Goal: Task Accomplishment & Management: Manage account settings

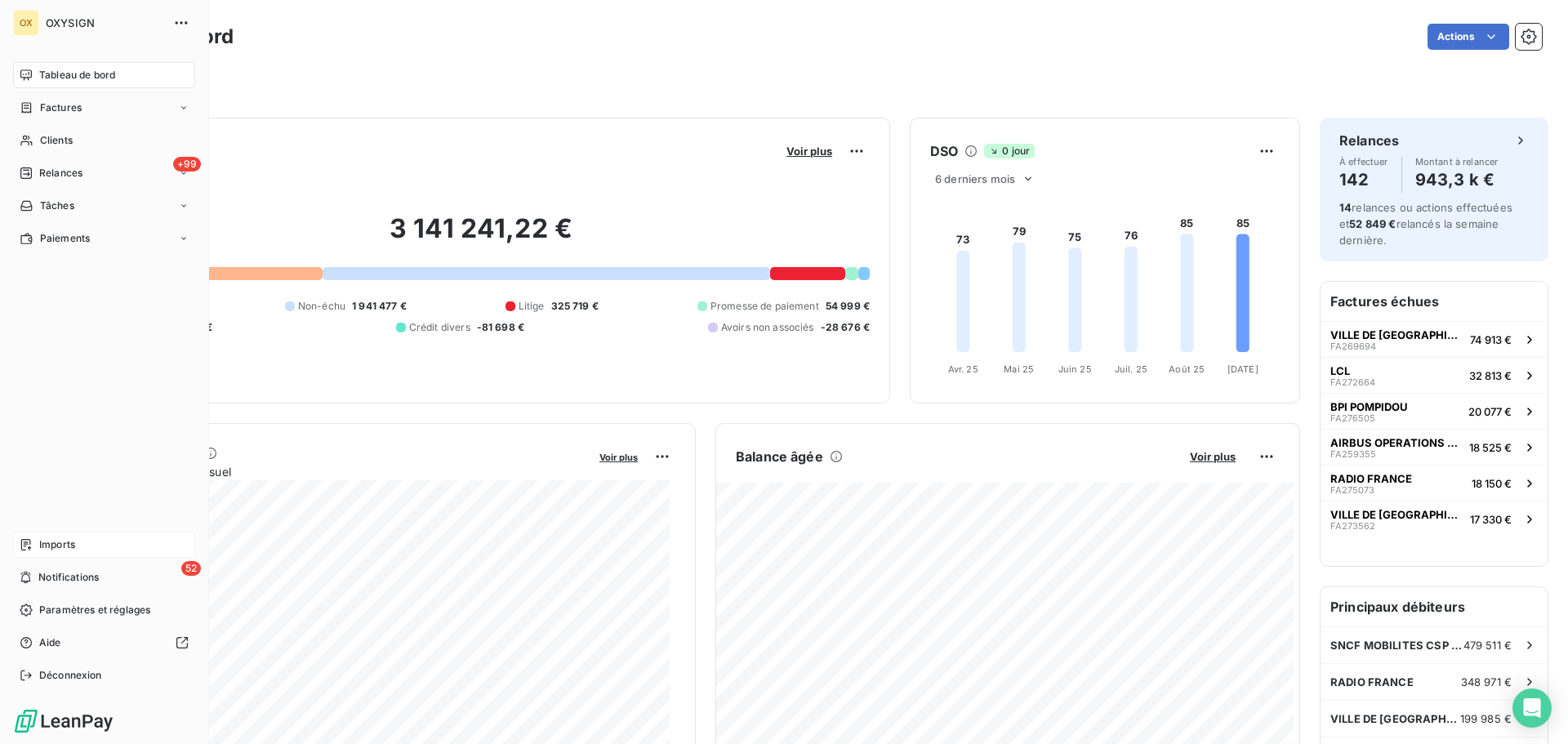
click at [42, 539] on span "Imports" at bounding box center [57, 545] width 36 height 14
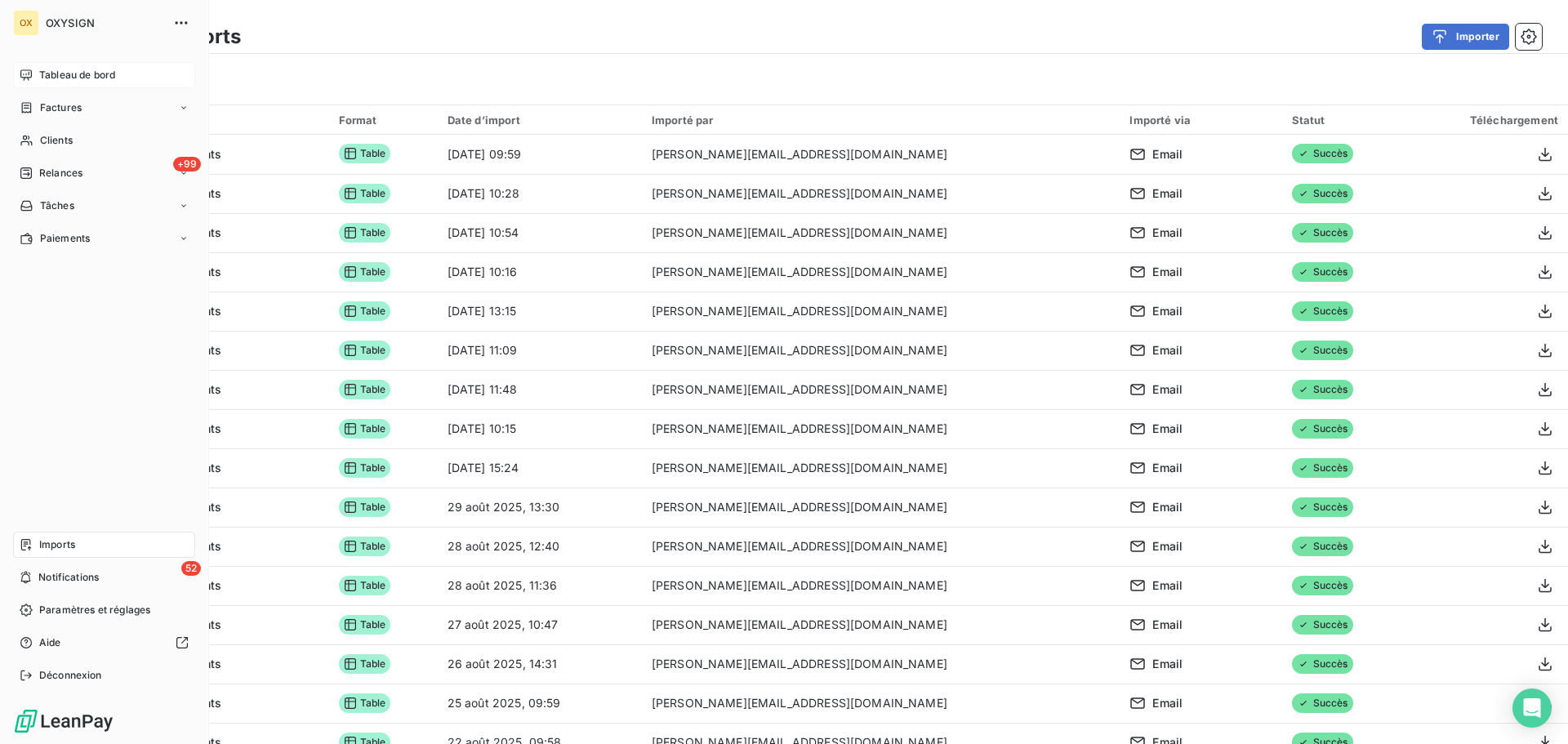
click at [49, 71] on span "Tableau de bord" at bounding box center [77, 75] width 76 height 14
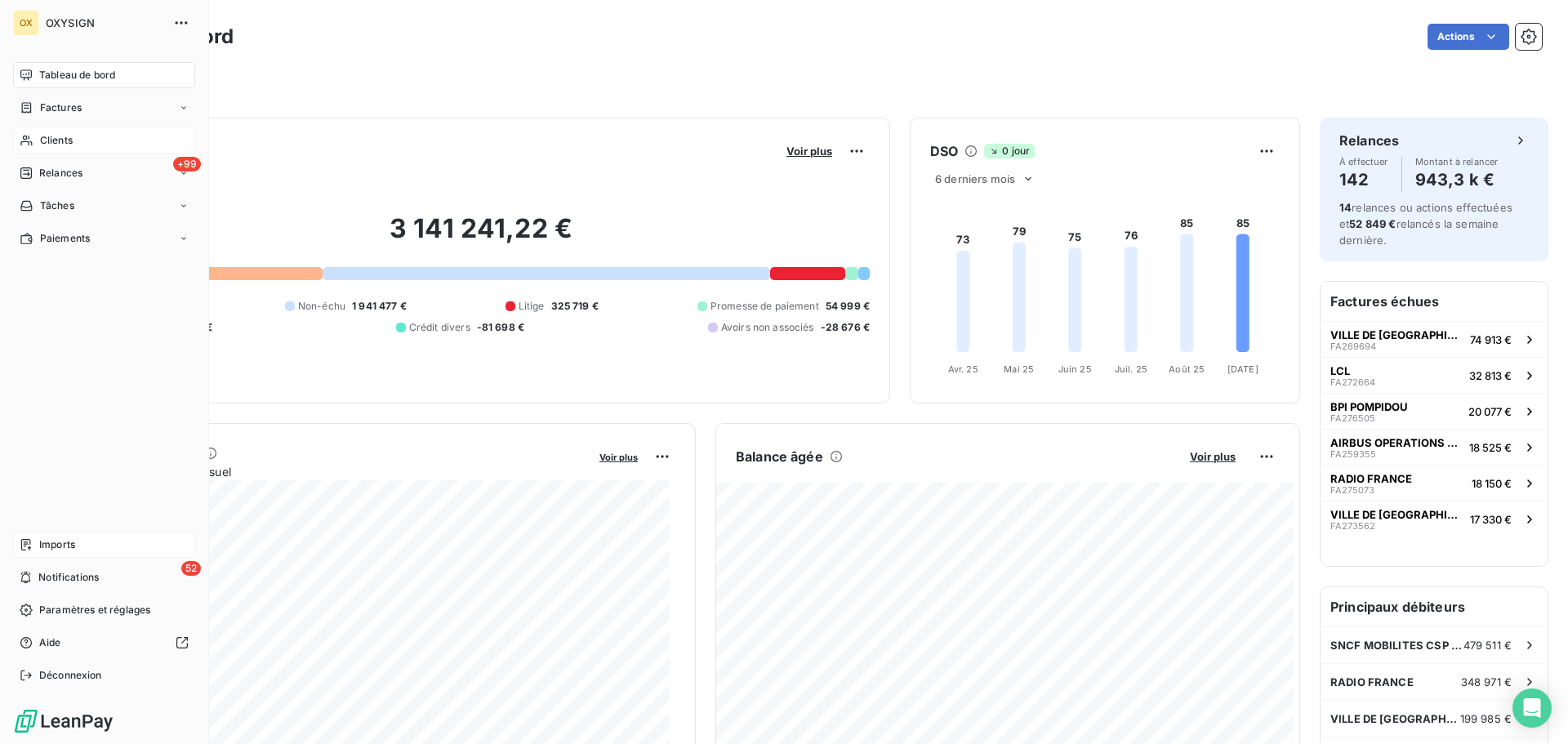
click at [60, 137] on span "Clients" at bounding box center [56, 140] width 33 height 14
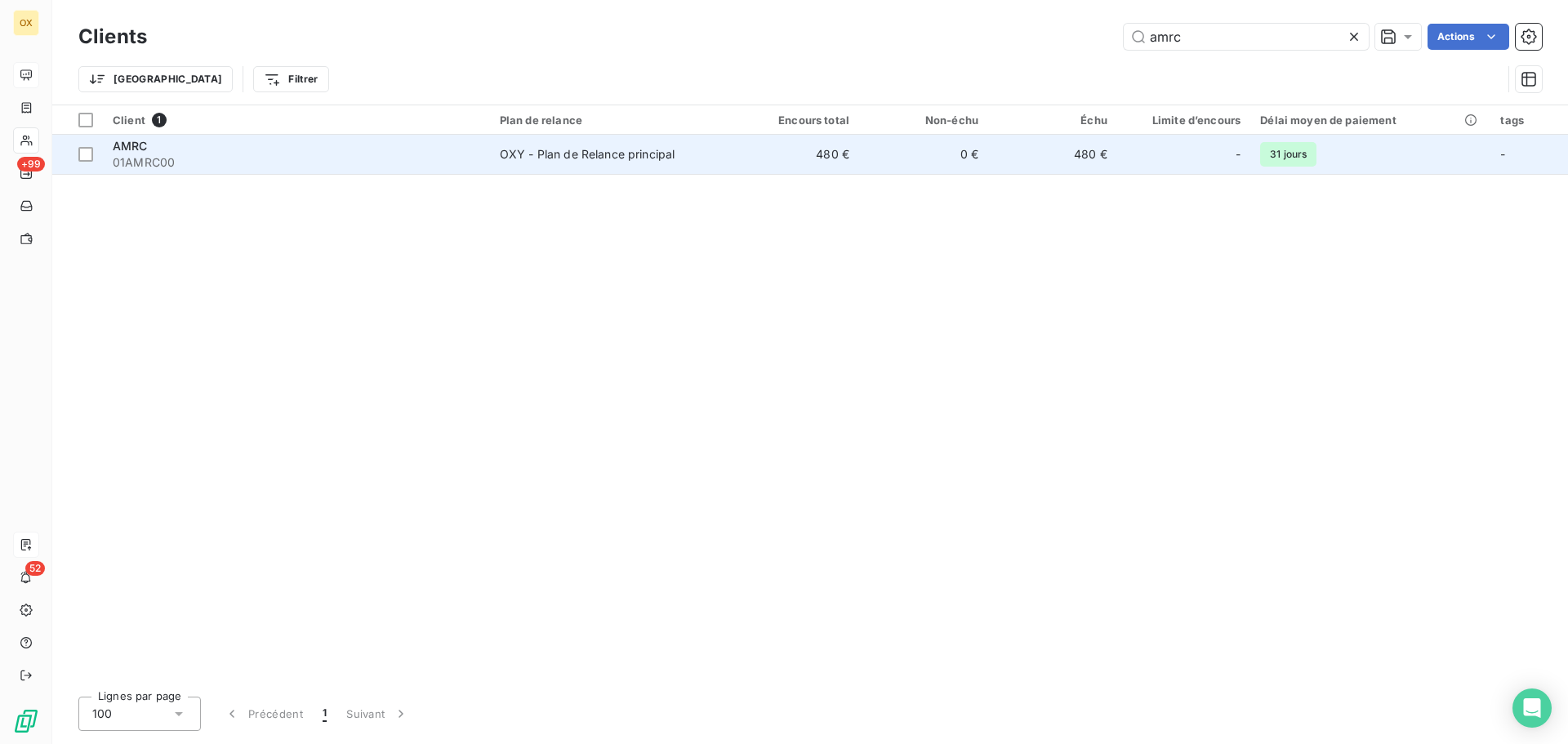
type input "amrc"
click at [229, 155] on span "01AMRC00" at bounding box center [296, 163] width 368 height 16
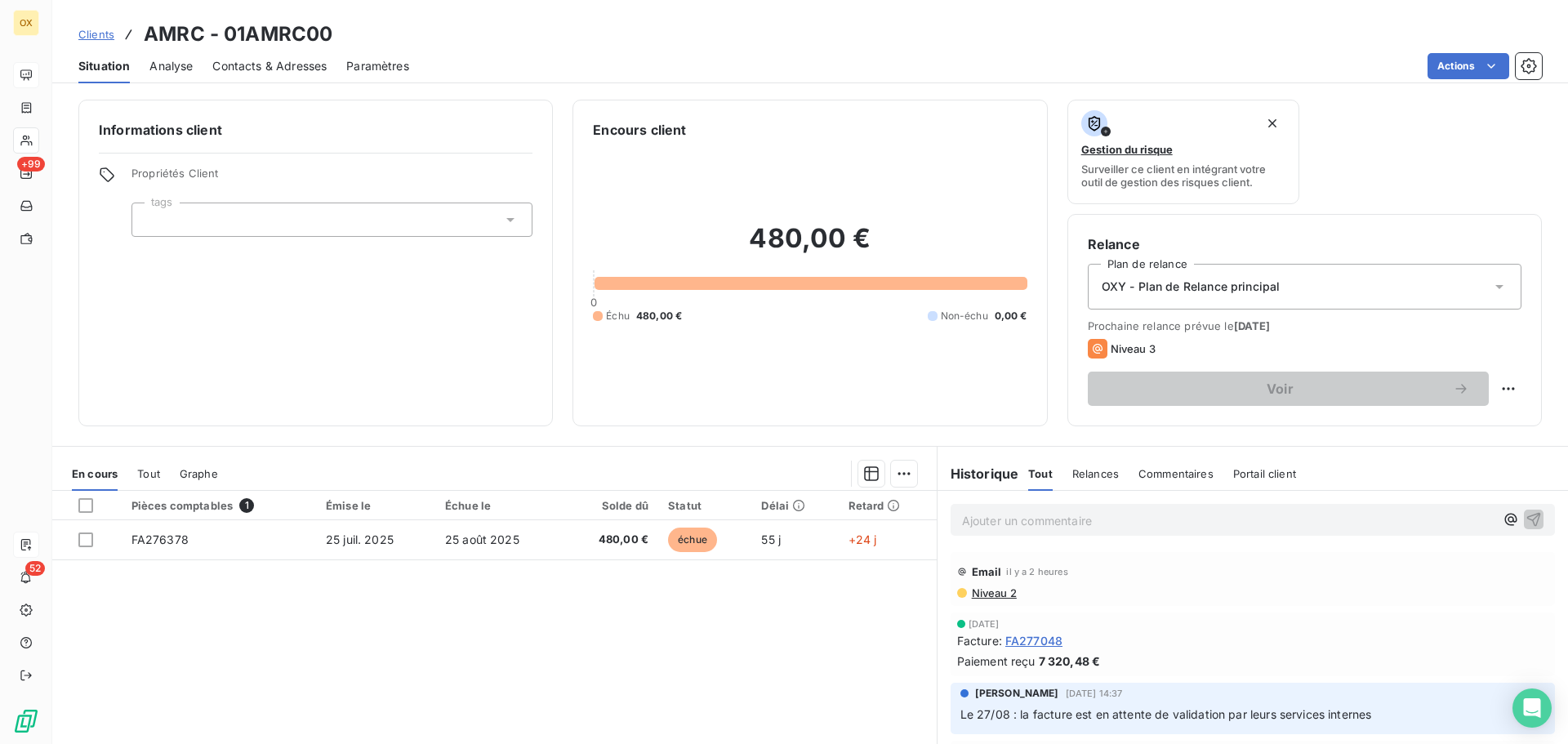
click at [1087, 513] on p "Ajouter un commentaire ﻿" at bounding box center [1227, 521] width 532 height 21
click at [1526, 514] on icon "button" at bounding box center [1534, 519] width 16 height 16
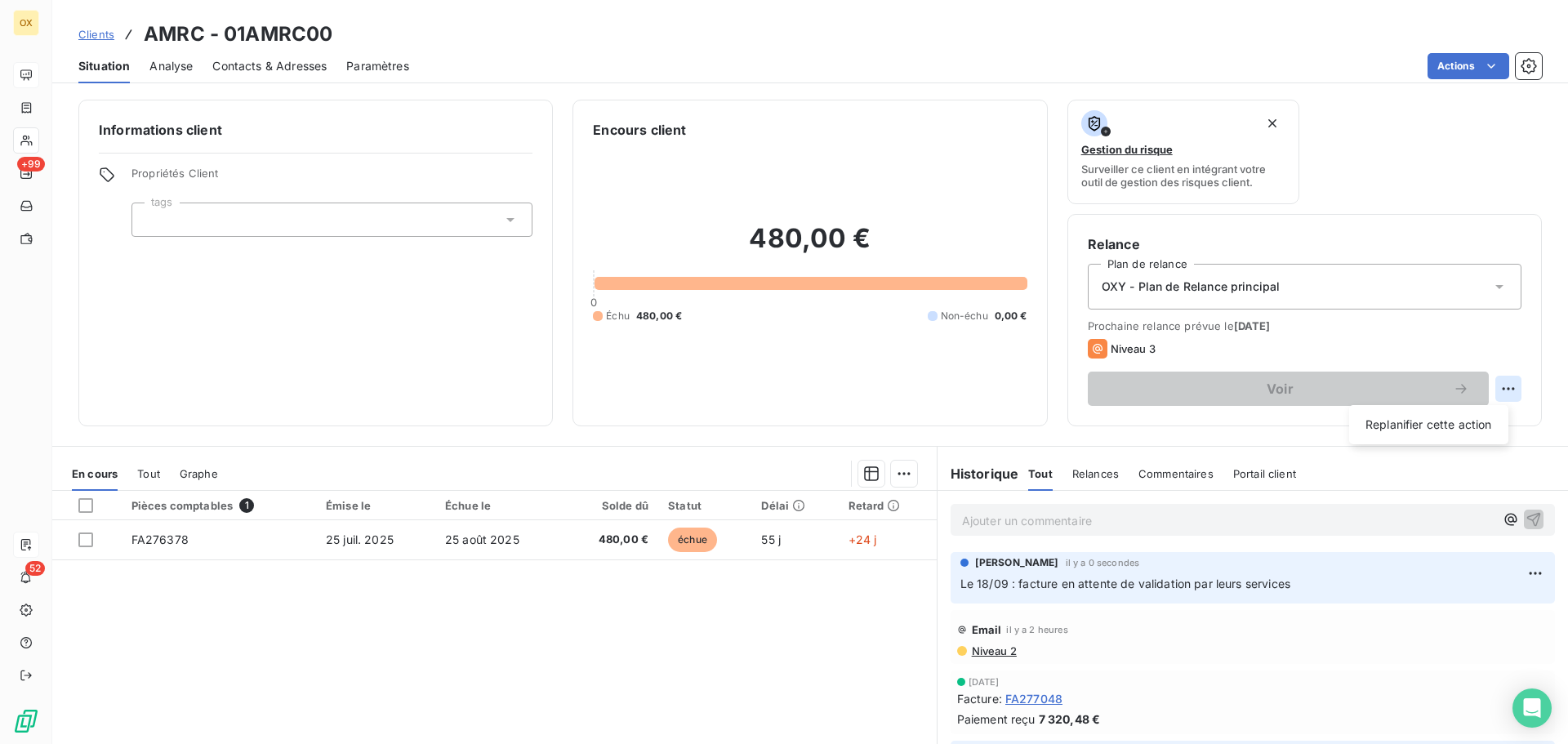
click at [1499, 387] on html "OX +99 52 Clients AMRC - 01AMRC00 Situation Analyse Contacts & Adresses Paramèt…" at bounding box center [784, 372] width 1568 height 744
click at [1458, 423] on div "Replanifier cette action" at bounding box center [1429, 424] width 146 height 26
select select "8"
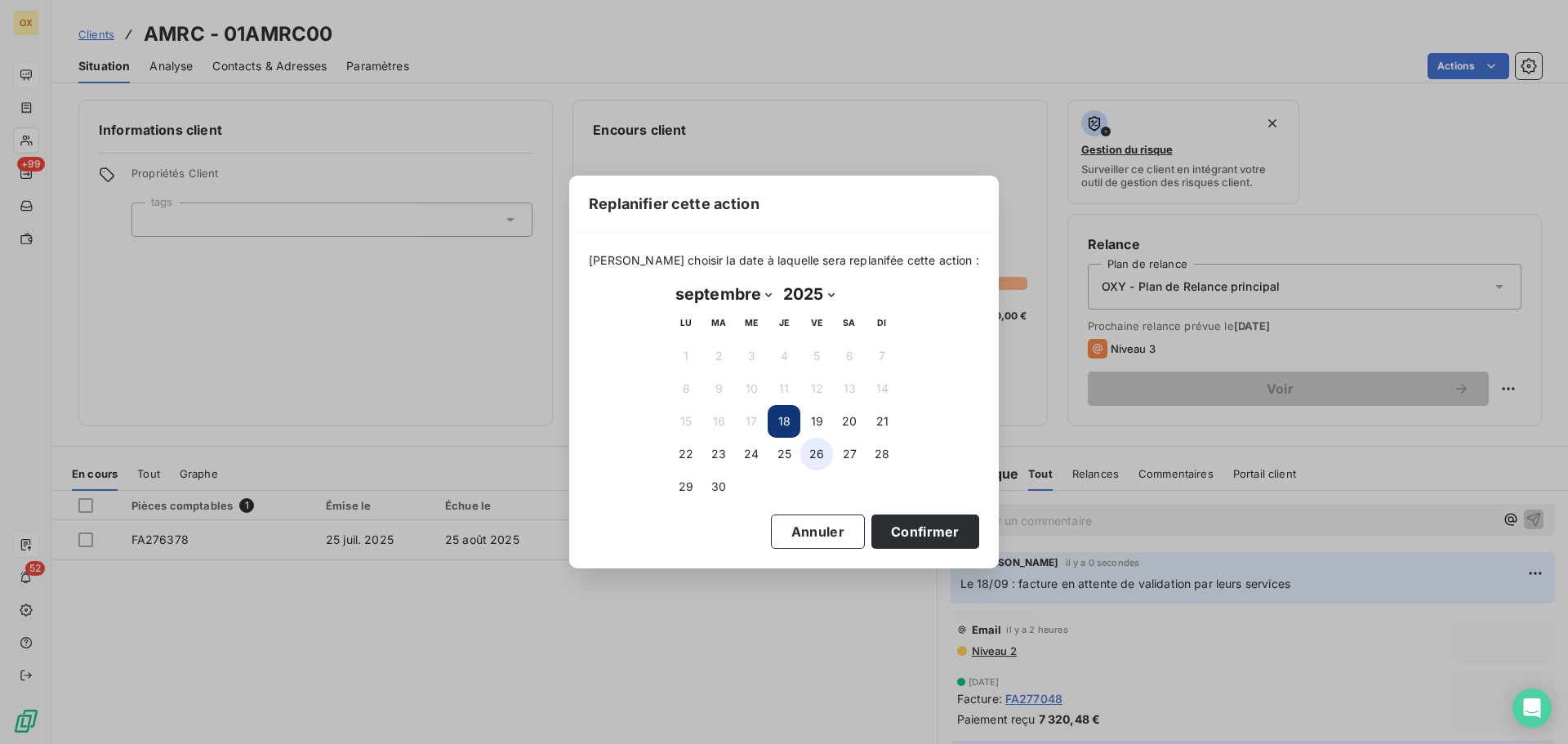
click at [814, 451] on button "26" at bounding box center [816, 454] width 33 height 33
click at [871, 526] on button "Confirmer" at bounding box center [925, 532] width 108 height 34
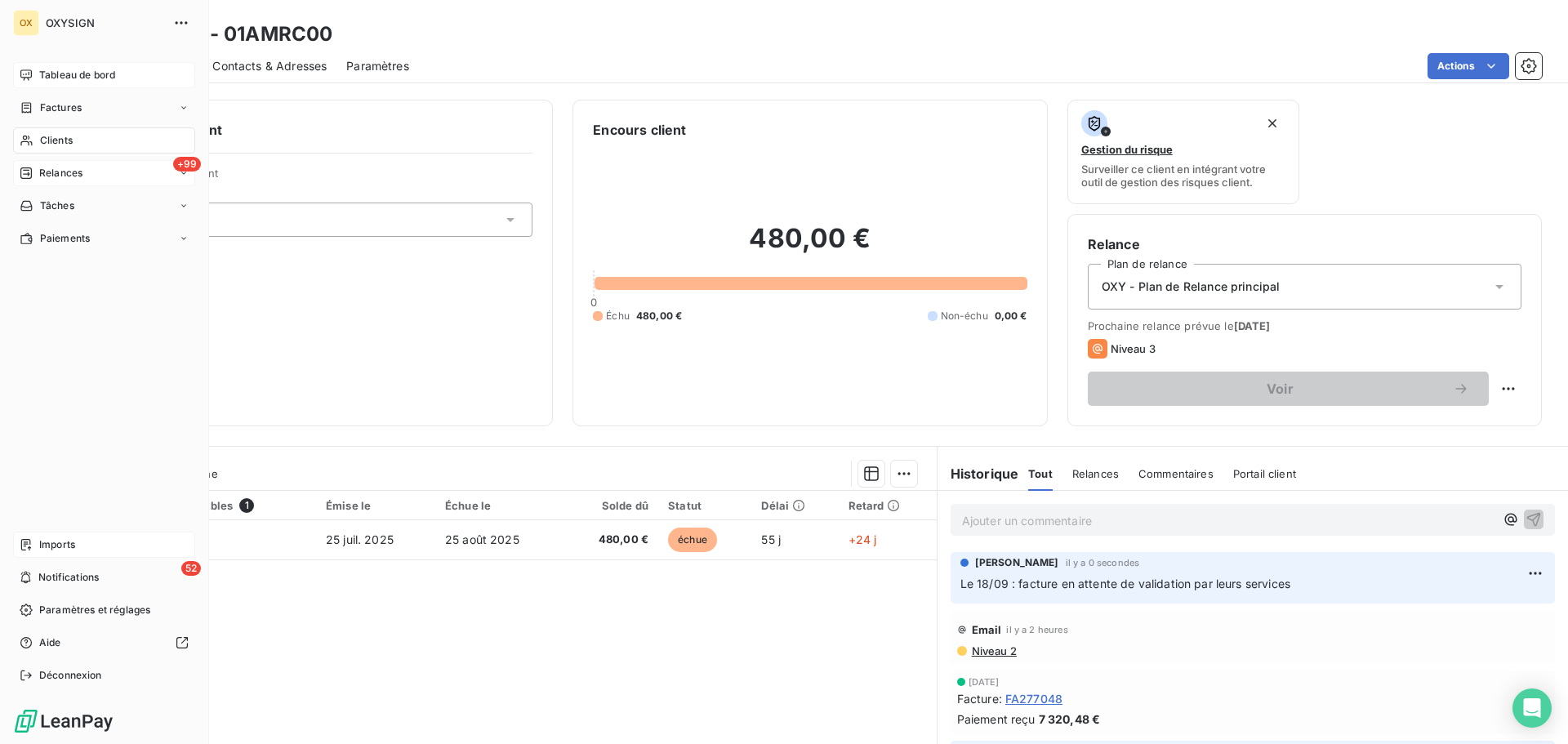
click at [47, 174] on span "Relances" at bounding box center [61, 173] width 43 height 14
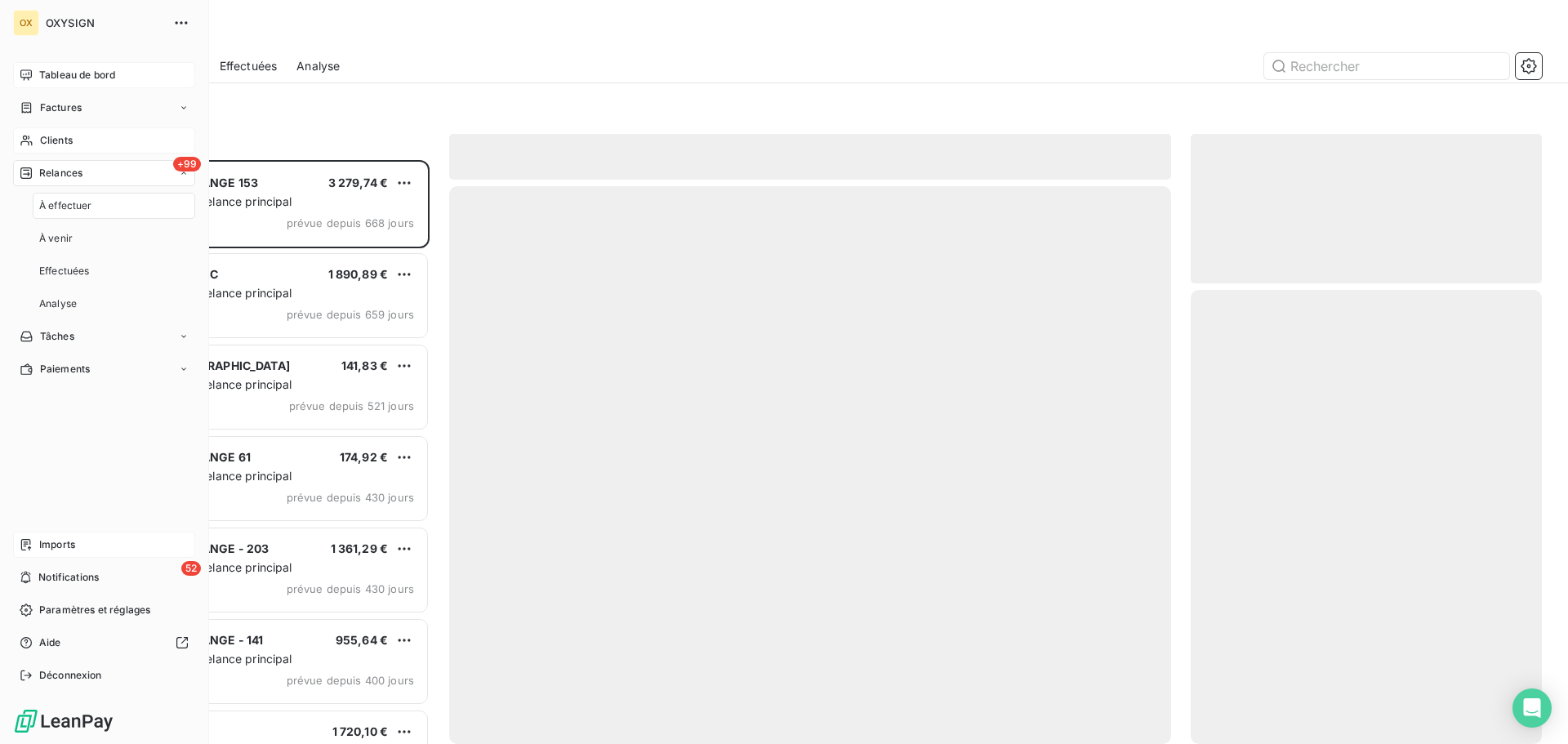
scroll to position [571, 339]
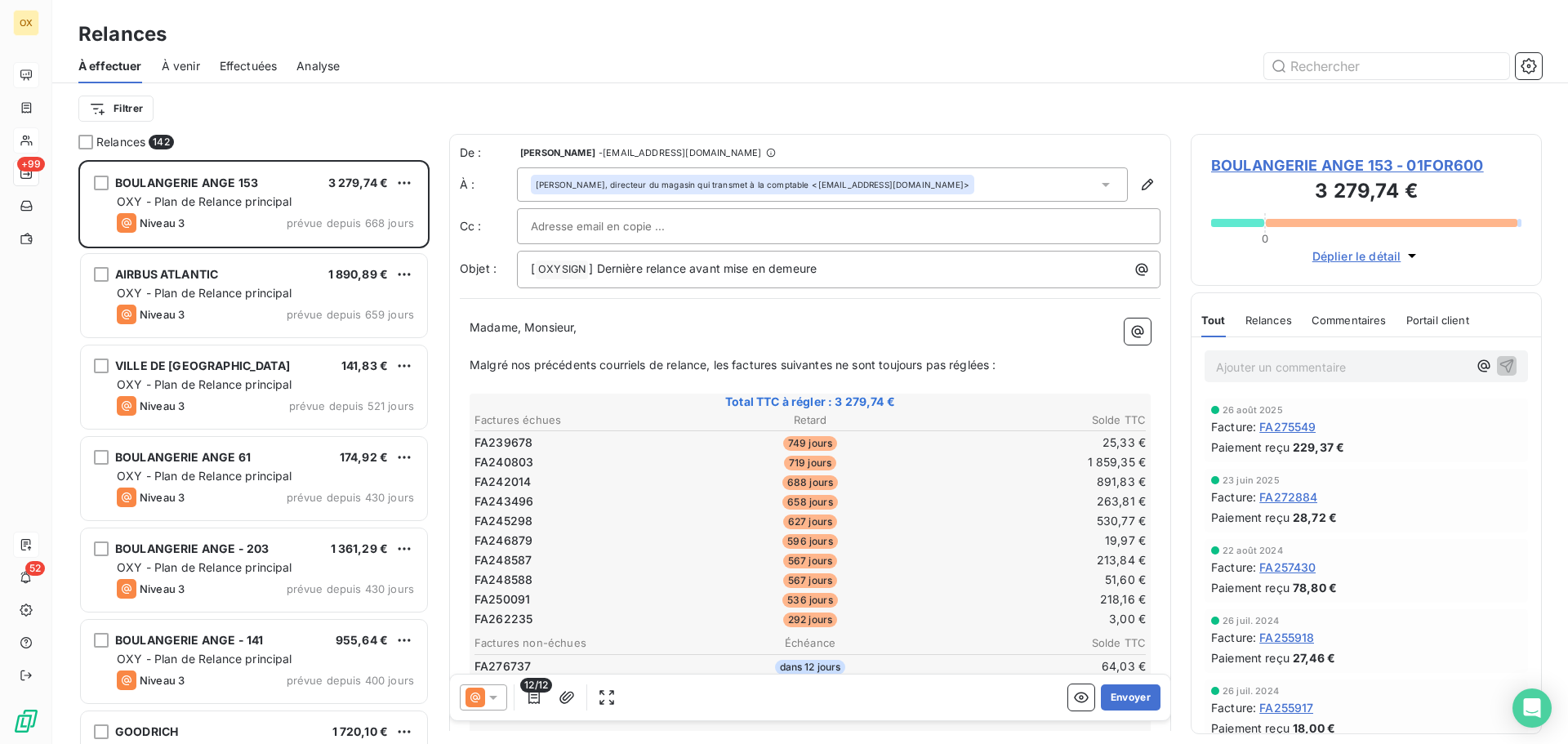
click at [594, 108] on div "Filtrer" at bounding box center [810, 108] width 1463 height 31
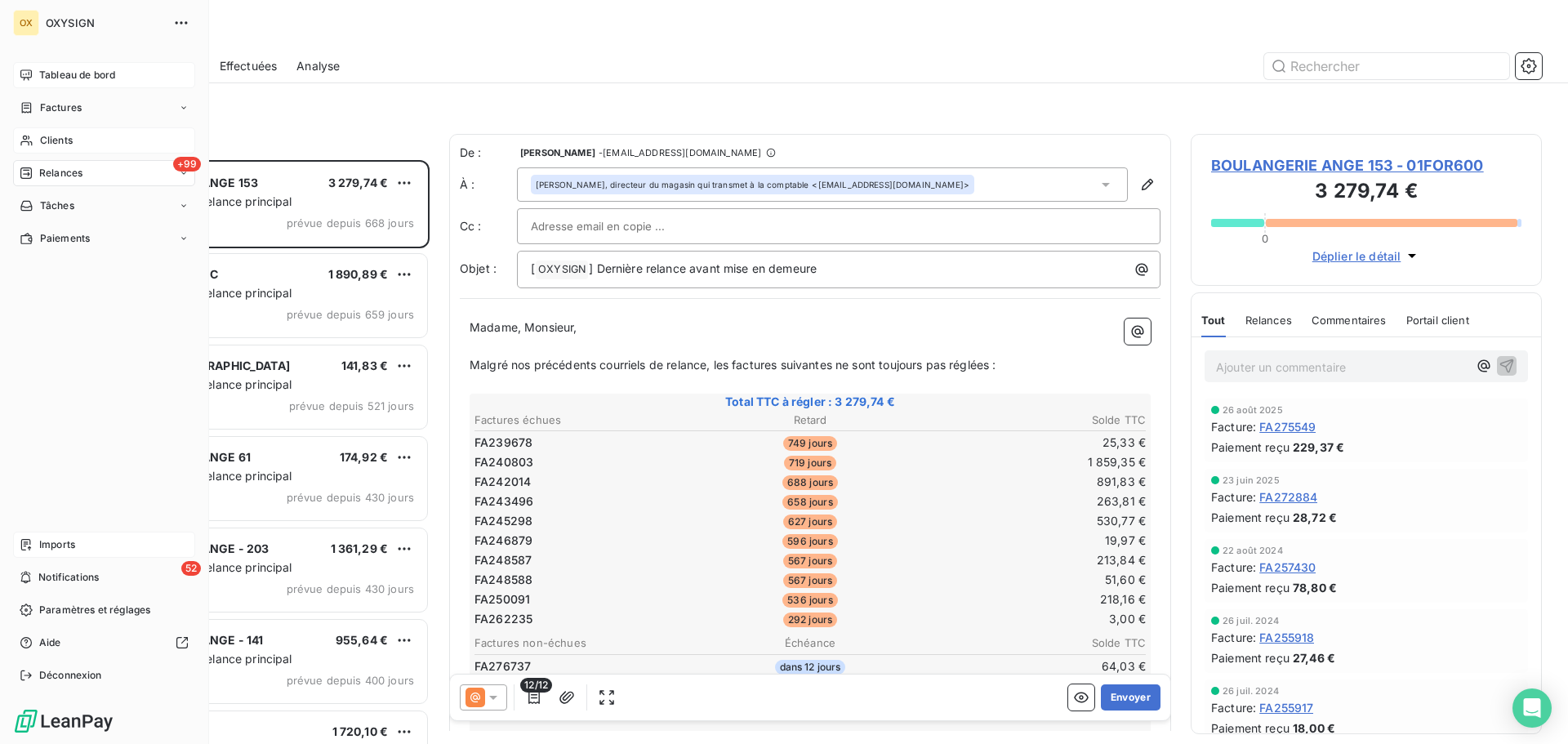
click at [53, 174] on span "Relances" at bounding box center [61, 173] width 43 height 14
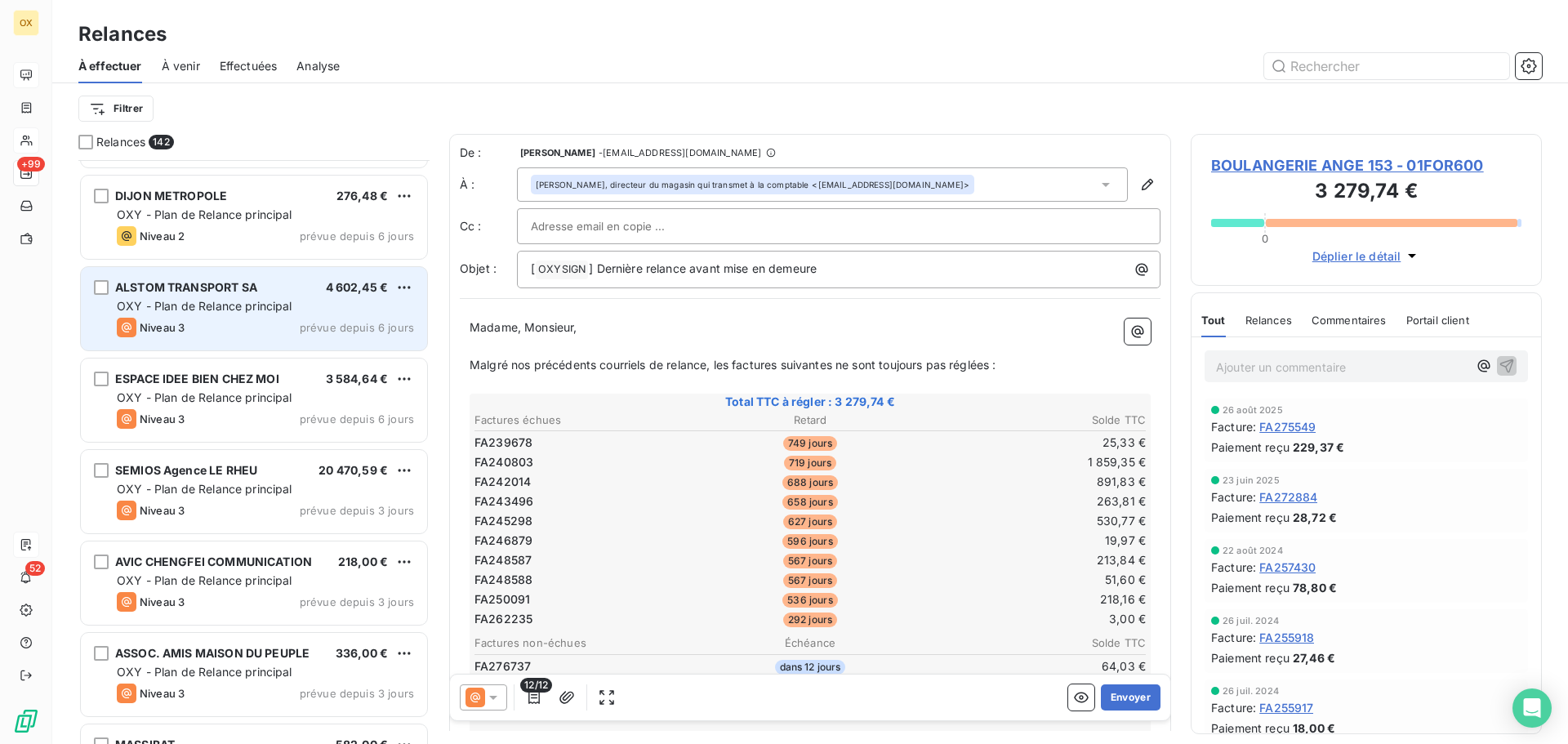
scroll to position [10864, 0]
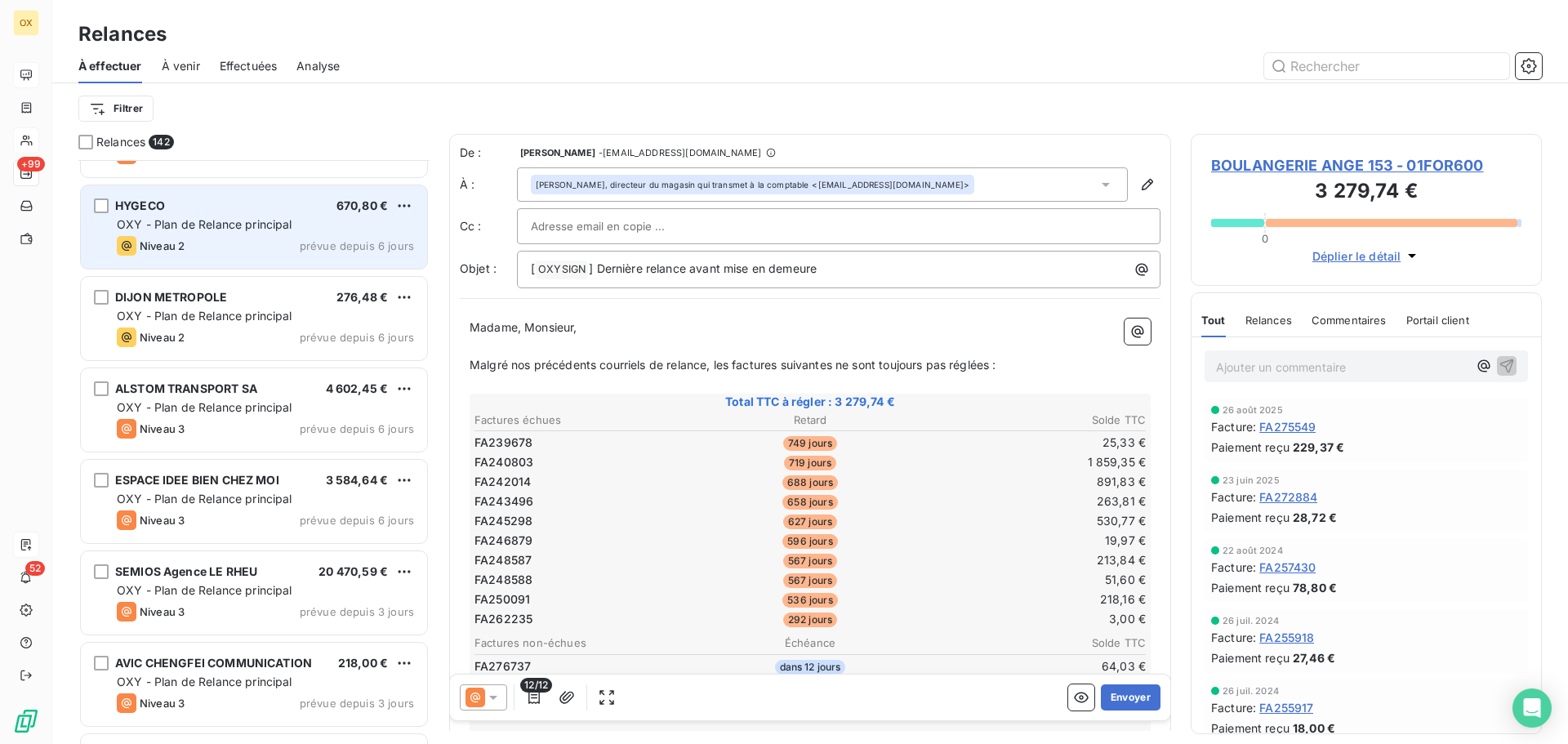
click at [199, 246] on div "Niveau 2 prévue depuis 6 jours" at bounding box center [265, 246] width 297 height 20
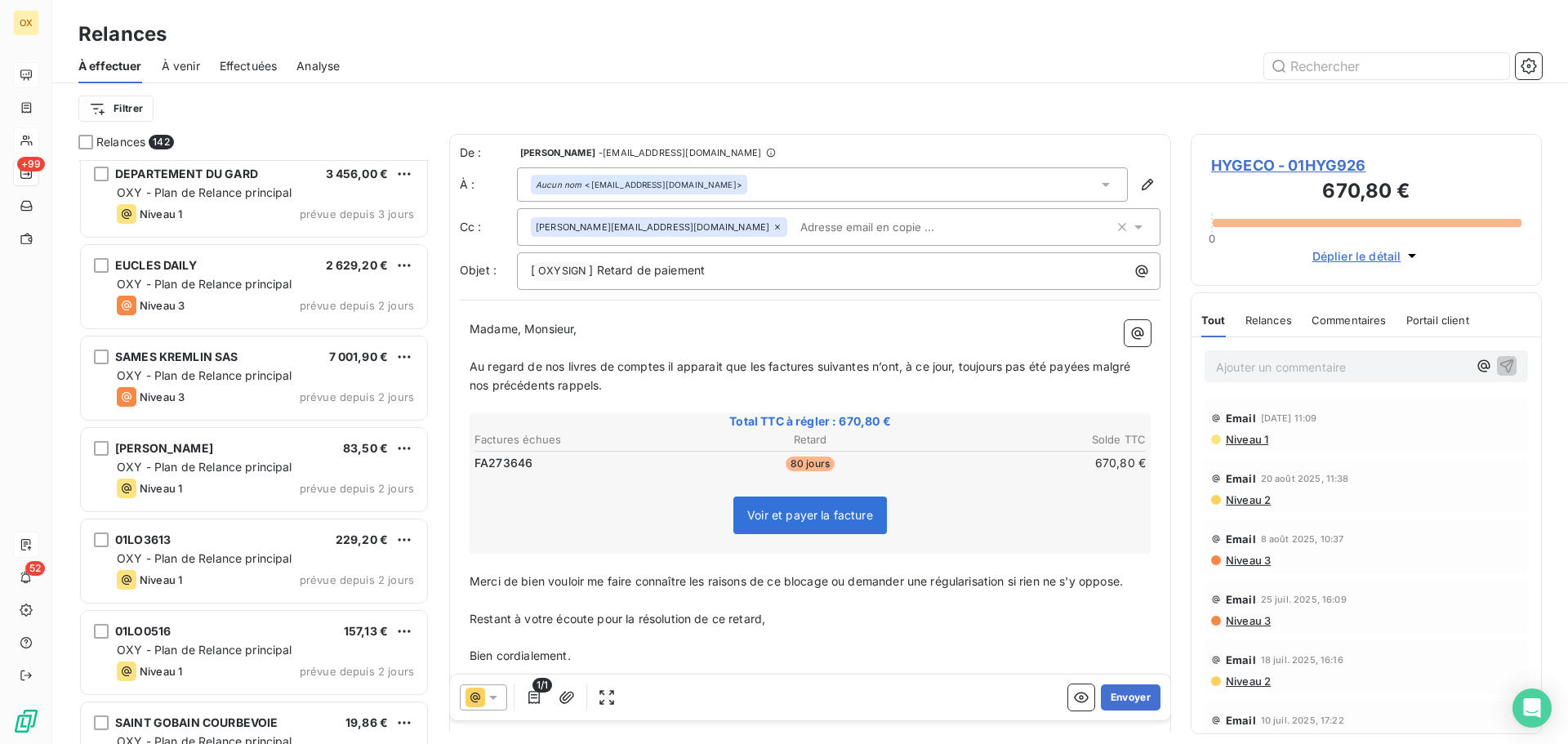
scroll to position [12089, 0]
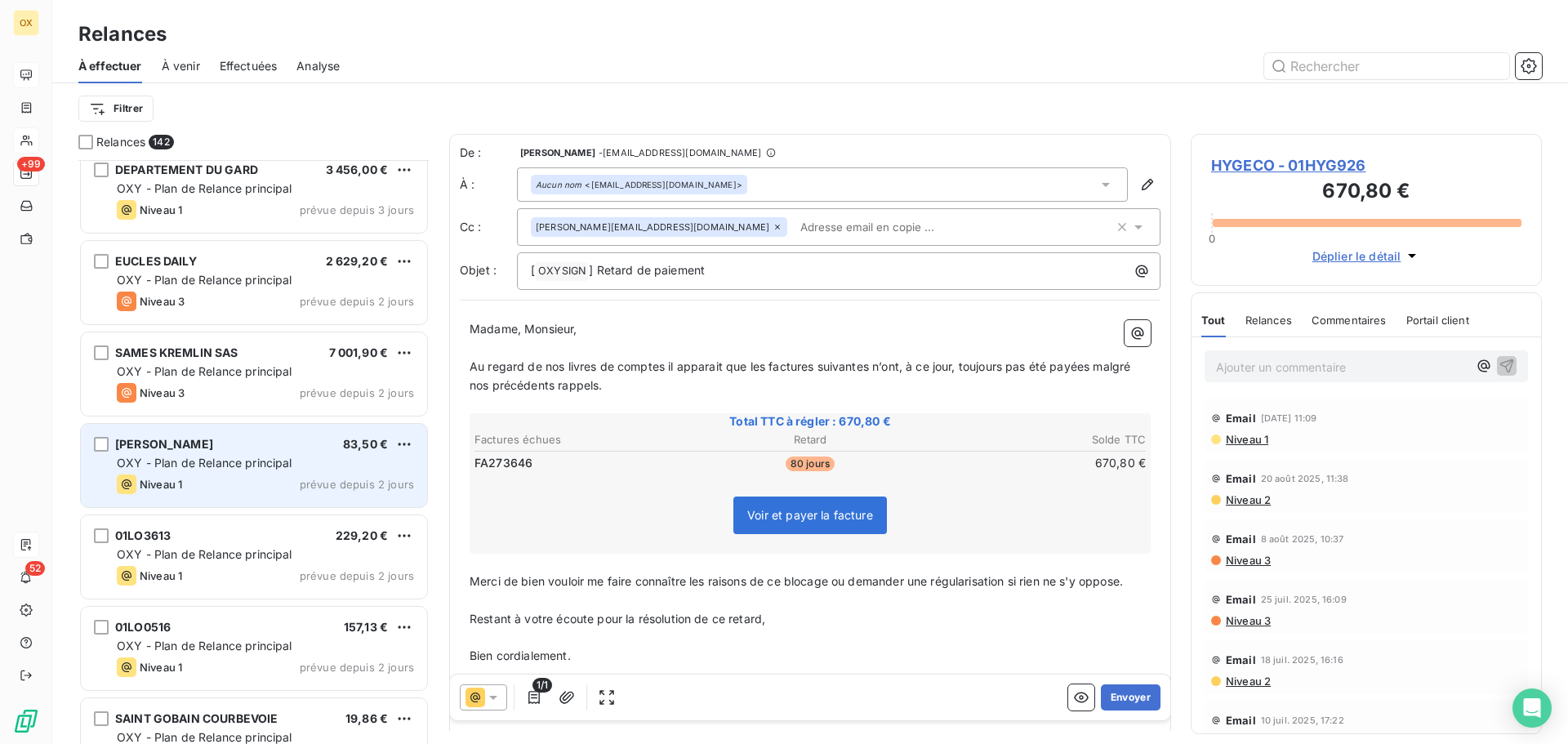
click at [239, 453] on div "DON FOSTER 83,50 € OXY - Plan de Relance principal Niveau 1 prévue depuis 2 jou…" at bounding box center [253, 466] width 346 height 83
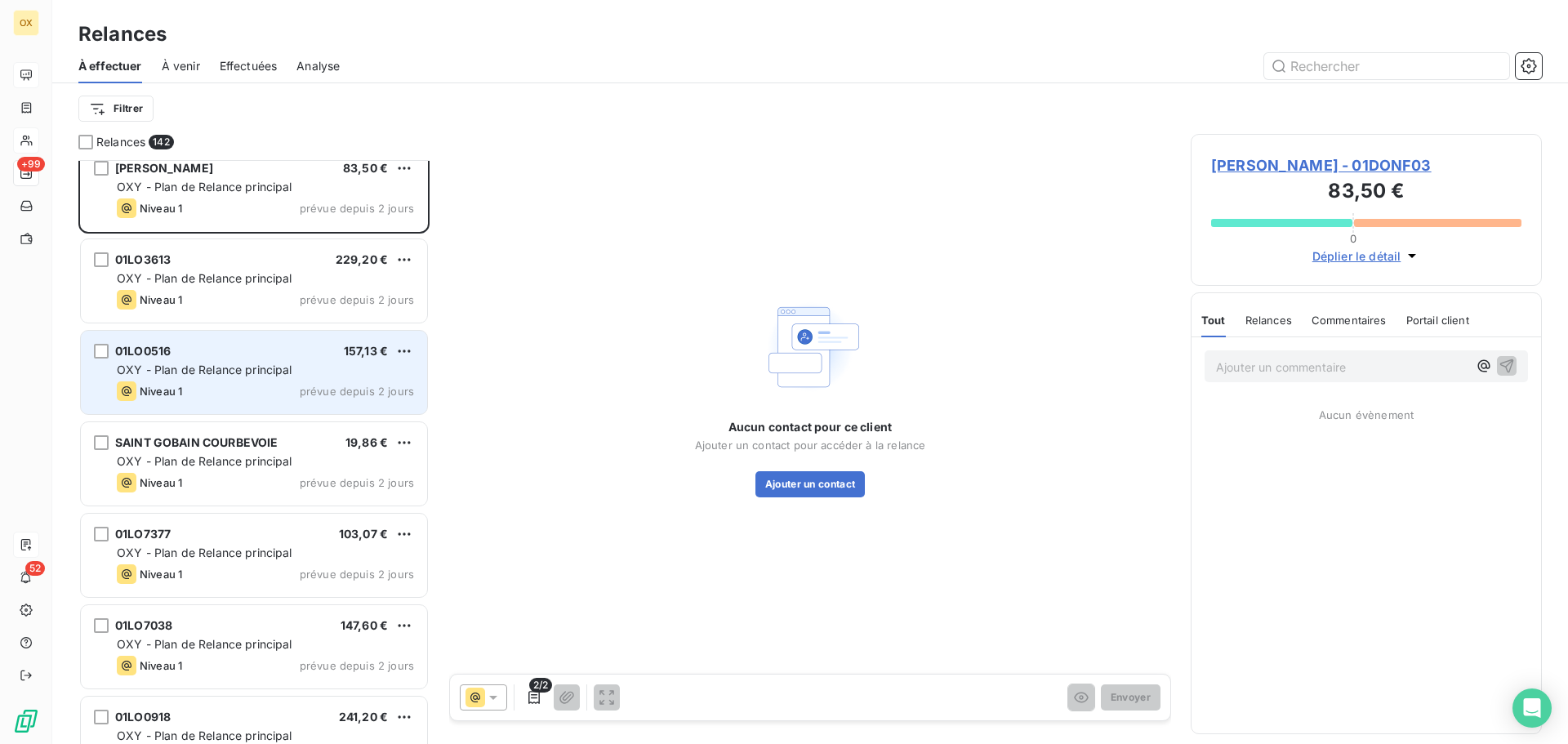
scroll to position [12408, 0]
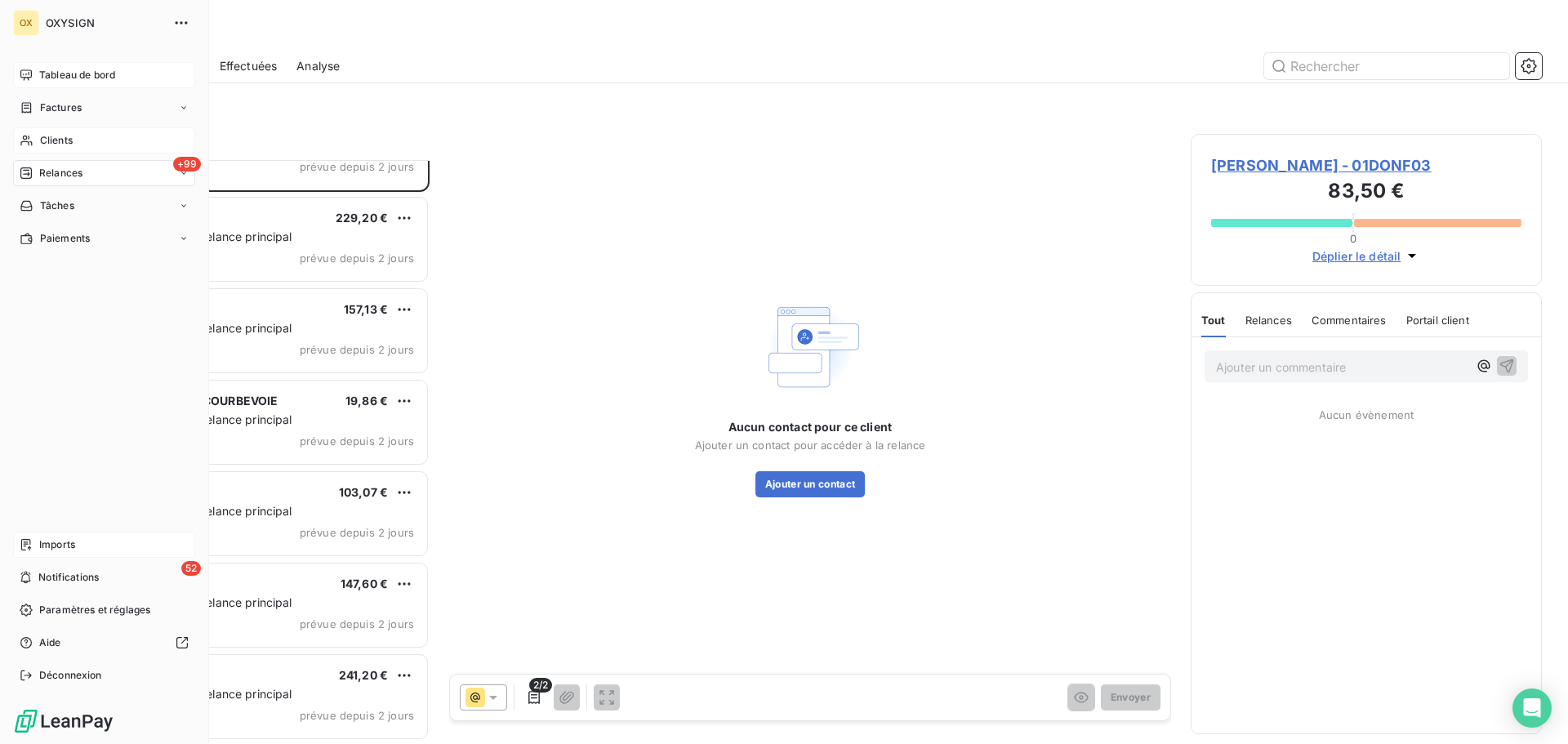
click at [52, 172] on span "Relances" at bounding box center [61, 173] width 43 height 14
click at [43, 69] on span "Tableau de bord" at bounding box center [77, 75] width 76 height 14
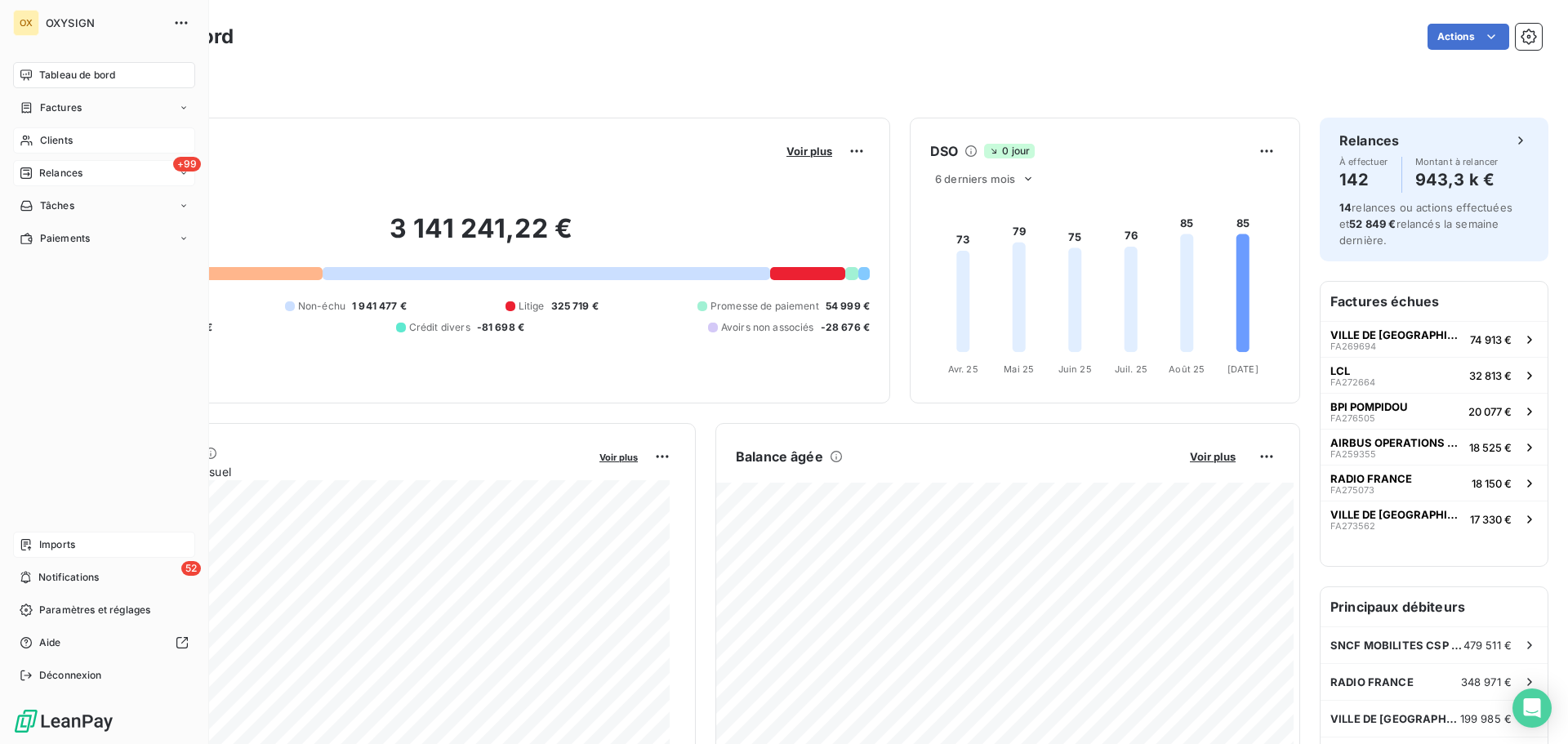
click at [124, 65] on div "Tableau de bord" at bounding box center [103, 75] width 182 height 26
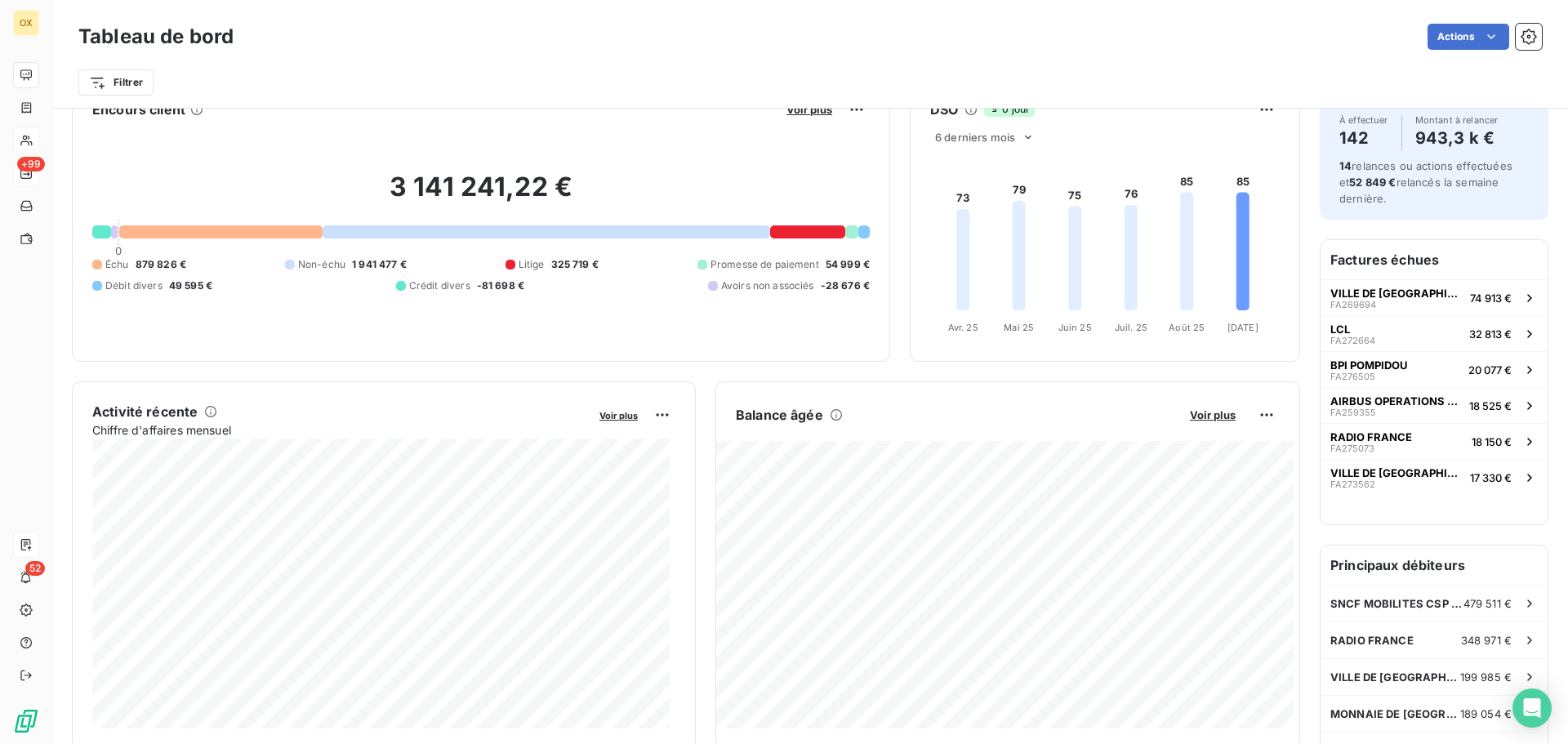
scroll to position [82, 0]
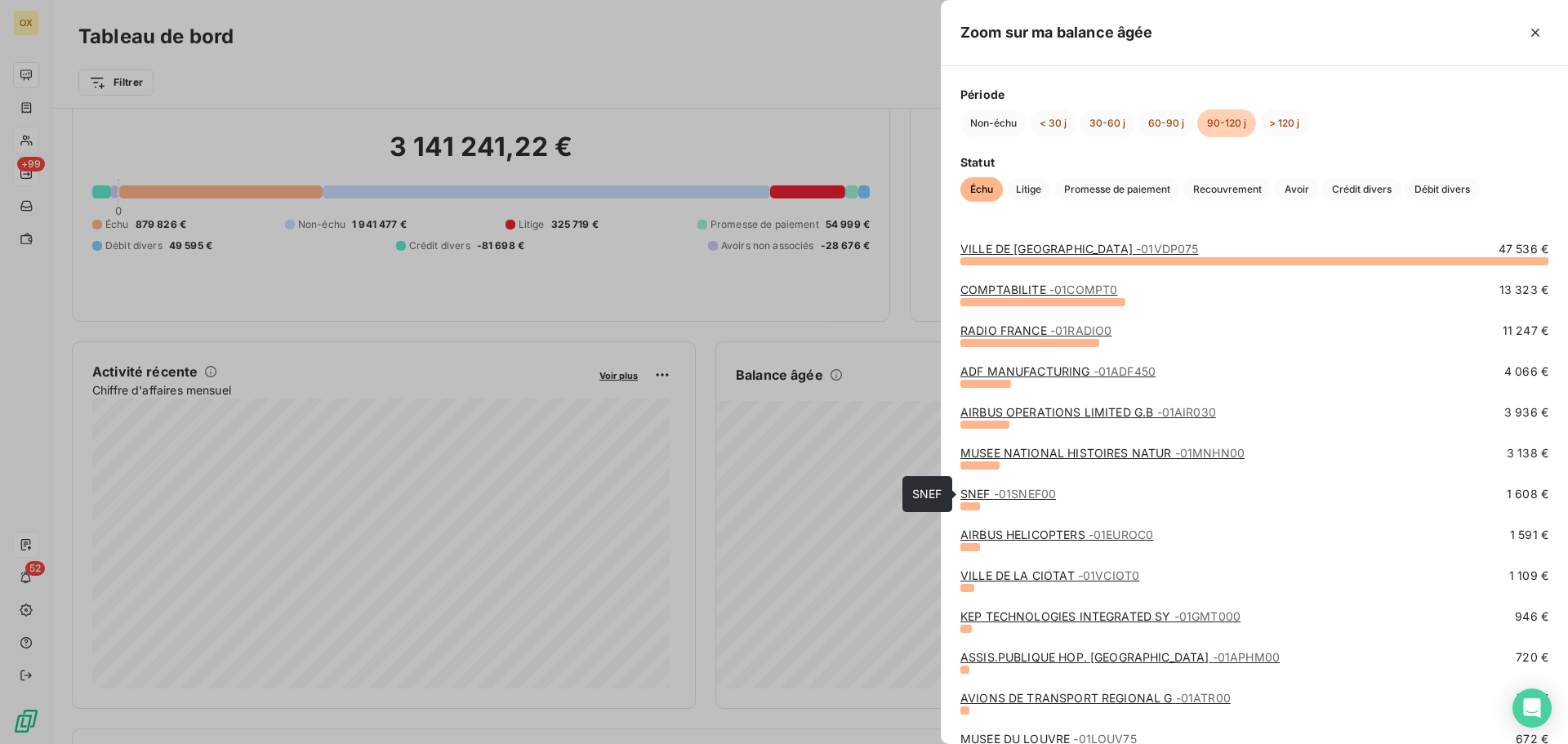
click at [983, 491] on link "SNEF - 01SNEF00" at bounding box center [1009, 494] width 96 height 14
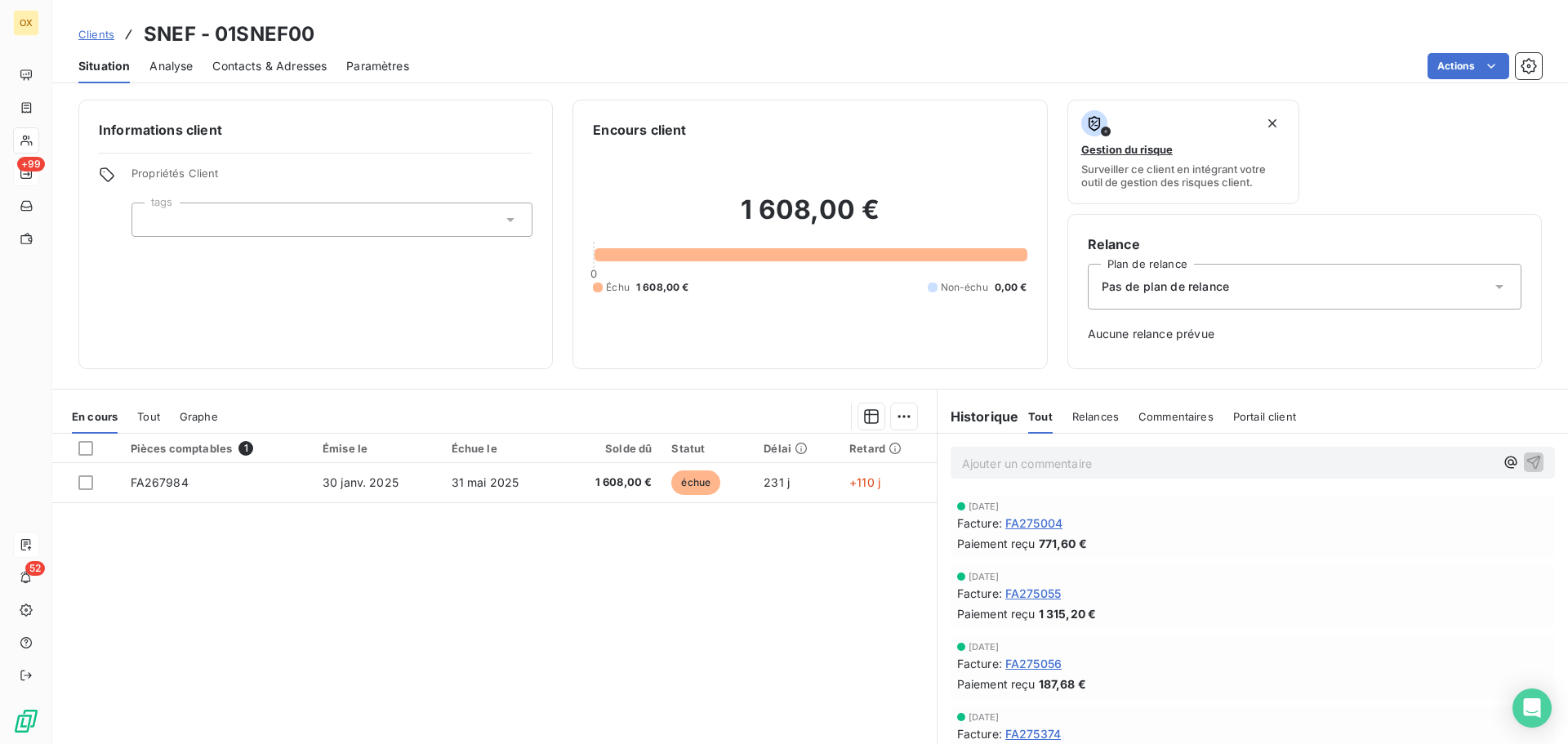
click at [308, 74] on div "Contacts & Adresses" at bounding box center [269, 66] width 114 height 34
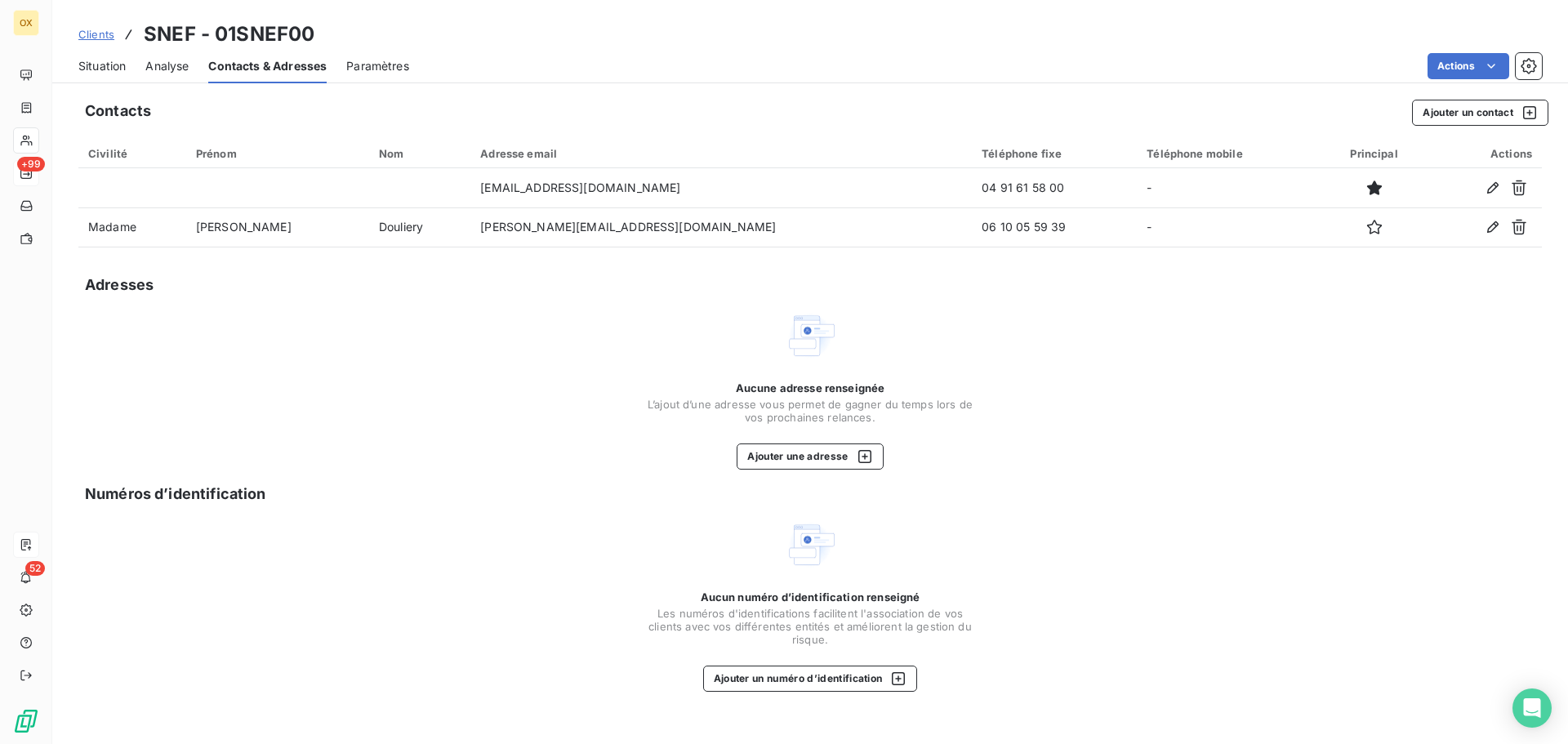
click at [103, 64] on span "Situation" at bounding box center [102, 66] width 47 height 16
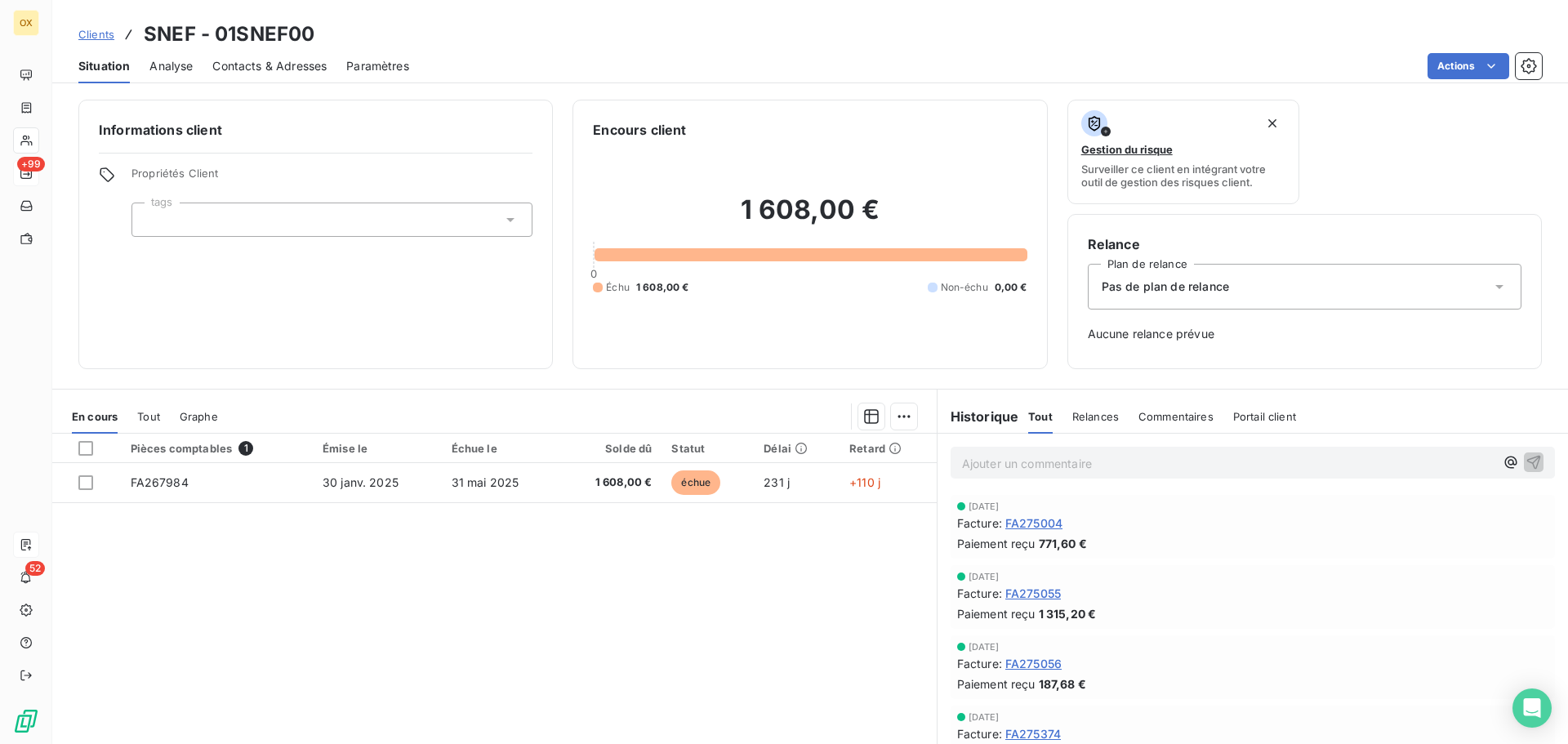
click at [1338, 276] on div "Pas de plan de relance" at bounding box center [1304, 287] width 434 height 46
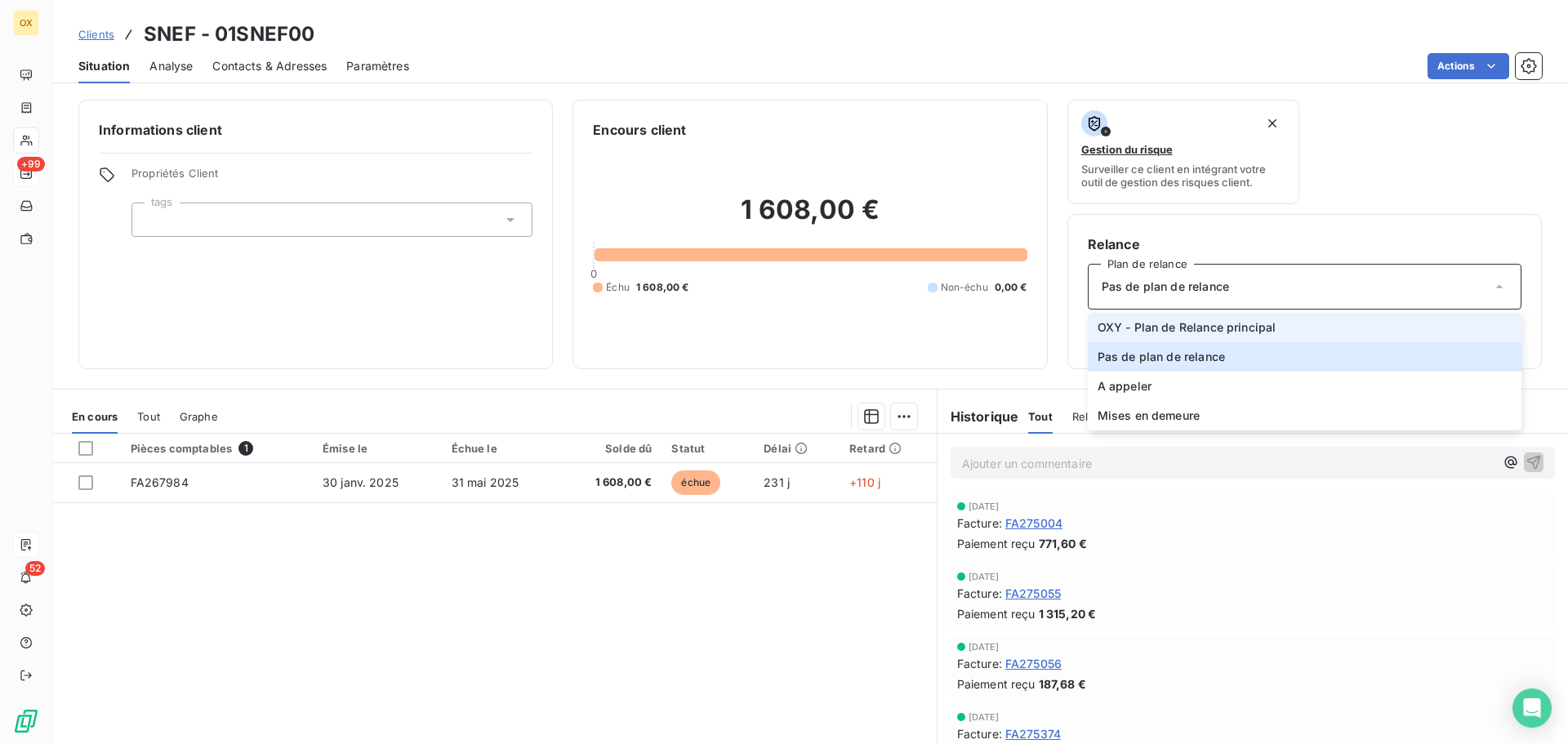
click at [1152, 330] on span "OXY - Plan de Relance principal" at bounding box center [1187, 327] width 179 height 16
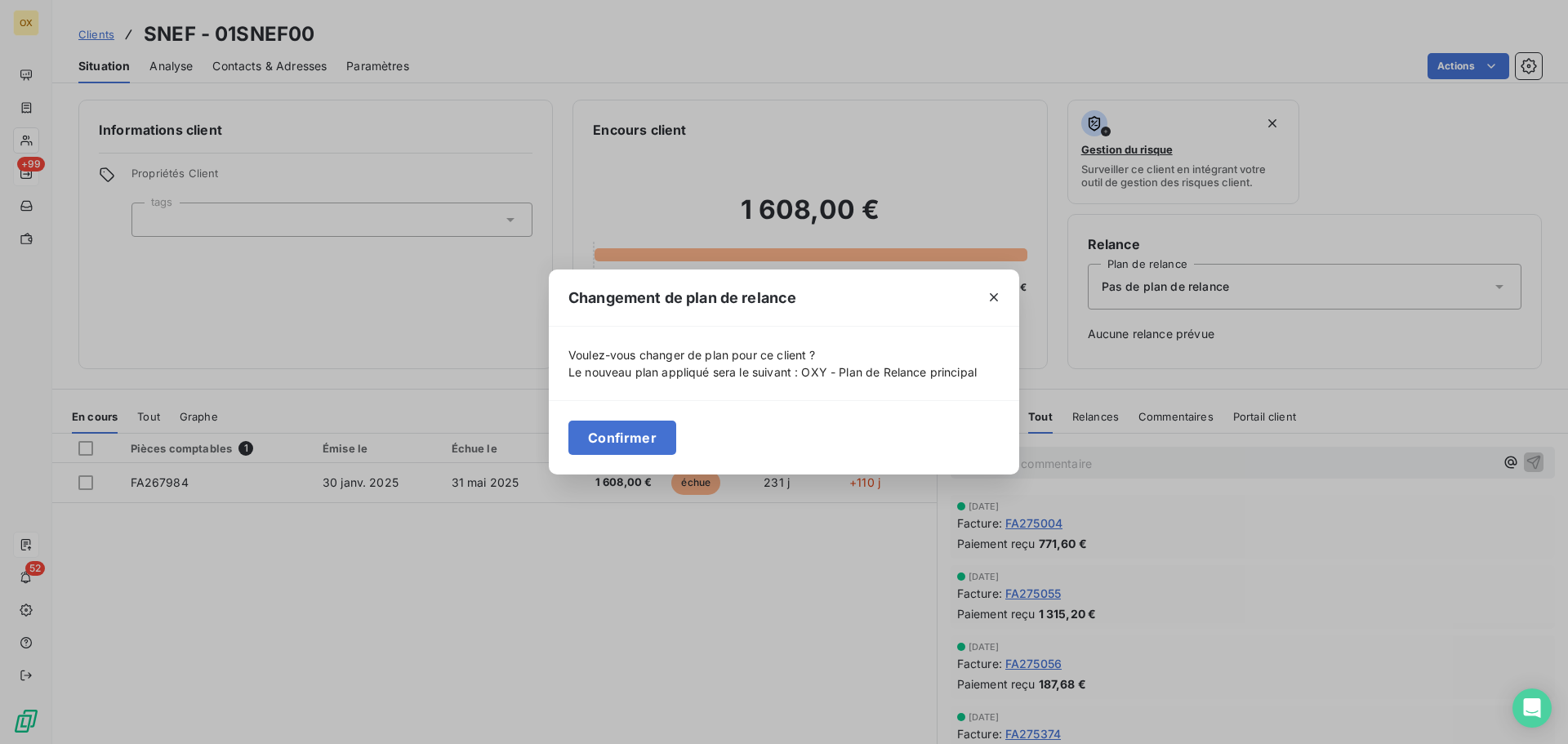
click at [642, 442] on button "Confirmer" at bounding box center [622, 438] width 108 height 34
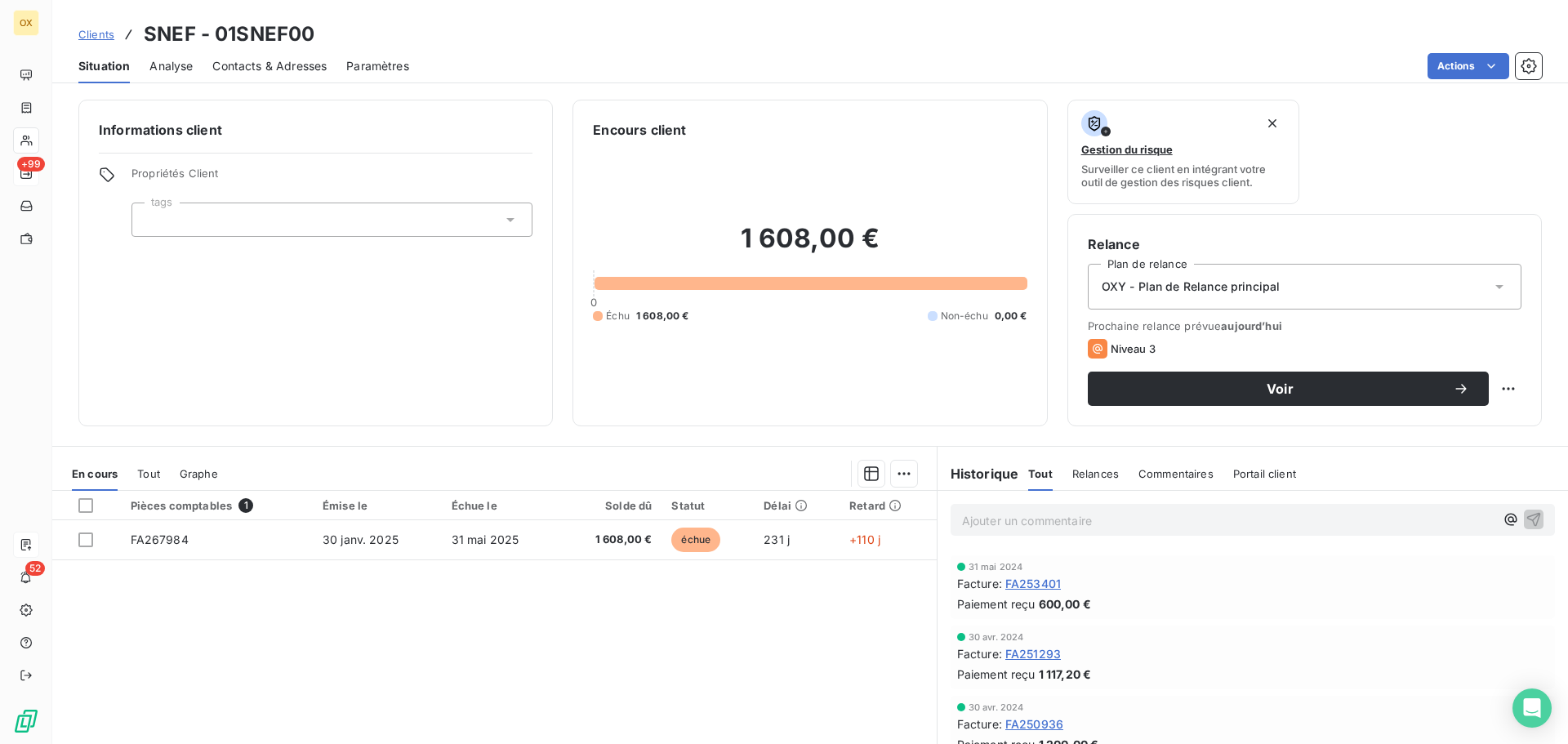
scroll to position [4247, 0]
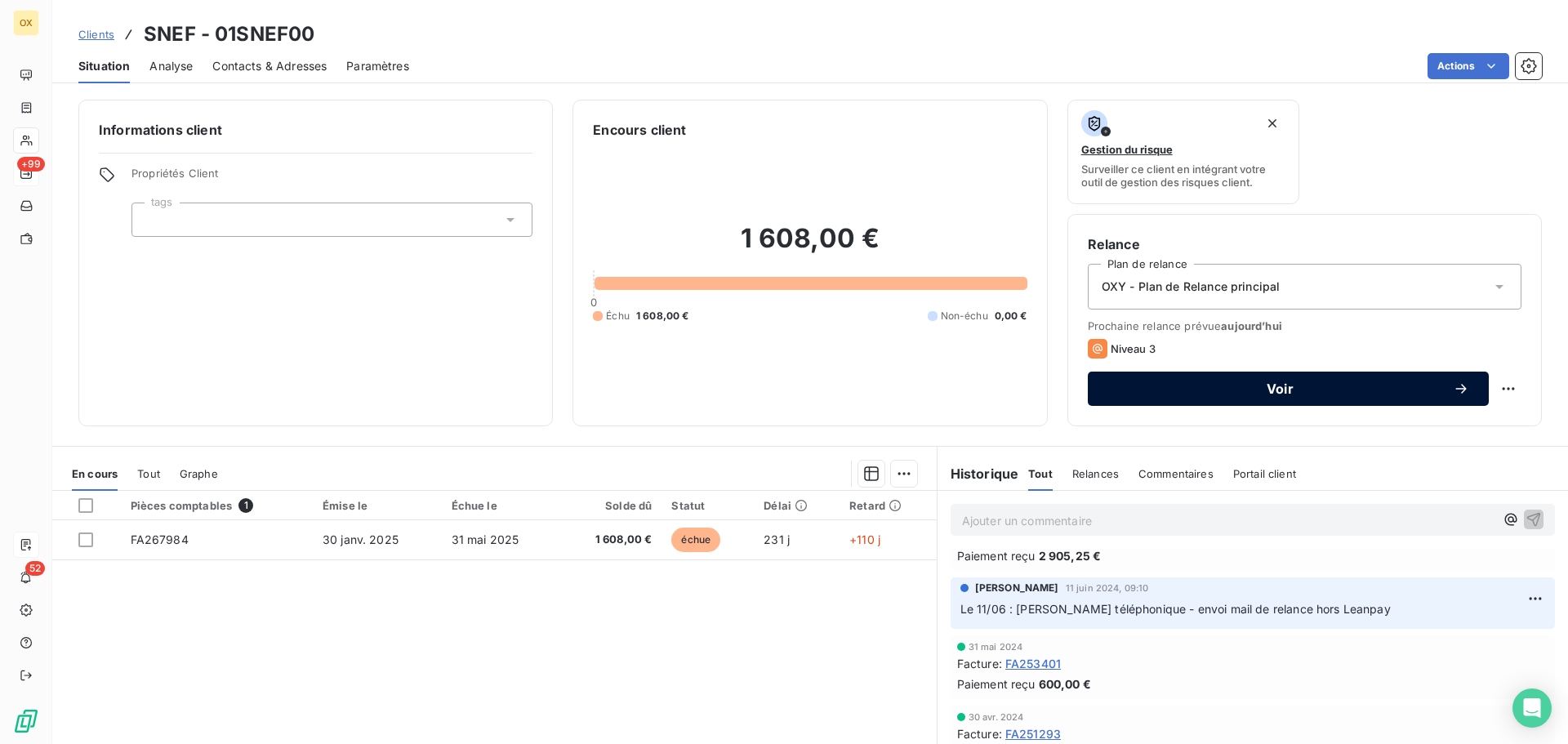
click at [1333, 389] on span "Voir" at bounding box center [1280, 389] width 345 height 13
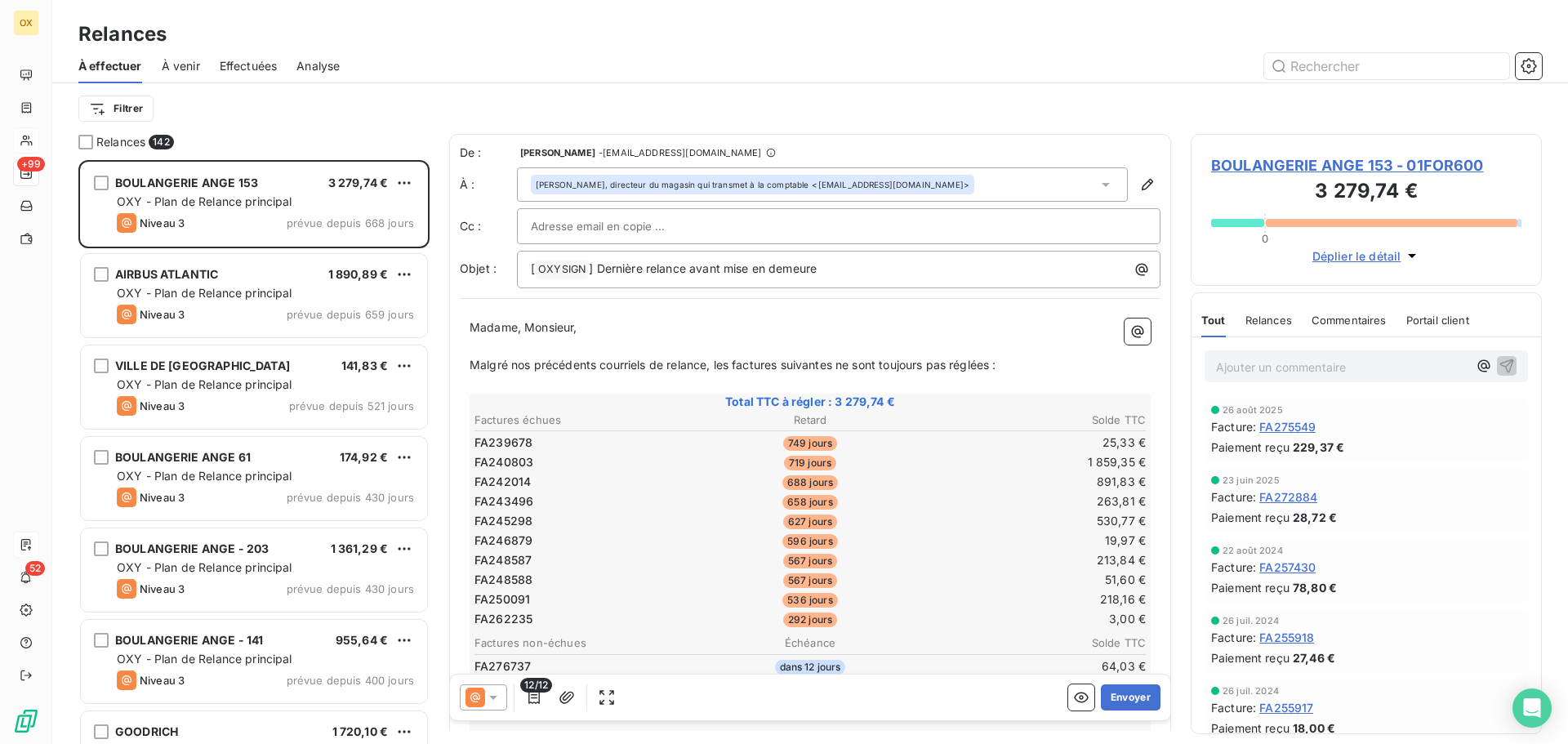
scroll to position [571, 339]
click at [494, 693] on icon at bounding box center [493, 698] width 16 height 16
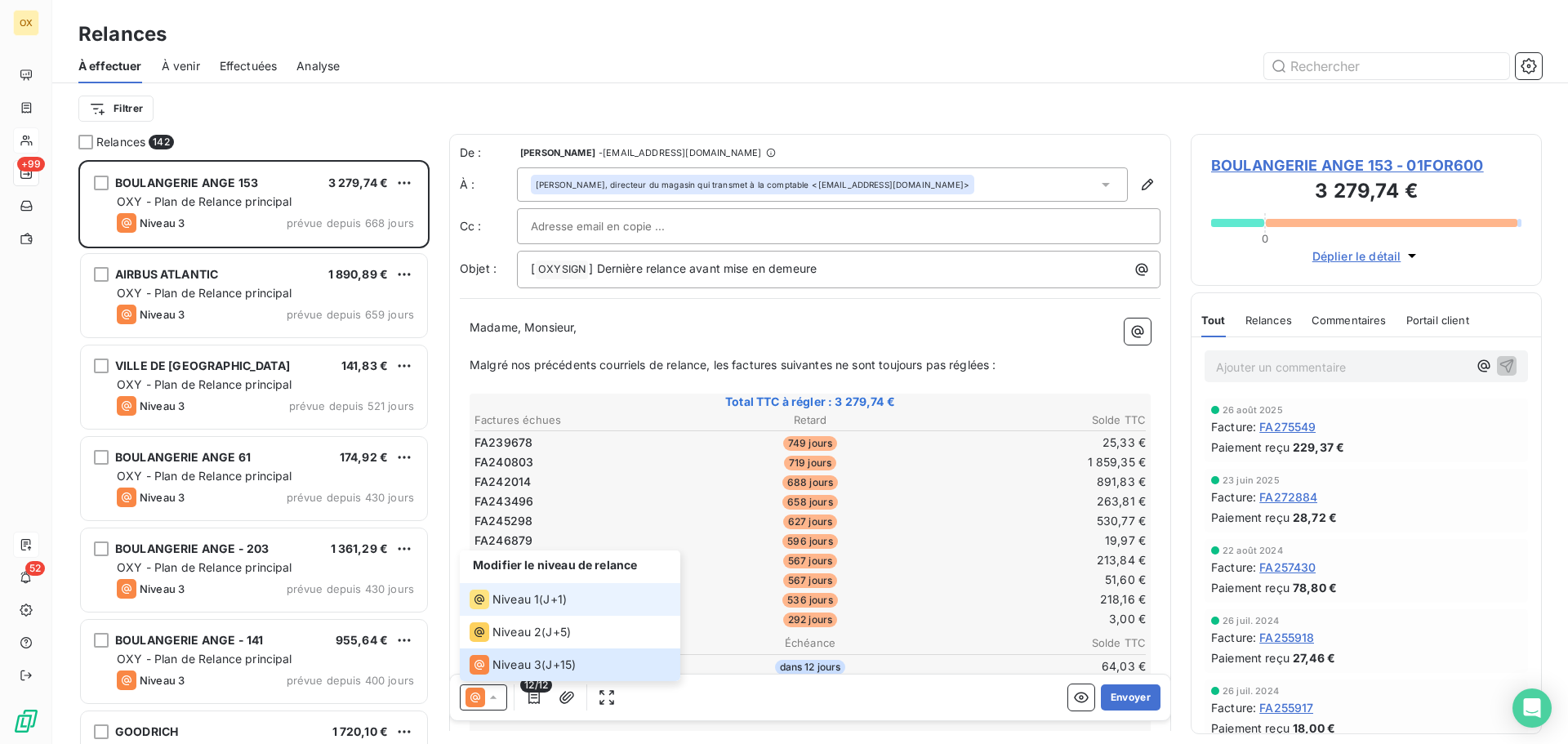
click at [502, 592] on span "Niveau 1" at bounding box center [516, 599] width 47 height 16
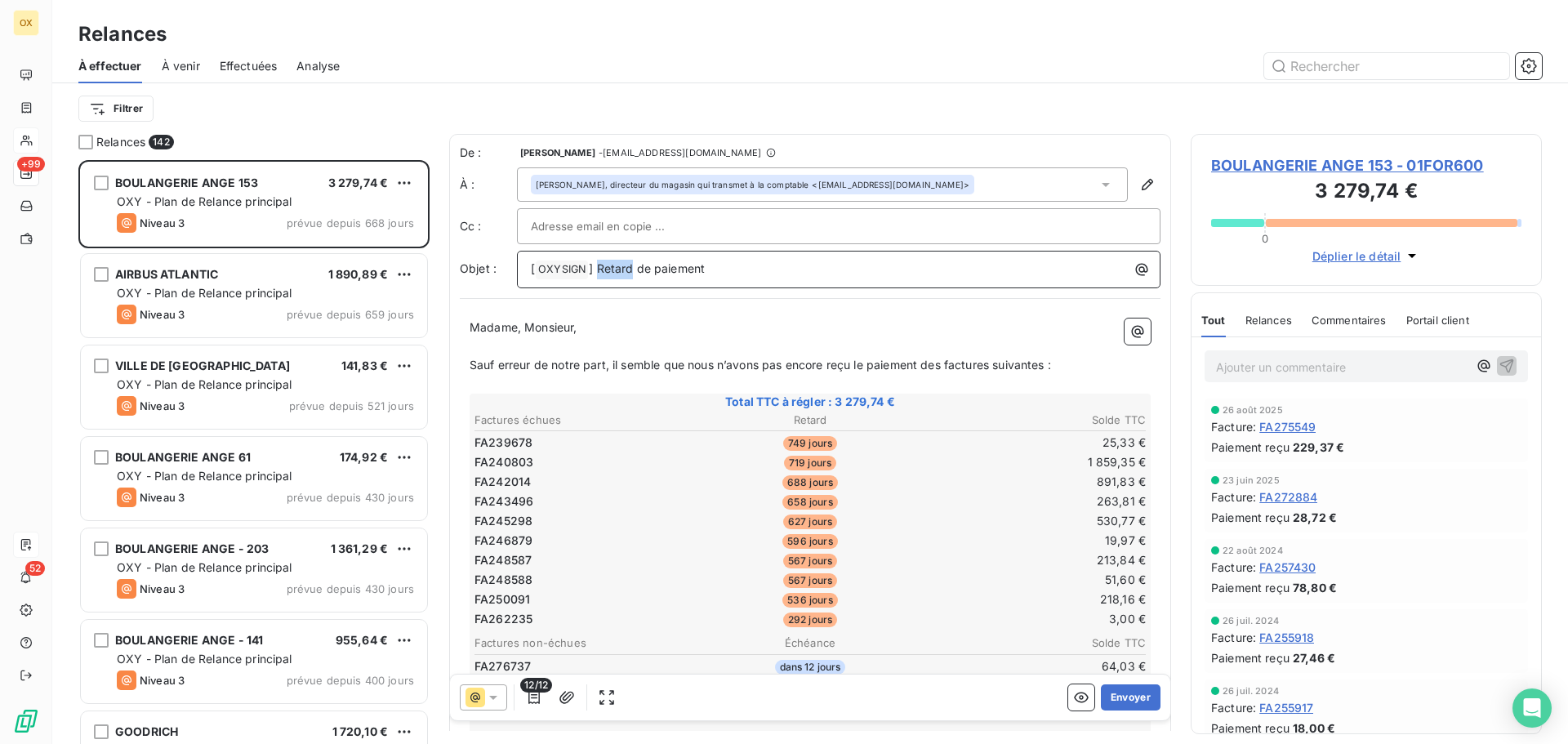
drag, startPoint x: 631, startPoint y: 263, endPoint x: 597, endPoint y: 259, distance: 34.2
click at [597, 259] on p "[ OXYSIGN ﻿ ] Retard de paiement" at bounding box center [842, 269] width 624 height 20
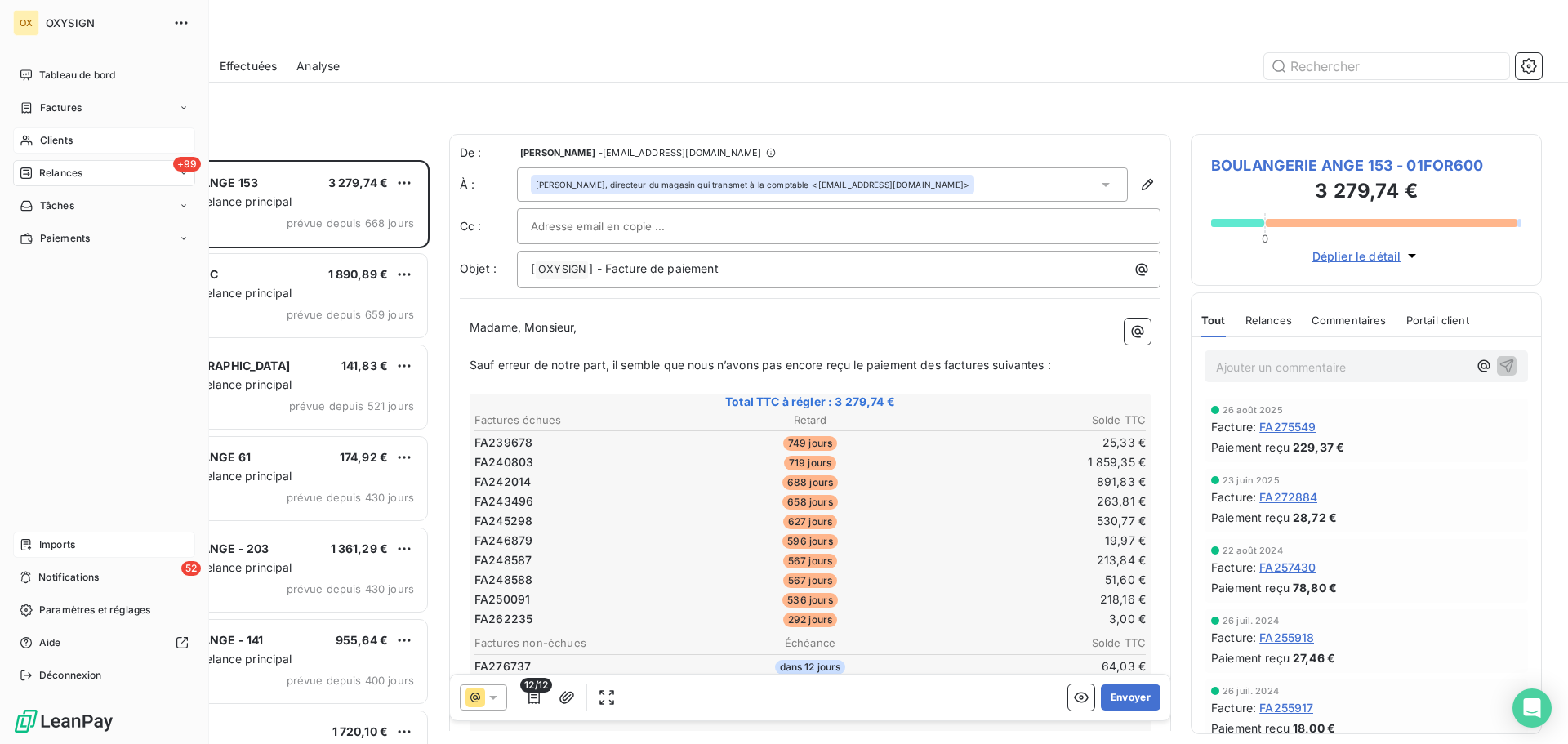
click at [79, 169] on span "Relances" at bounding box center [61, 173] width 43 height 14
click at [68, 139] on span "Clients" at bounding box center [56, 140] width 33 height 14
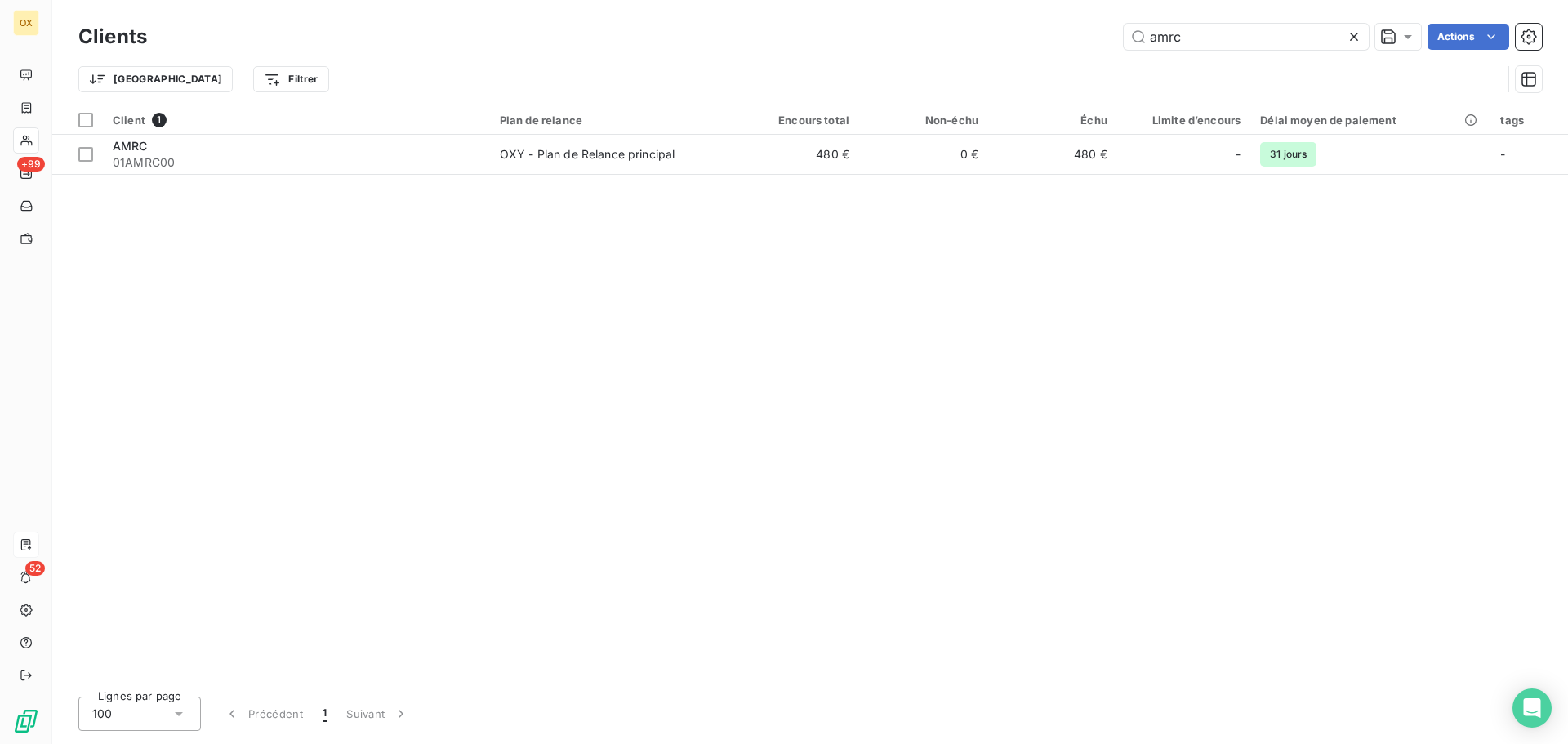
drag, startPoint x: 1183, startPoint y: 45, endPoint x: 1110, endPoint y: 43, distance: 73.0
click at [1110, 43] on div "amrc Actions" at bounding box center [854, 36] width 1376 height 26
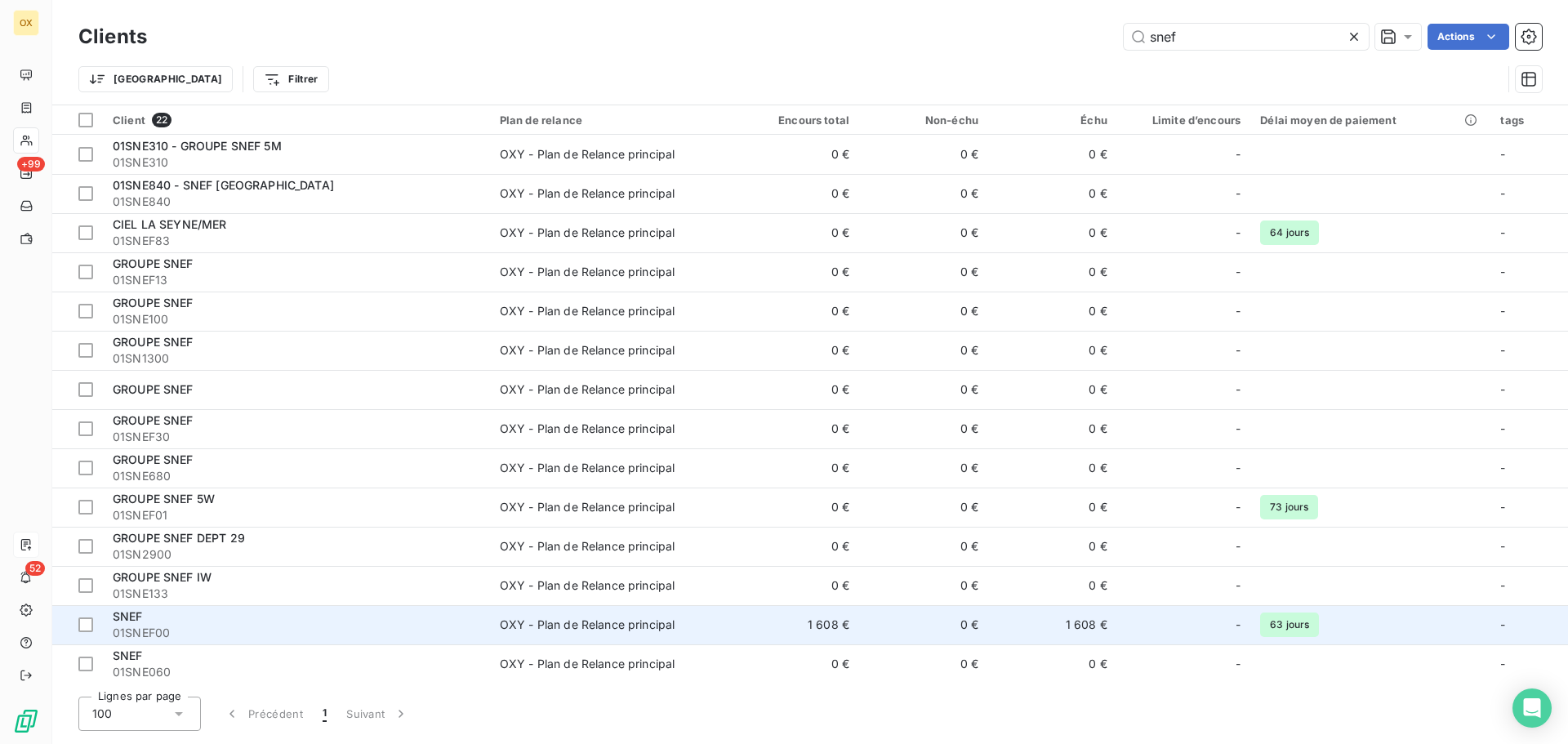
type input "snef"
click at [324, 612] on div "SNEF" at bounding box center [296, 617] width 368 height 16
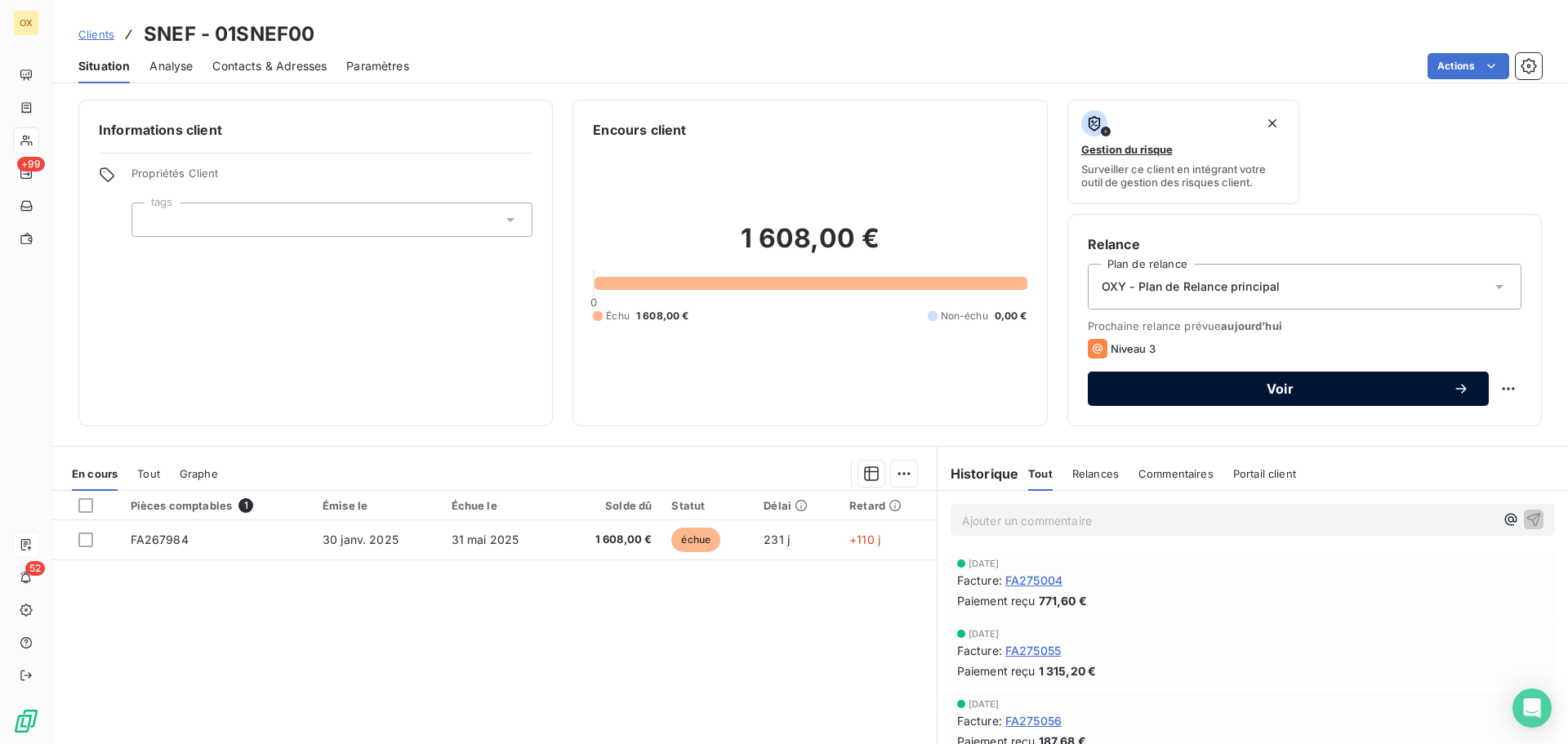
click at [1260, 385] on span "Voir" at bounding box center [1280, 389] width 345 height 13
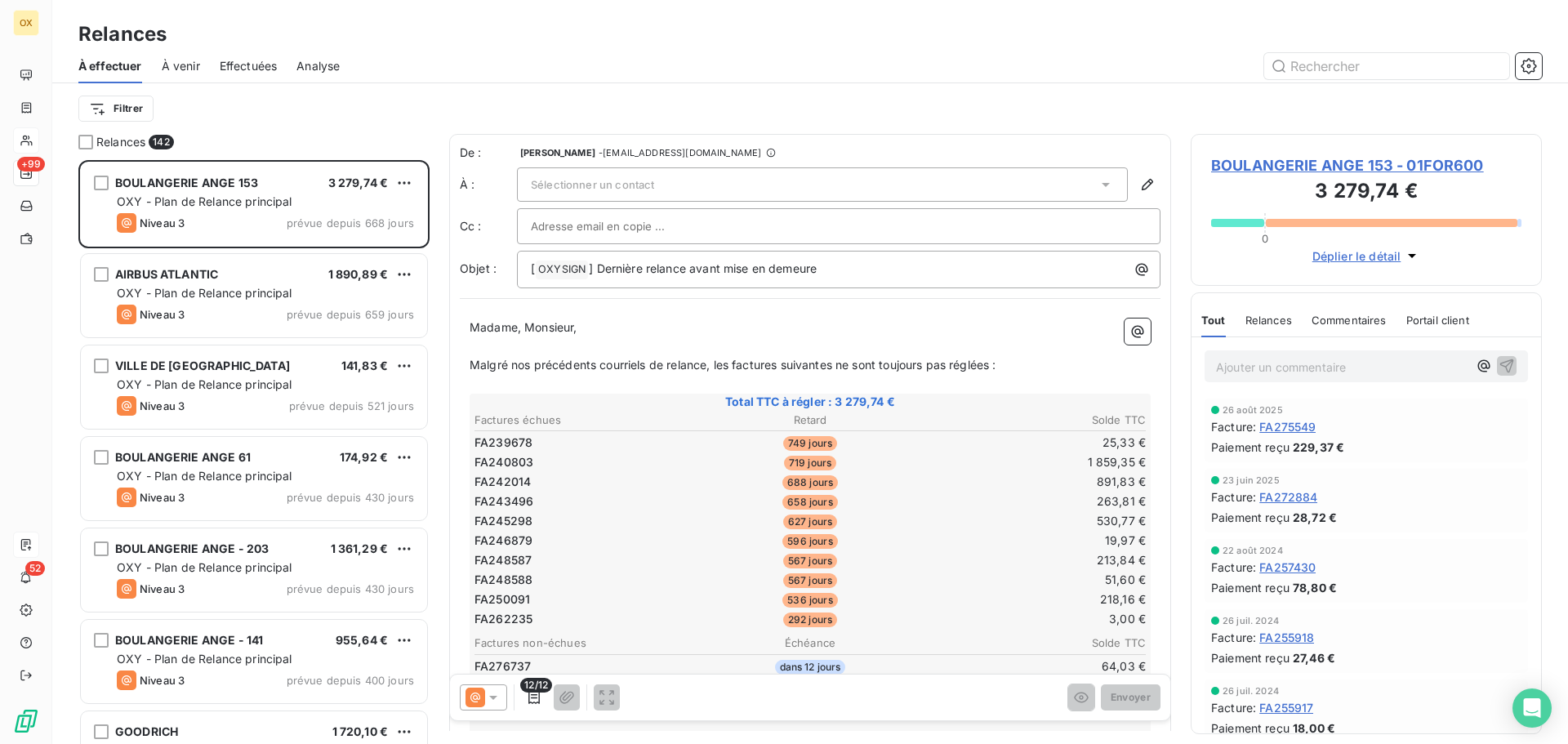
scroll to position [571, 339]
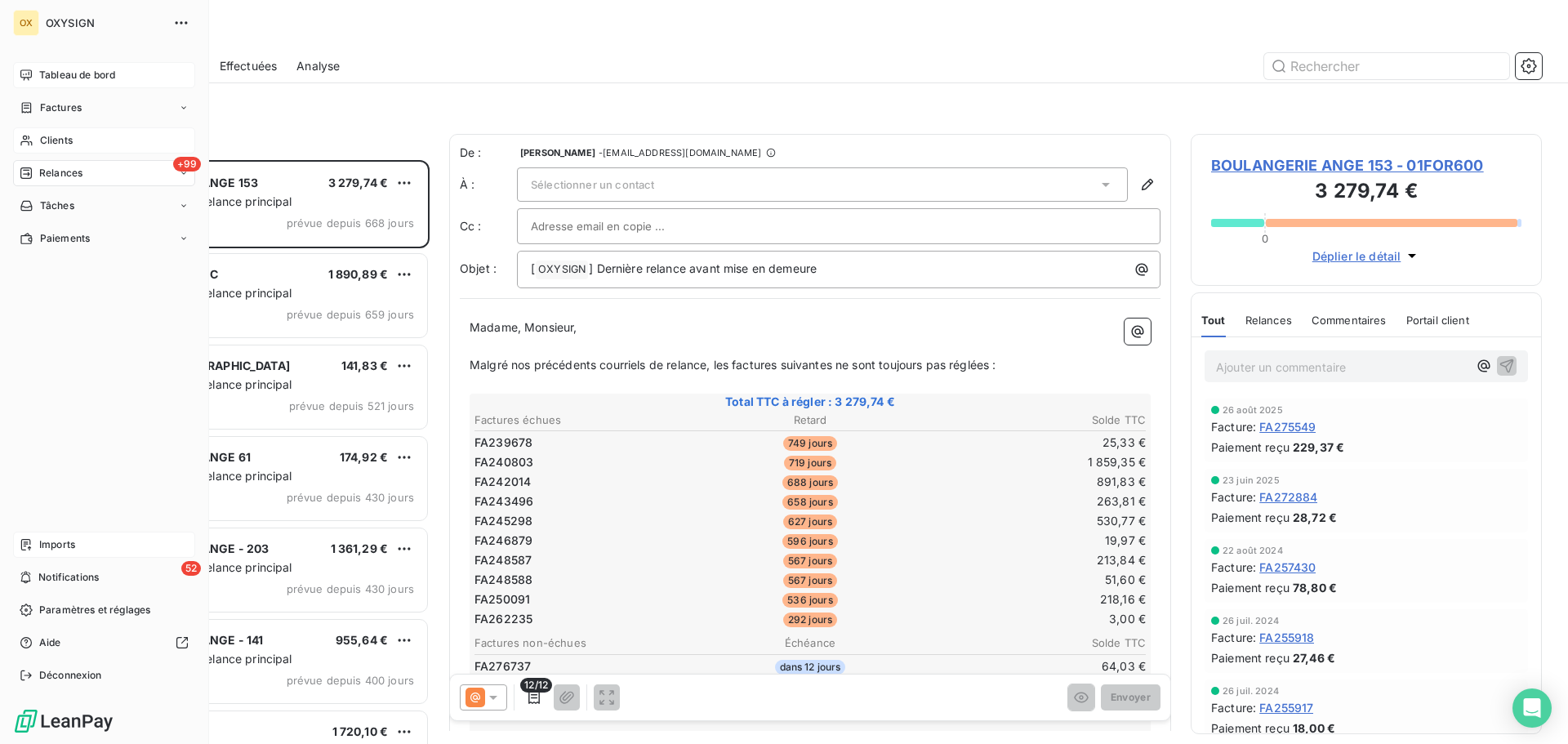
click at [47, 66] on div "Tableau de bord" at bounding box center [103, 75] width 182 height 26
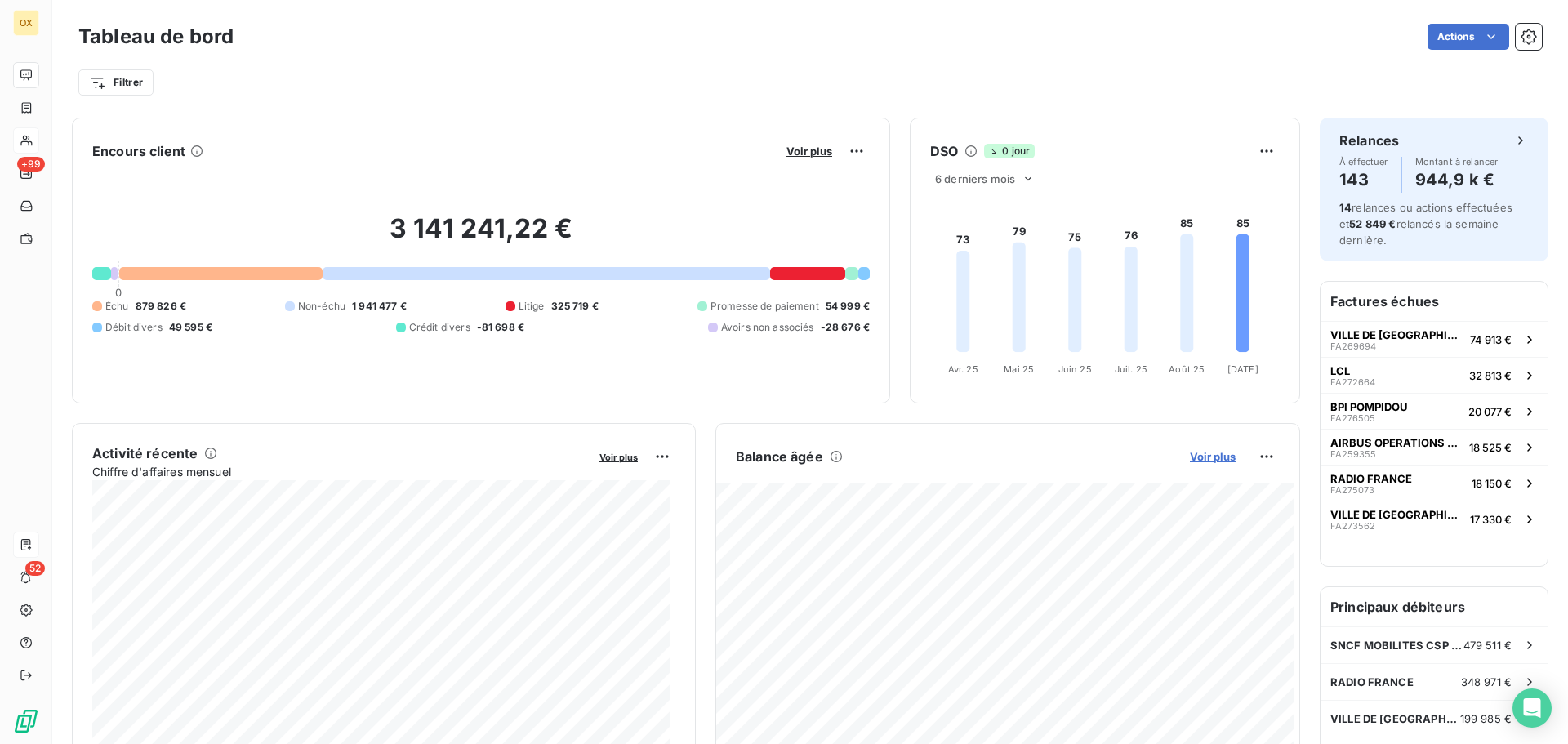
click at [1197, 457] on span "Voir plus" at bounding box center [1212, 457] width 46 height 13
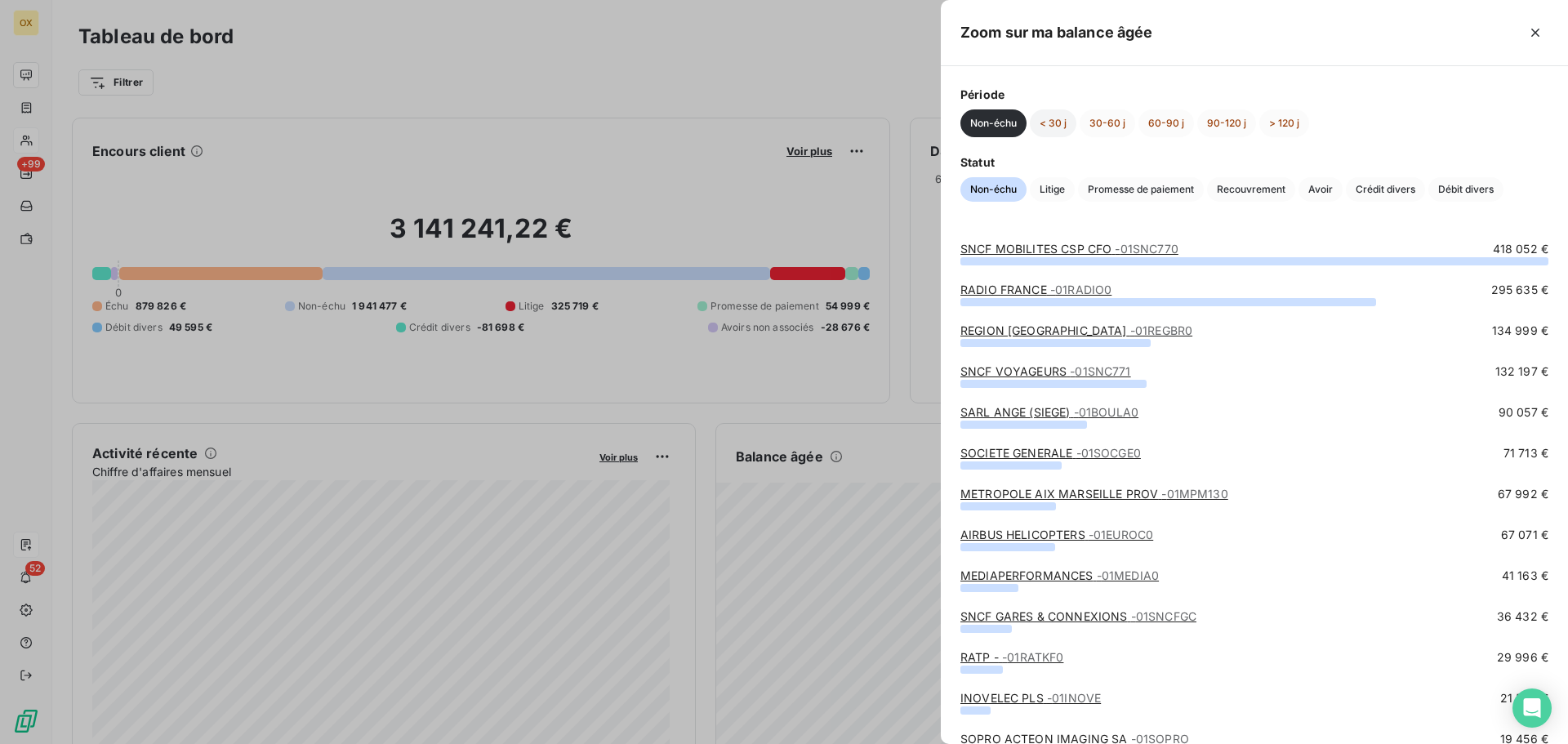
click at [1060, 123] on button "< 30 j" at bounding box center [1053, 123] width 47 height 28
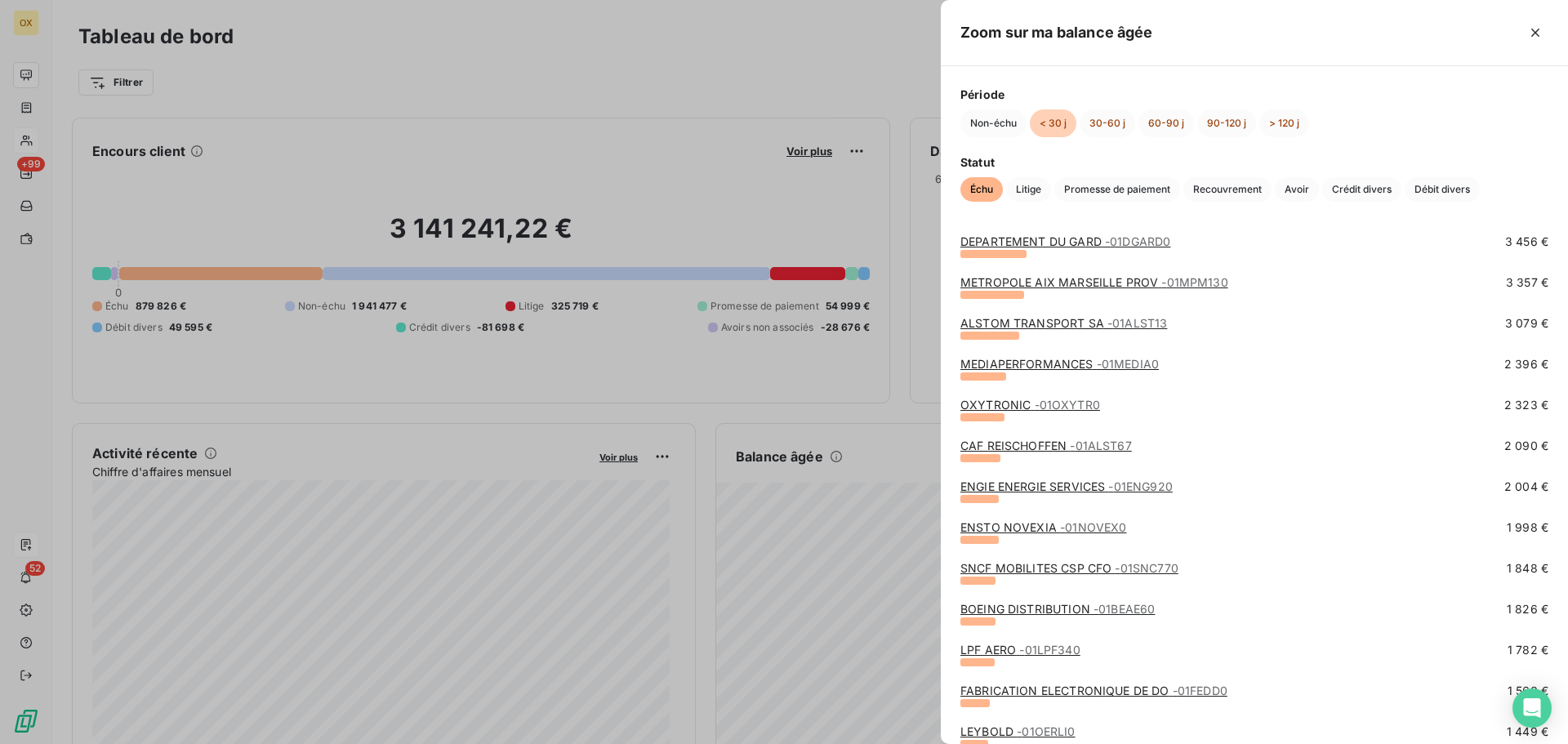
scroll to position [899, 0]
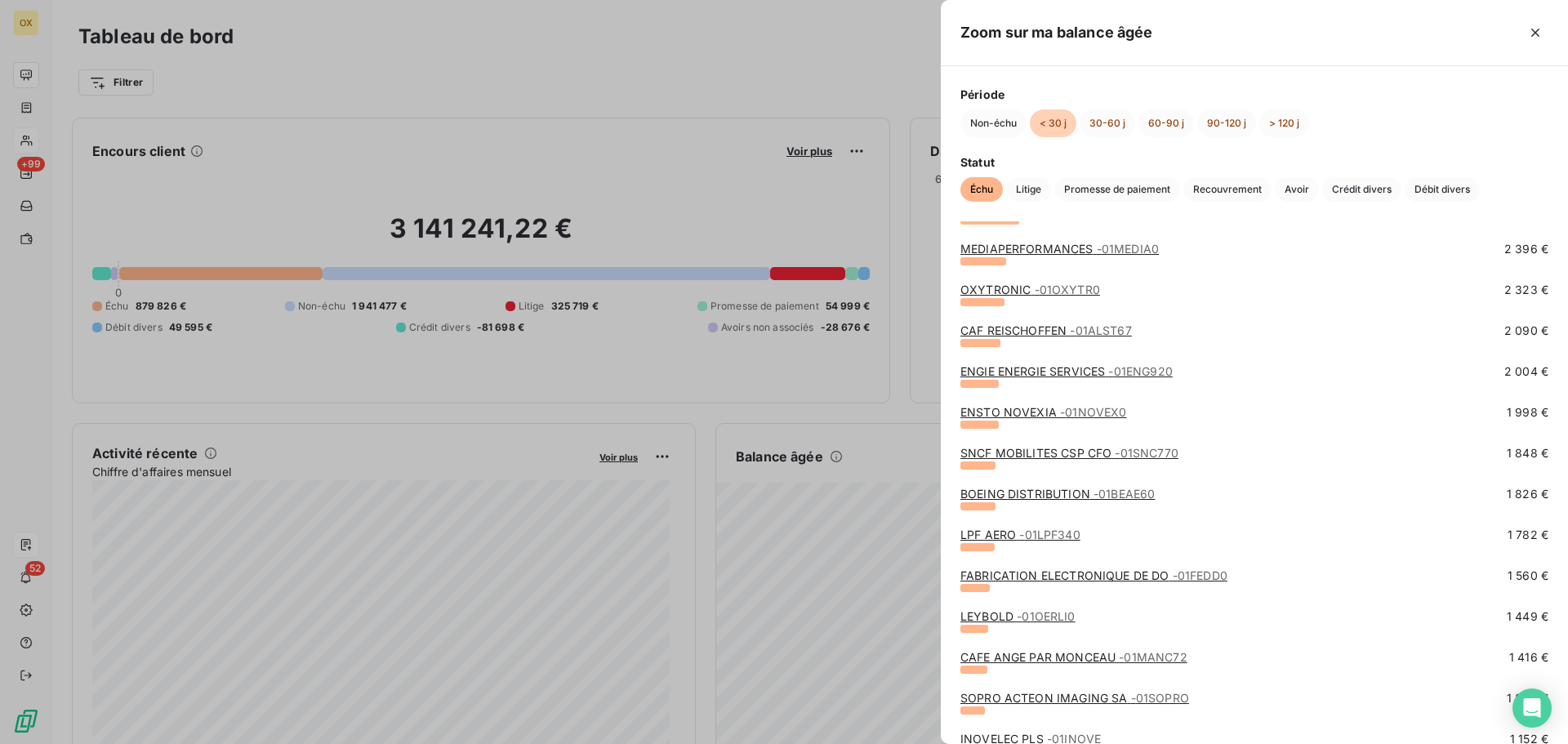
click at [1007, 615] on link "LEYBOLD - 01OERLI0" at bounding box center [1018, 616] width 115 height 14
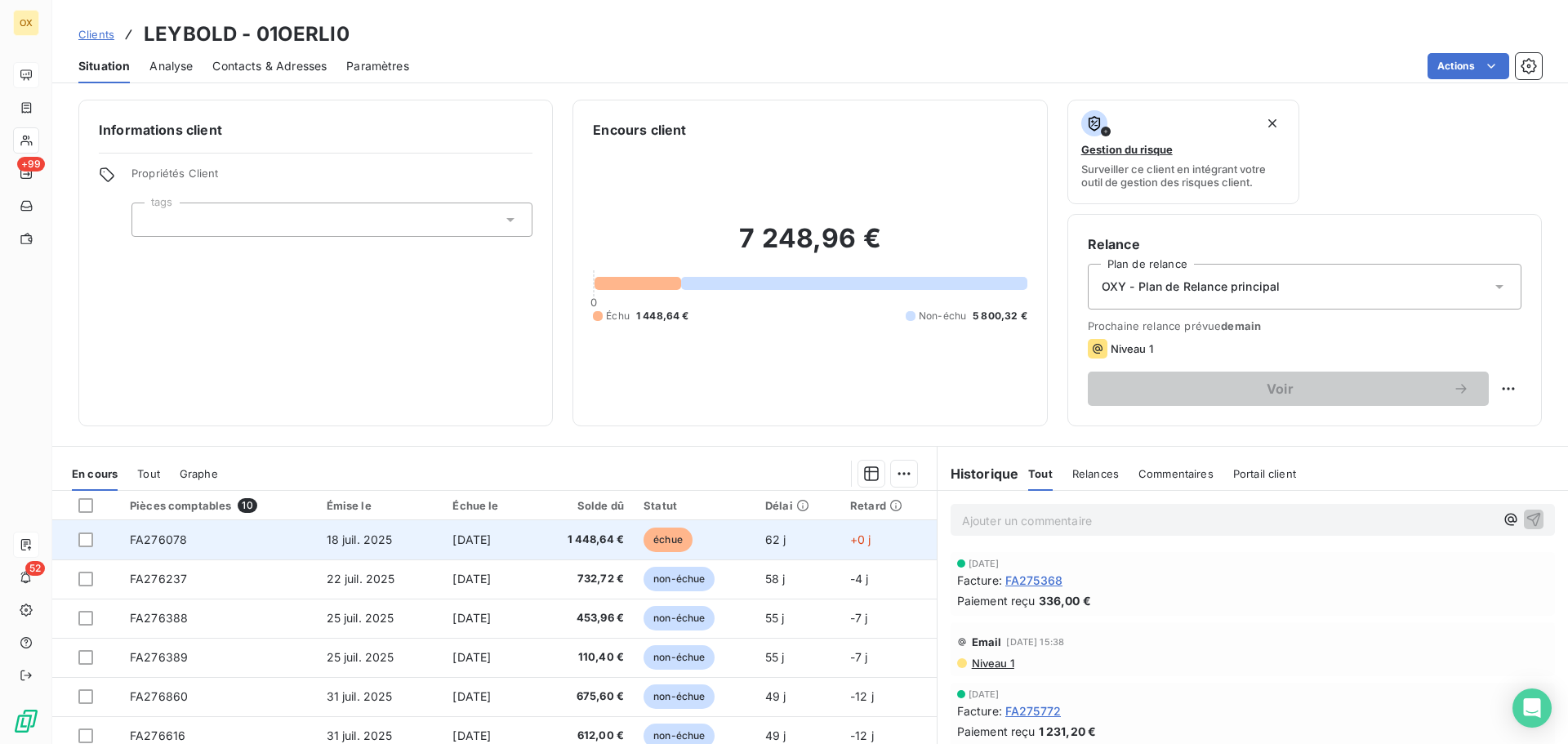
click at [520, 539] on td "18 sept. 2025" at bounding box center [486, 540] width 88 height 39
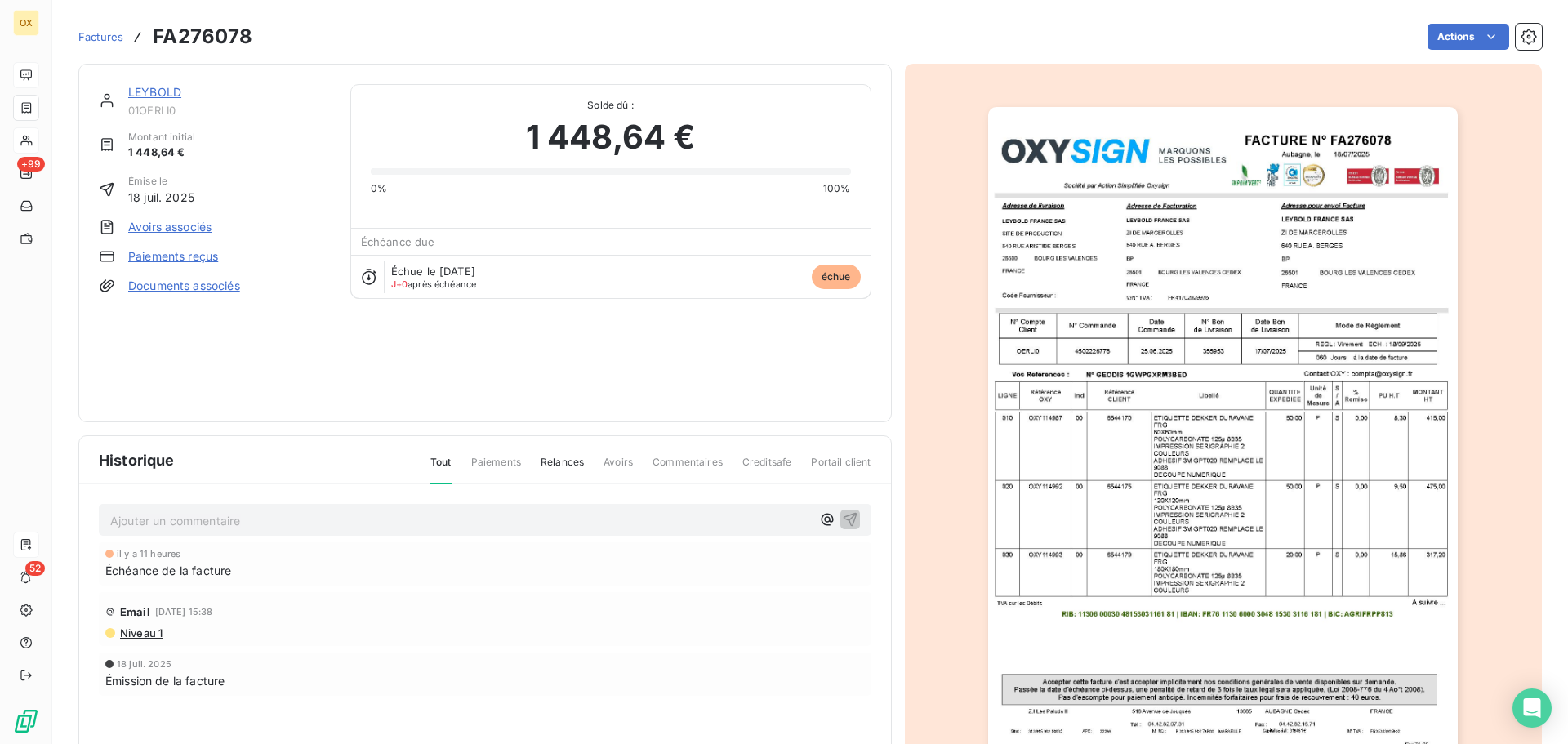
click at [156, 91] on link "LEYBOLD" at bounding box center [155, 91] width 53 height 14
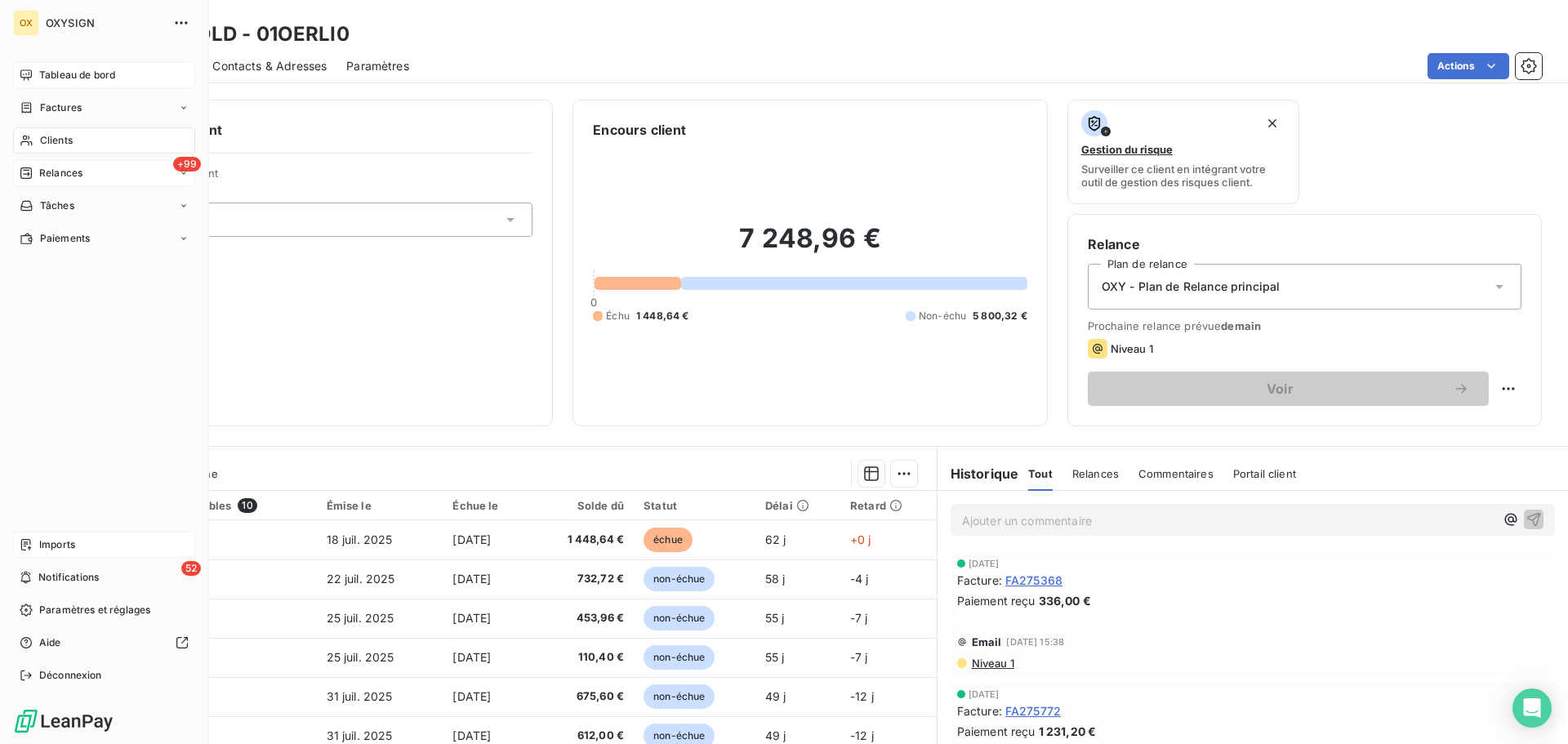
click at [45, 174] on span "Relances" at bounding box center [61, 173] width 43 height 14
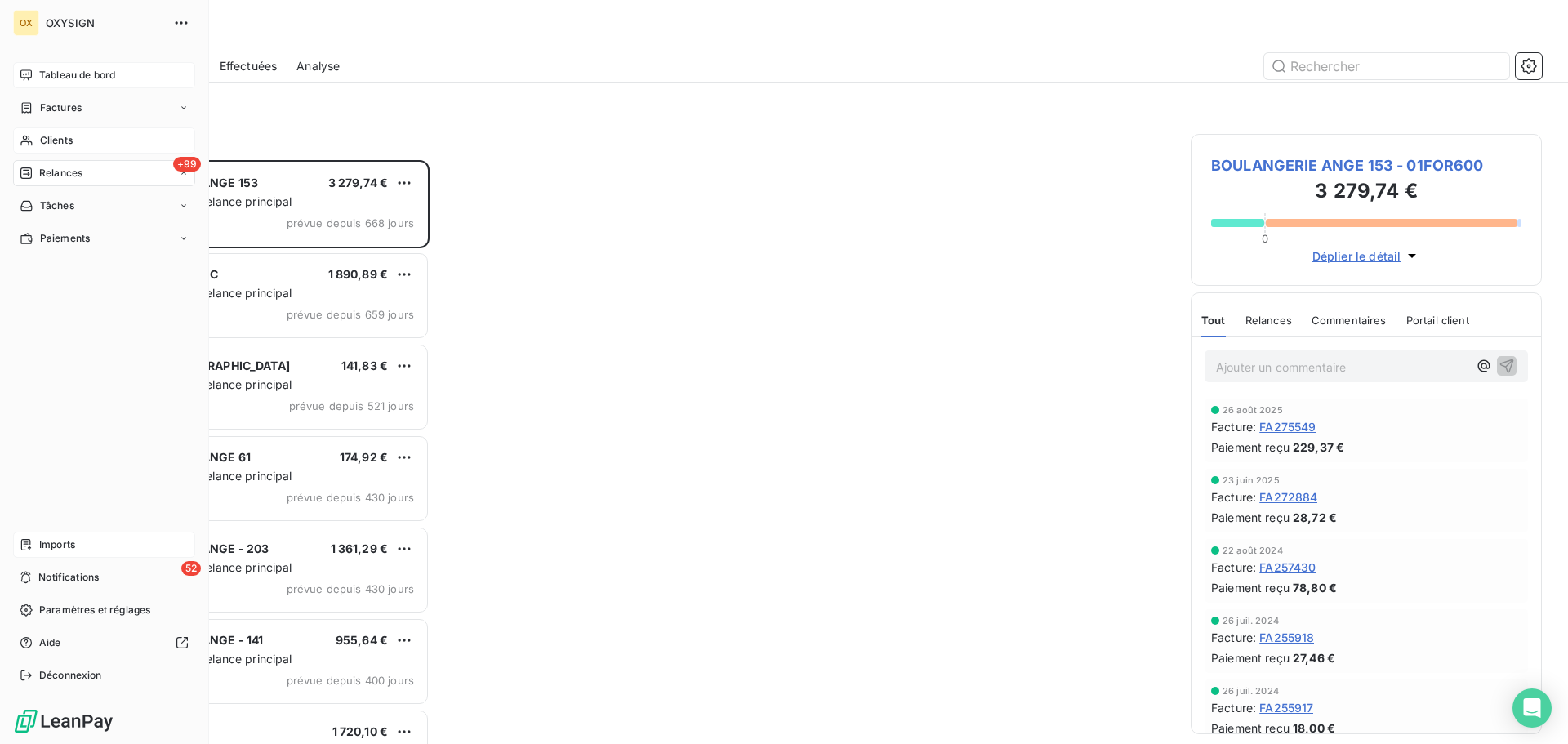
scroll to position [571, 339]
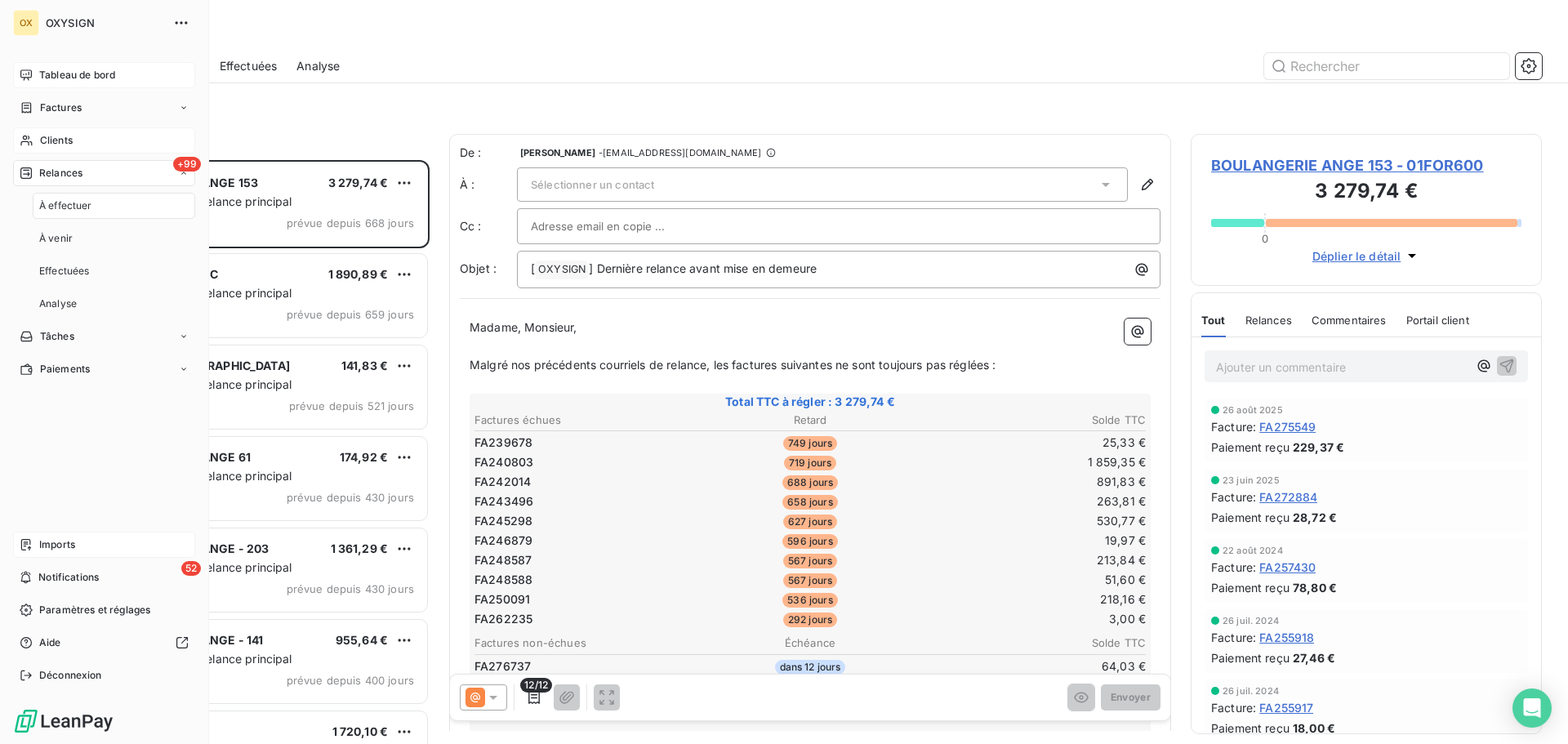
click at [61, 77] on span "Tableau de bord" at bounding box center [77, 75] width 76 height 14
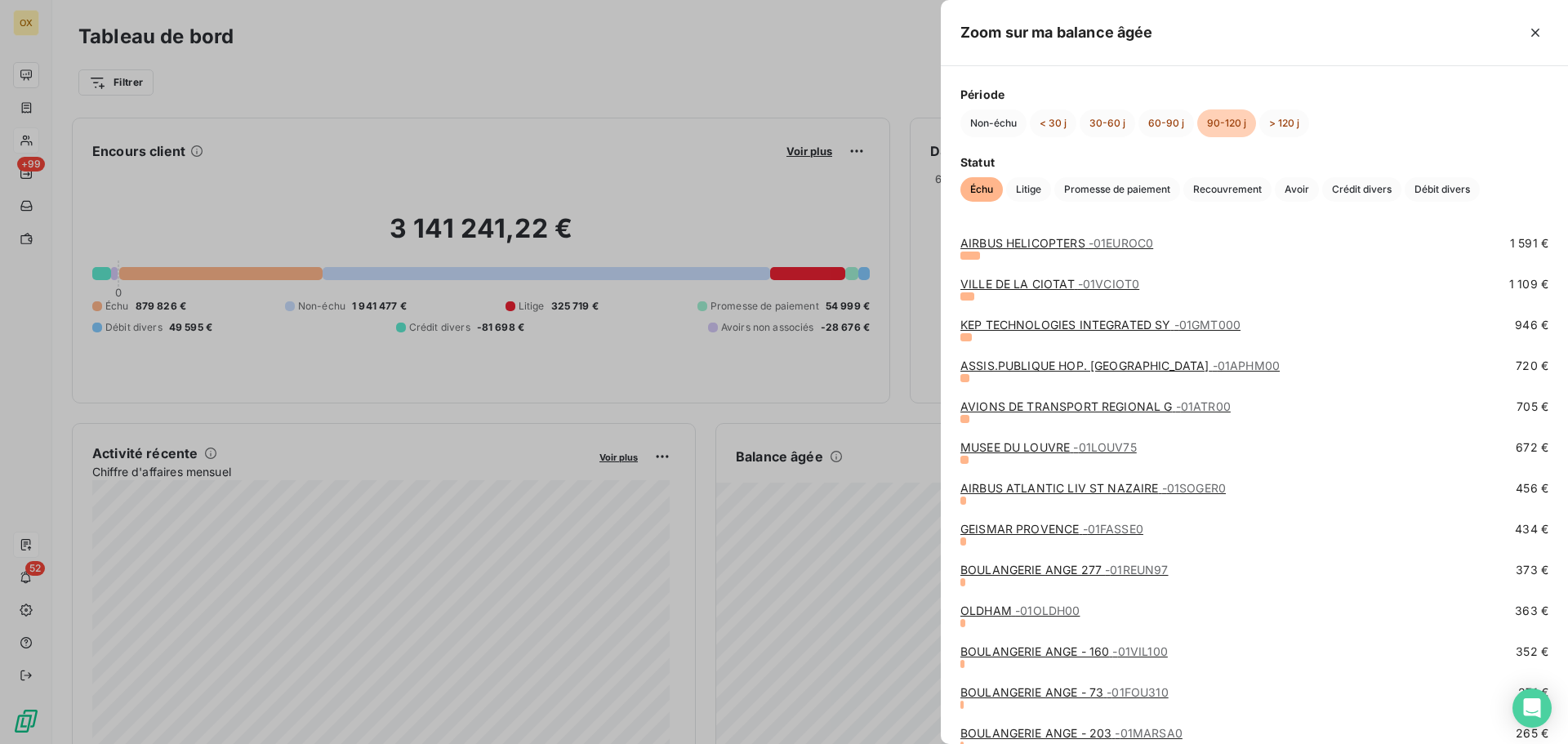
scroll to position [326, 0]
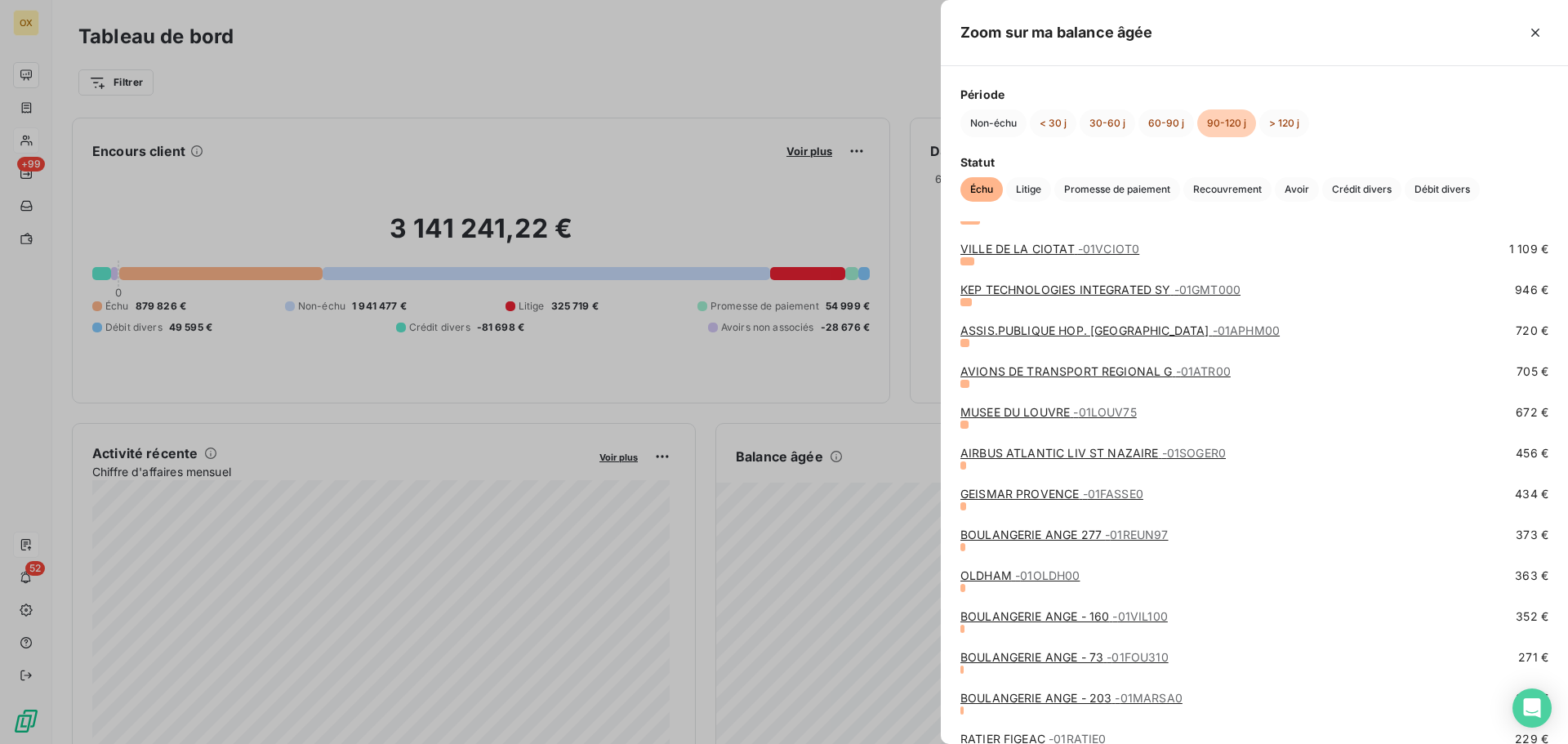
click at [1064, 366] on link "AVIONS DE TRANSPORT REGIONAL G - 01ATR00" at bounding box center [1095, 371] width 270 height 14
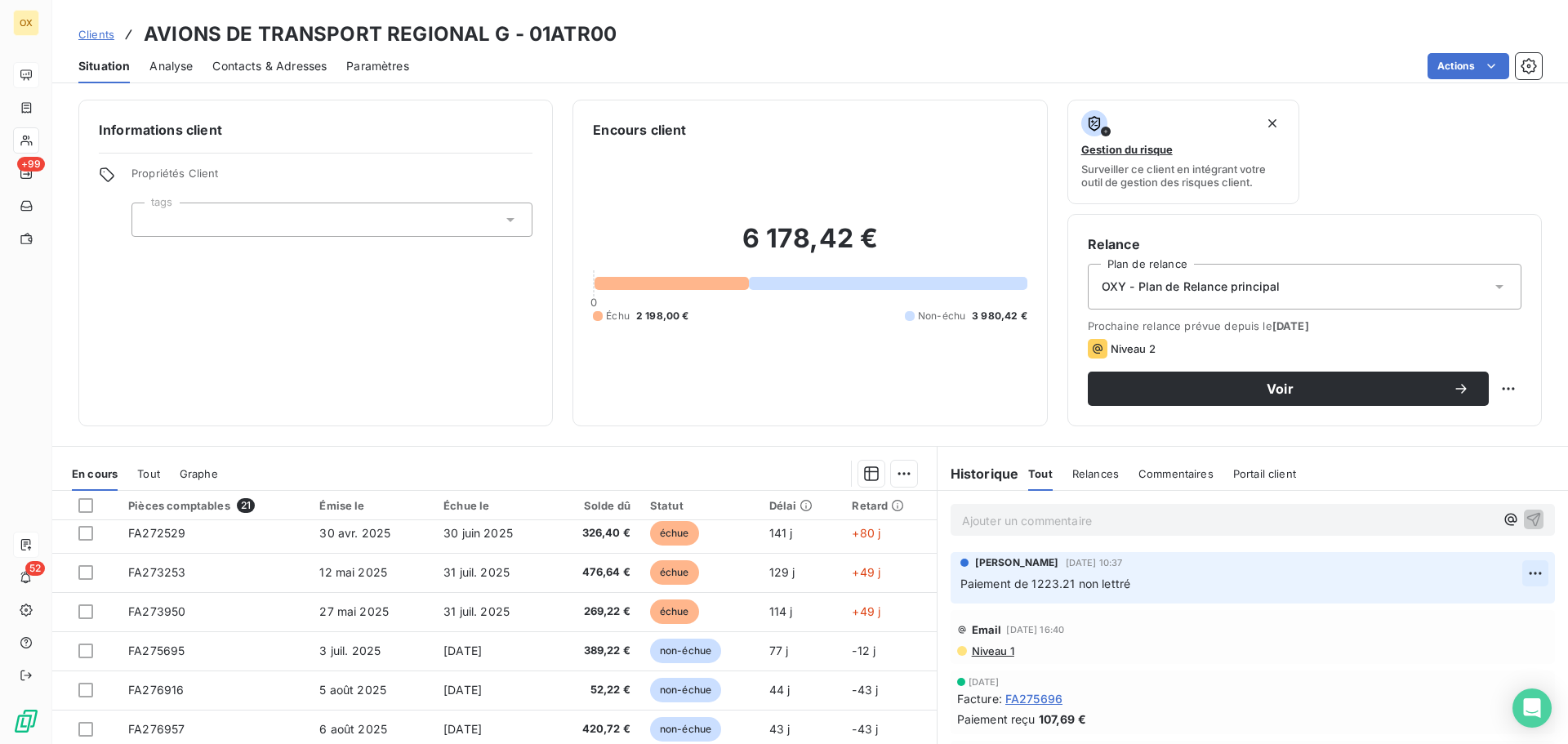
click at [1511, 568] on html "OX +99 52 Clients AVIONS DE TRANSPORT REGIONAL G - 01ATR00 Situation Analyse Co…" at bounding box center [784, 372] width 1568 height 744
click at [1471, 638] on div "Supprimer" at bounding box center [1471, 638] width 91 height 26
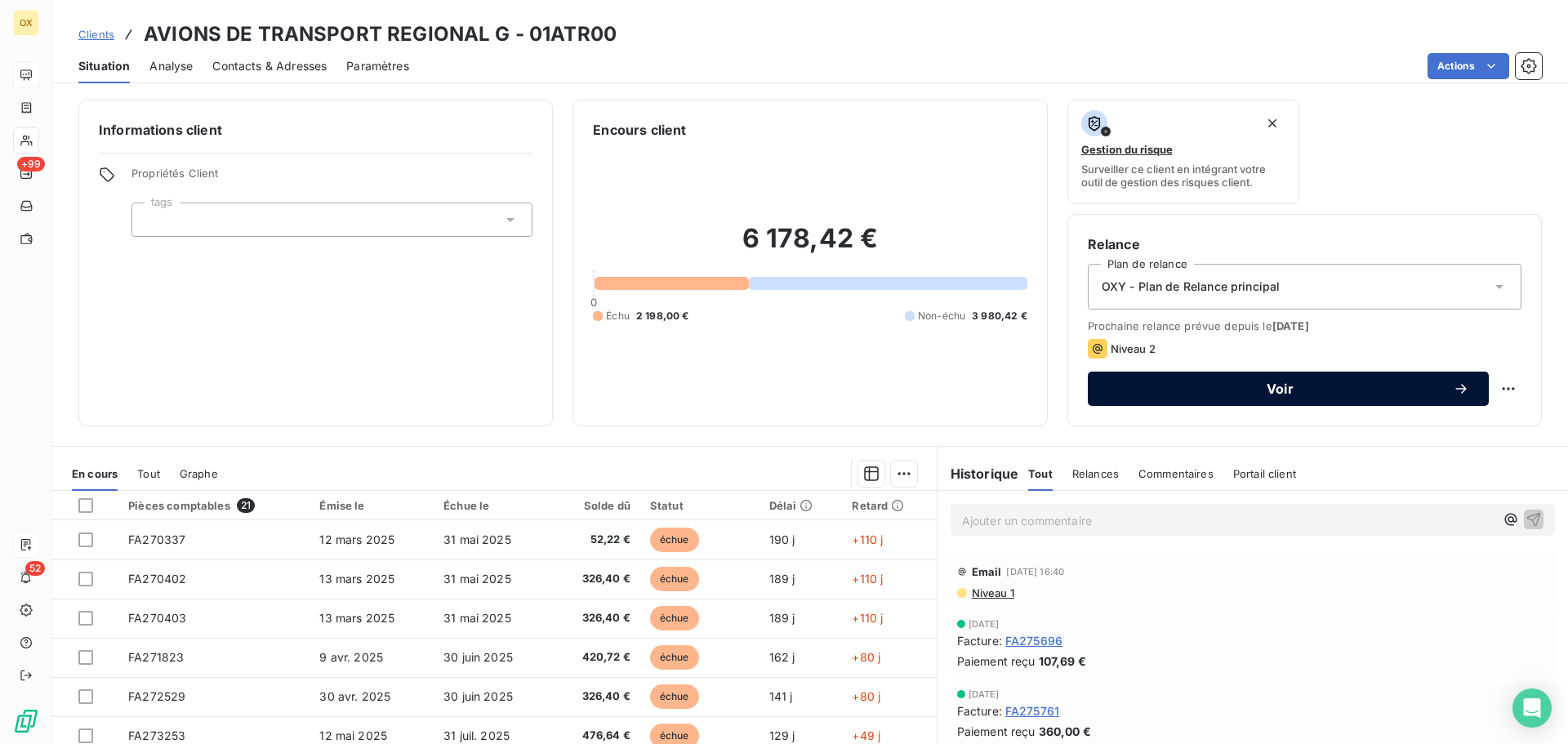
click at [1180, 392] on span "Voir" at bounding box center [1280, 389] width 345 height 13
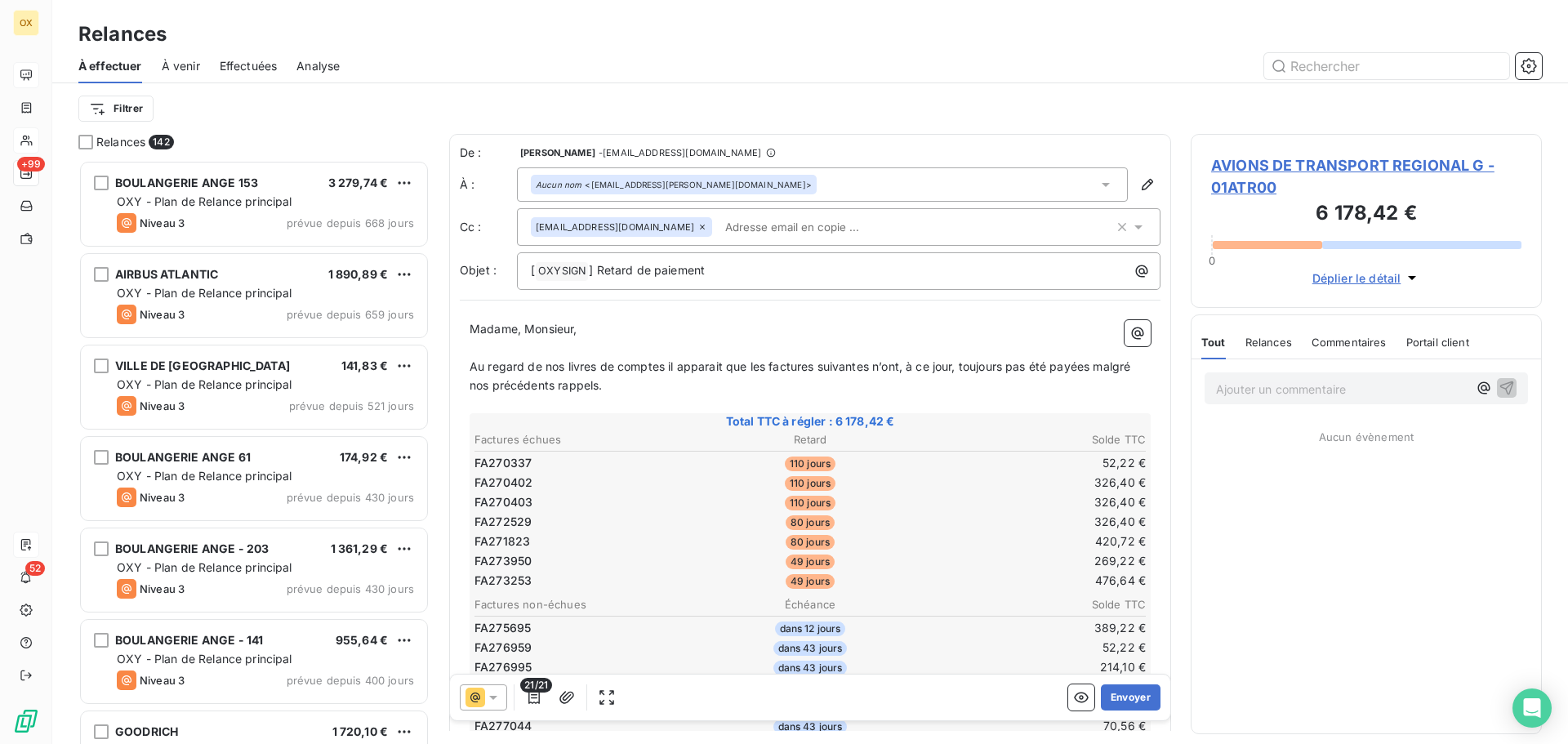
scroll to position [571, 339]
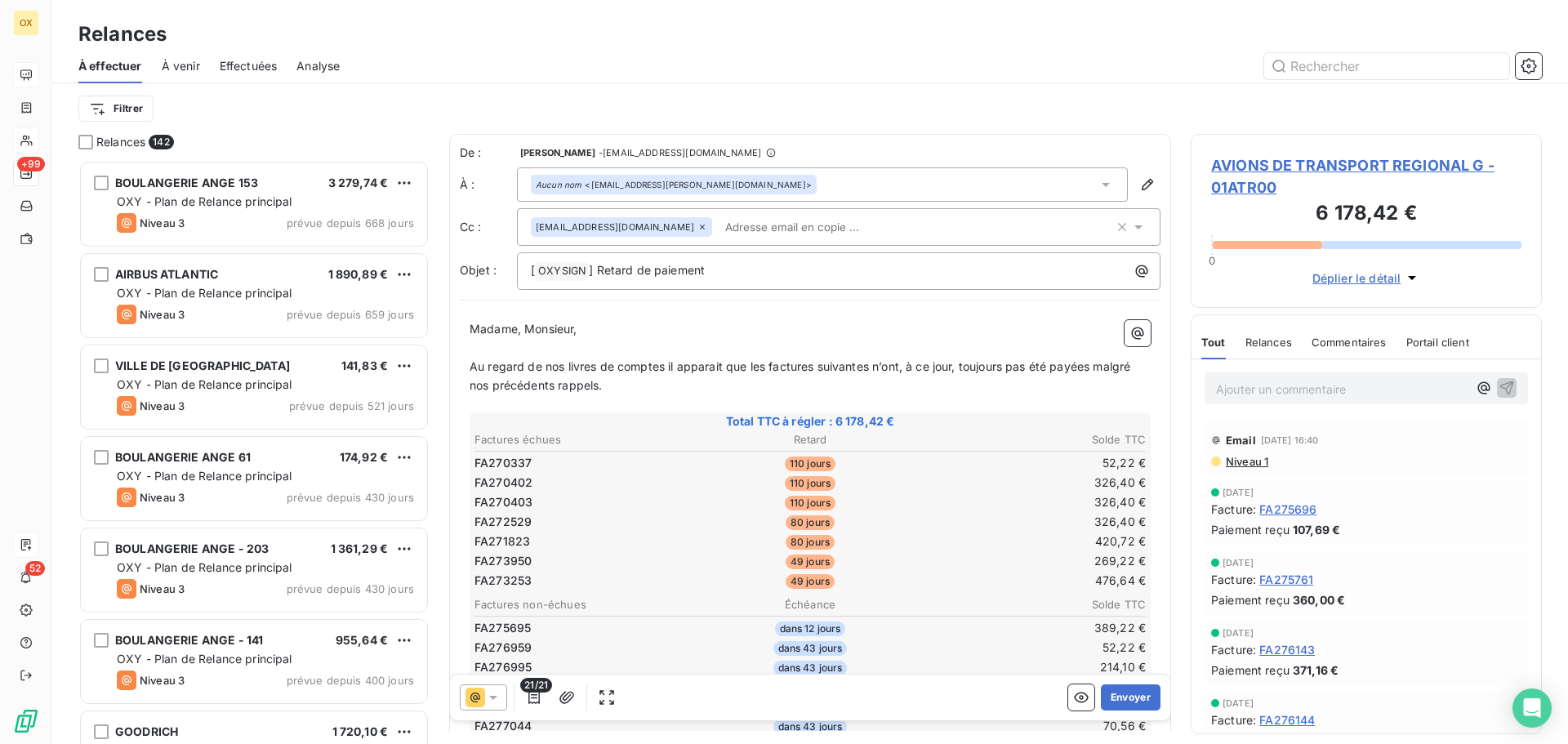
click at [1097, 187] on icon at bounding box center [1105, 184] width 16 height 16
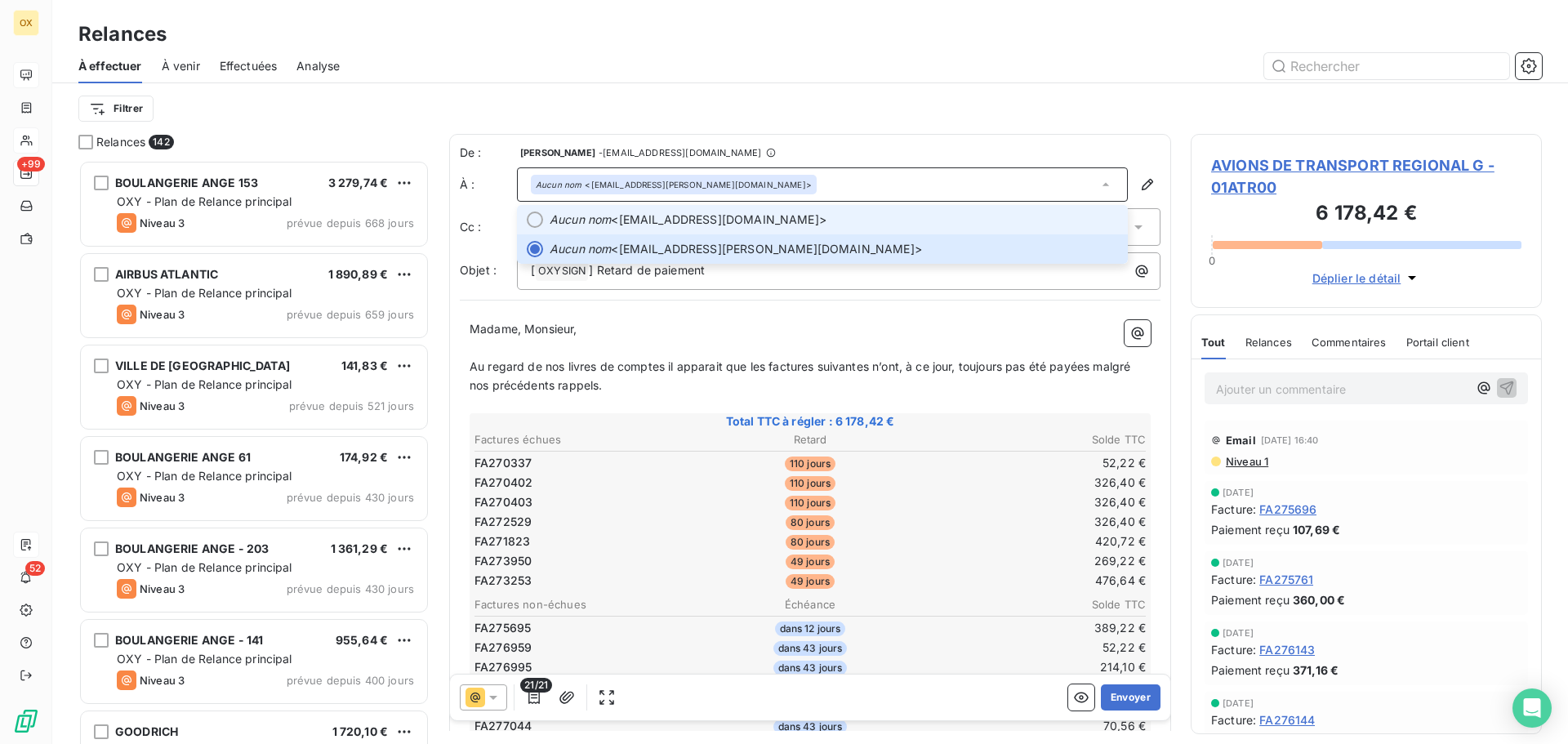
click at [534, 217] on div at bounding box center [535, 220] width 16 height 16
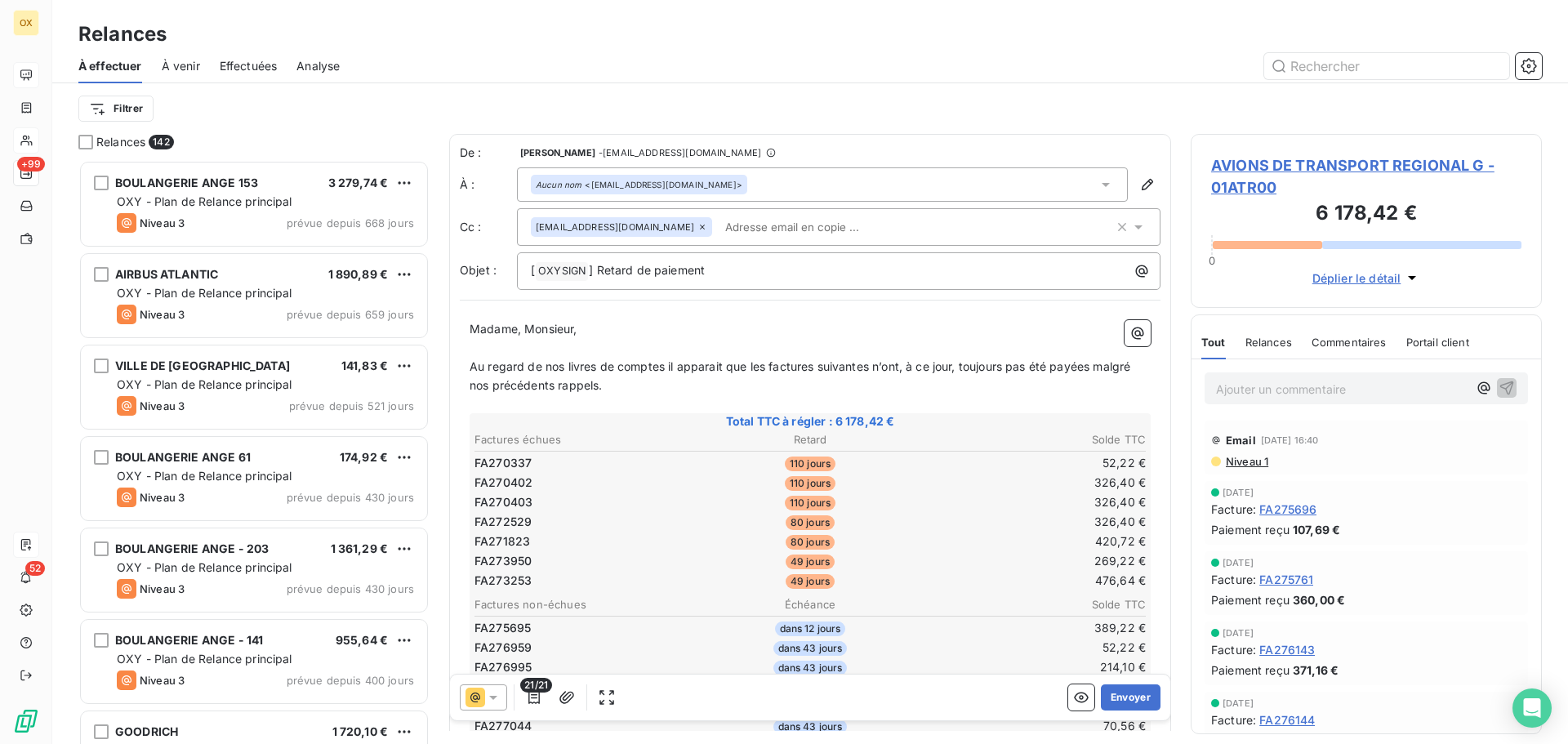
click at [780, 124] on div "Filtrer" at bounding box center [810, 108] width 1463 height 51
click at [1097, 179] on icon at bounding box center [1105, 184] width 16 height 16
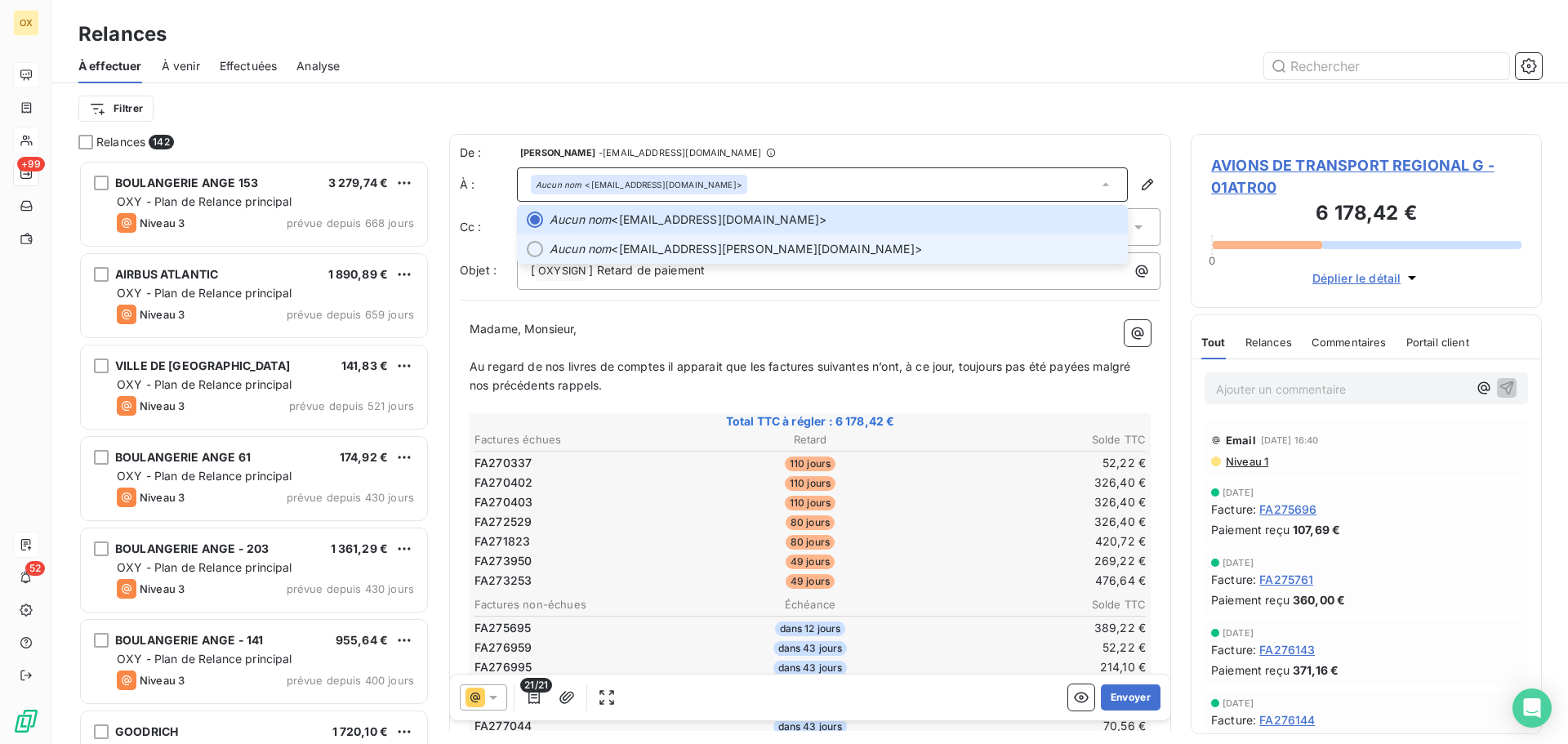
click at [533, 249] on div at bounding box center [535, 250] width 16 height 16
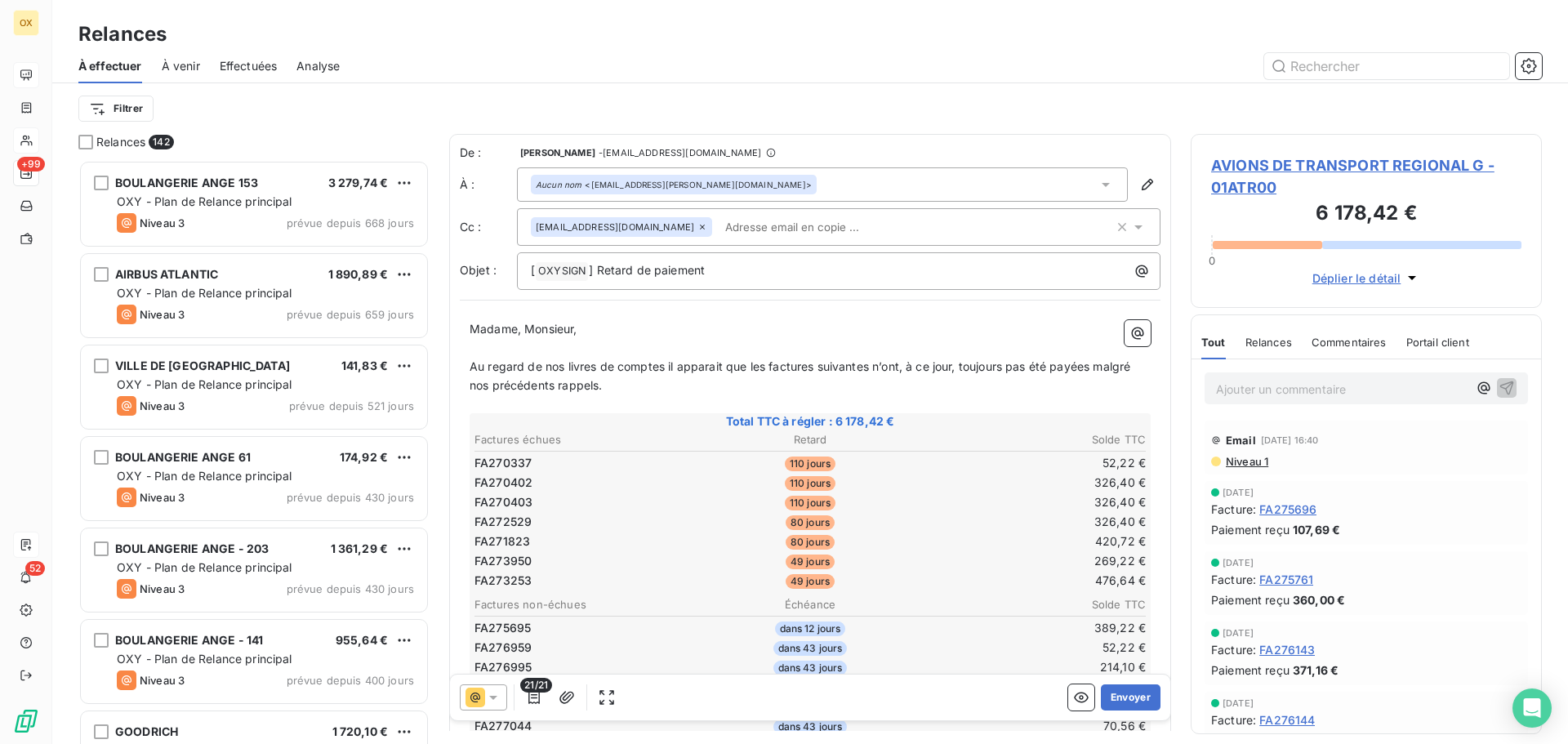
click at [827, 126] on div "Filtrer" at bounding box center [810, 108] width 1463 height 51
drag, startPoint x: 634, startPoint y: 268, endPoint x: 598, endPoint y: 273, distance: 36.3
click at [598, 273] on span "] Retard de paiement" at bounding box center [646, 269] width 116 height 14
drag, startPoint x: 526, startPoint y: 325, endPoint x: 439, endPoint y: 329, distance: 87.1
click at [439, 329] on div "Relances 142 BOULANGERIE ANGE 153 3 279,74 € OXY - Plan de Relance principal Ni…" at bounding box center [810, 438] width 1516 height 610
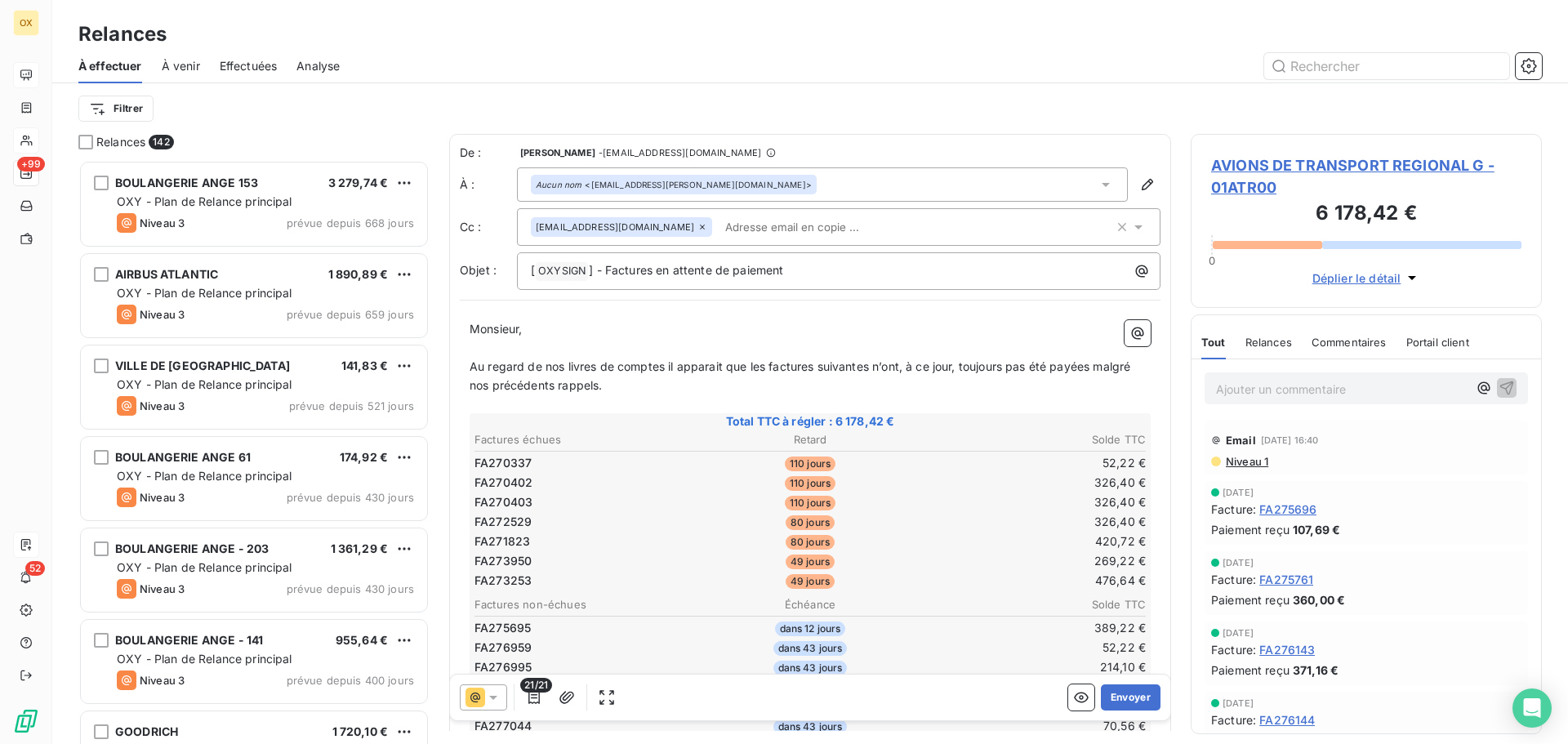
click at [633, 331] on p "Monsieur," at bounding box center [811, 329] width 681 height 19
click at [910, 345] on p "﻿" at bounding box center [811, 348] width 681 height 19
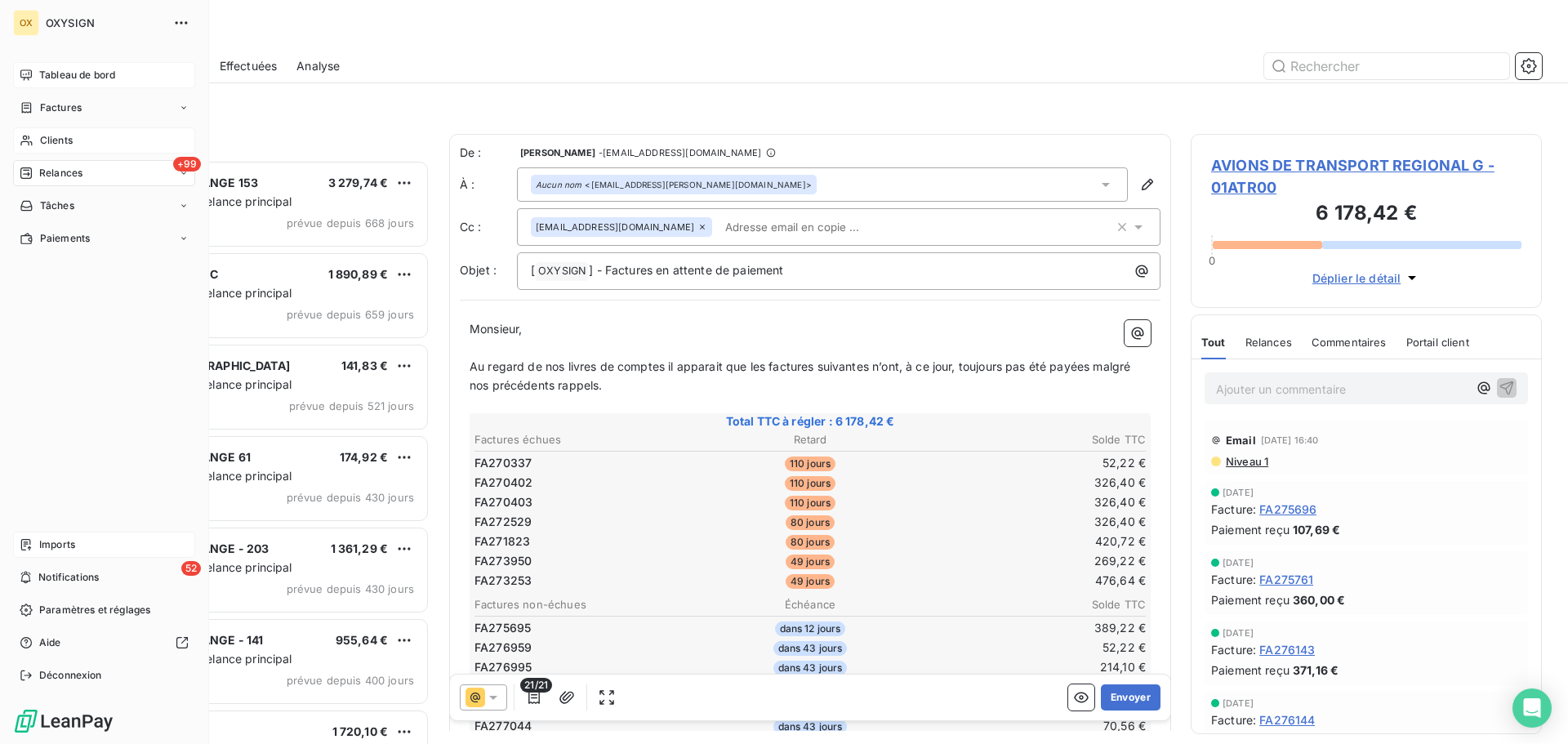
click at [56, 77] on span "Tableau de bord" at bounding box center [77, 75] width 76 height 14
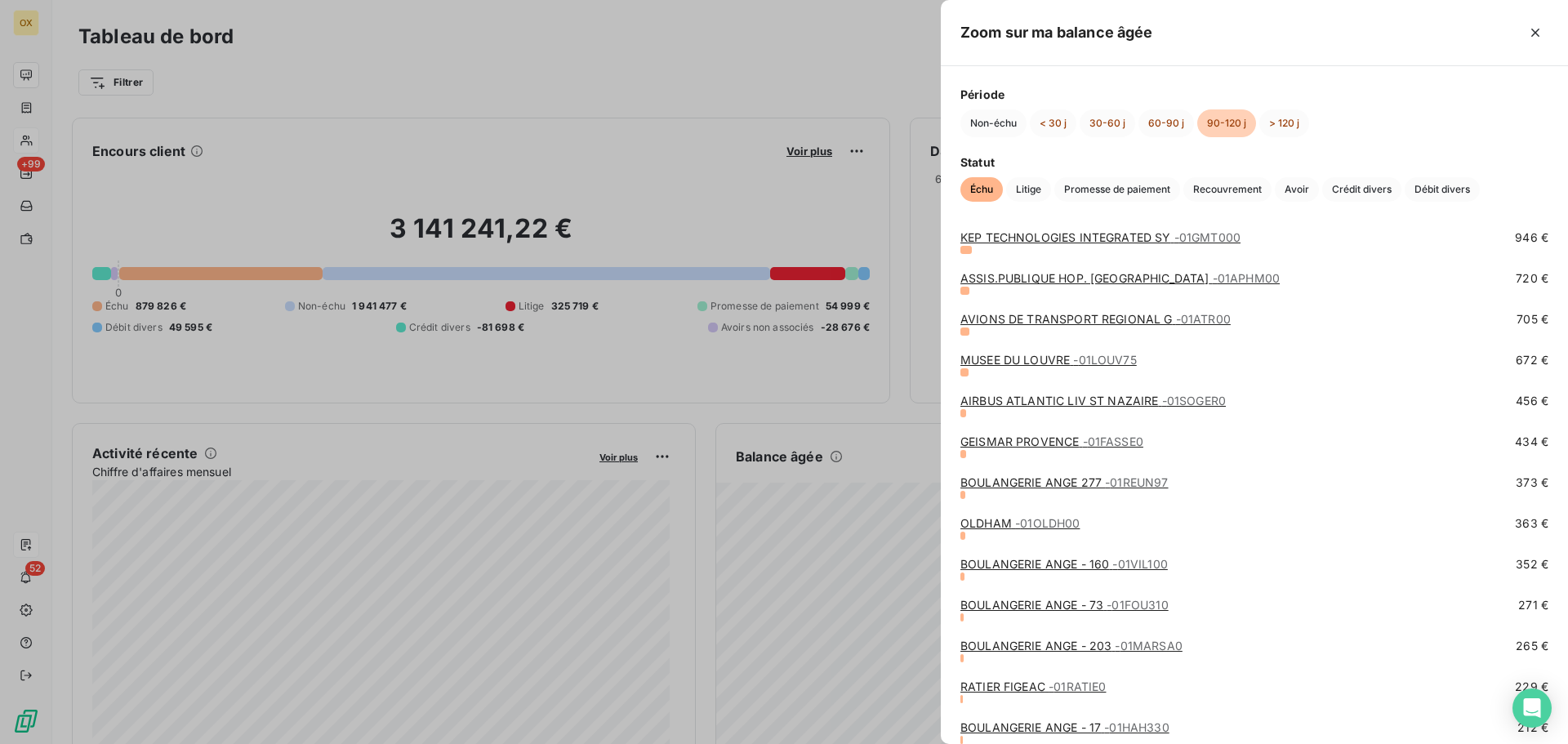
scroll to position [409, 0]
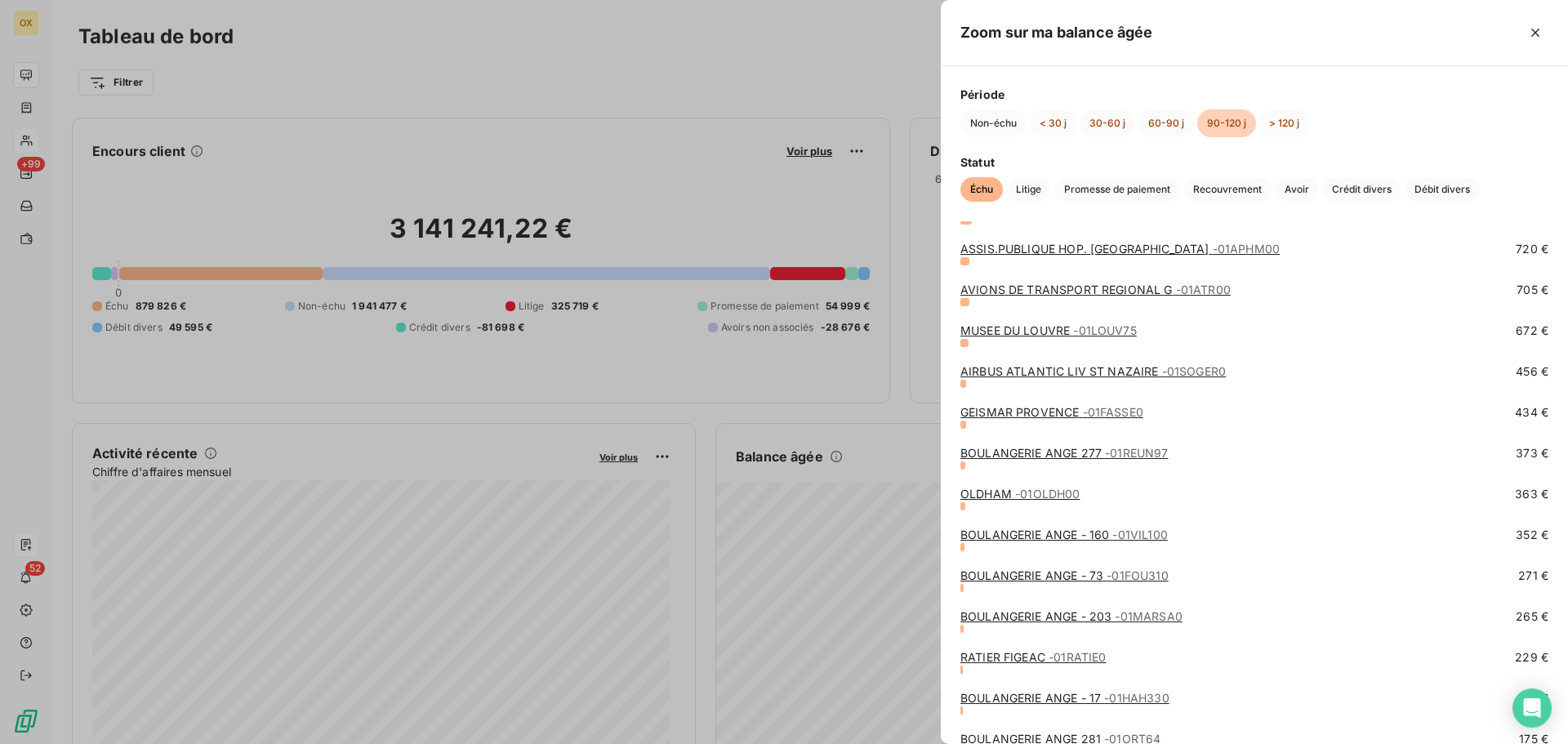
click at [999, 496] on link "OLDHAM - 01OLDH00" at bounding box center [1020, 494] width 119 height 14
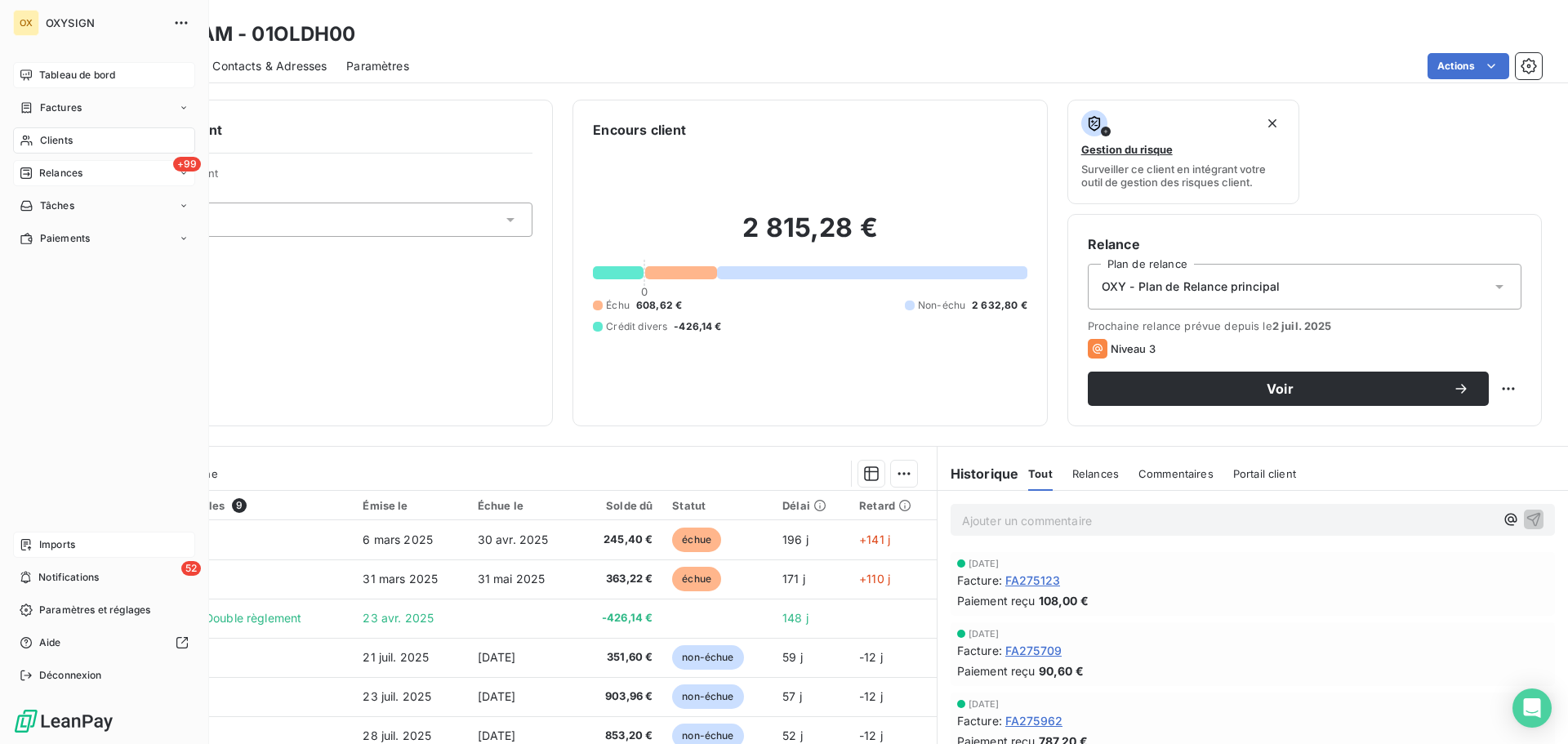
click at [53, 167] on span "Relances" at bounding box center [61, 173] width 43 height 14
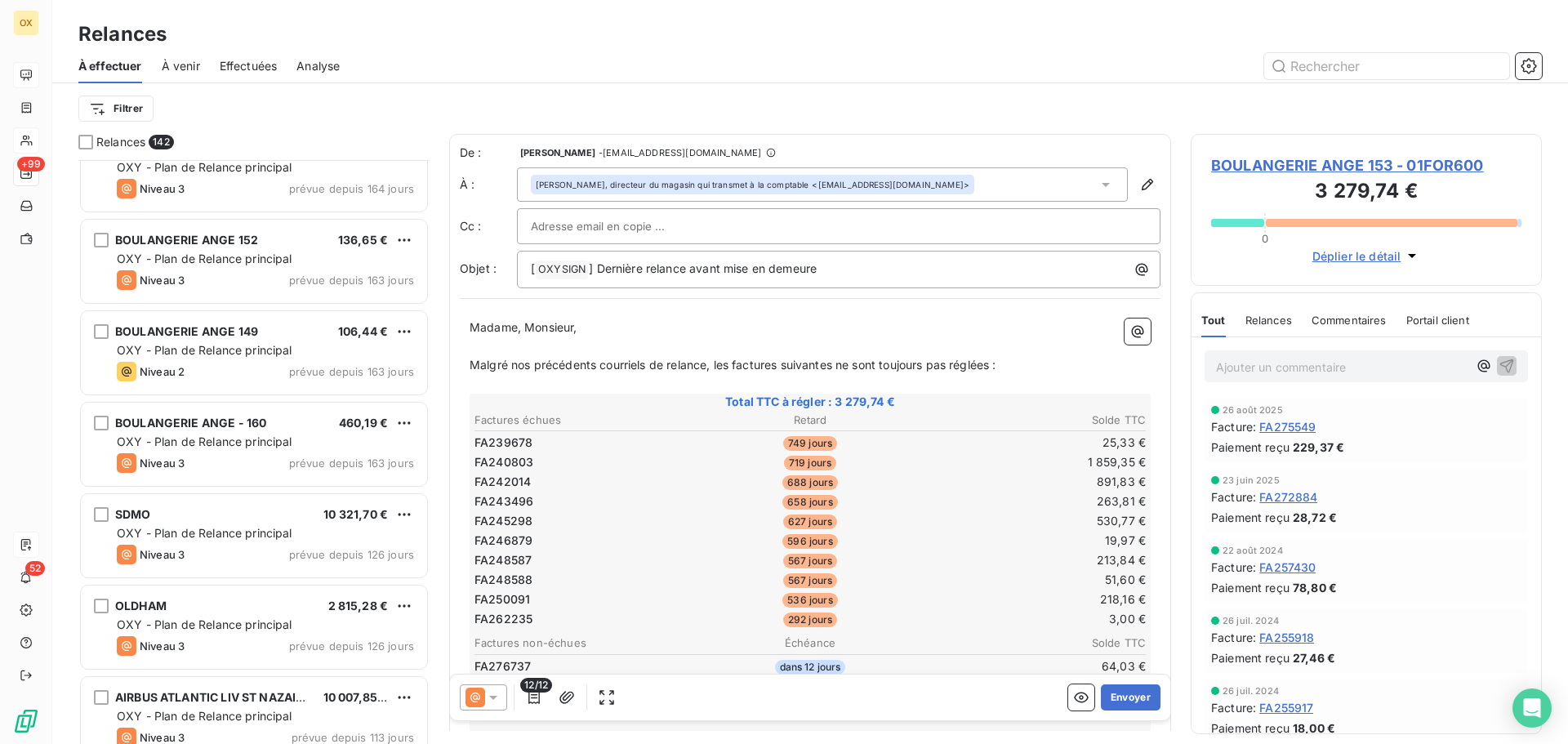
scroll to position [1798, 0]
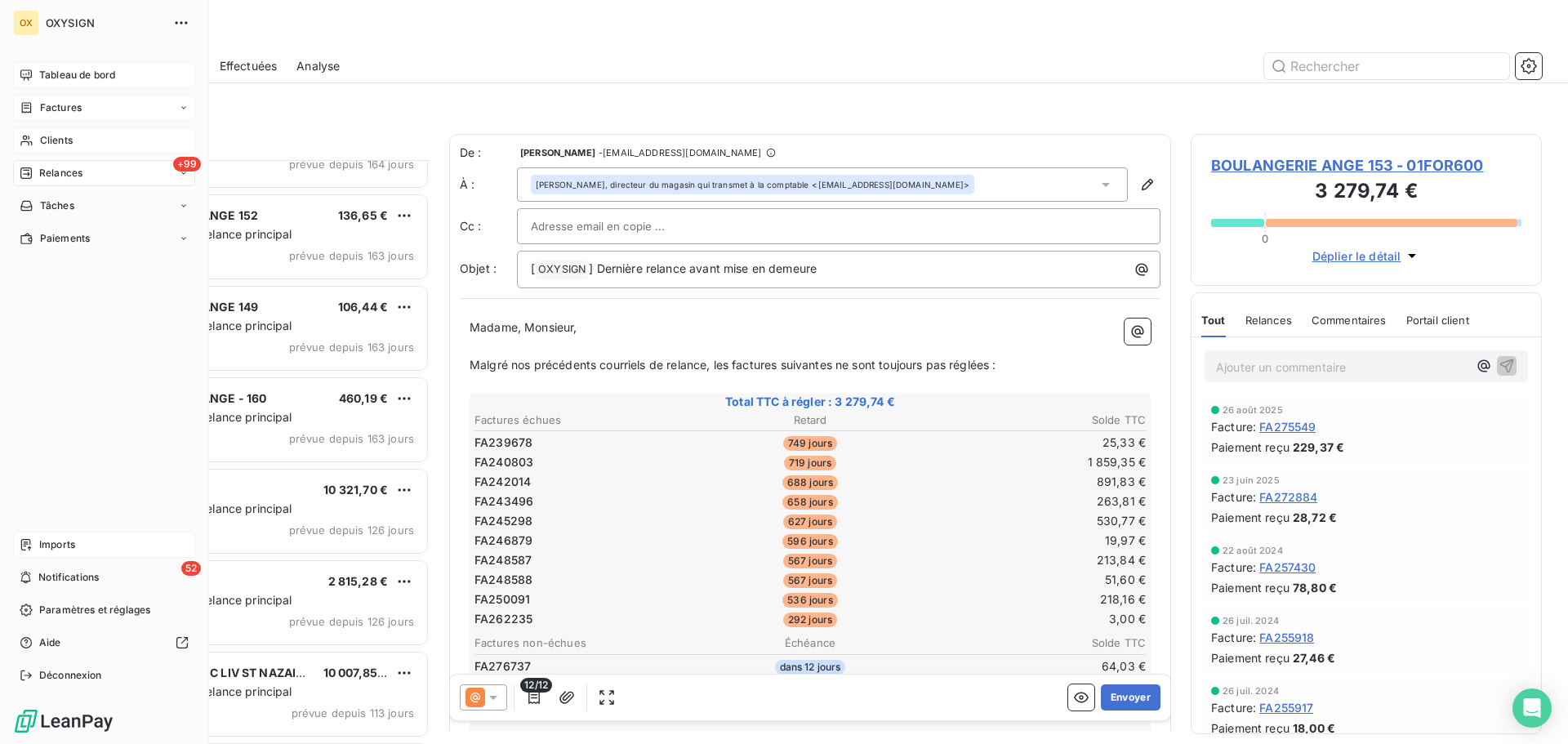
click at [42, 100] on span "Factures" at bounding box center [61, 108] width 42 height 14
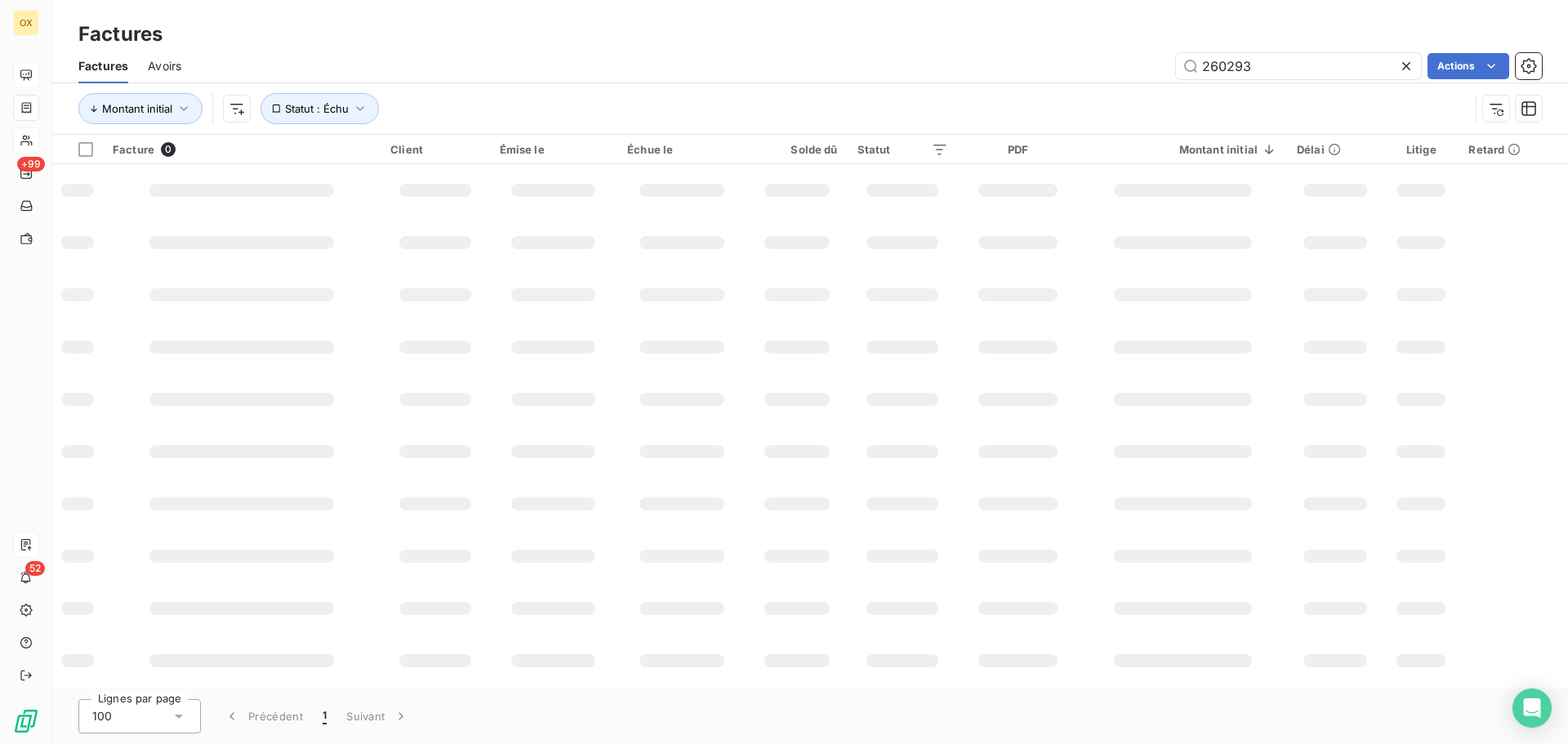
drag, startPoint x: 1326, startPoint y: 62, endPoint x: 1169, endPoint y: 50, distance: 157.5
click at [1180, 51] on div "Factures Avoirs 260293 Actions" at bounding box center [810, 66] width 1516 height 34
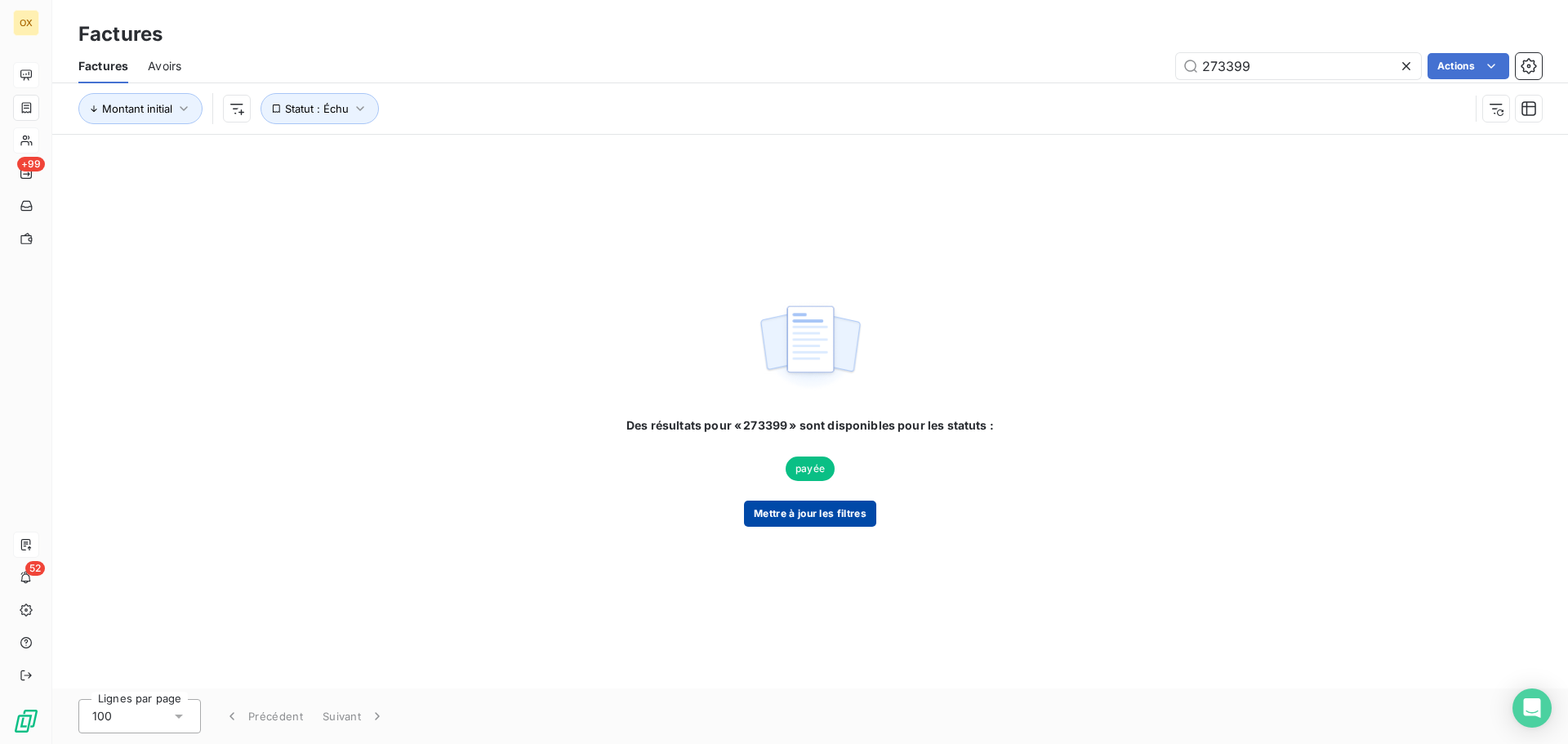
click at [813, 511] on button "Mettre à jour les filtres" at bounding box center [810, 513] width 132 height 26
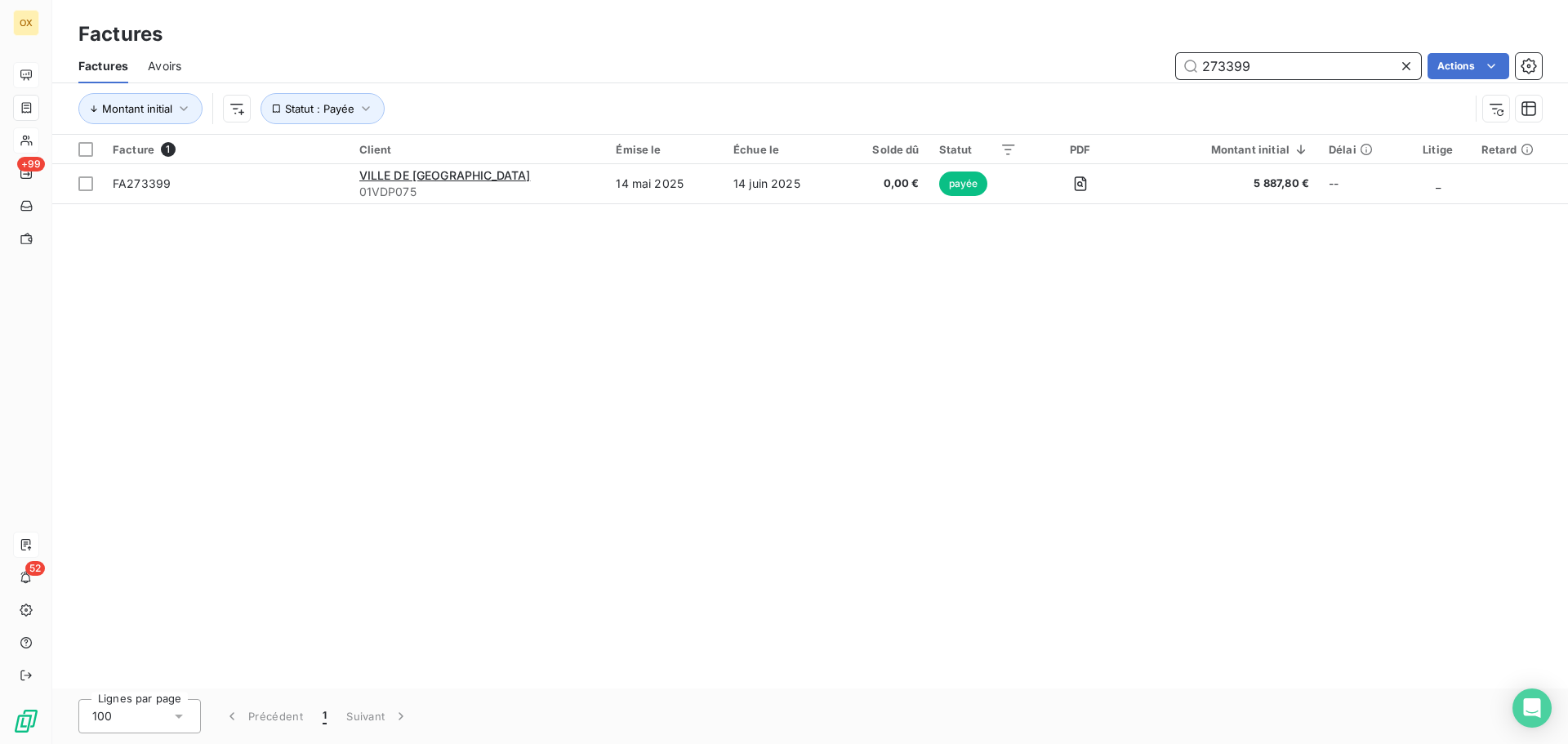
drag, startPoint x: 1263, startPoint y: 66, endPoint x: 1216, endPoint y: 65, distance: 47.0
click at [1216, 65] on input "273399" at bounding box center [1298, 66] width 245 height 26
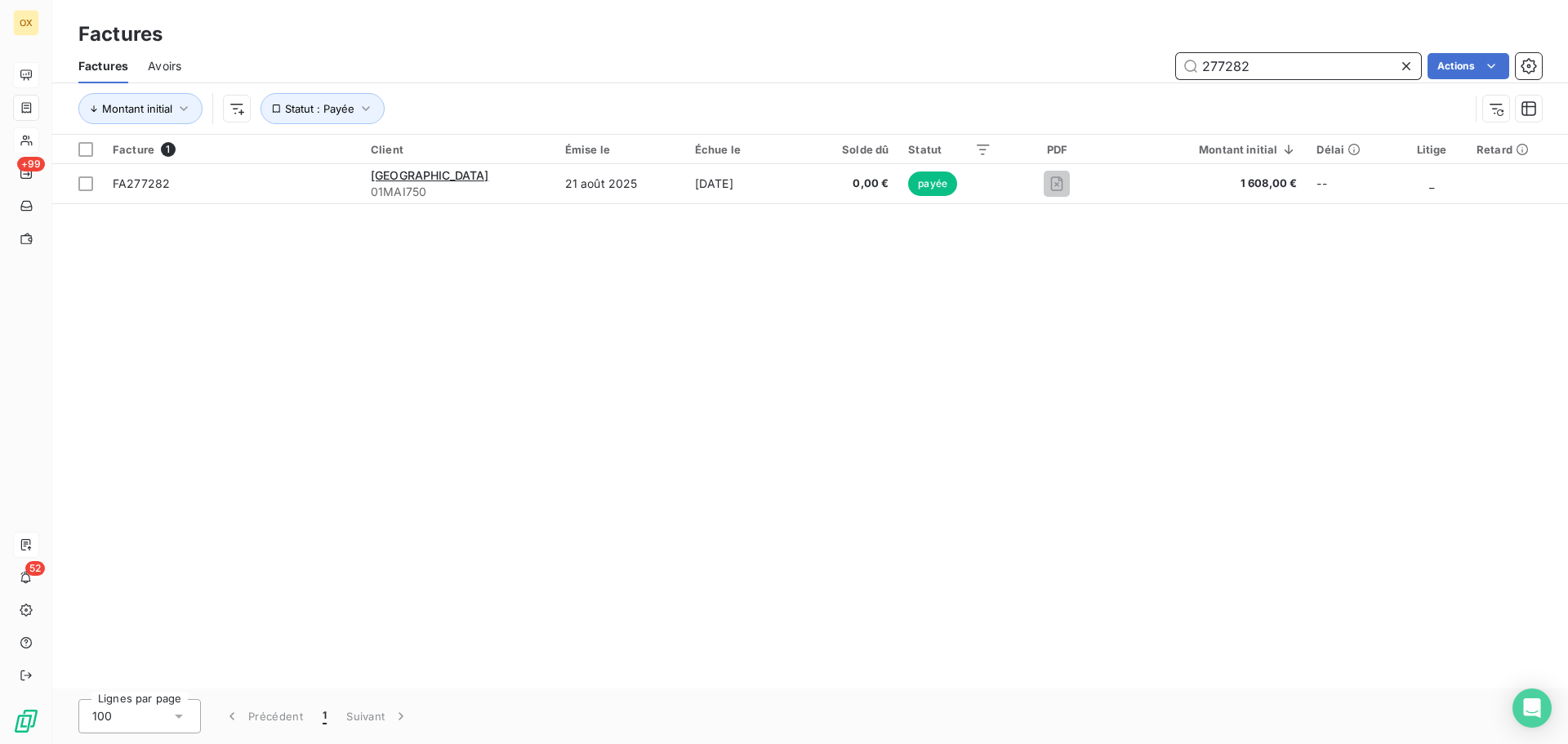
drag, startPoint x: 1249, startPoint y: 60, endPoint x: 1219, endPoint y: 67, distance: 30.8
click at [1221, 68] on input "277282" at bounding box center [1298, 66] width 245 height 26
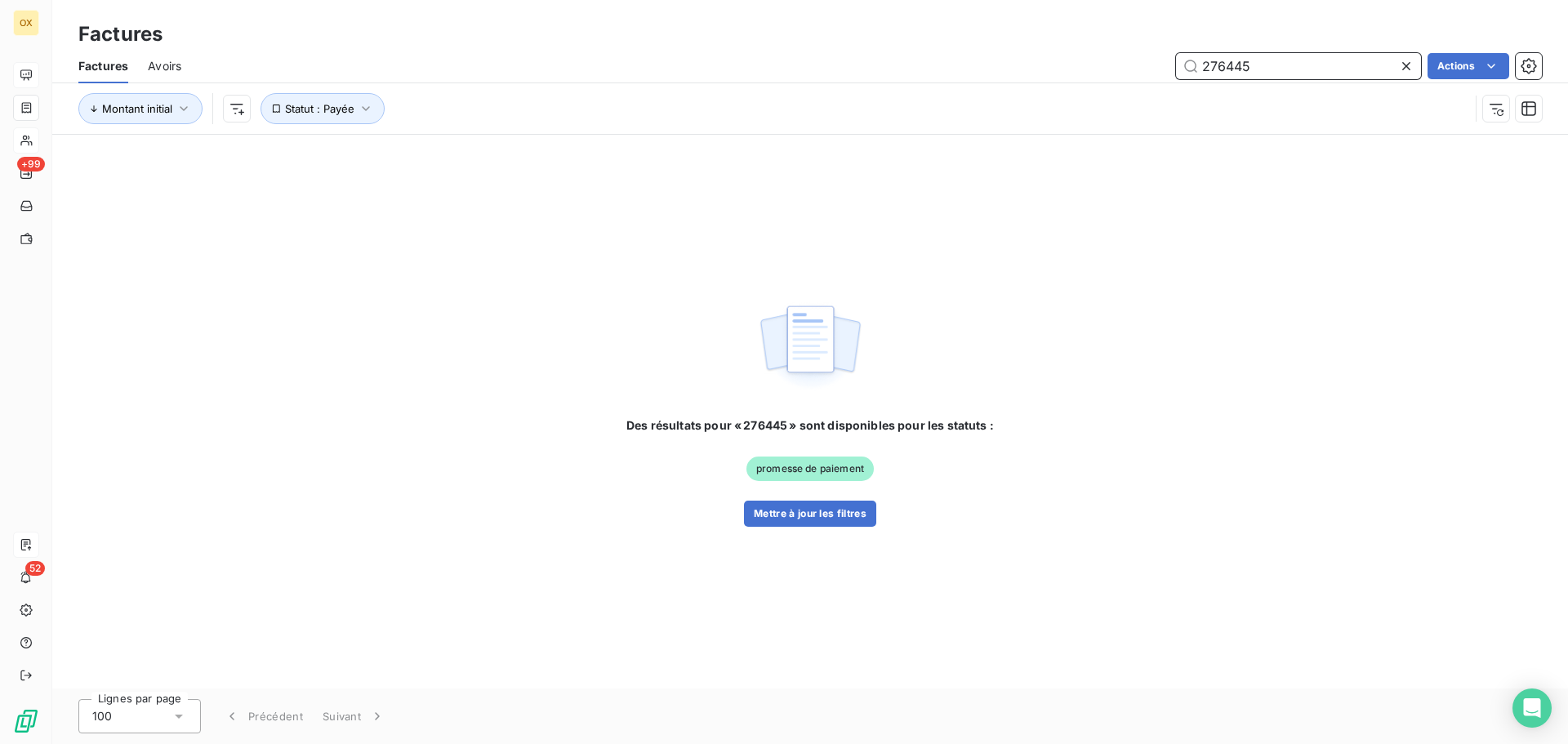
drag, startPoint x: 1251, startPoint y: 67, endPoint x: 1229, endPoint y: 55, distance: 25.1
click at [1229, 55] on input "276445" at bounding box center [1298, 66] width 245 height 26
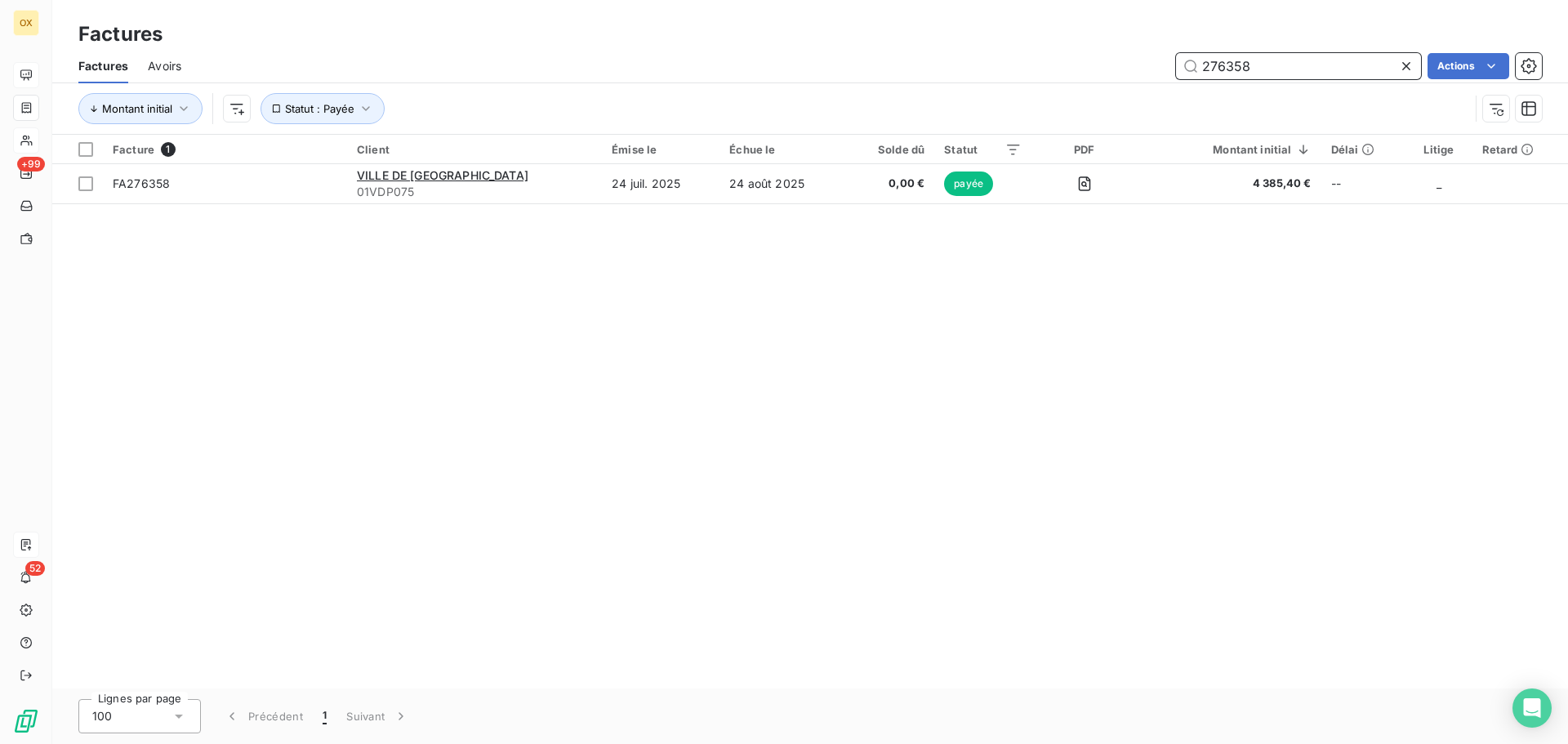
type input "276358"
click at [1407, 67] on icon at bounding box center [1405, 66] width 8 height 8
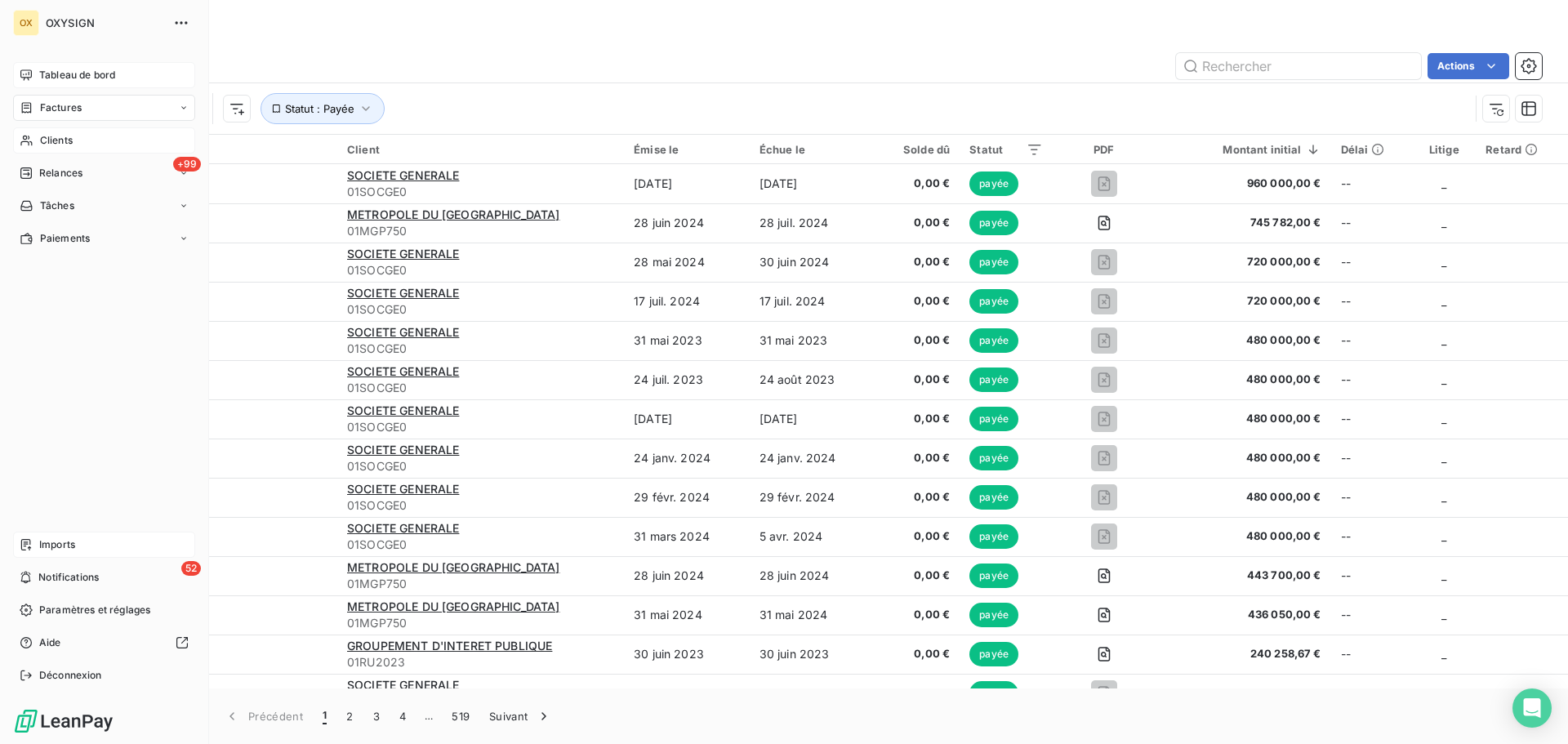
drag, startPoint x: 36, startPoint y: 135, endPoint x: 69, endPoint y: 145, distance: 34.5
click at [36, 134] on div "Clients" at bounding box center [103, 140] width 182 height 26
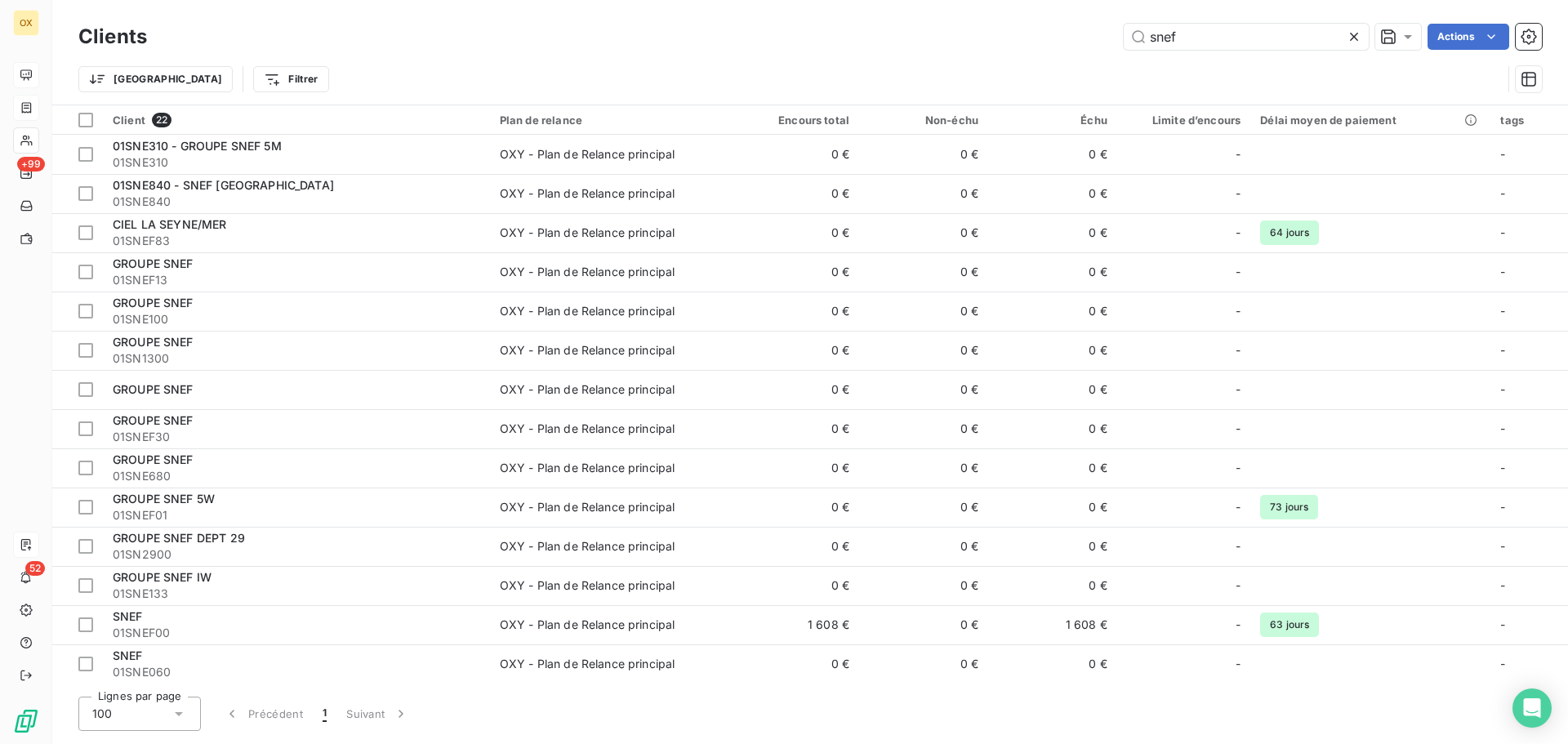
drag, startPoint x: 1186, startPoint y: 30, endPoint x: 1103, endPoint y: 21, distance: 83.5
click at [1110, 20] on div "Clients snef Actions" at bounding box center [810, 37] width 1463 height 34
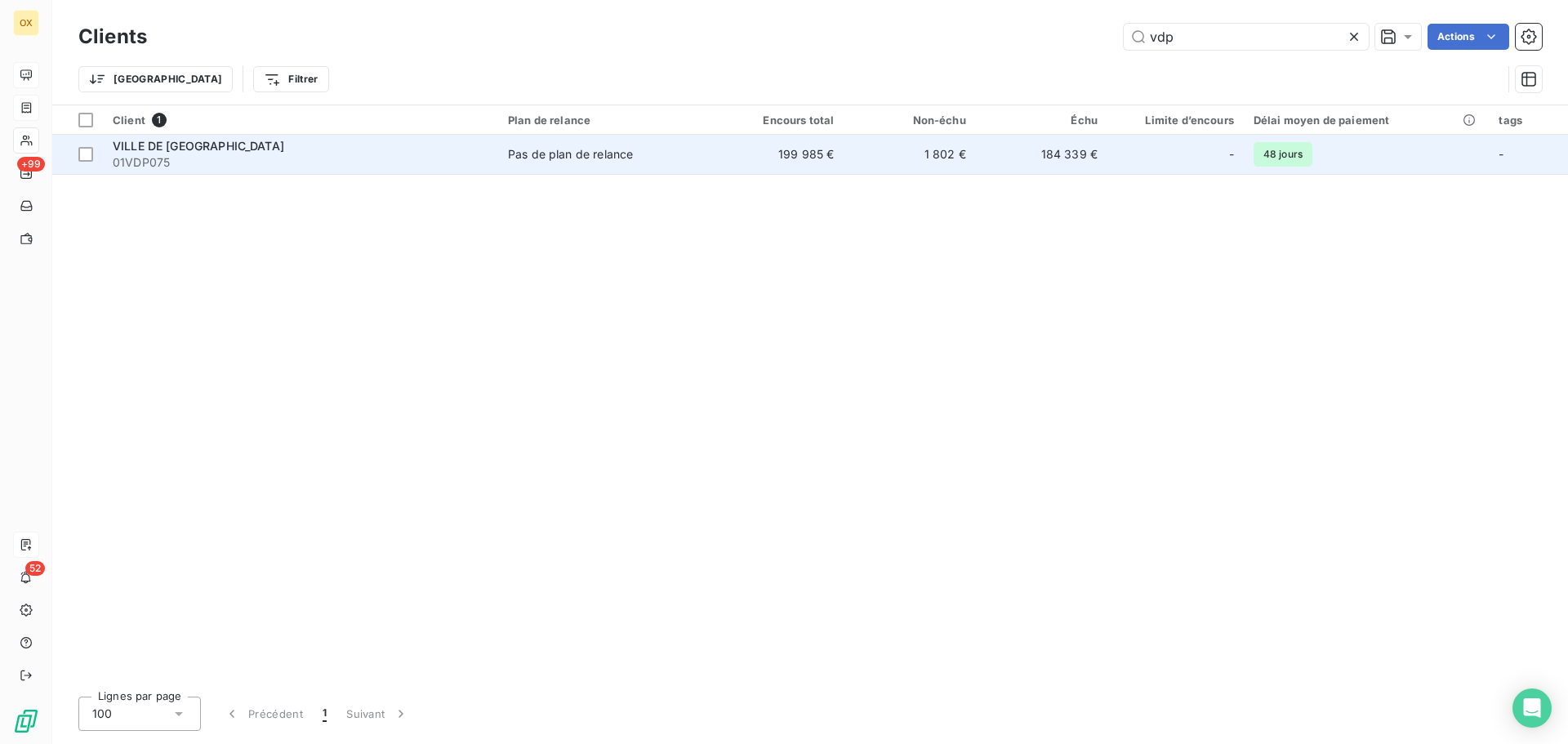
type input "vdp"
click at [177, 157] on span "01VDP075" at bounding box center [301, 163] width 376 height 16
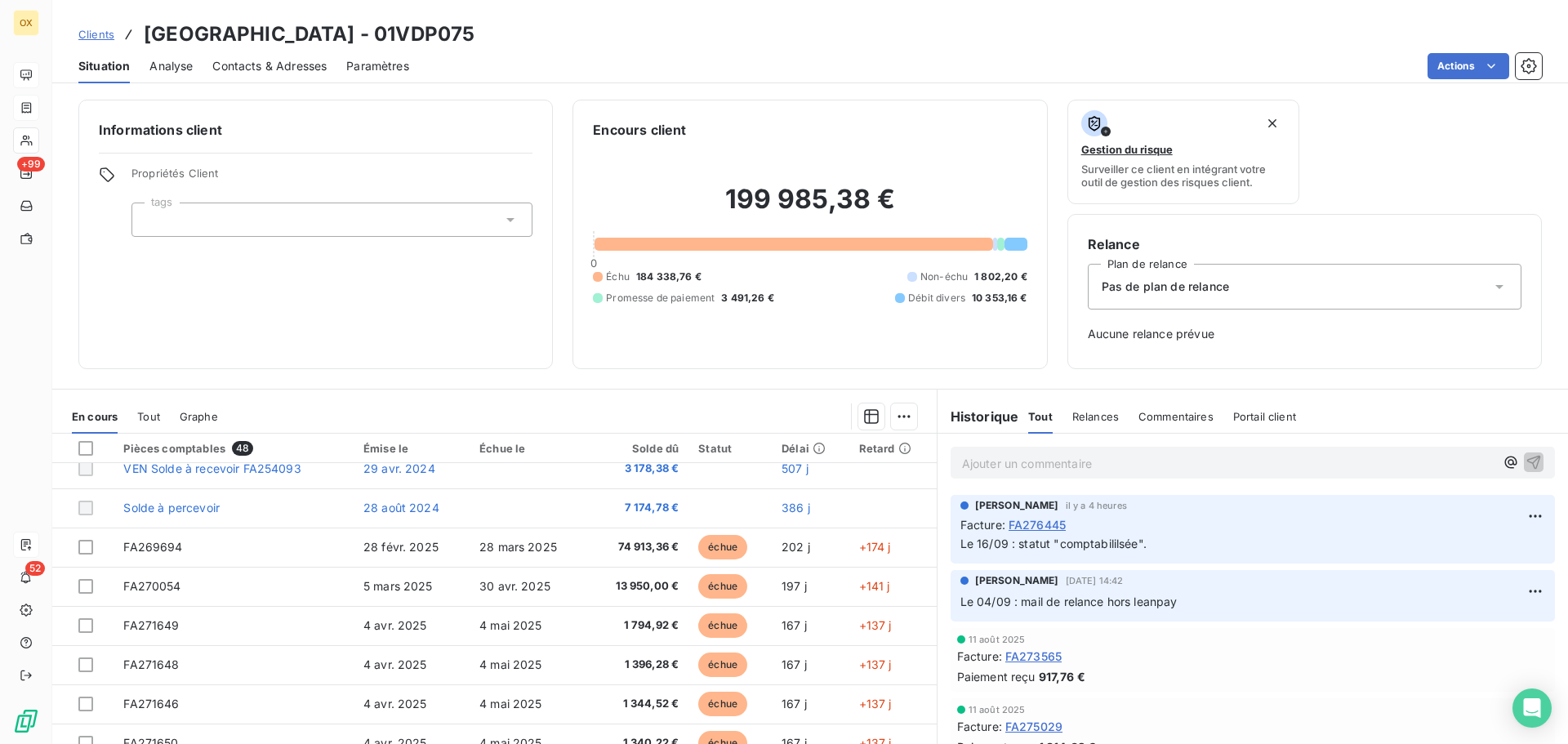
scroll to position [81, 0]
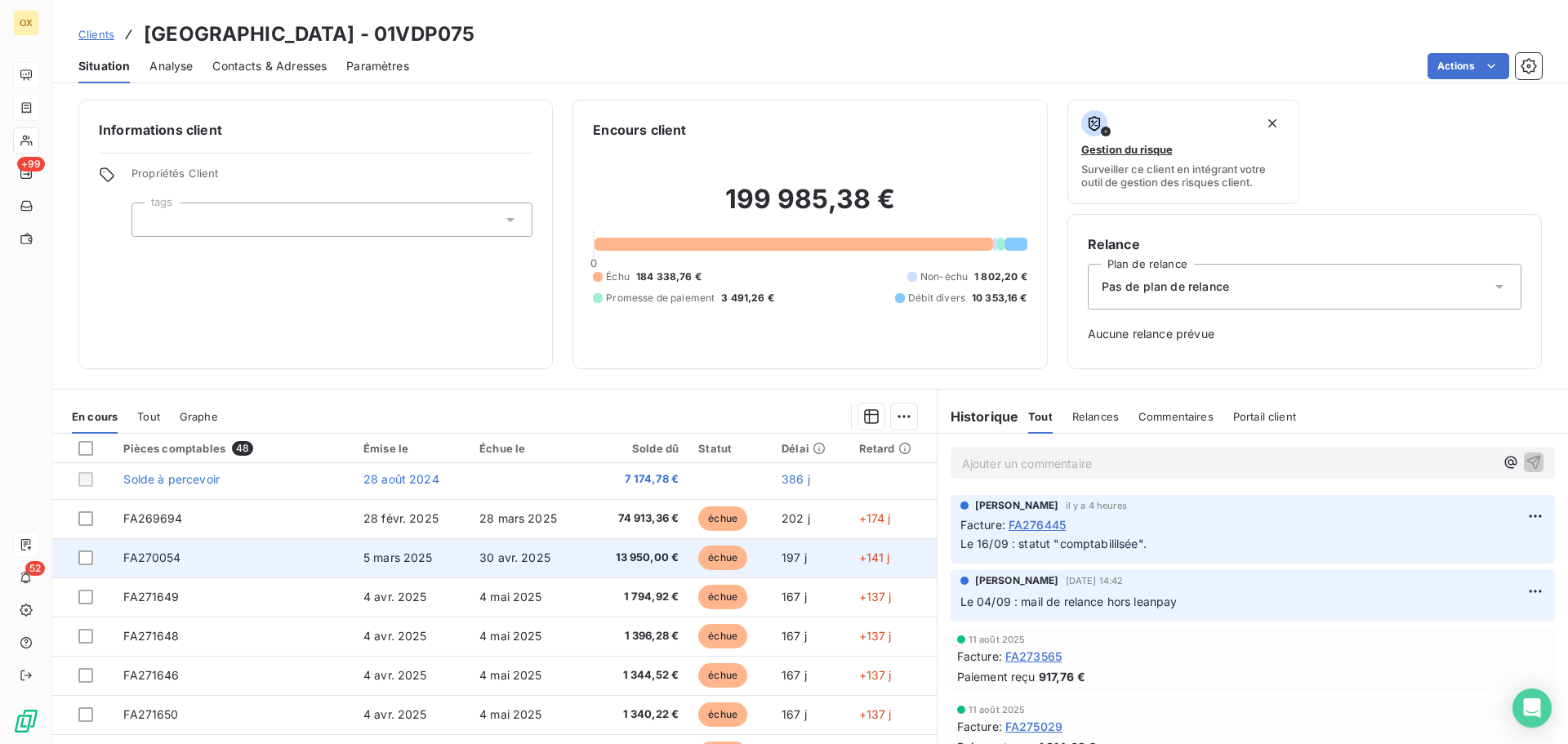
click at [655, 556] on span "13 950,00 €" at bounding box center [638, 558] width 81 height 16
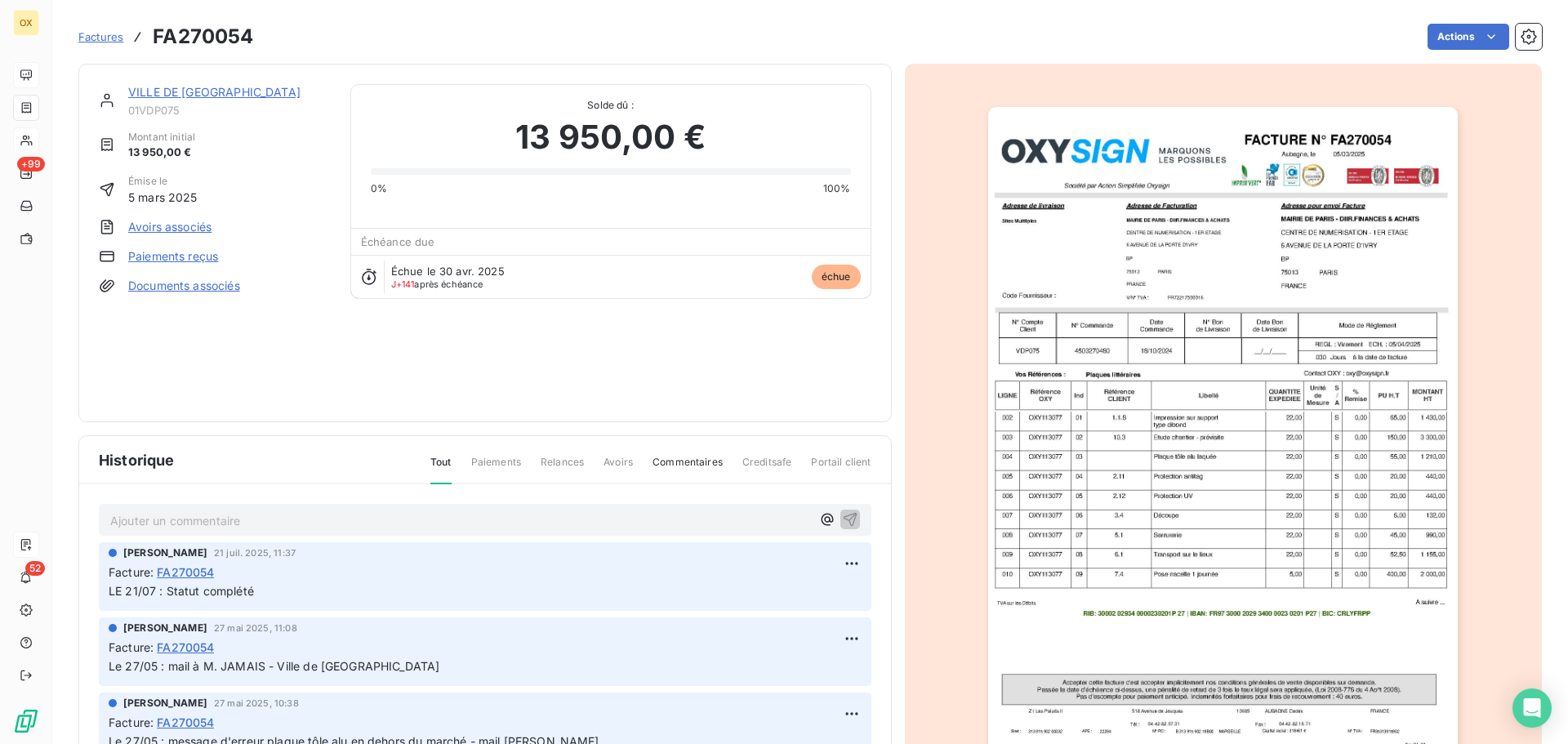
click at [179, 95] on link "VILLE DE [GEOGRAPHIC_DATA]" at bounding box center [214, 91] width 173 height 14
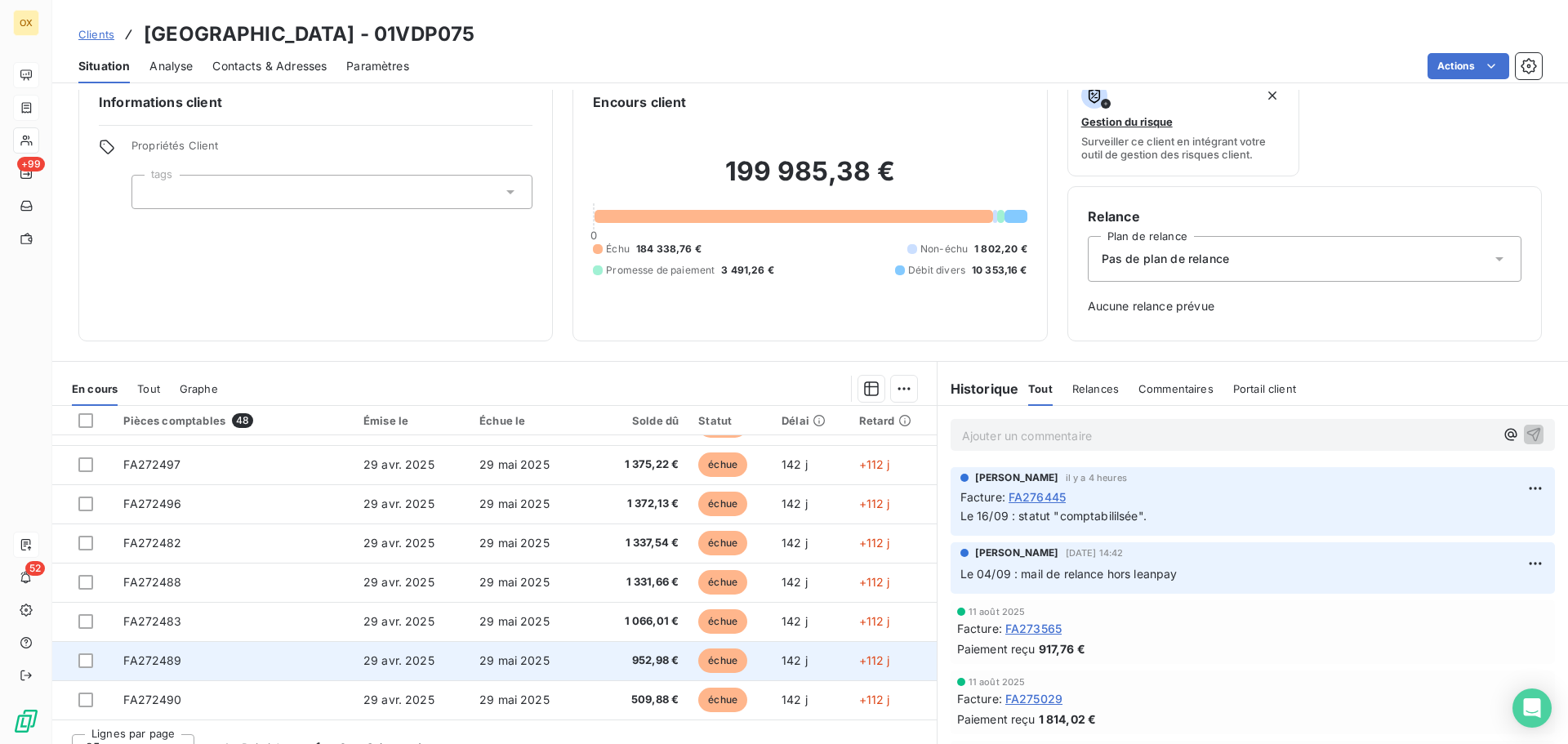
scroll to position [53, 0]
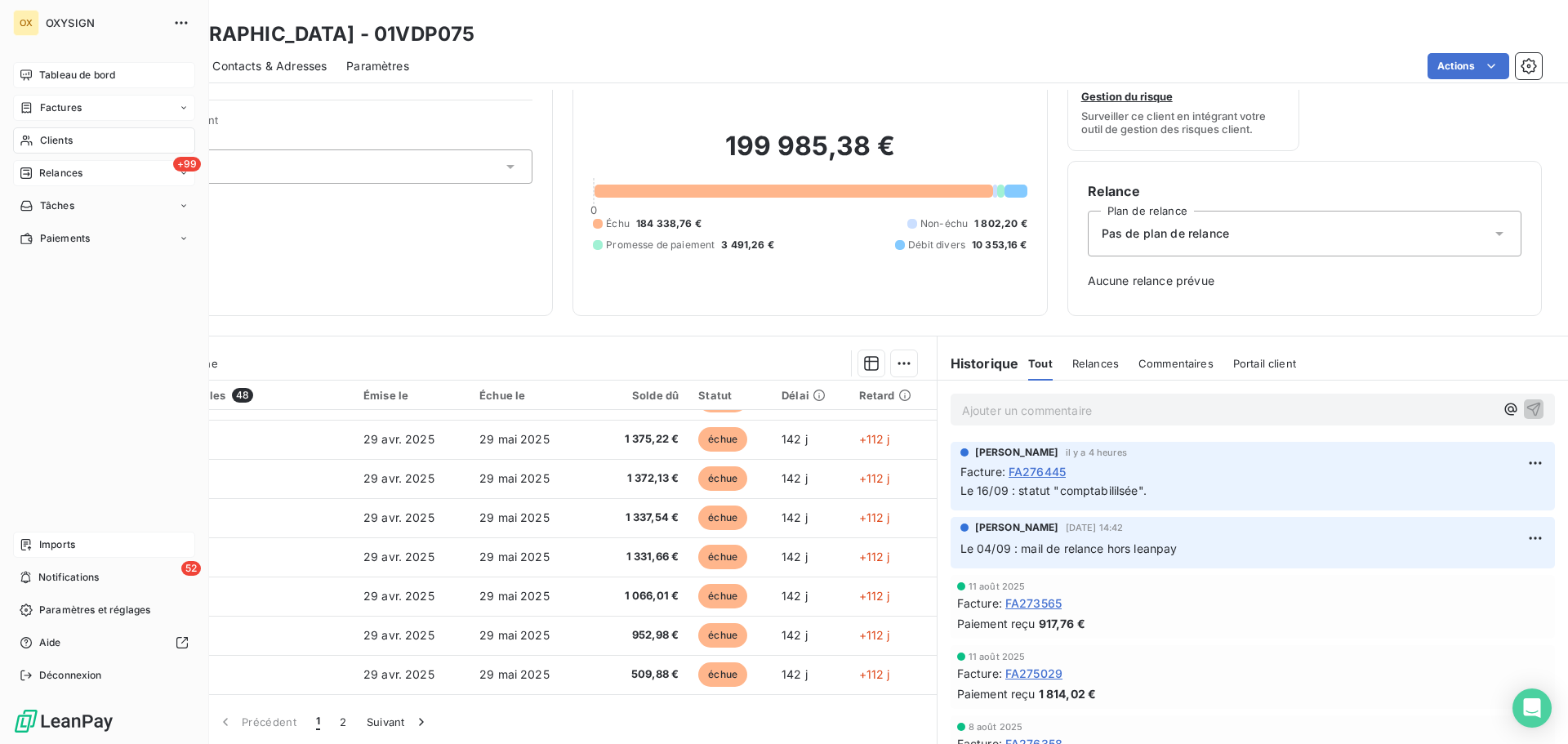
click at [47, 172] on span "Relances" at bounding box center [61, 173] width 43 height 14
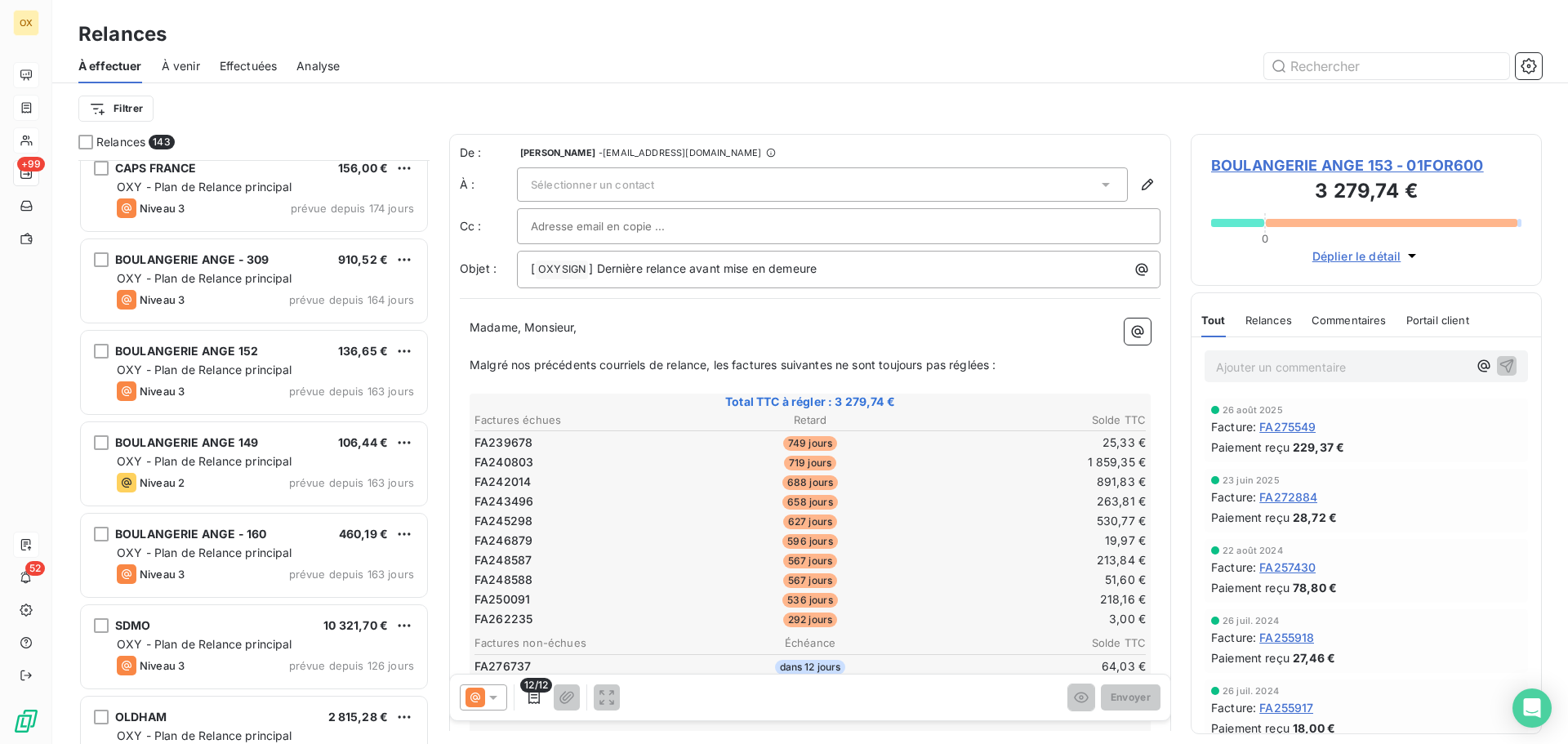
scroll to position [1716, 0]
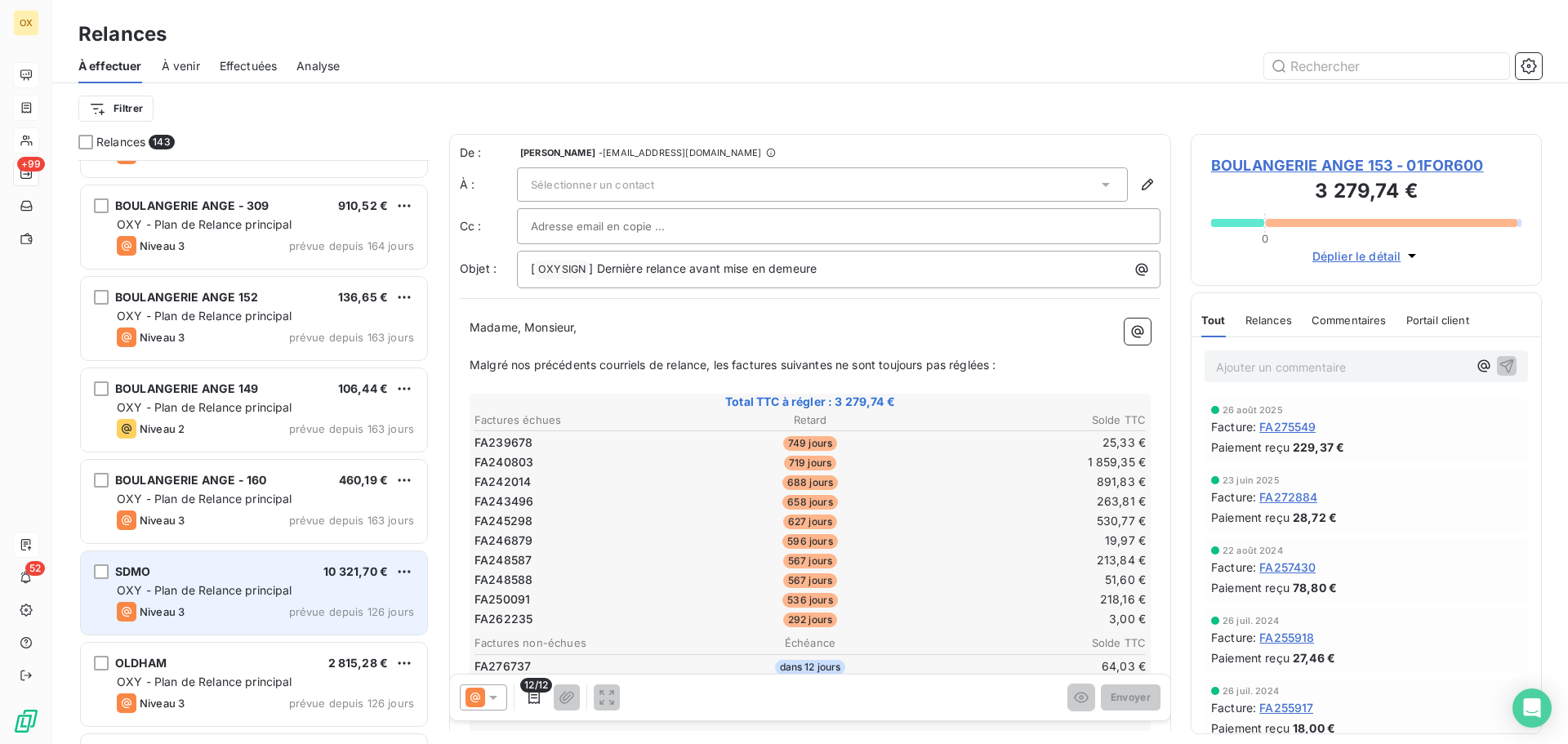
click at [246, 602] on div "Niveau 3 prévue depuis 126 jours" at bounding box center [265, 612] width 297 height 20
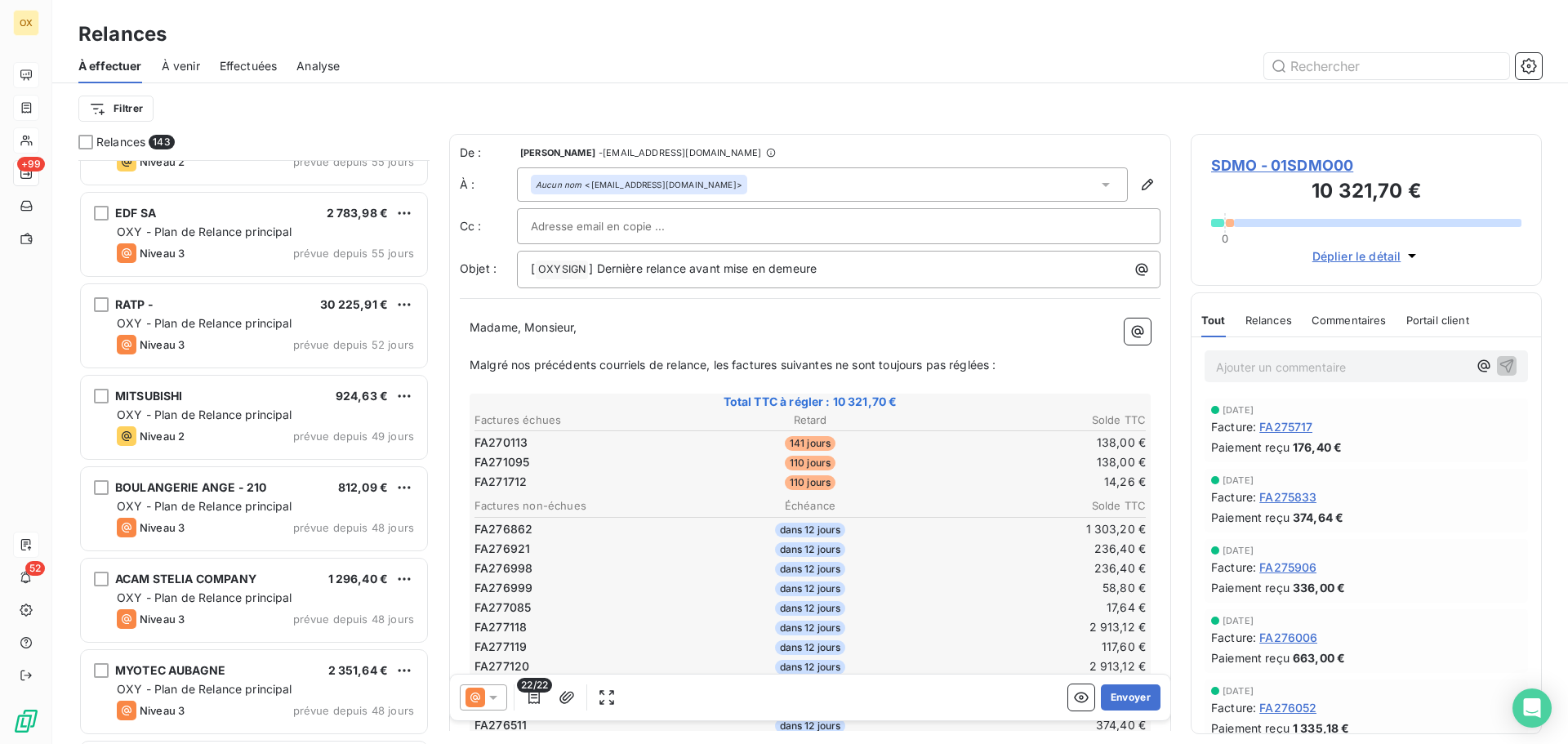
scroll to position [4248, 0]
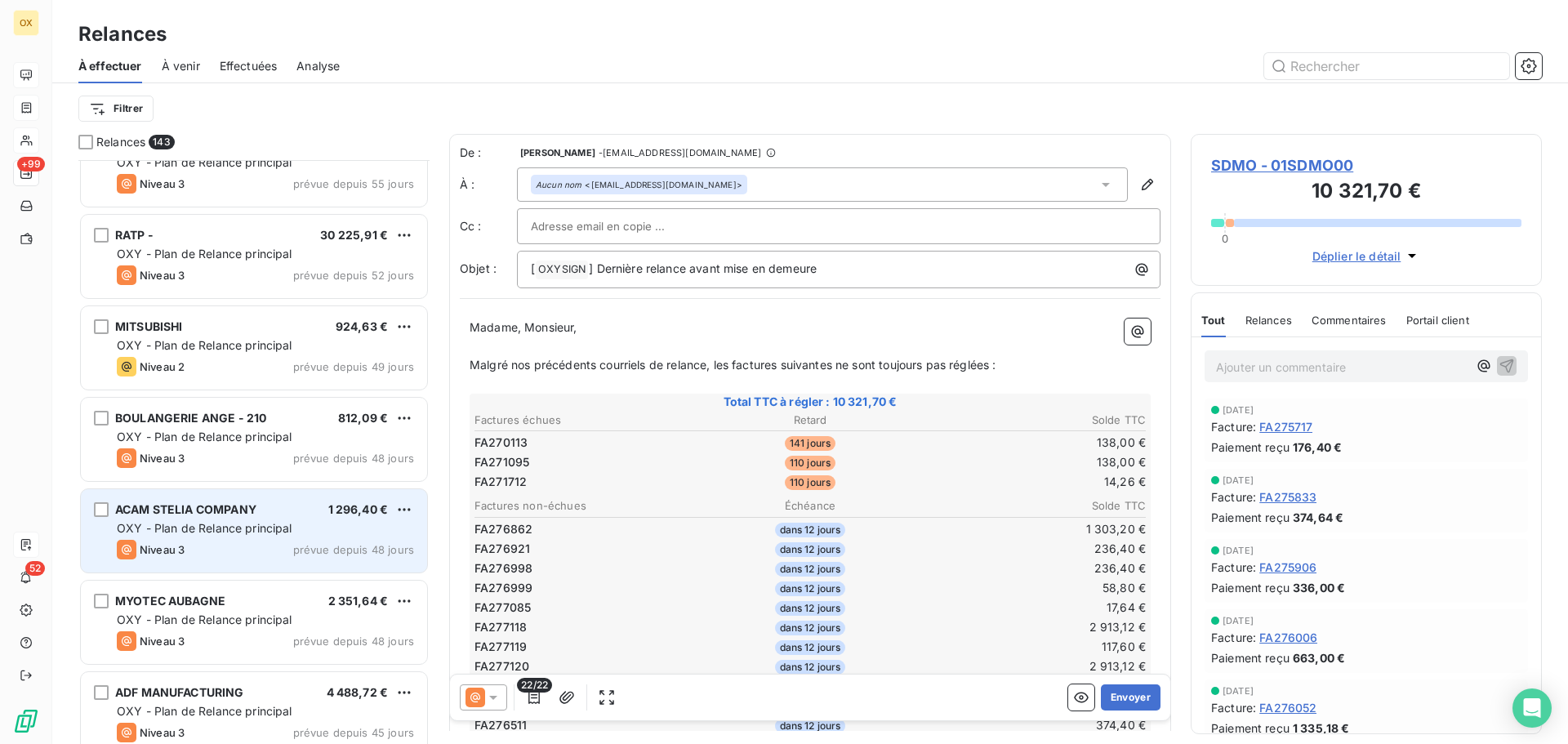
click at [230, 491] on div "ACAM STELIA COMPANY 1 296,40 € OXY - Plan de Relance principal Niveau 3 prévue …" at bounding box center [253, 531] width 346 height 83
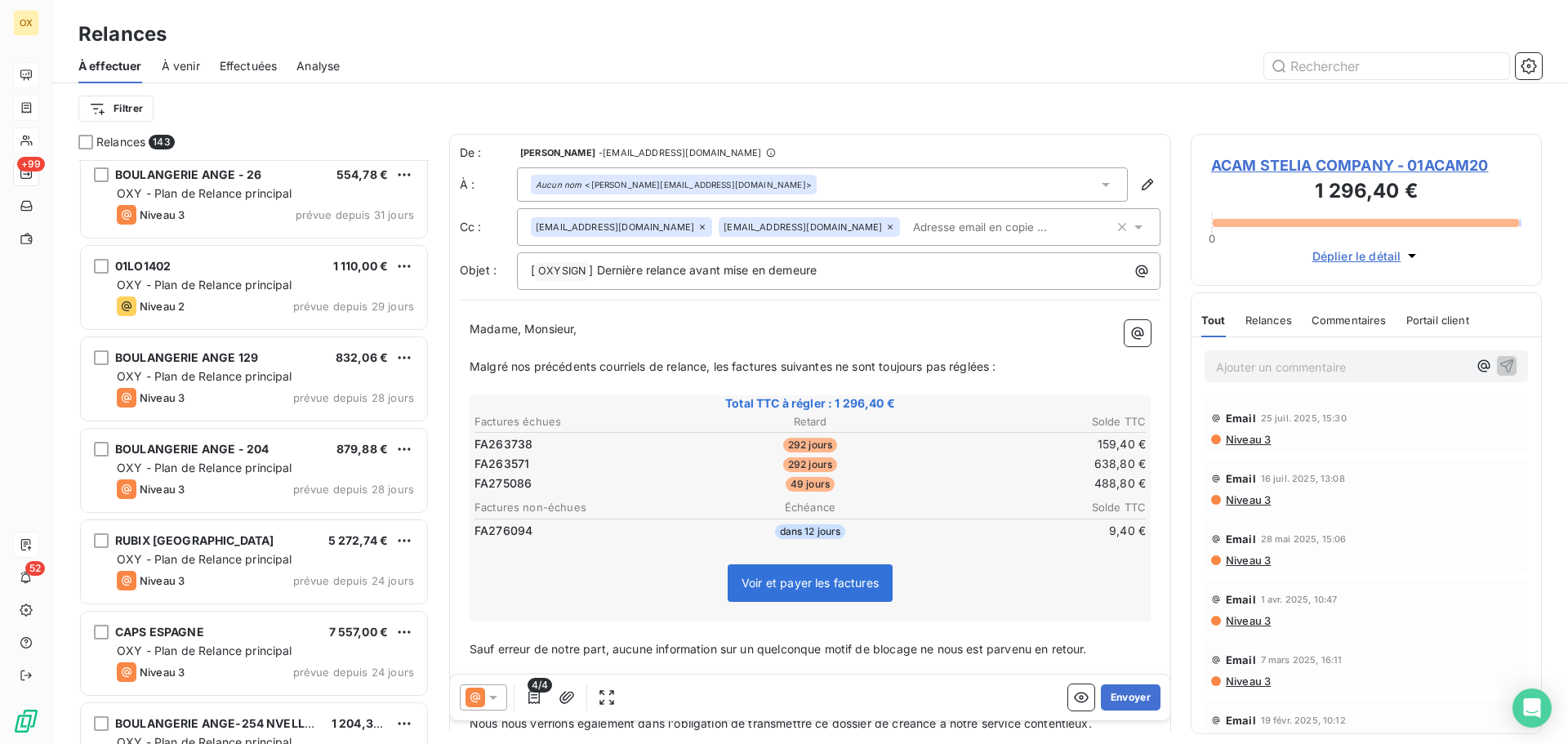
scroll to position [5637, 0]
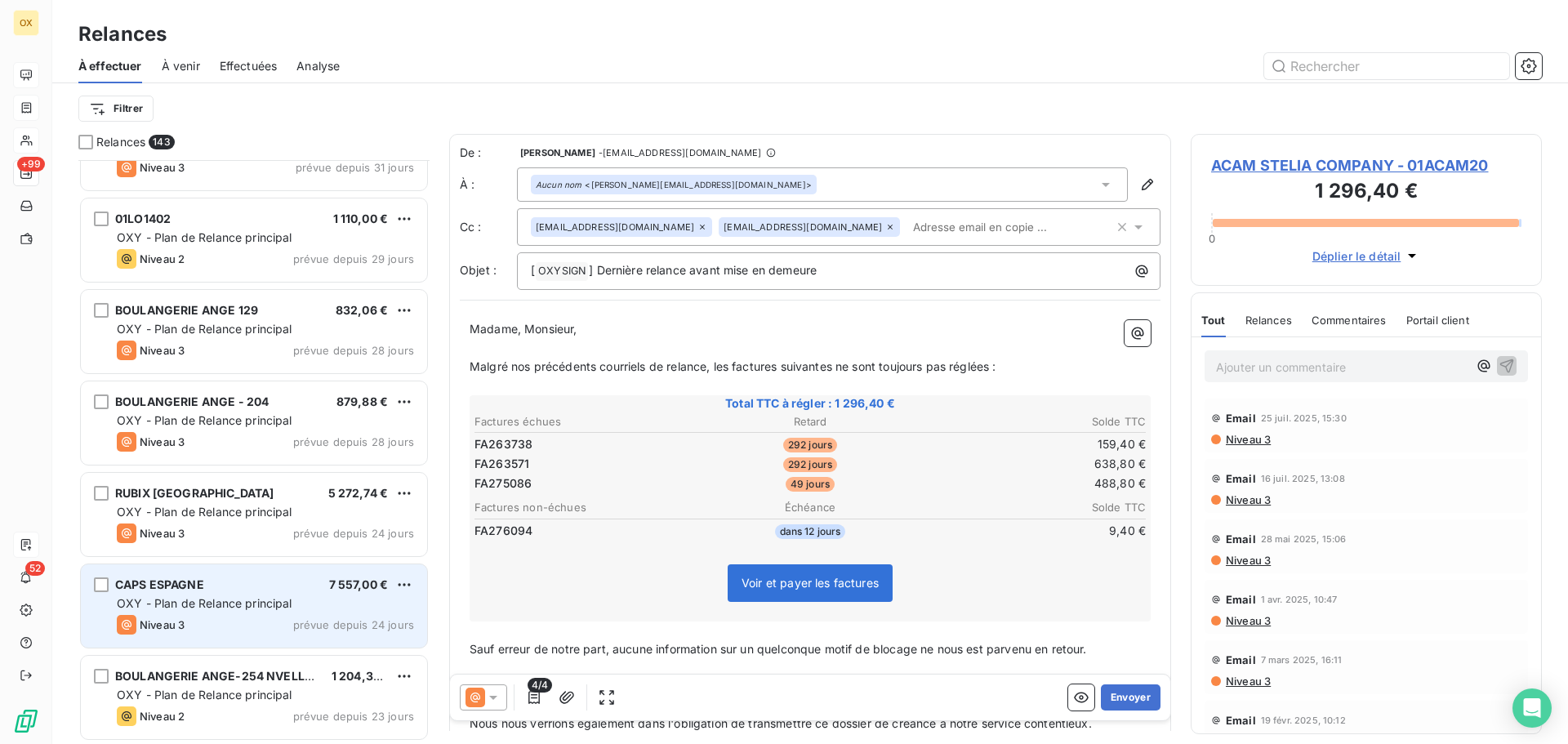
click at [249, 575] on div "CAPS ESPAGNE 7 557,00 € OXY - Plan de Relance principal Niveau 3 prévue depuis …" at bounding box center [253, 606] width 346 height 83
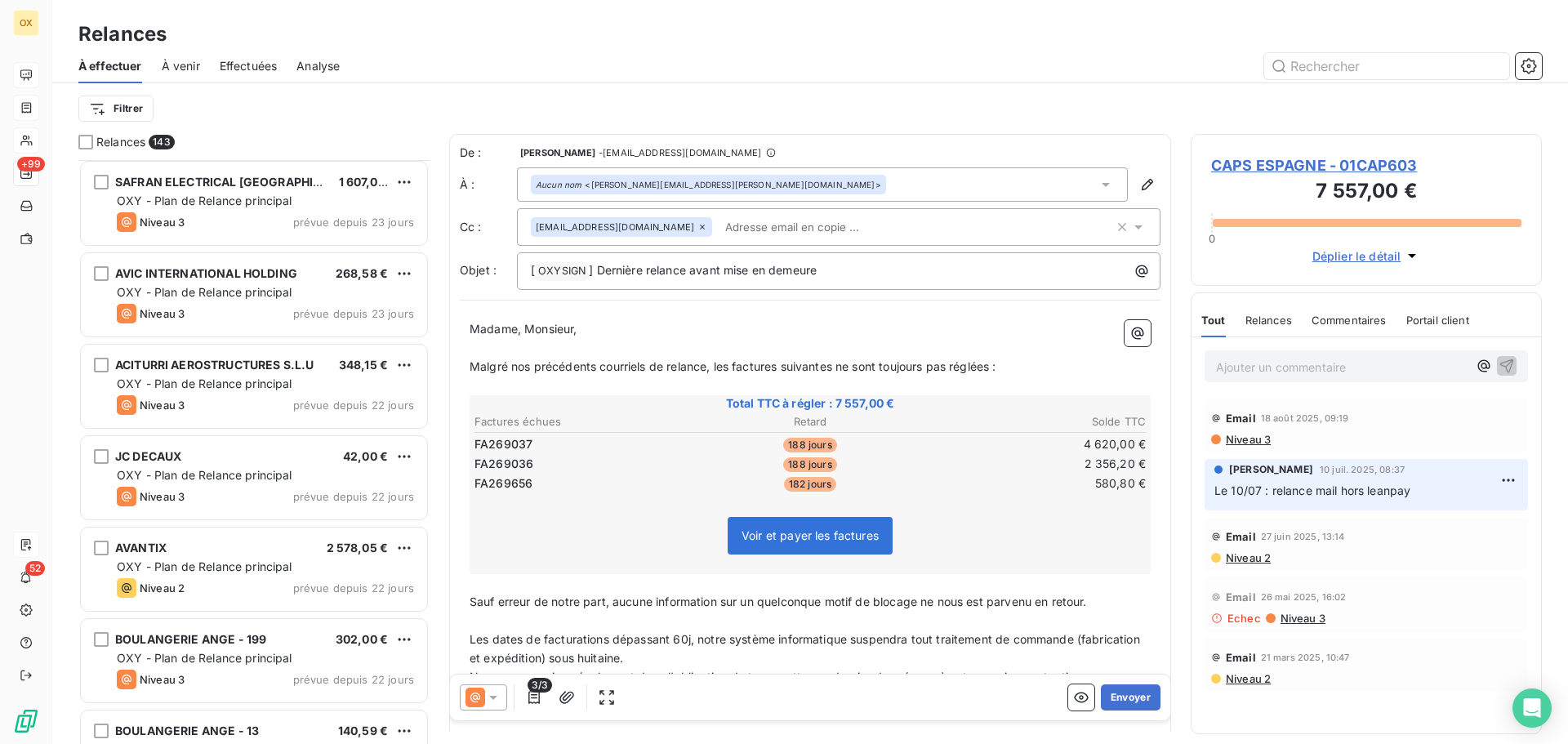
scroll to position [6454, 0]
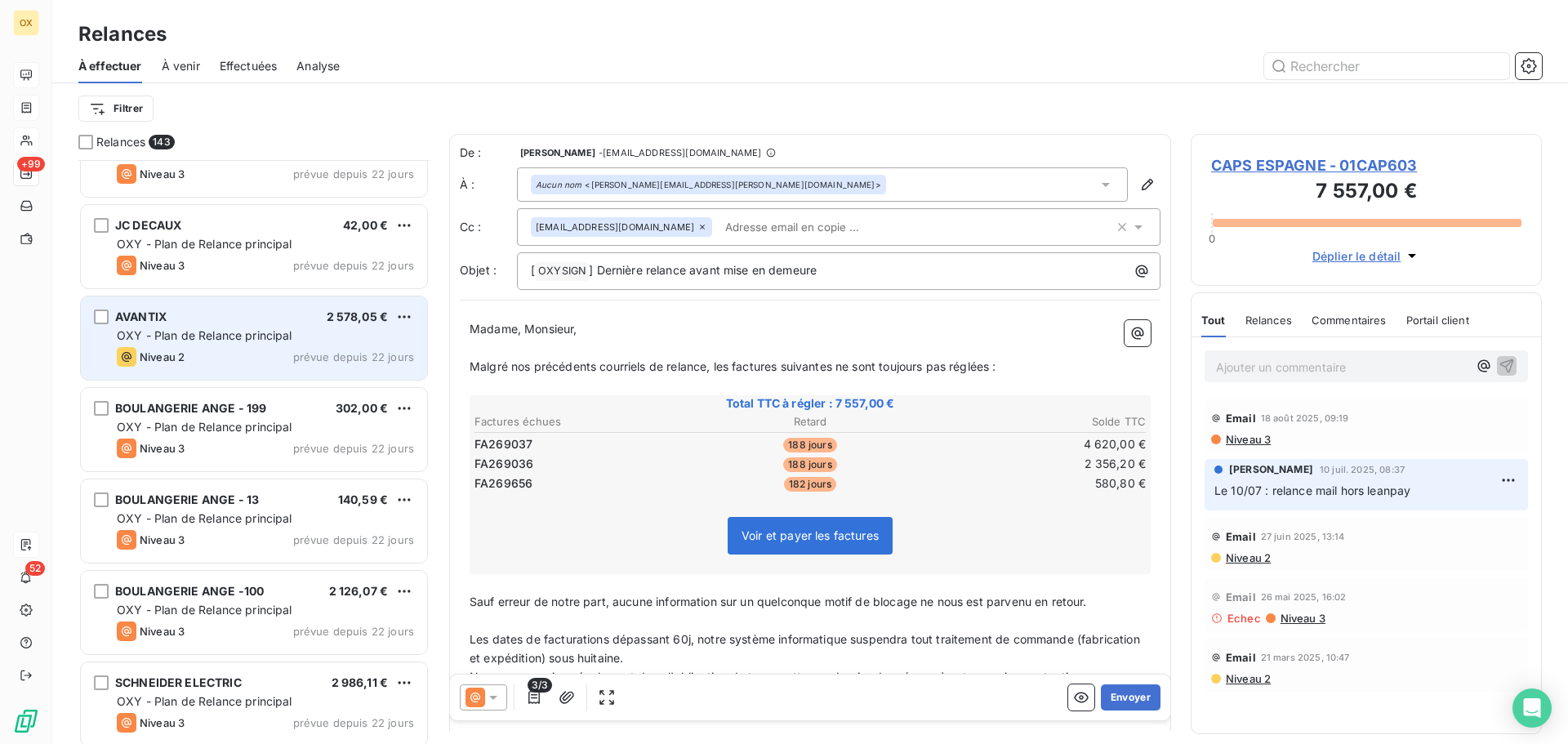
click at [249, 320] on div "AVANTIX 2 578,05 €" at bounding box center [265, 316] width 297 height 14
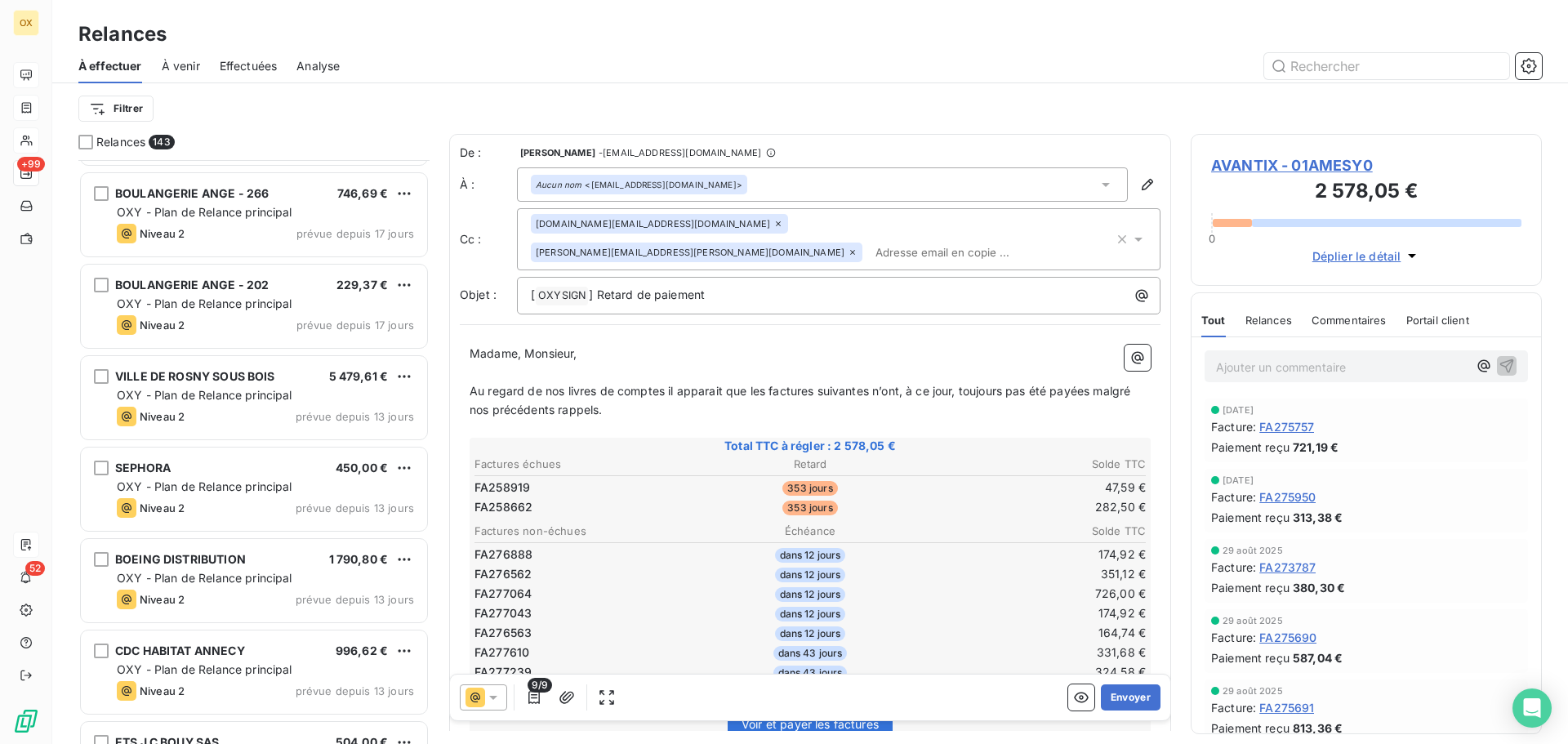
scroll to position [7679, 0]
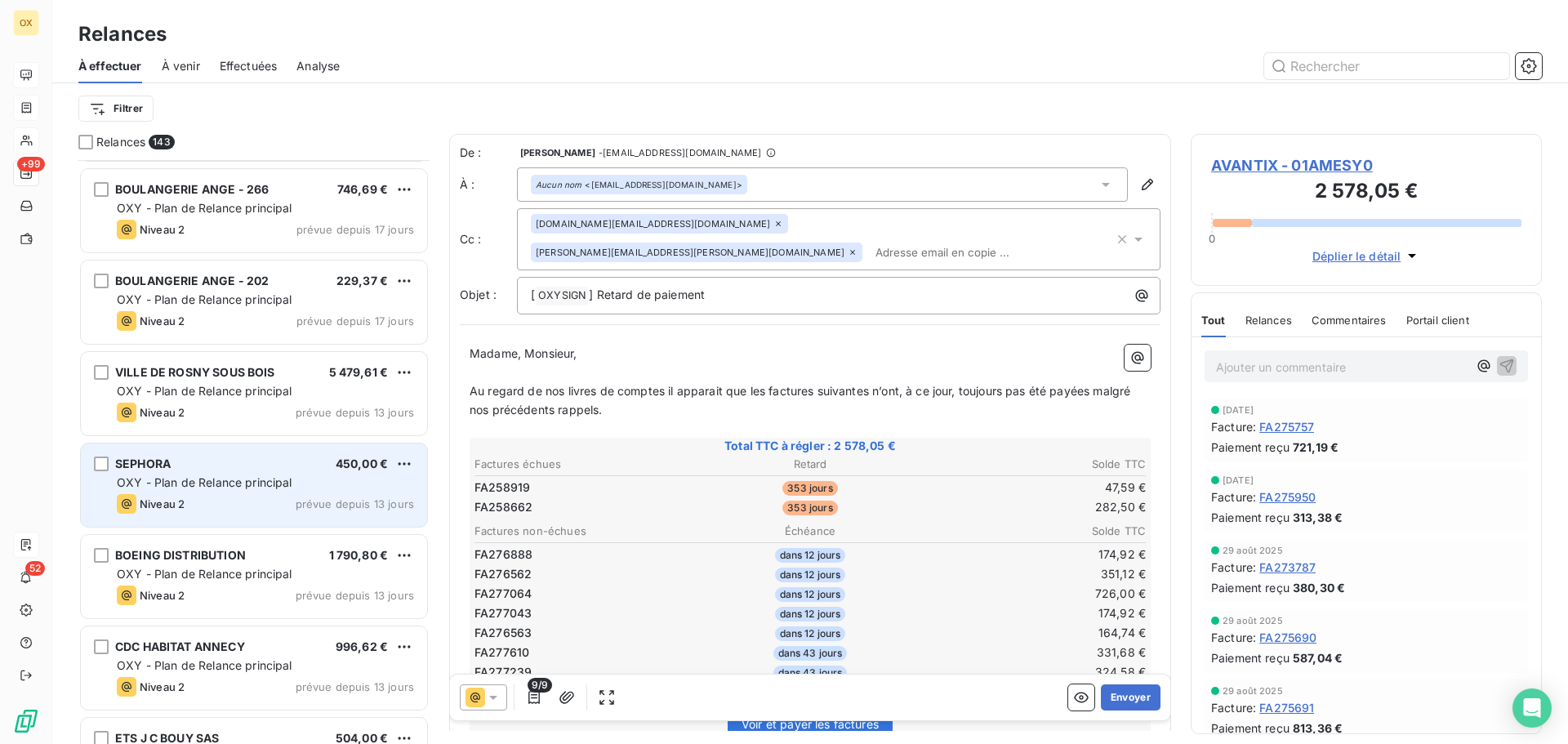
click at [246, 476] on span "OXY - Plan de Relance principal" at bounding box center [204, 482] width 175 height 14
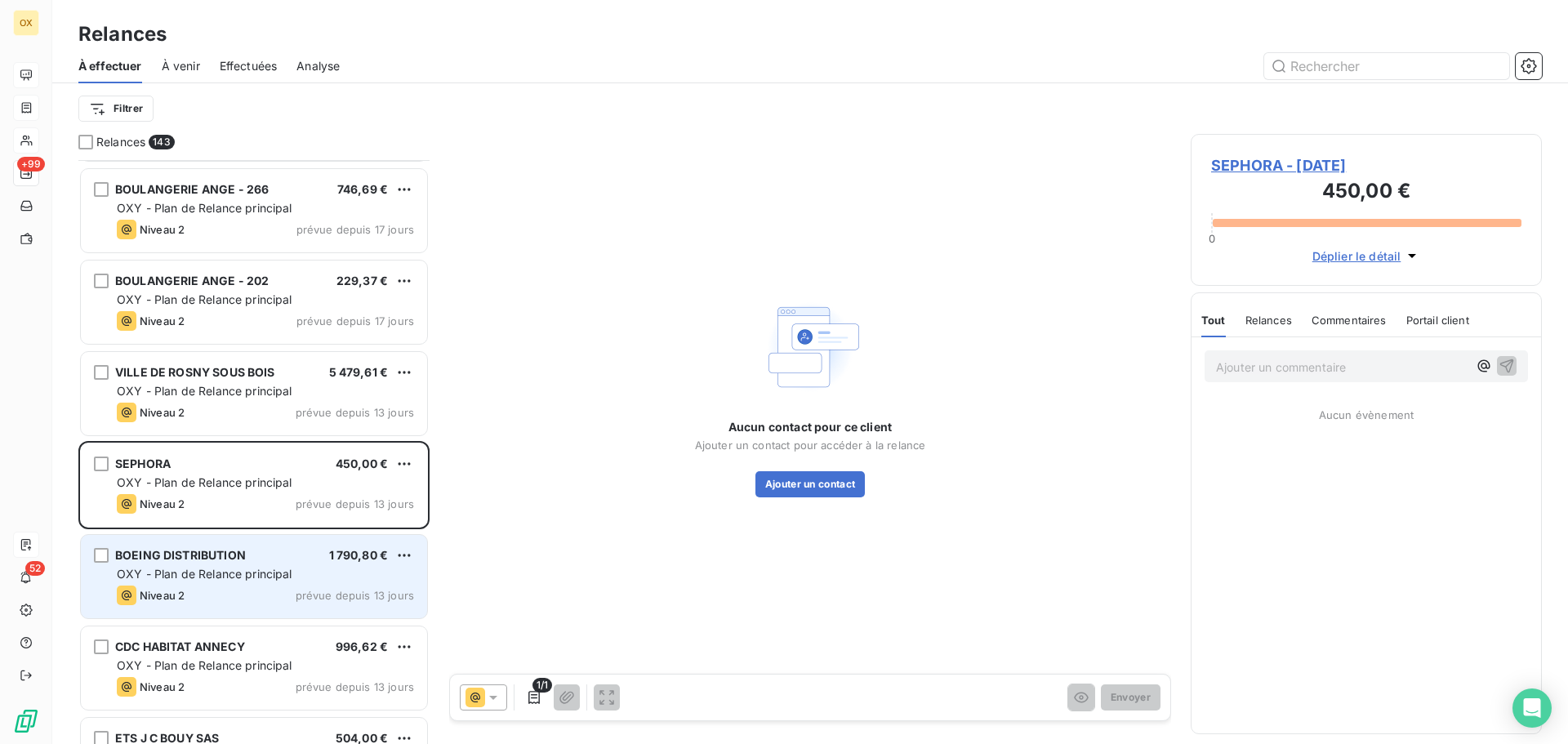
click at [237, 564] on div "BOEING DISTRIBUTION 1 790,80 € OXY - Plan de Relance principal Niveau 2 prévue …" at bounding box center [253, 577] width 346 height 83
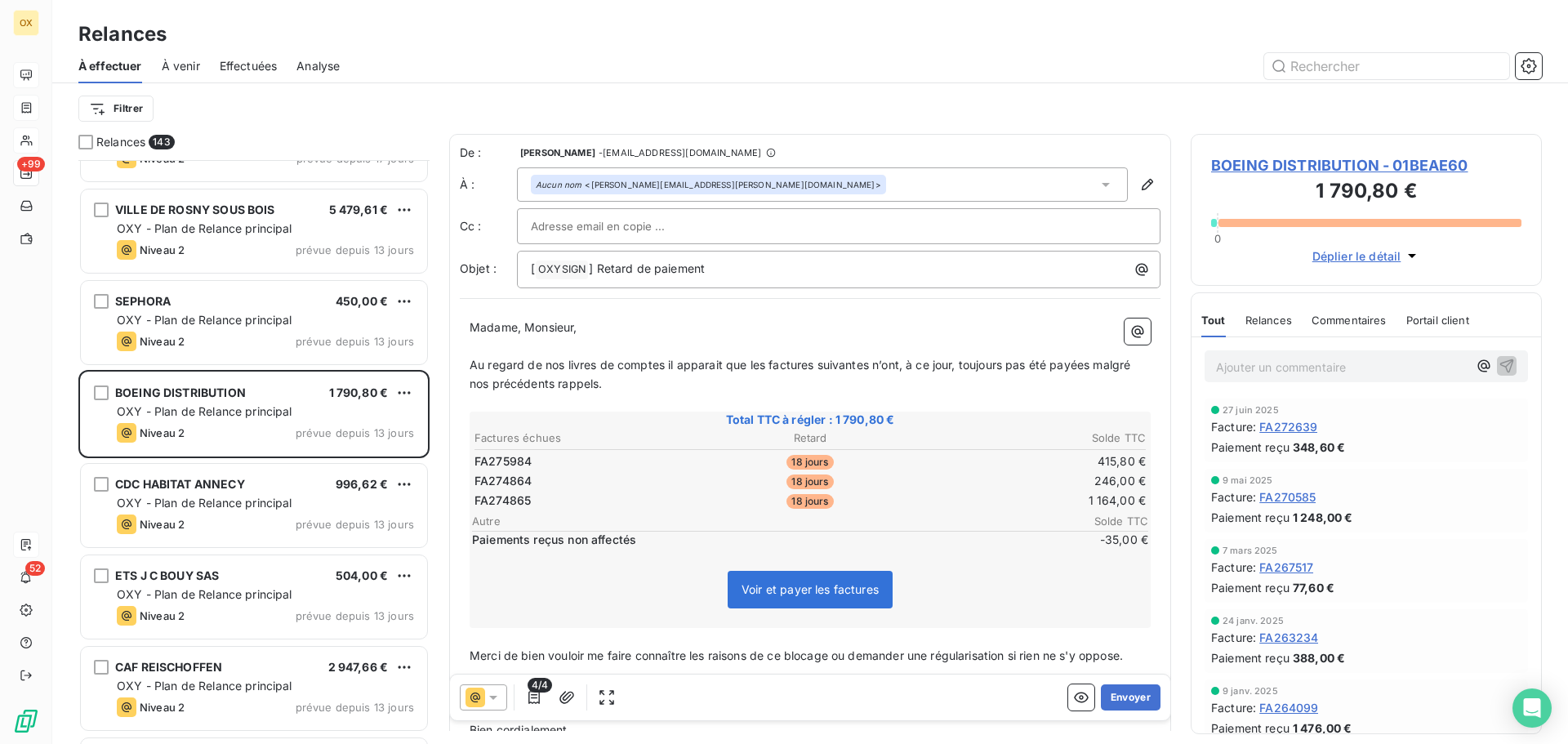
scroll to position [7842, 0]
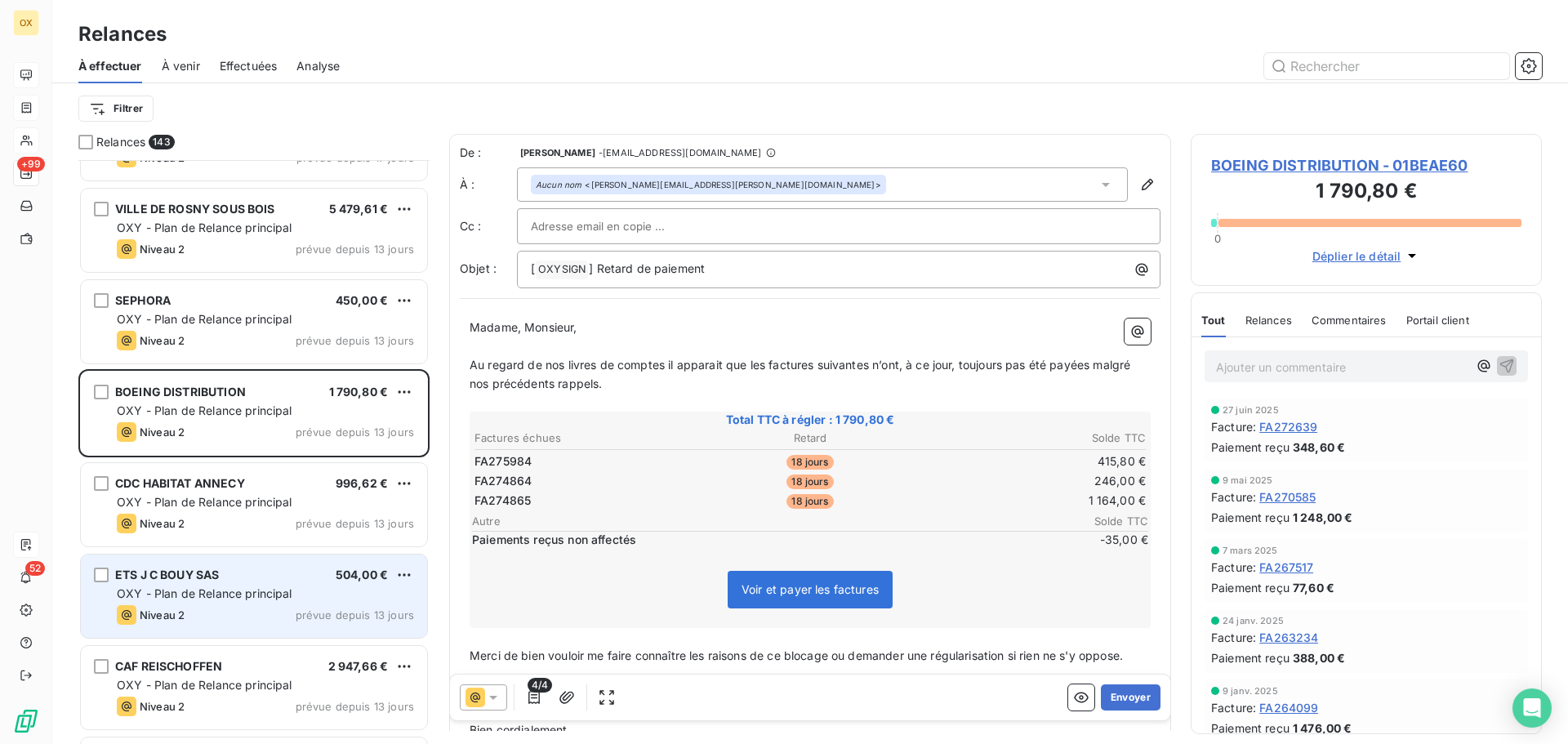
click at [257, 572] on div "ETS J C BOUY SAS 504,00 €" at bounding box center [265, 575] width 297 height 14
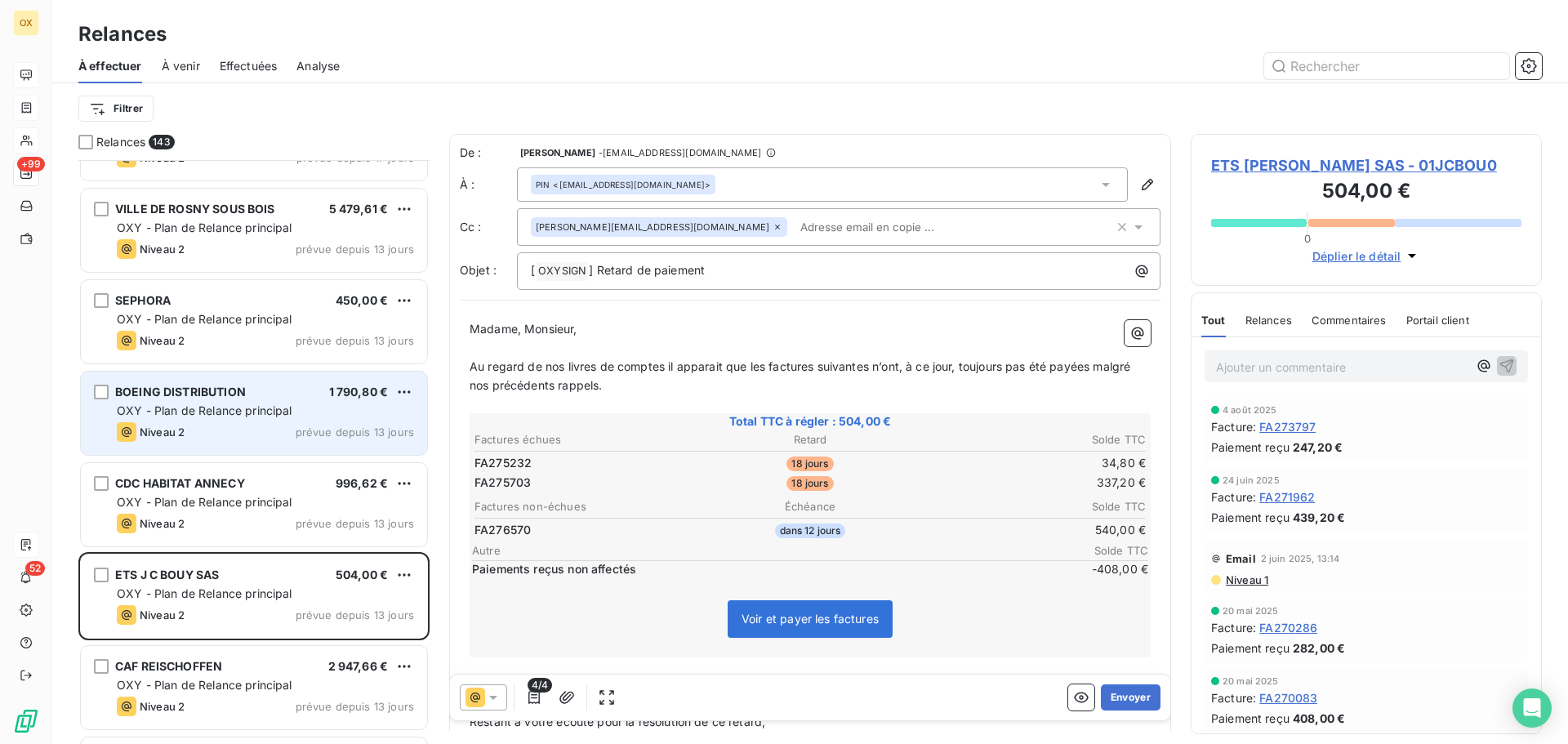
click at [259, 413] on span "OXY - Plan de Relance principal" at bounding box center [204, 410] width 175 height 14
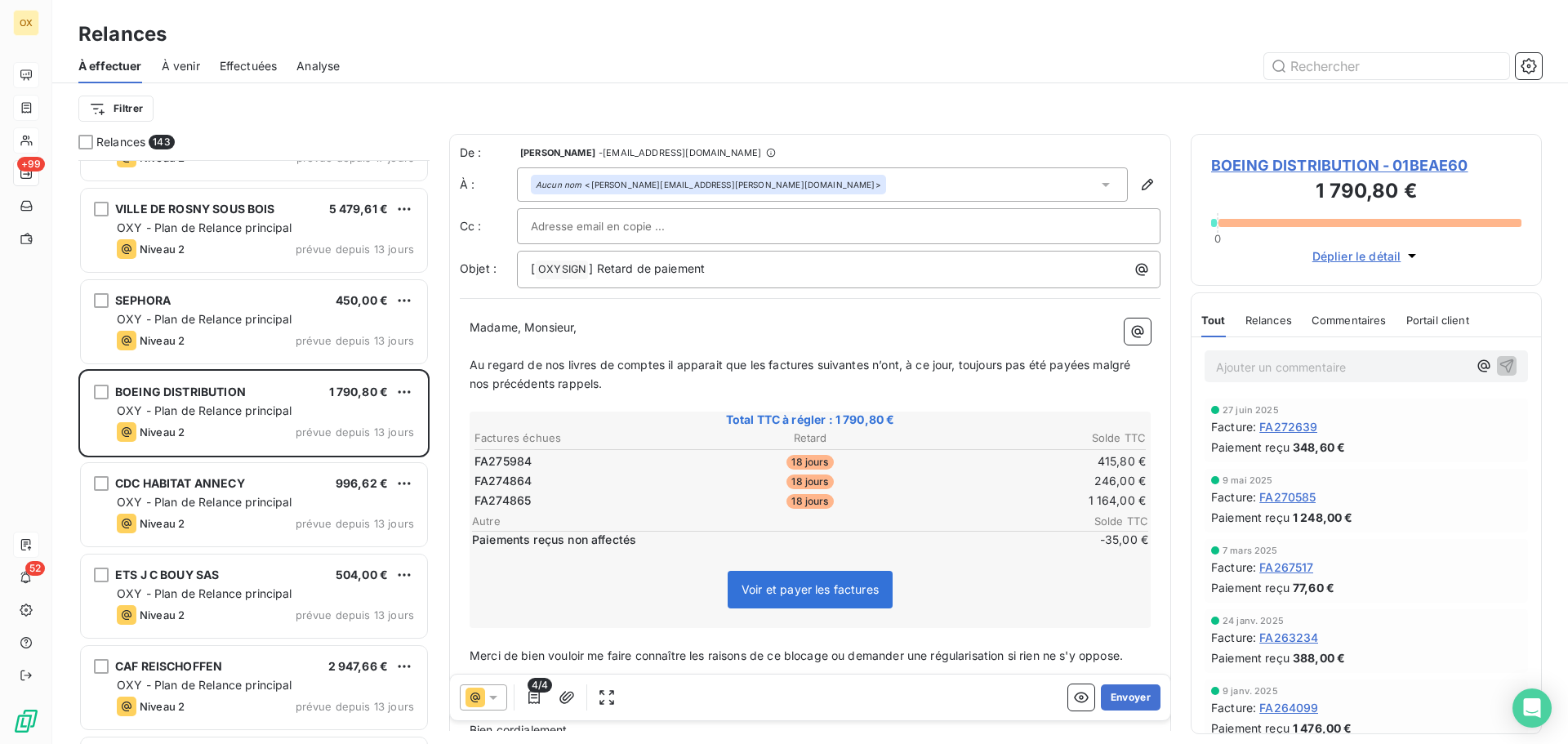
click at [1098, 185] on icon at bounding box center [1105, 184] width 16 height 16
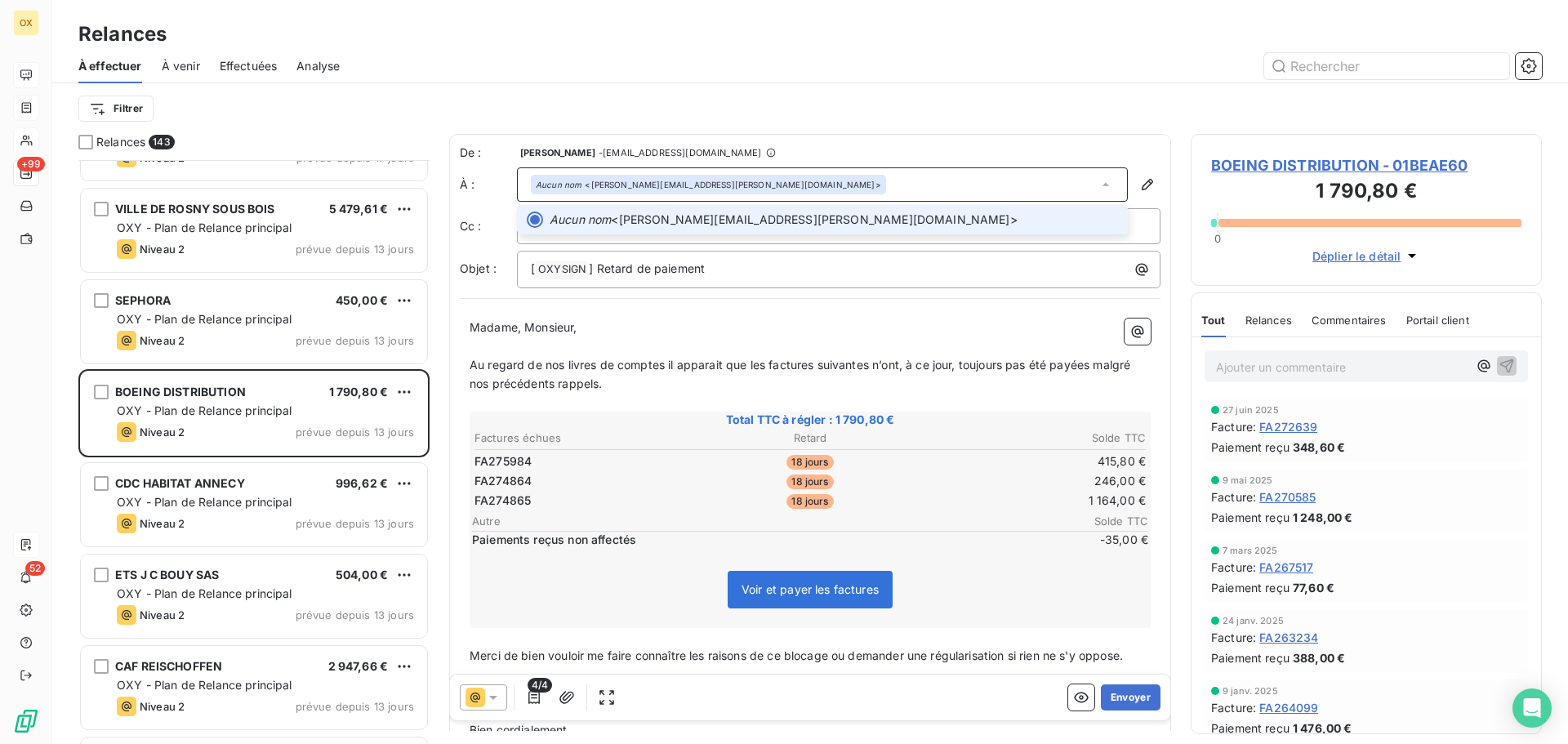
click at [1097, 183] on icon at bounding box center [1105, 184] width 16 height 16
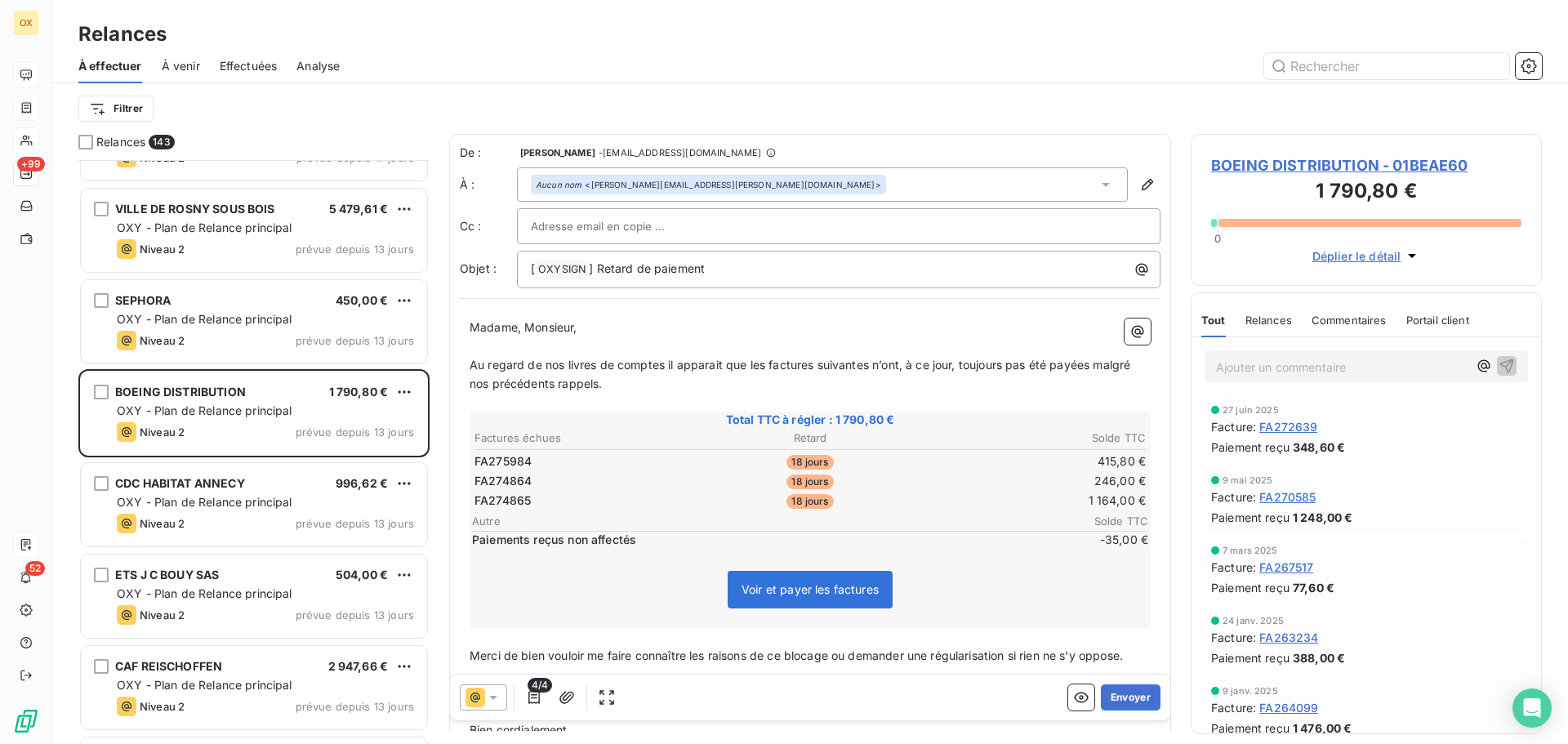
click at [1123, 148] on div "De : Candie OLLIVIER - rappels@leanpay.io" at bounding box center [810, 153] width 700 height 16
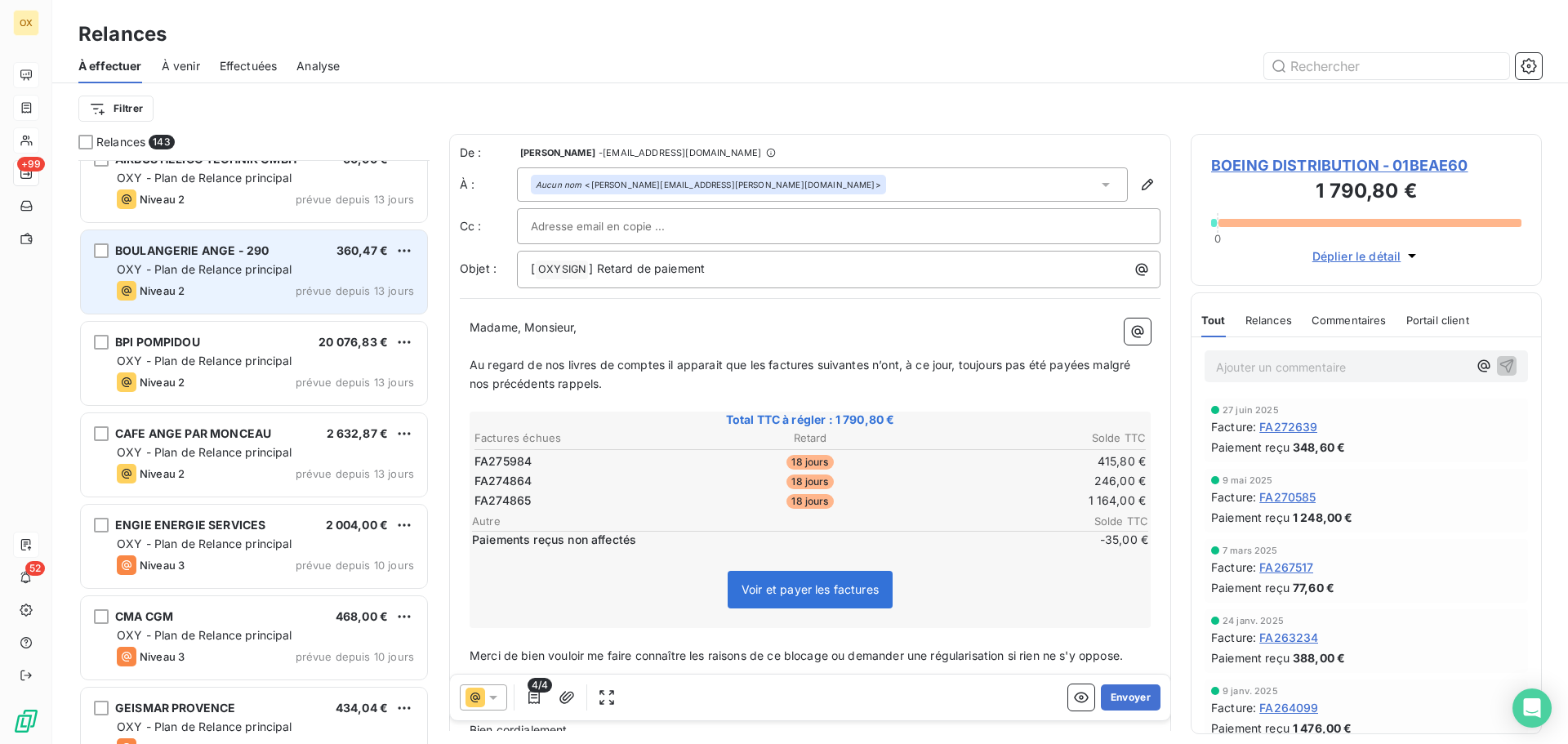
scroll to position [8577, 0]
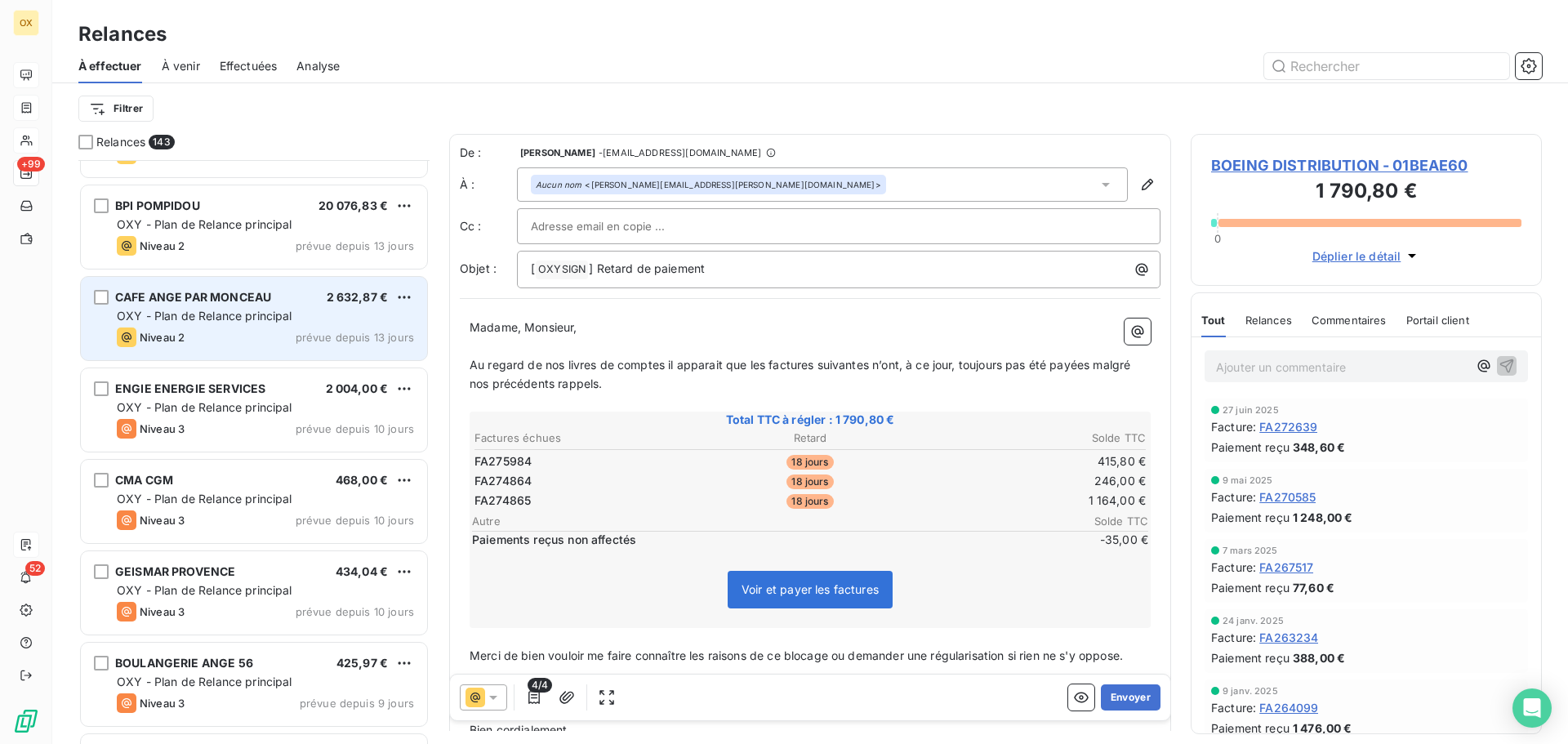
click at [200, 339] on div "Niveau 2 prévue depuis 13 jours" at bounding box center [265, 337] width 297 height 20
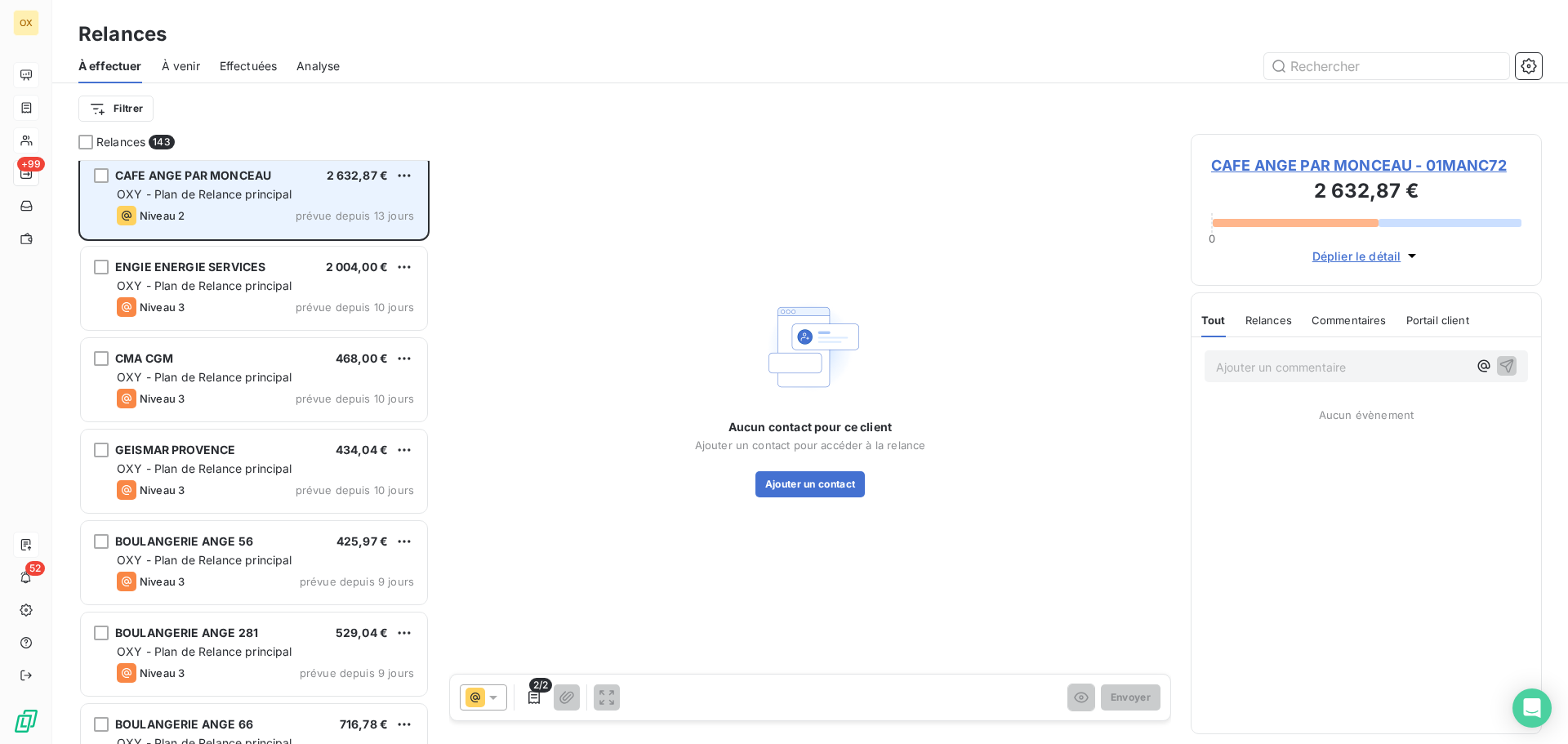
scroll to position [8741, 0]
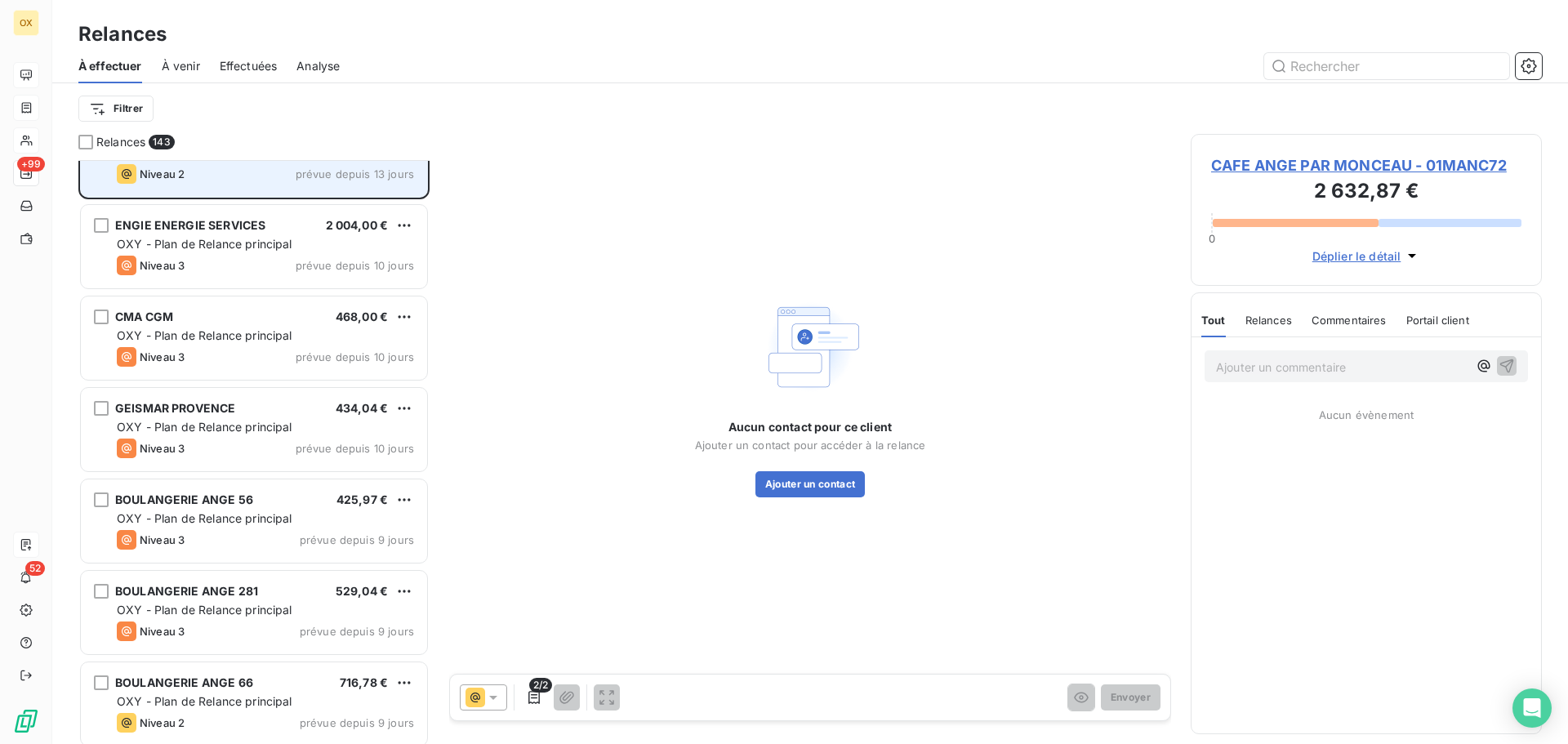
click at [200, 342] on span "OXY - Plan de Relance principal" at bounding box center [204, 334] width 175 height 14
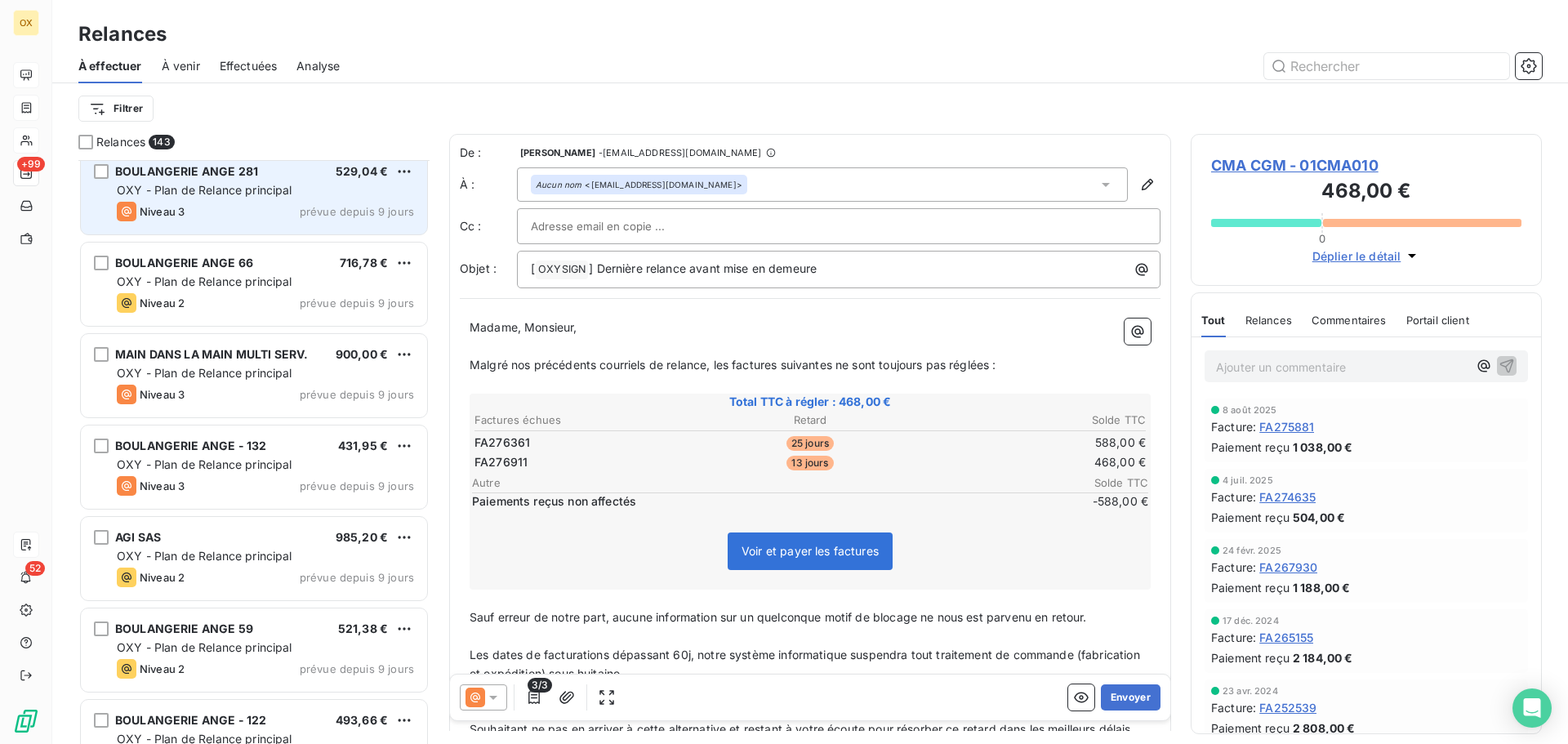
scroll to position [9231, 0]
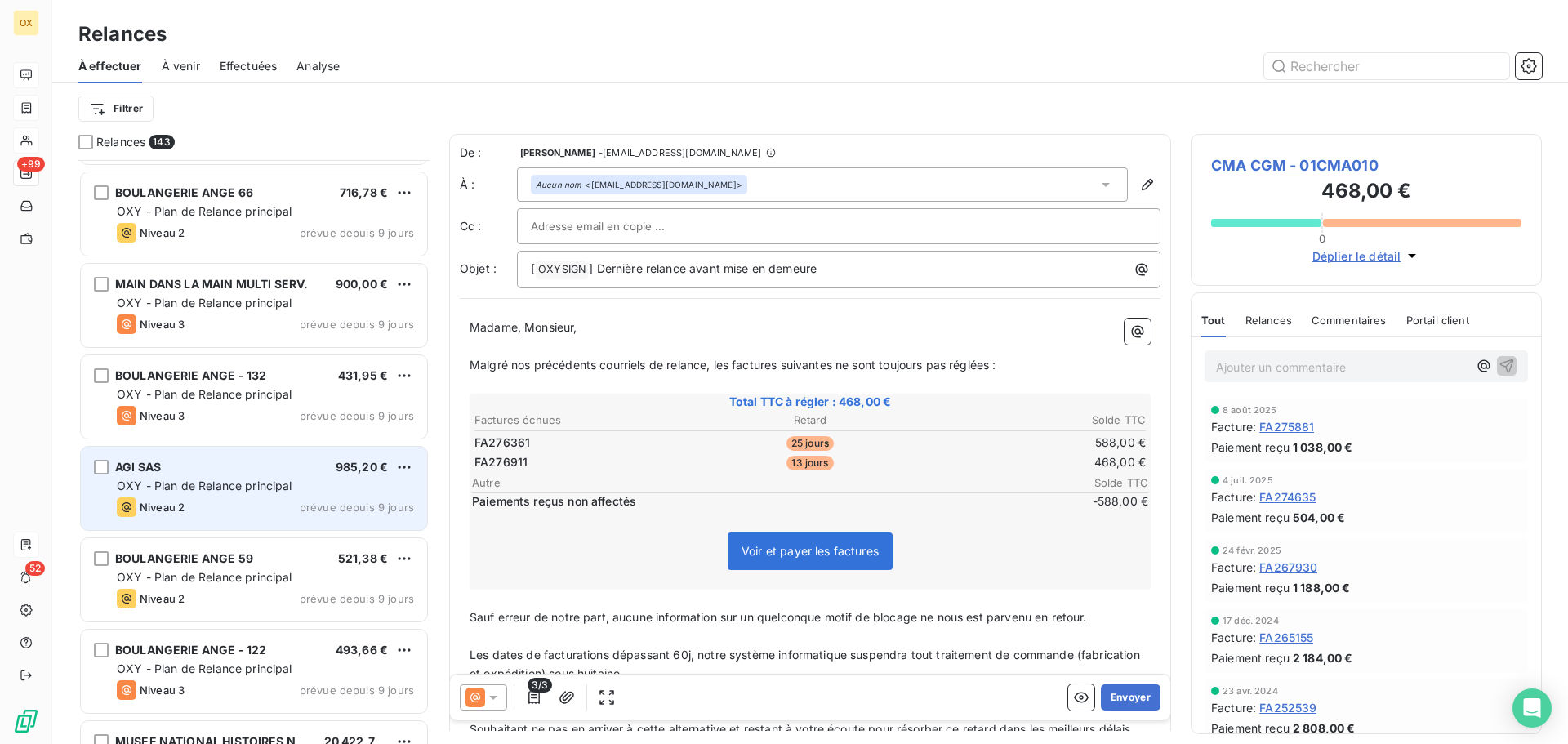
click at [289, 485] on span "OXY - Plan de Relance principal" at bounding box center [204, 485] width 175 height 14
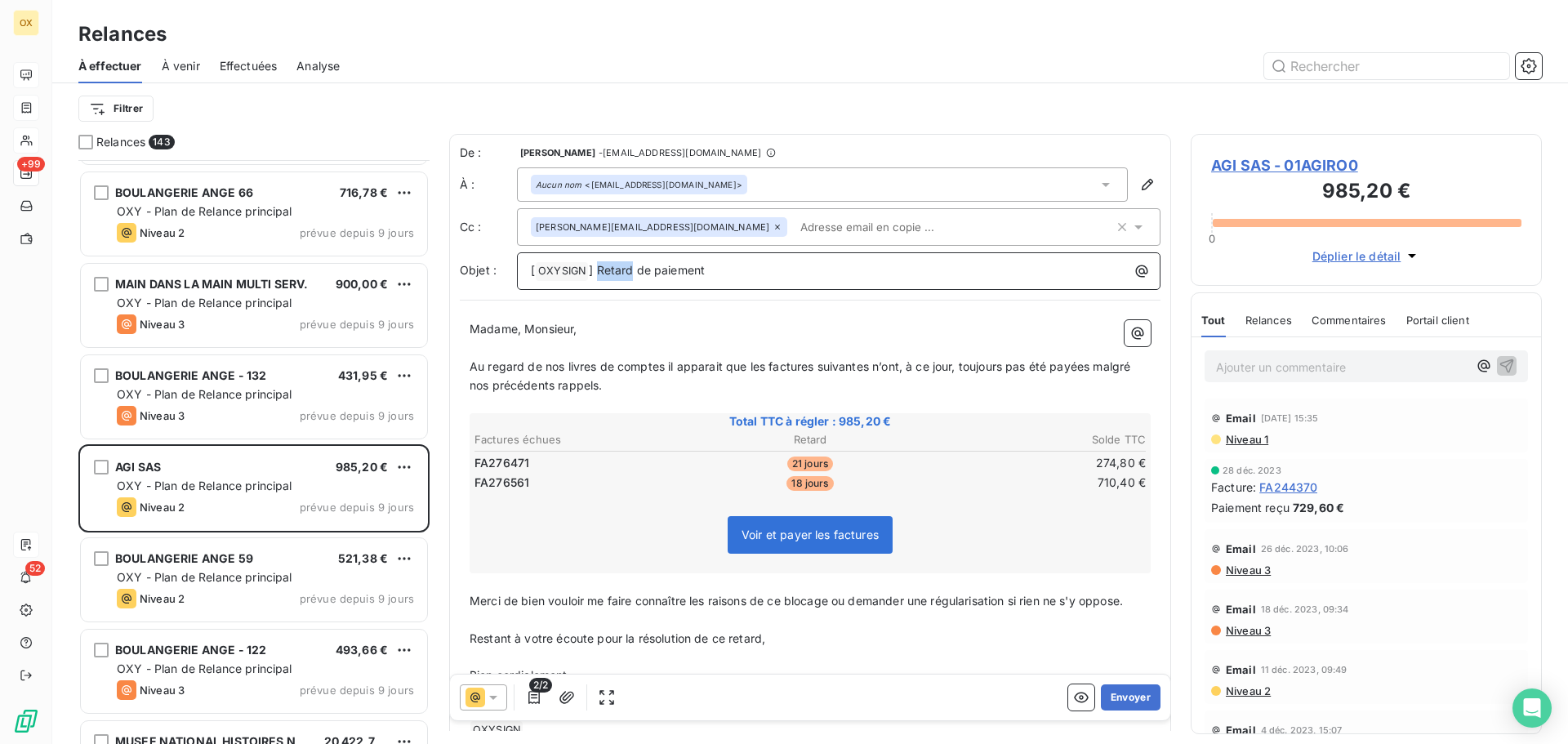
drag, startPoint x: 633, startPoint y: 267, endPoint x: 598, endPoint y: 262, distance: 35.4
click at [598, 262] on p "[ OXYSIGN ﻿ ] Retard de paiement" at bounding box center [842, 271] width 624 height 20
click at [669, 337] on div "Madame, Monsieur, ﻿ Au regard de nos livres de comptes il apparait que les fact…" at bounding box center [811, 530] width 681 height 419
drag, startPoint x: 1121, startPoint y: 693, endPoint x: 1119, endPoint y: 685, distance: 8.2
click at [1119, 691] on button "Envoyer" at bounding box center [1131, 697] width 60 height 26
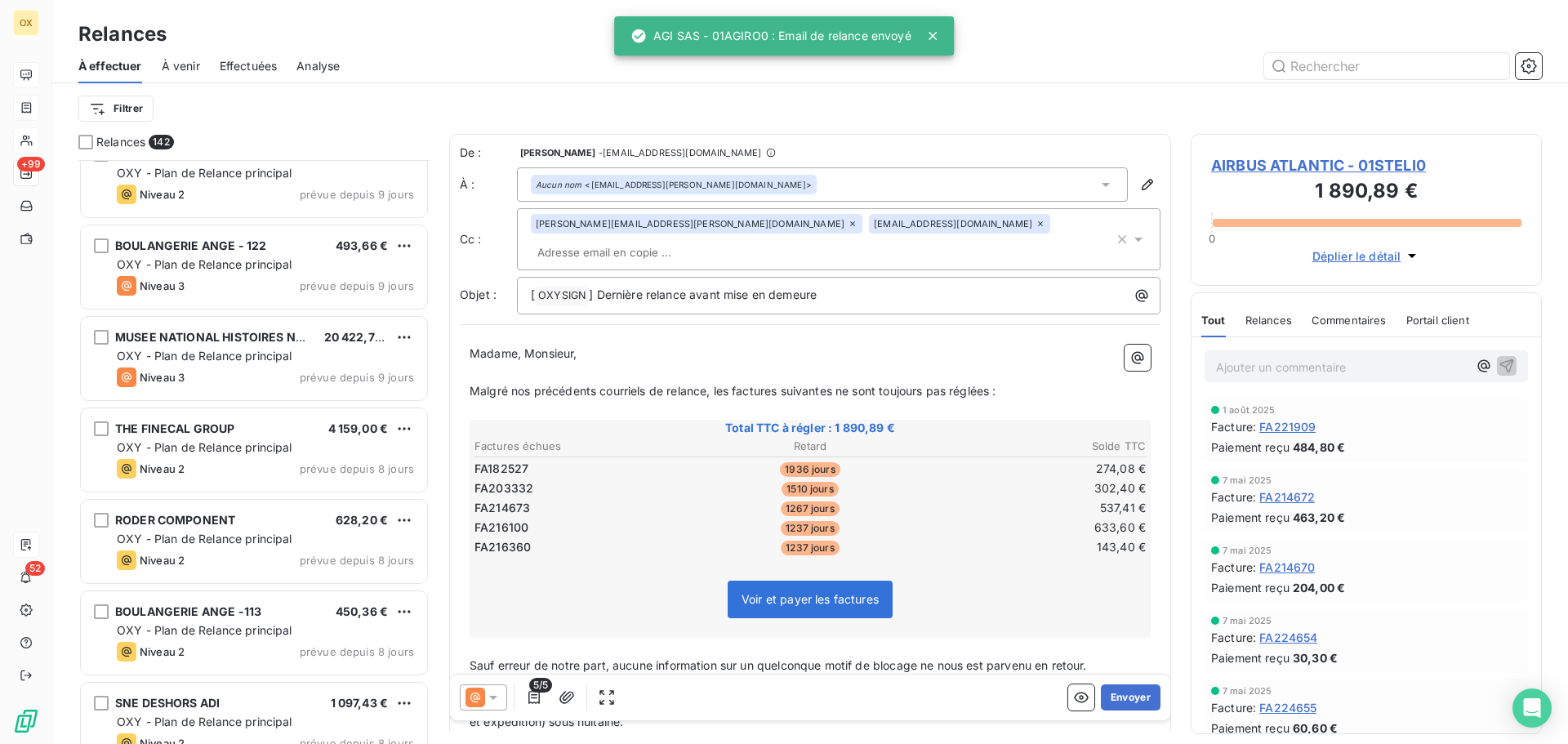
scroll to position [9557, 0]
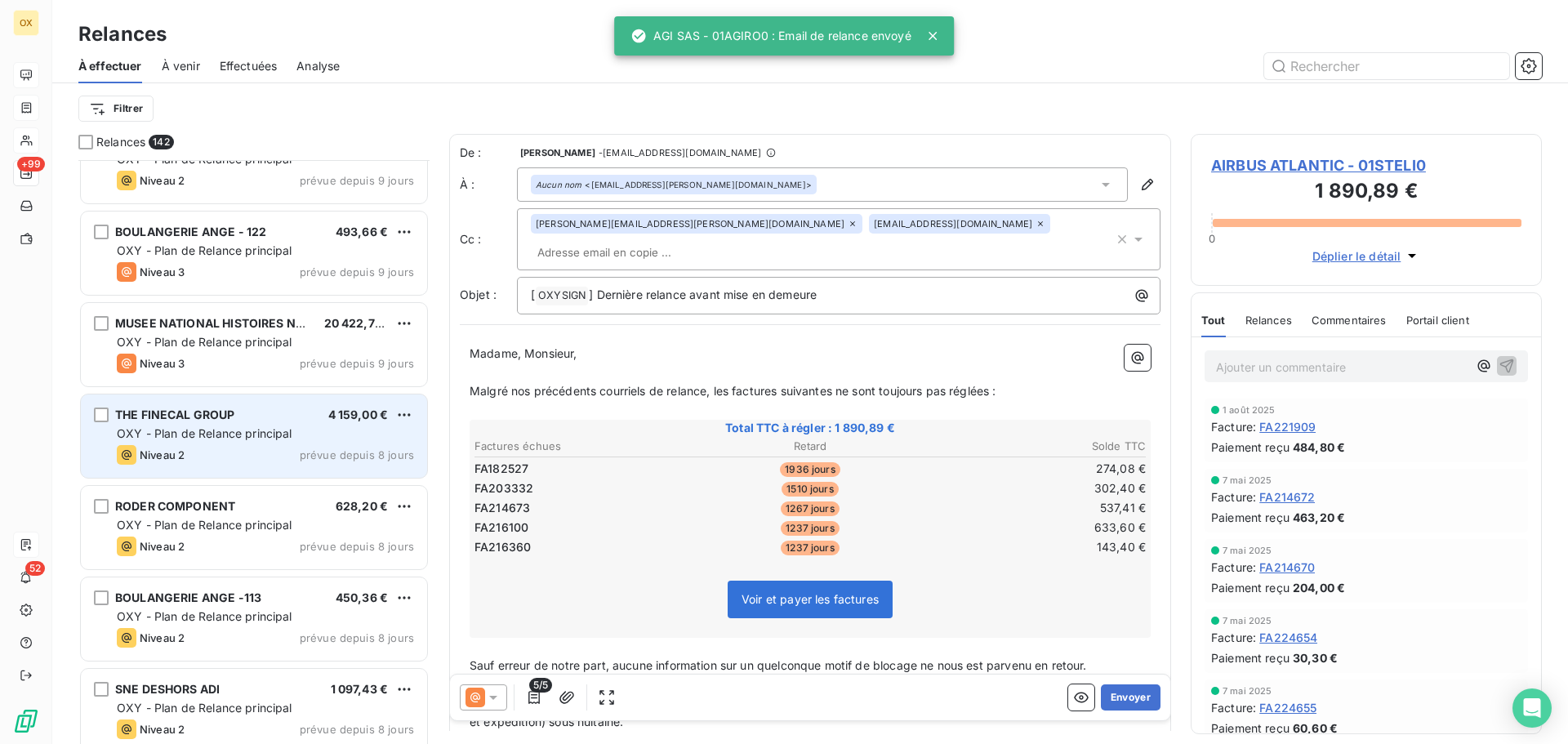
click at [180, 454] on span "Niveau 2" at bounding box center [163, 455] width 45 height 13
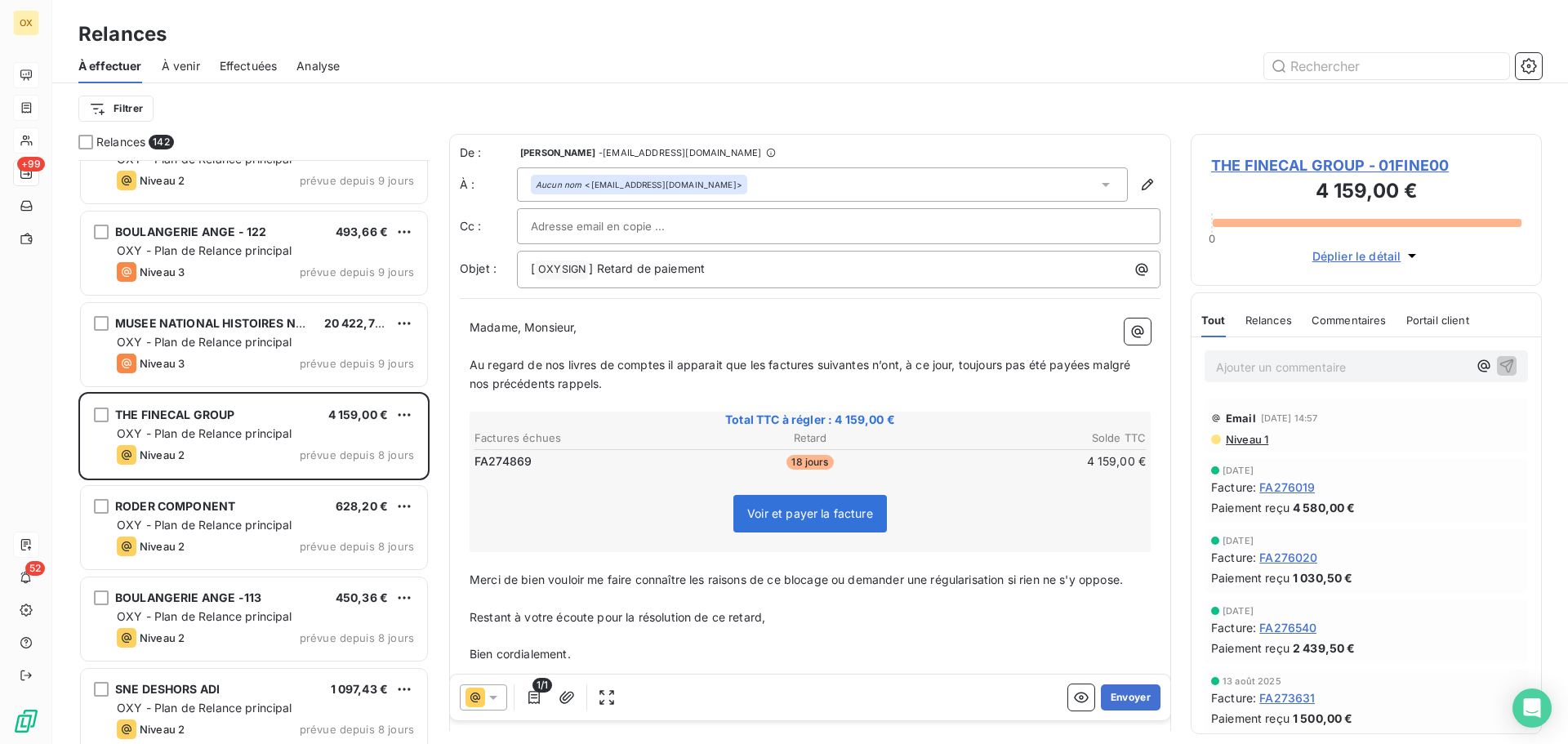
click at [679, 344] on p "﻿" at bounding box center [811, 346] width 681 height 19
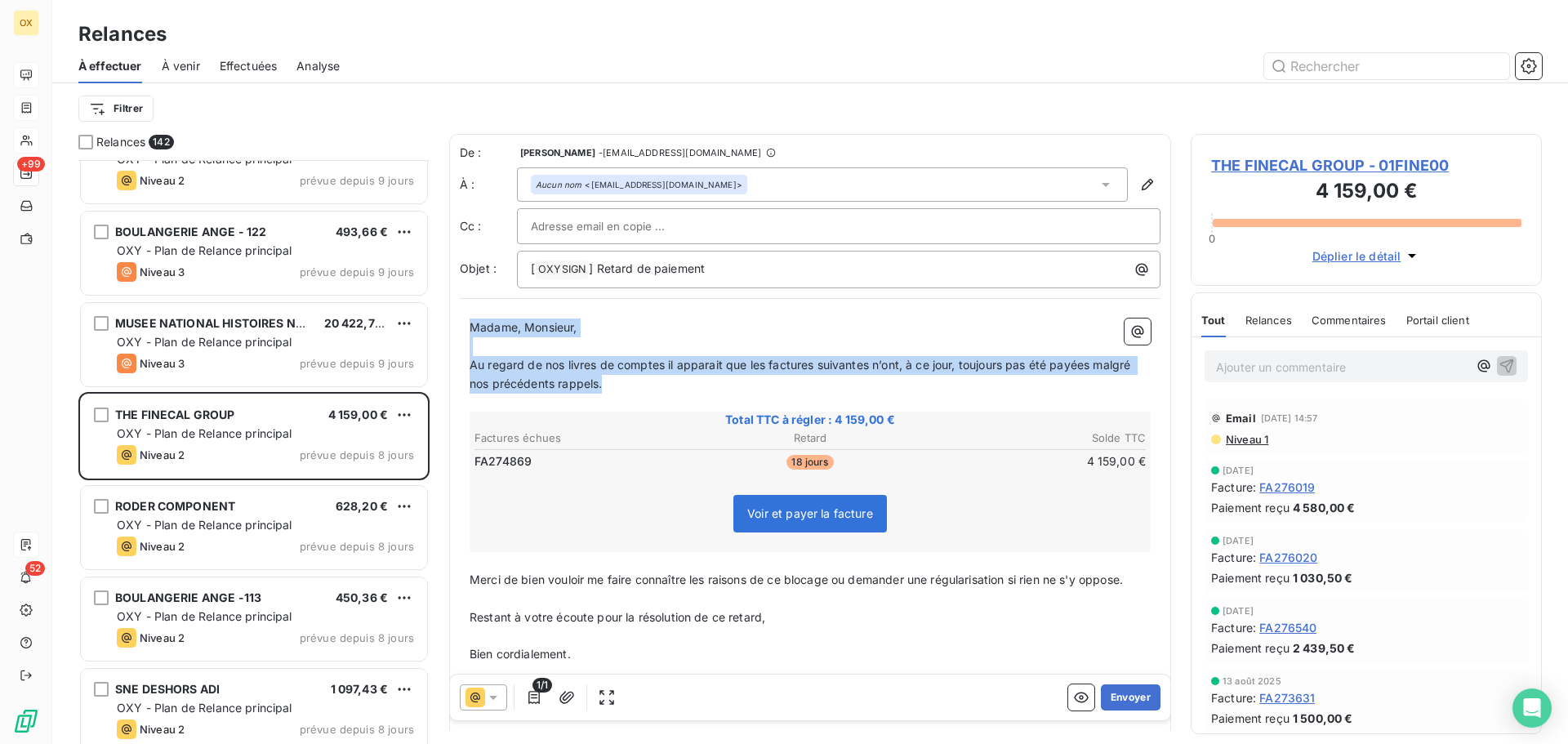
drag, startPoint x: 618, startPoint y: 382, endPoint x: 470, endPoint y: 324, distance: 159.0
click at [470, 324] on div "Madame, Monsieur, ﻿ Au regard de nos livres de comptes il apparait que les fact…" at bounding box center [811, 518] width 681 height 400
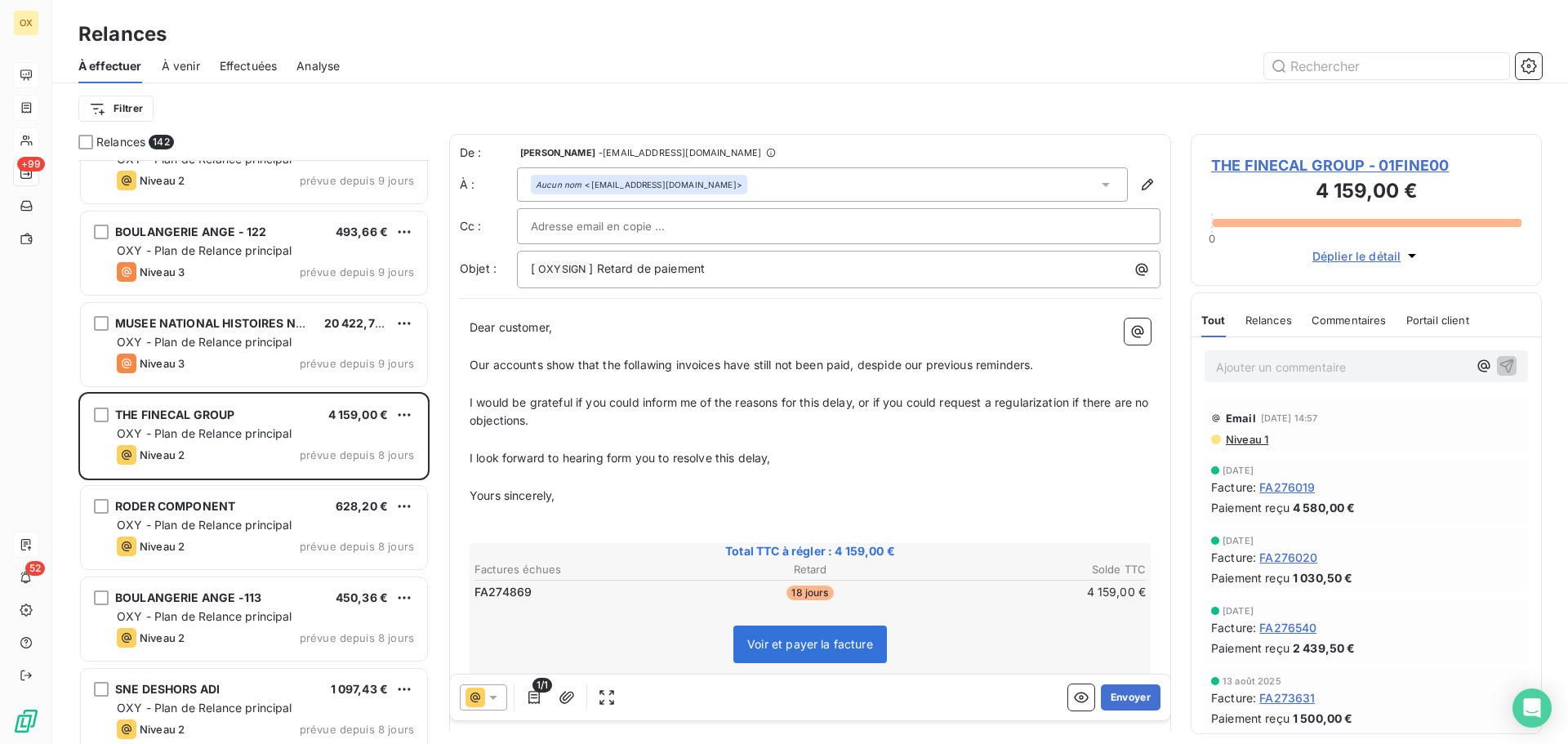
scroll to position [2, 0]
drag, startPoint x: 567, startPoint y: 504, endPoint x: 457, endPoint y: 450, distance: 122.5
click at [457, 450] on div "De : Candie OLLIVIER - rappels@leanpay.io À : Aucun nom <pat.dally@finecal.co.u…" at bounding box center [810, 501] width 722 height 736
drag, startPoint x: 464, startPoint y: 449, endPoint x: 589, endPoint y: 500, distance: 135.0
click at [589, 500] on p "Yours sincerely," at bounding box center [811, 495] width 681 height 19
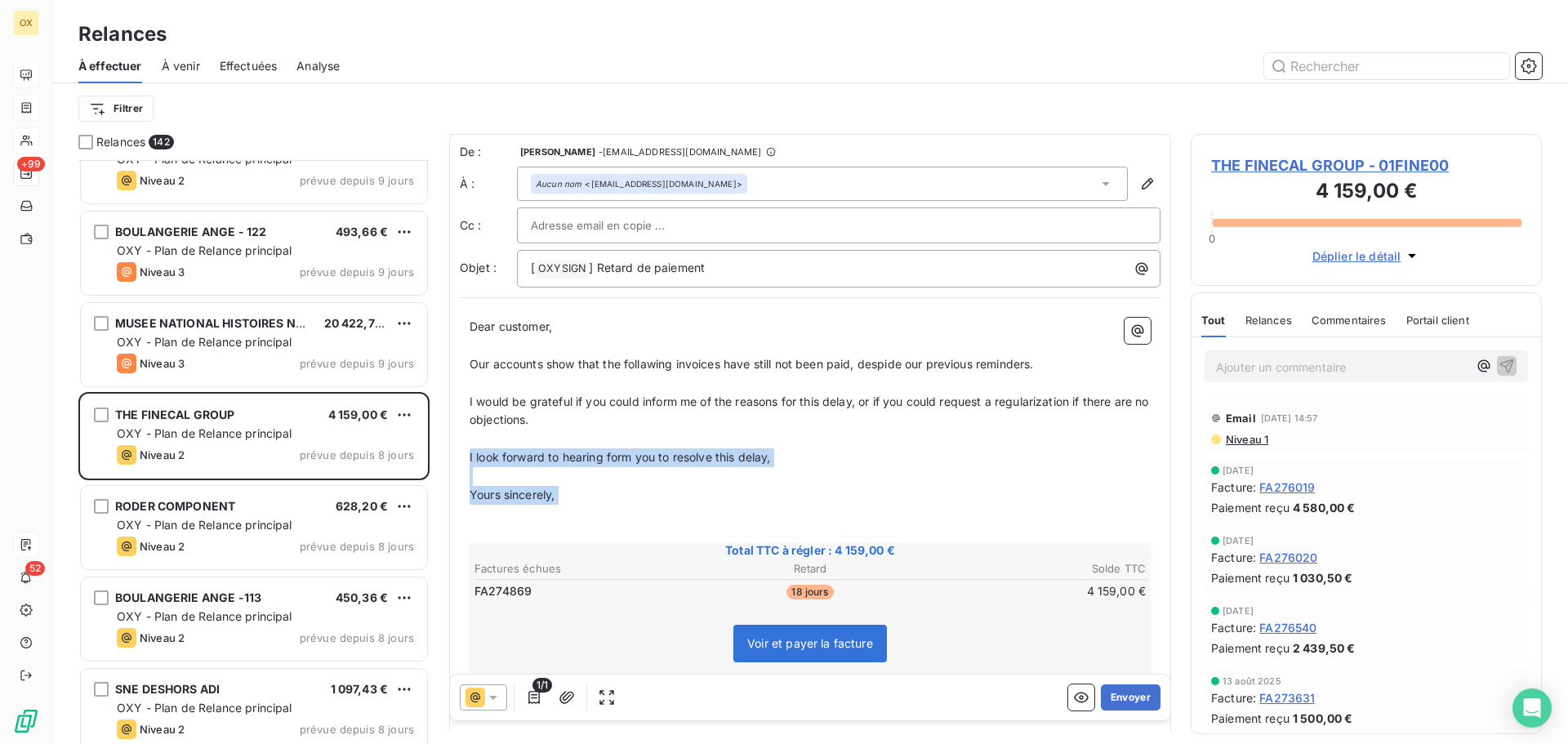
drag, startPoint x: 573, startPoint y: 503, endPoint x: 467, endPoint y: 459, distance: 114.8
click at [467, 459] on div "Dear customer, ﻿ Our accounts show that the follawing invoices have still not b…" at bounding box center [810, 583] width 700 height 551
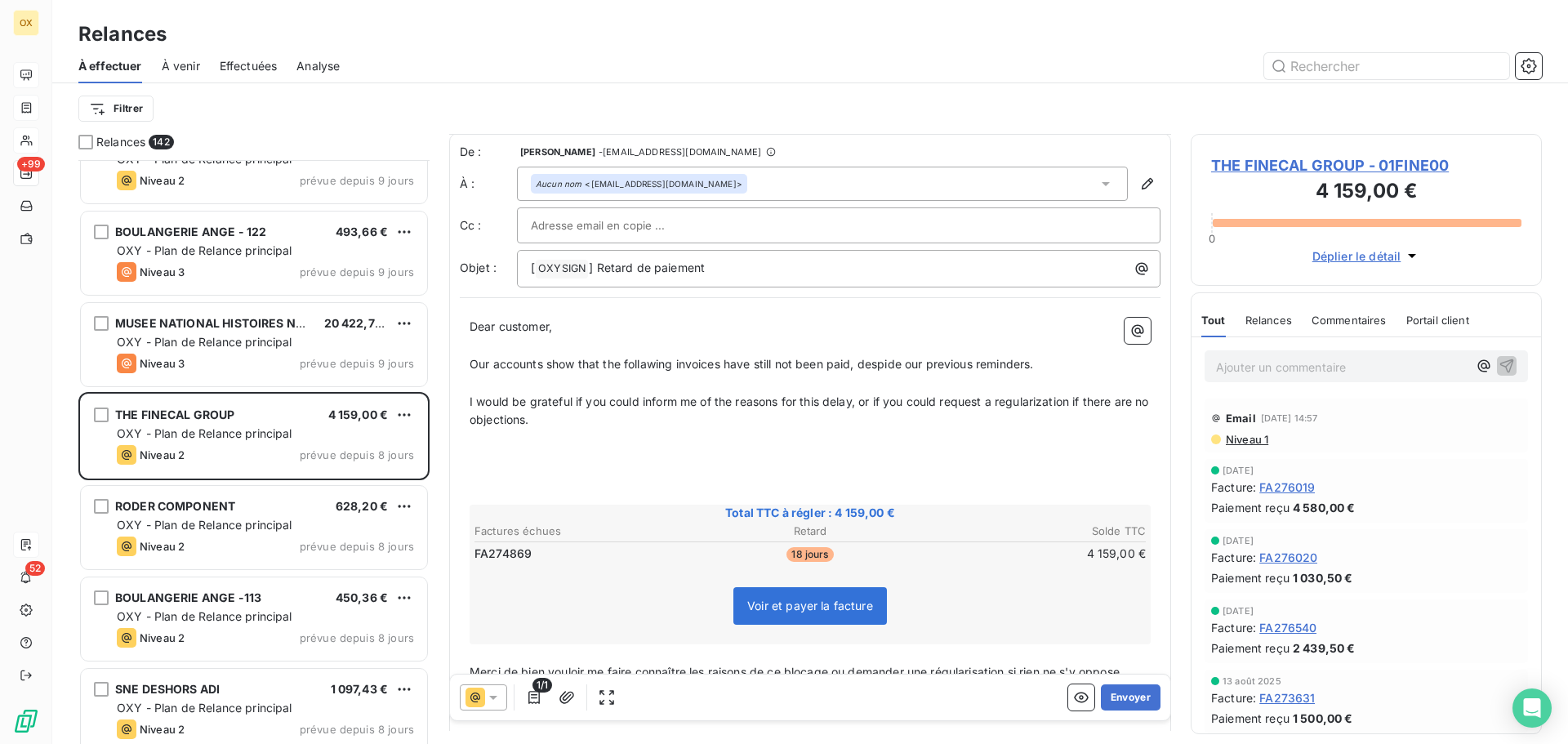
click at [501, 432] on p "﻿" at bounding box center [811, 438] width 681 height 19
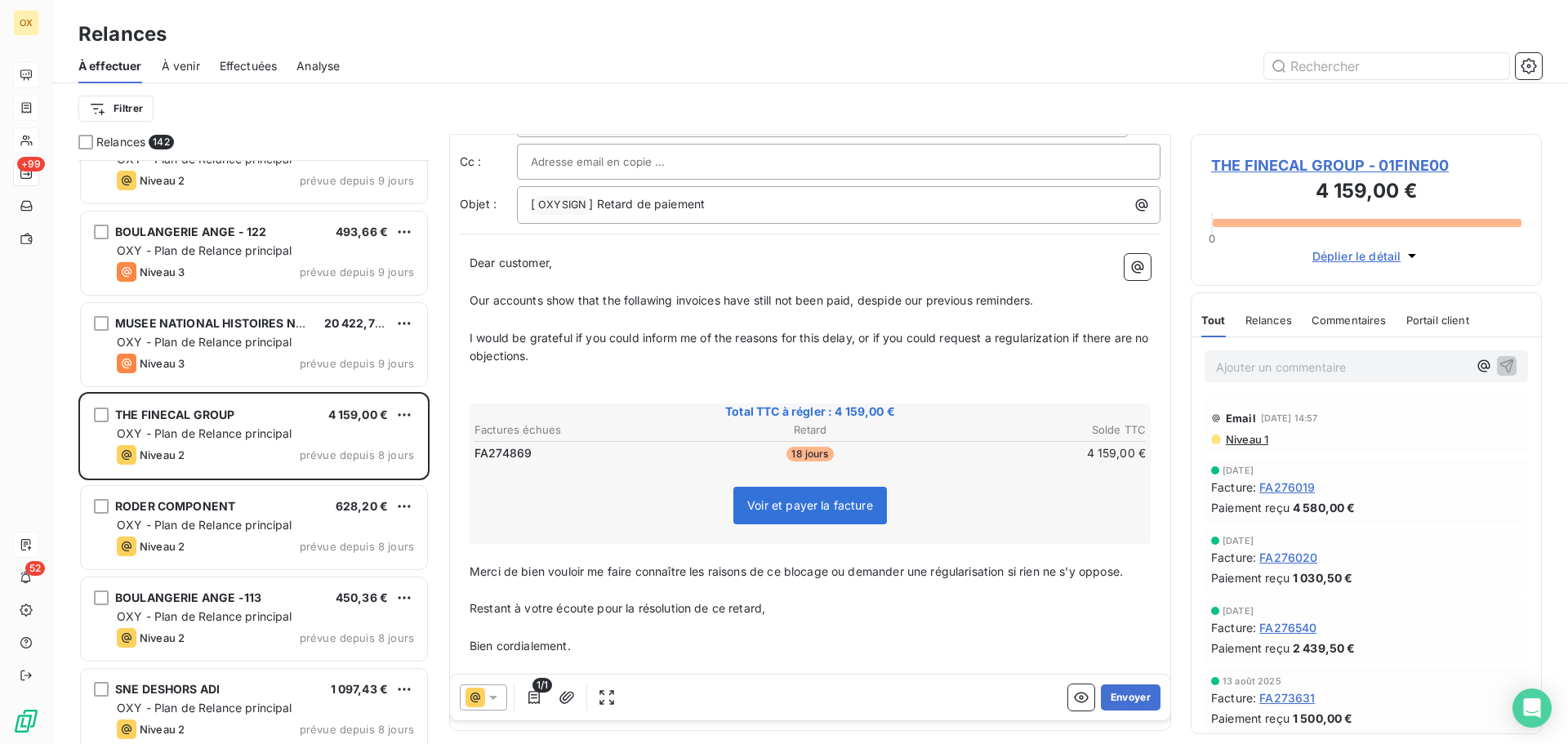
scroll to position [132, 0]
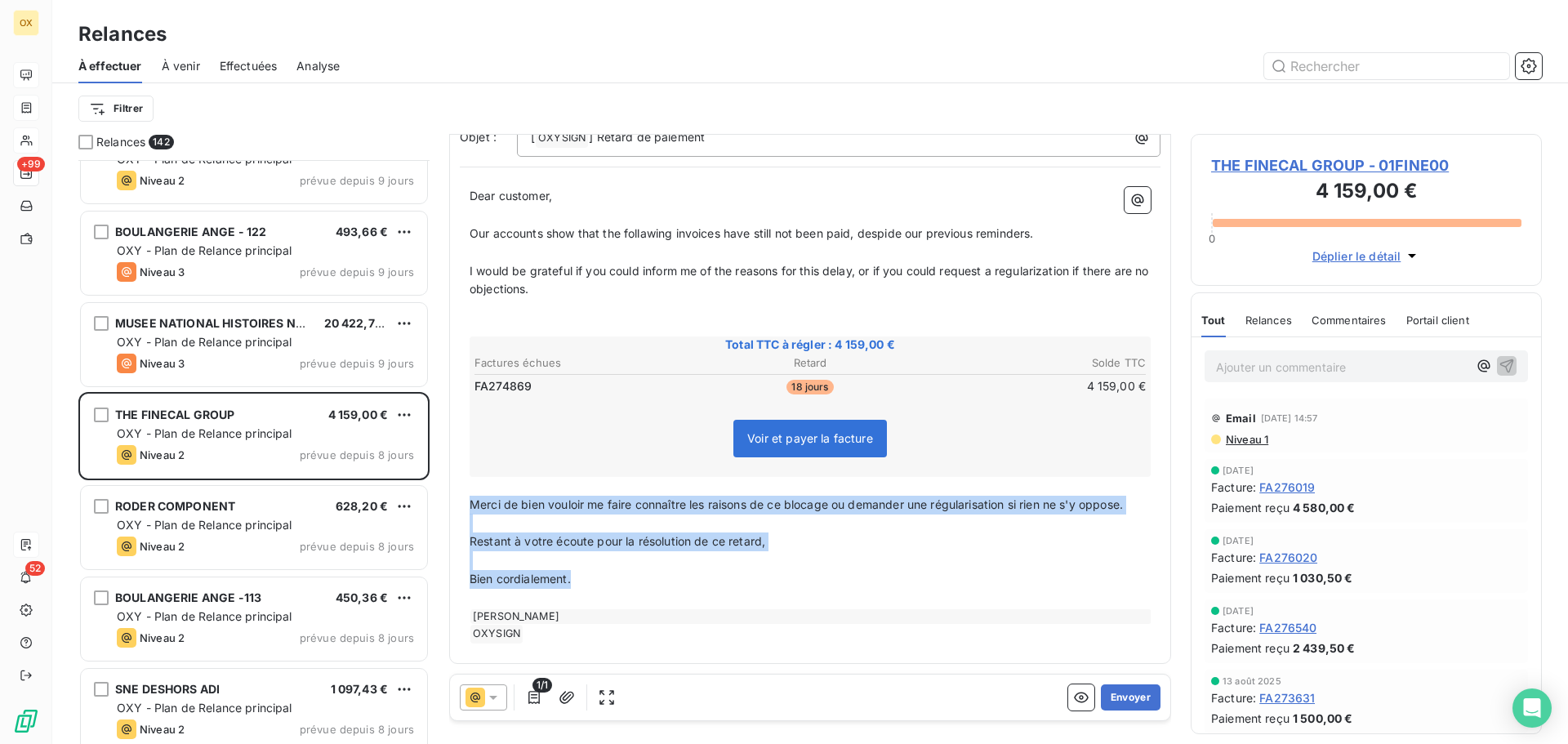
drag, startPoint x: 587, startPoint y: 575, endPoint x: 468, endPoint y: 508, distance: 136.6
click at [468, 508] on div "Dear customer, ﻿ Our accounts show that the follawing invoices have still not b…" at bounding box center [810, 415] width 700 height 476
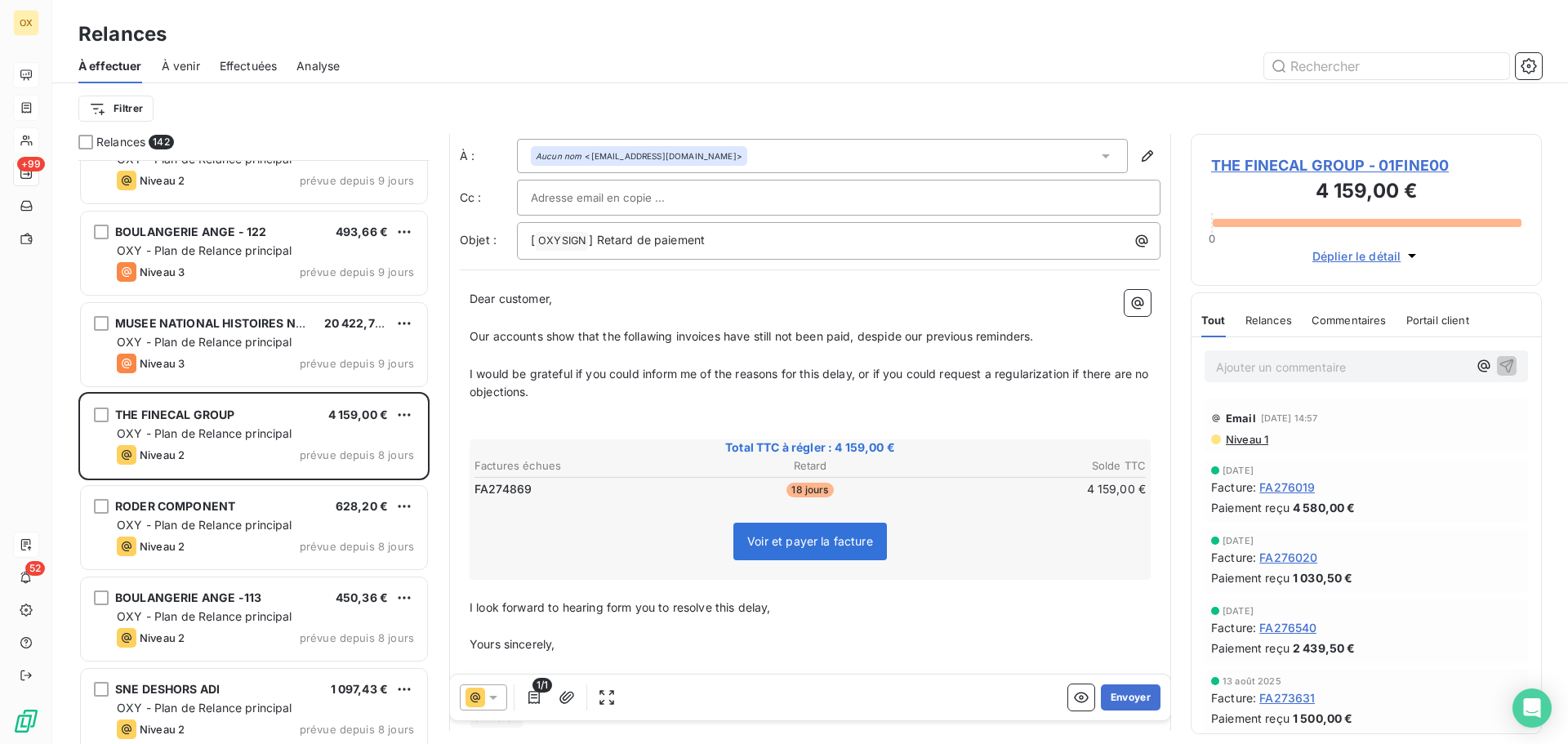
scroll to position [0, 0]
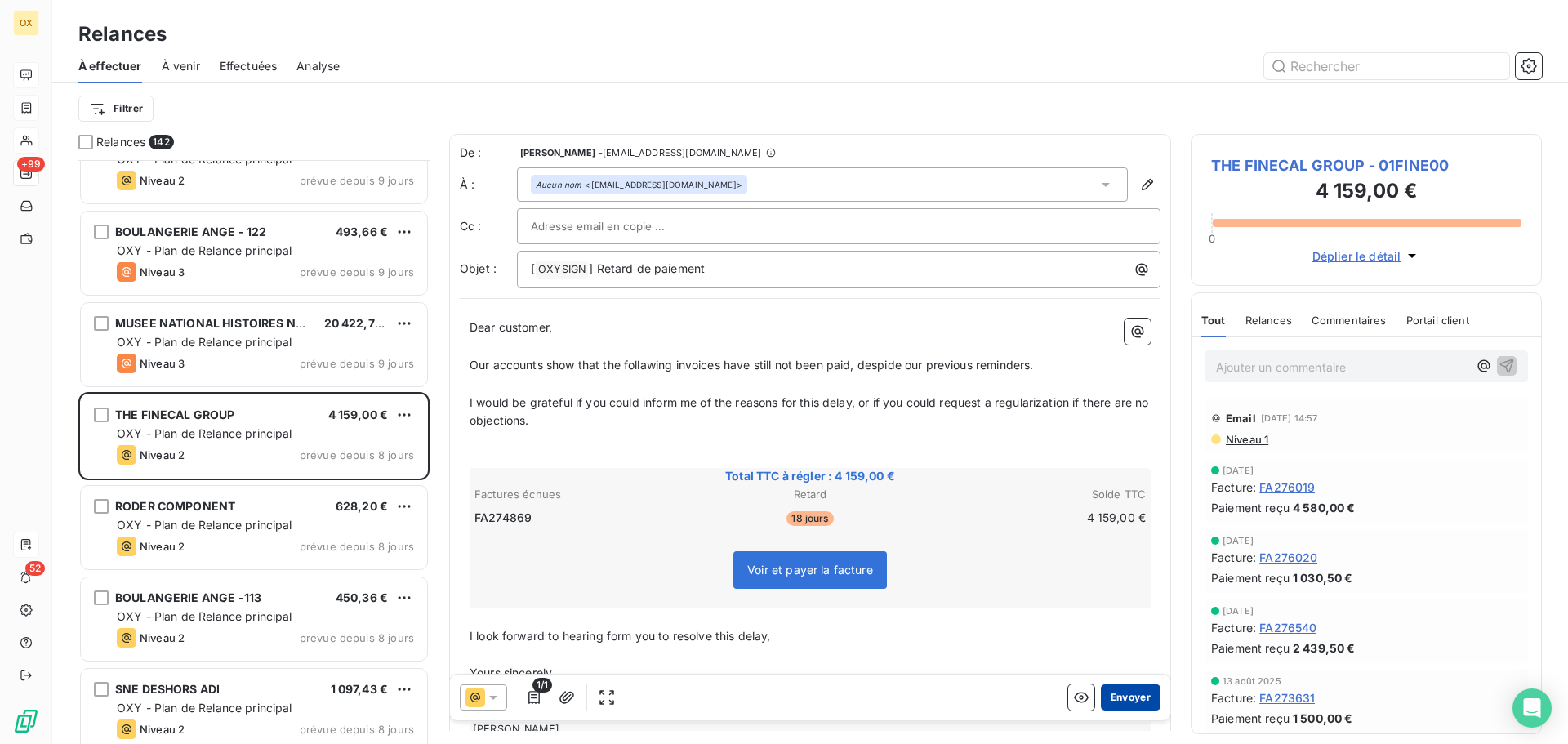
click at [1120, 689] on button "Envoyer" at bounding box center [1131, 697] width 60 height 26
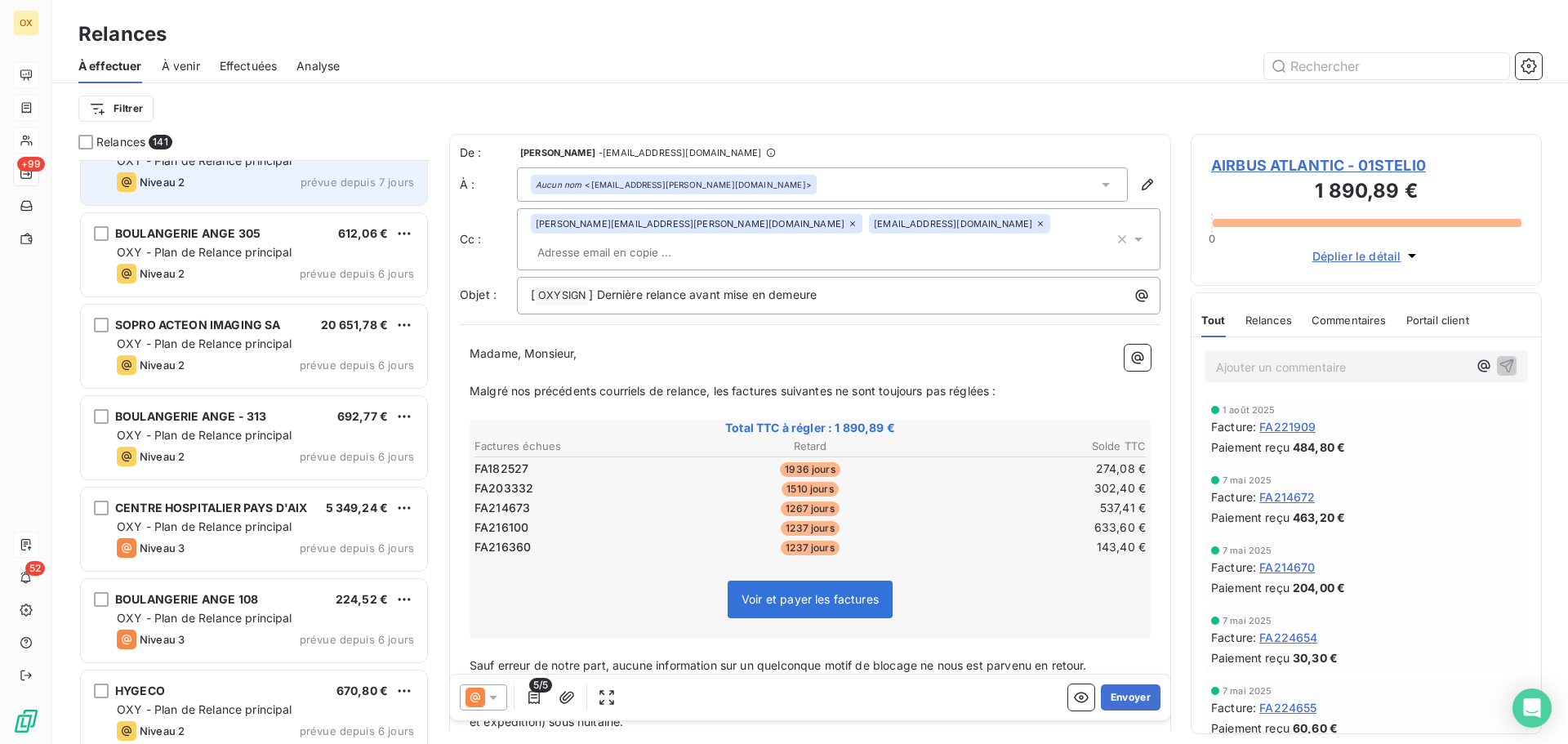
scroll to position [10292, 0]
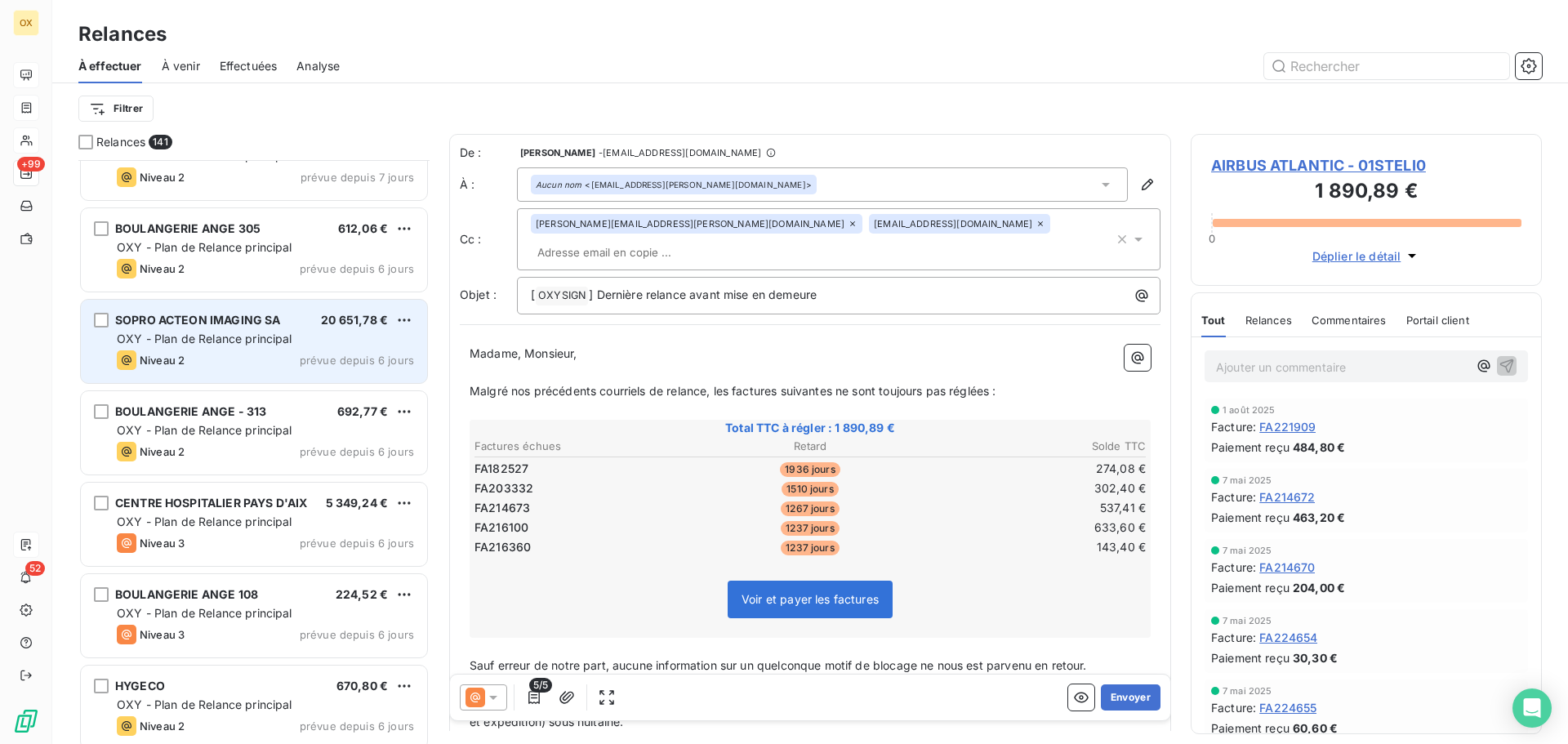
click at [207, 361] on div "Niveau 2 prévue depuis 6 jours" at bounding box center [265, 361] width 297 height 20
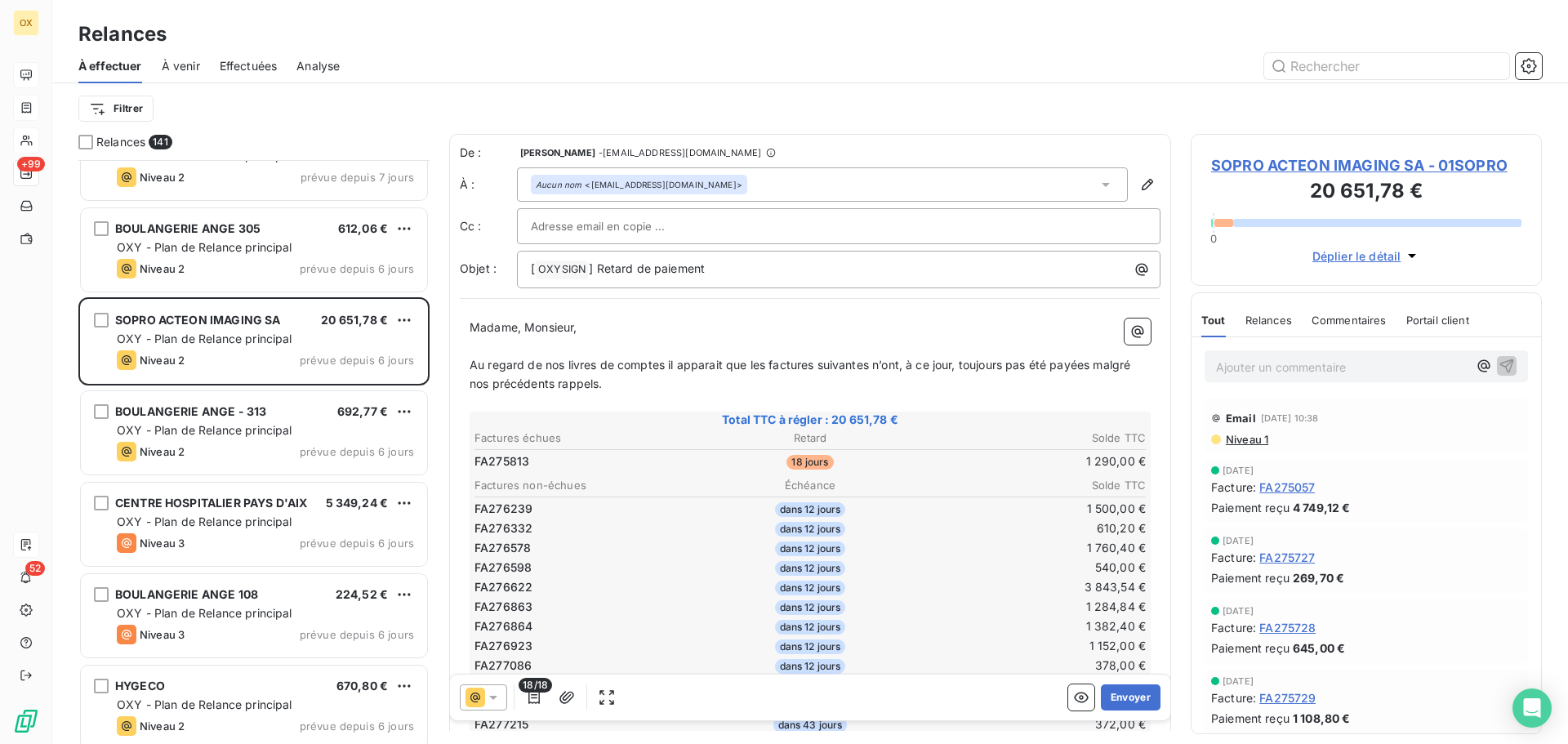
click at [731, 342] on p "﻿" at bounding box center [811, 346] width 681 height 19
click at [739, 324] on p "Madame, Monsieur," at bounding box center [811, 327] width 681 height 19
drag, startPoint x: 631, startPoint y: 266, endPoint x: 596, endPoint y: 259, distance: 35.7
click at [596, 260] on p "[ OXYSIGN ﻿ ] Retard de paiement" at bounding box center [842, 269] width 624 height 20
click at [763, 366] on span "Au regard de nos livres de comptes il apparait que les factures suivantes n’ont…" at bounding box center [802, 374] width 664 height 33
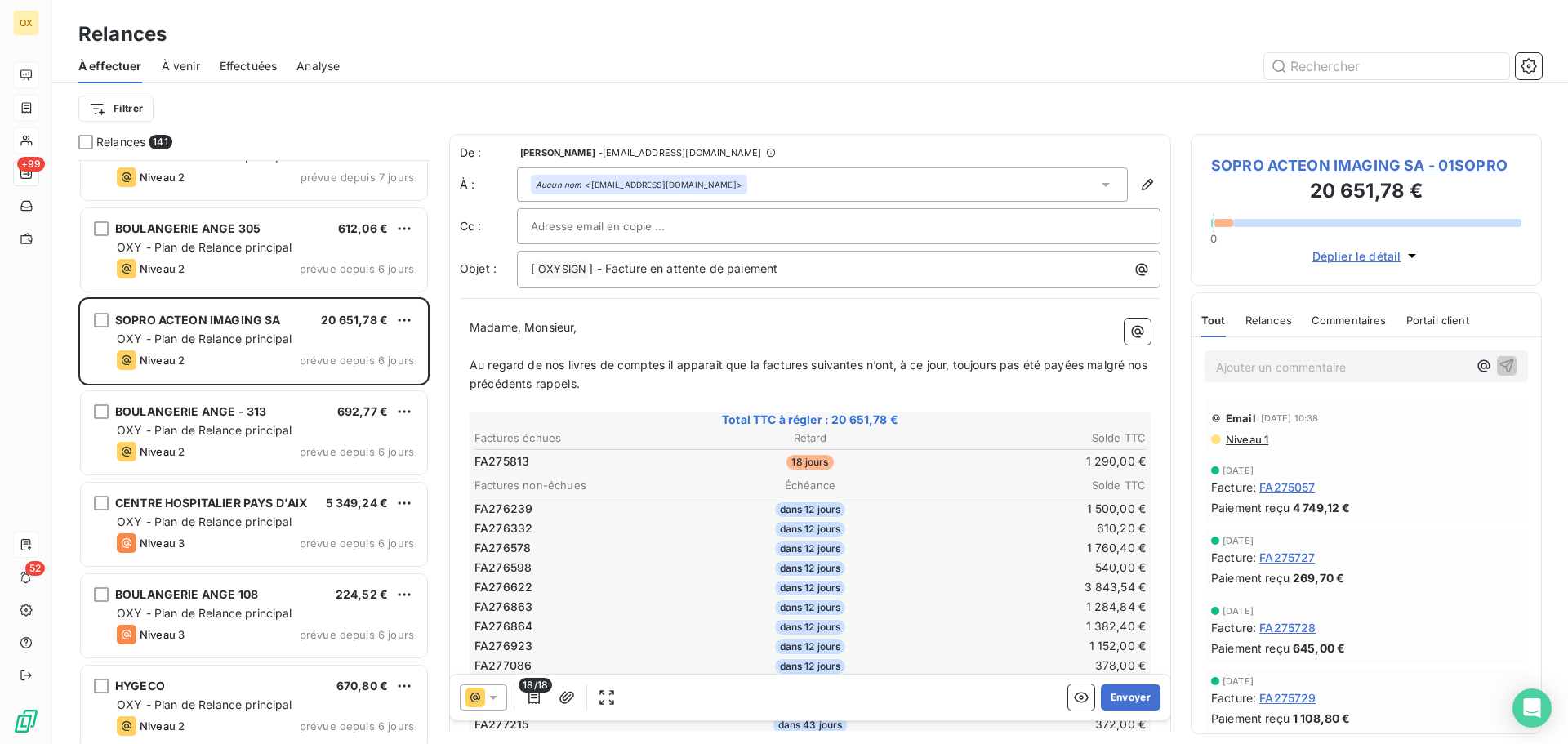
click at [808, 363] on span "Au regard de nos livres de comptes il apparait que la factures suivantes n’ont,…" at bounding box center [811, 374] width 681 height 33
drag, startPoint x: 857, startPoint y: 357, endPoint x: 872, endPoint y: 366, distance: 17.5
click at [857, 356] on p "Au regard de nos livres de comptes il apparait que la facture suivantes n’ont, …" at bounding box center [811, 375] width 681 height 38
click at [879, 363] on span "Au regard de nos livres de comptes il apparait que la facture suivante n’ont, à…" at bounding box center [804, 374] width 670 height 33
click at [881, 364] on span "Au regard de nos livres de comptes il apparait que la facture suivante n’ont, à…" at bounding box center [804, 374] width 670 height 33
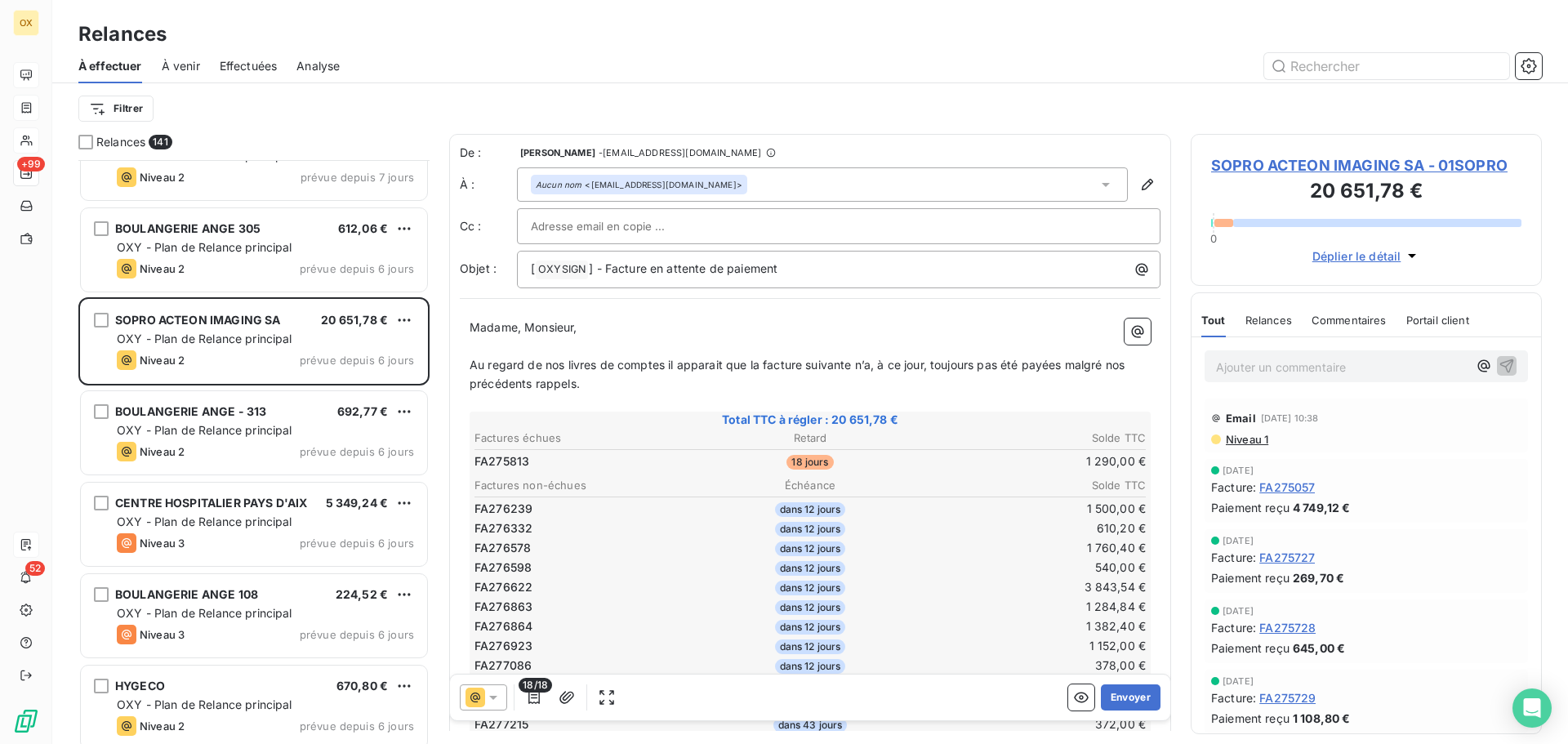
click at [1062, 371] on span "Au regard de nos livres de comptes il apparait que la facture suivante n’a, à c…" at bounding box center [799, 374] width 658 height 33
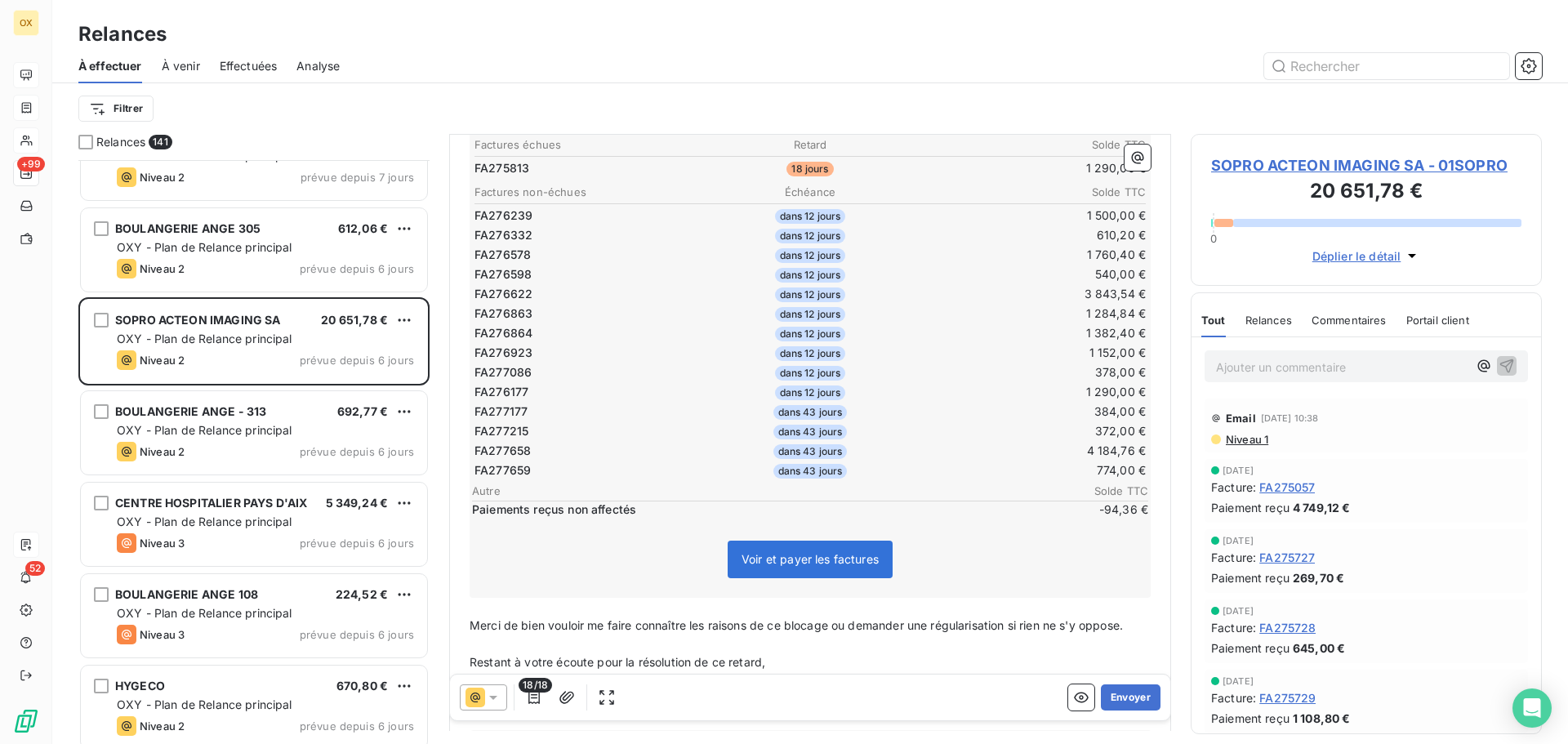
scroll to position [410, 0]
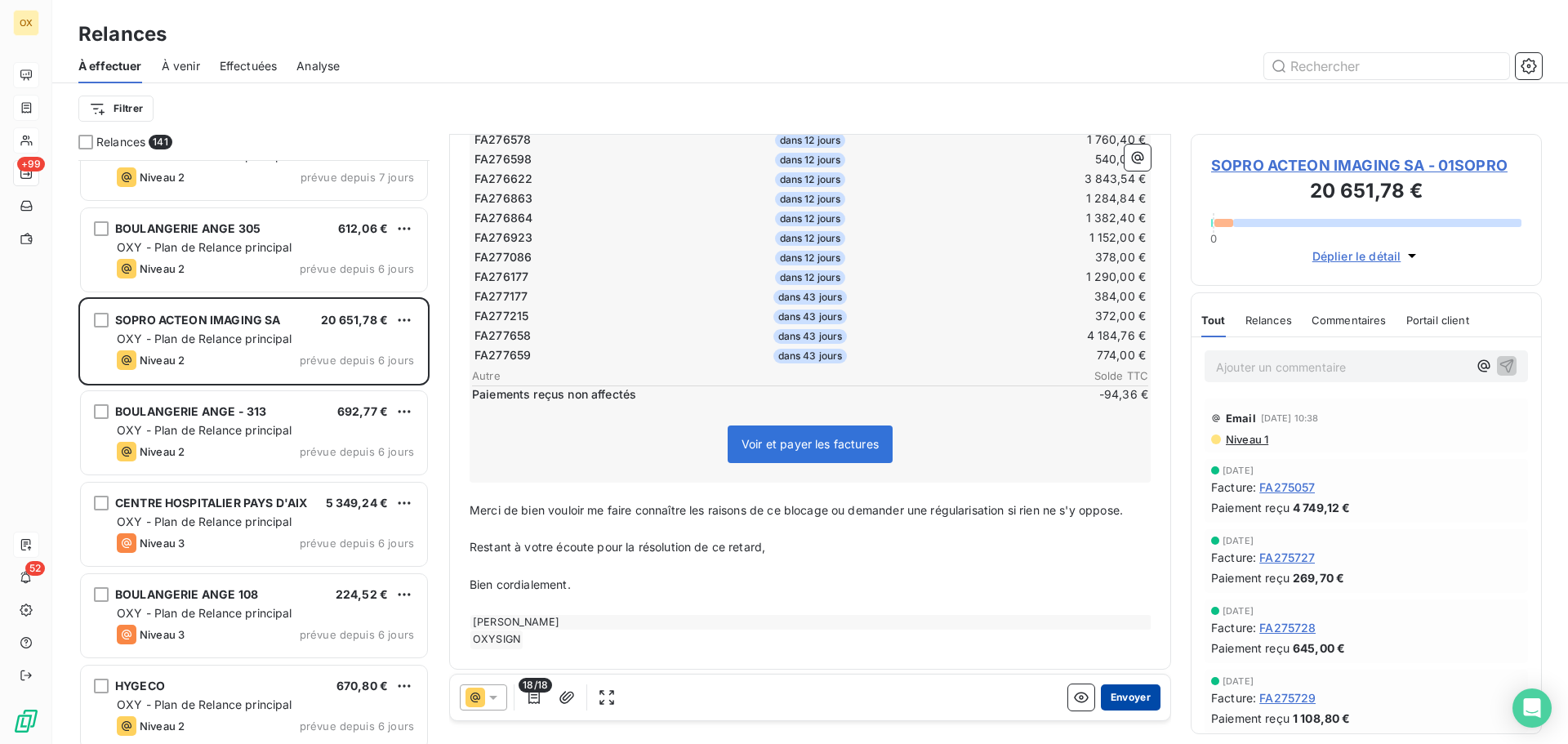
click at [1122, 697] on button "Envoyer" at bounding box center [1131, 697] width 60 height 26
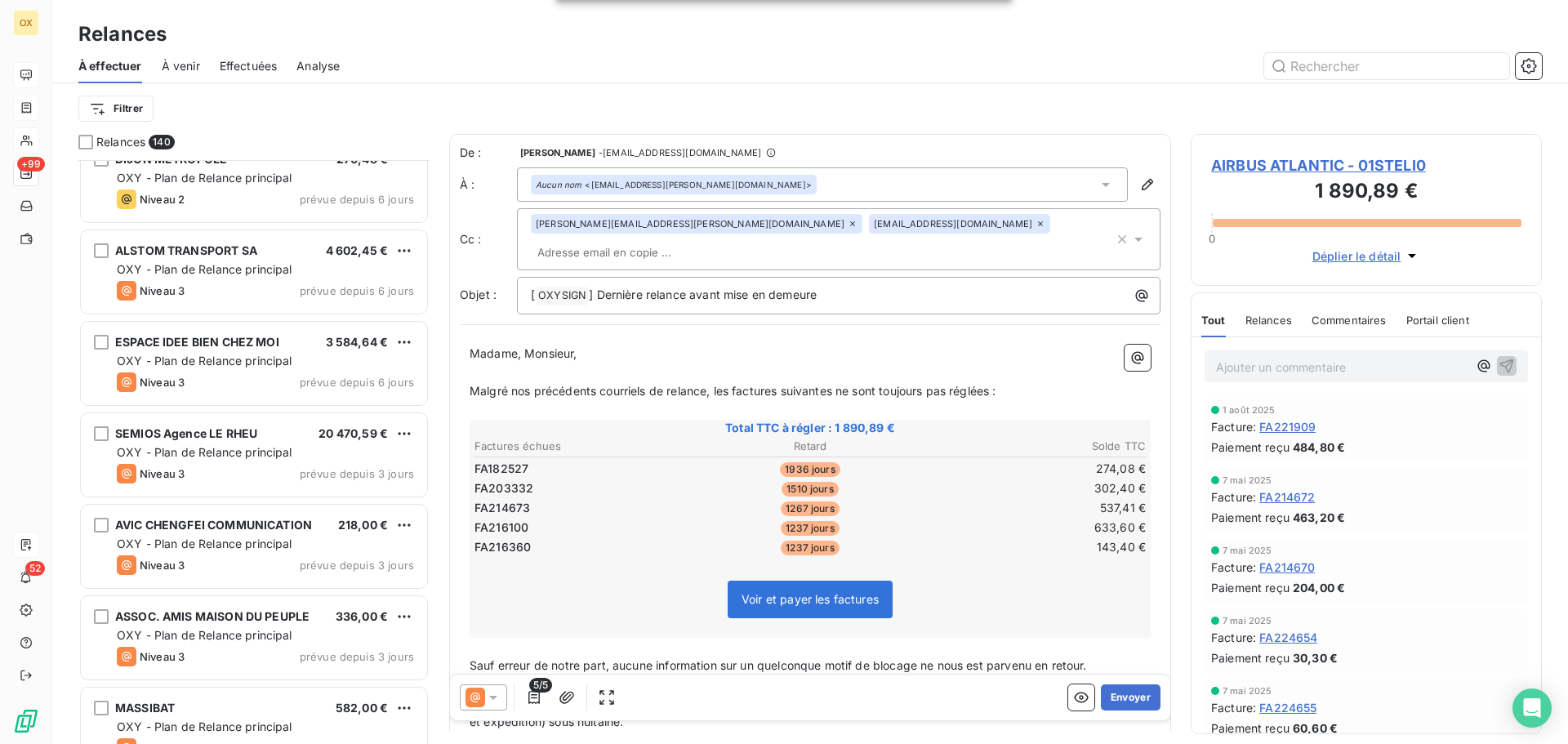
scroll to position [10864, 0]
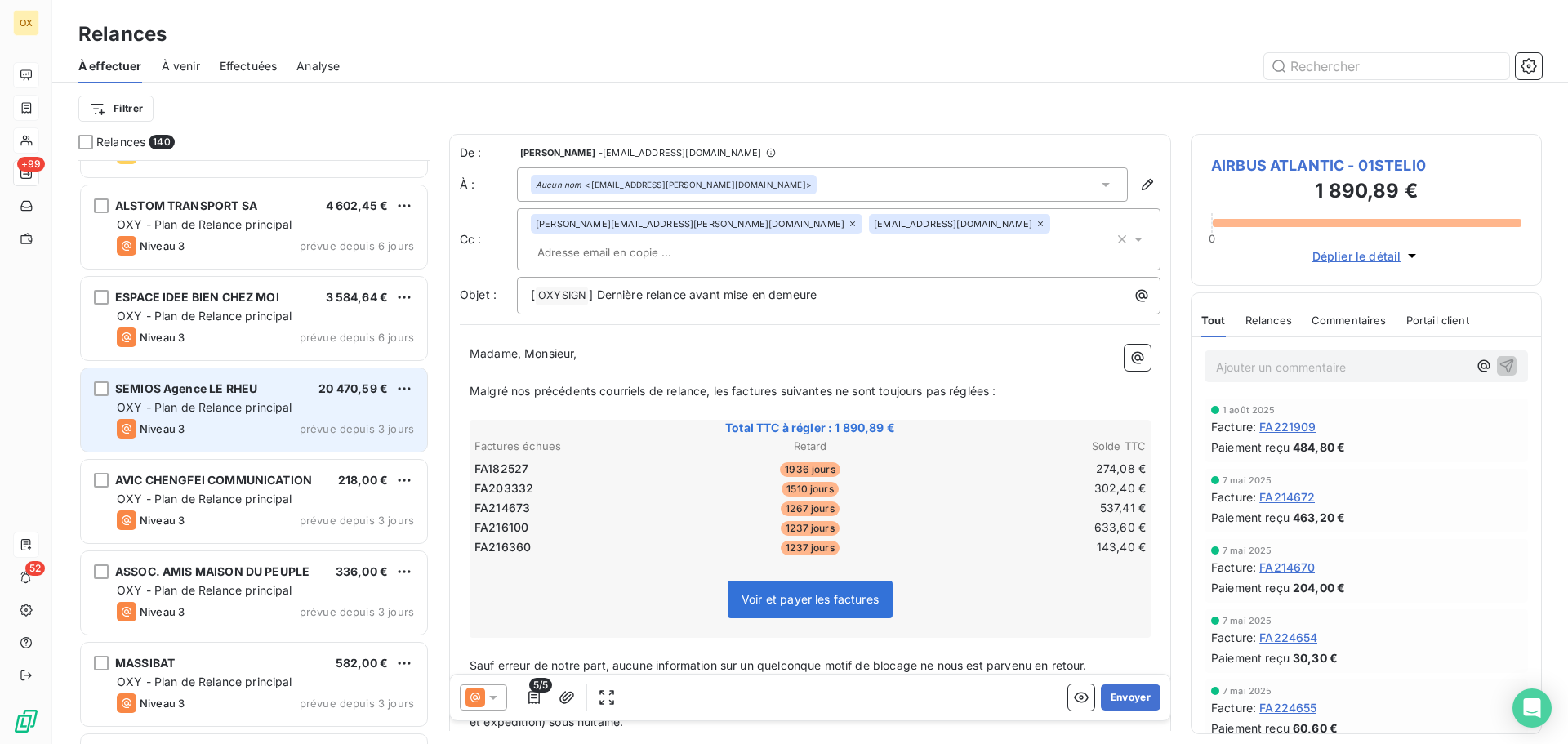
click at [239, 427] on div "Niveau 3 prévue depuis 3 jours" at bounding box center [265, 429] width 297 height 20
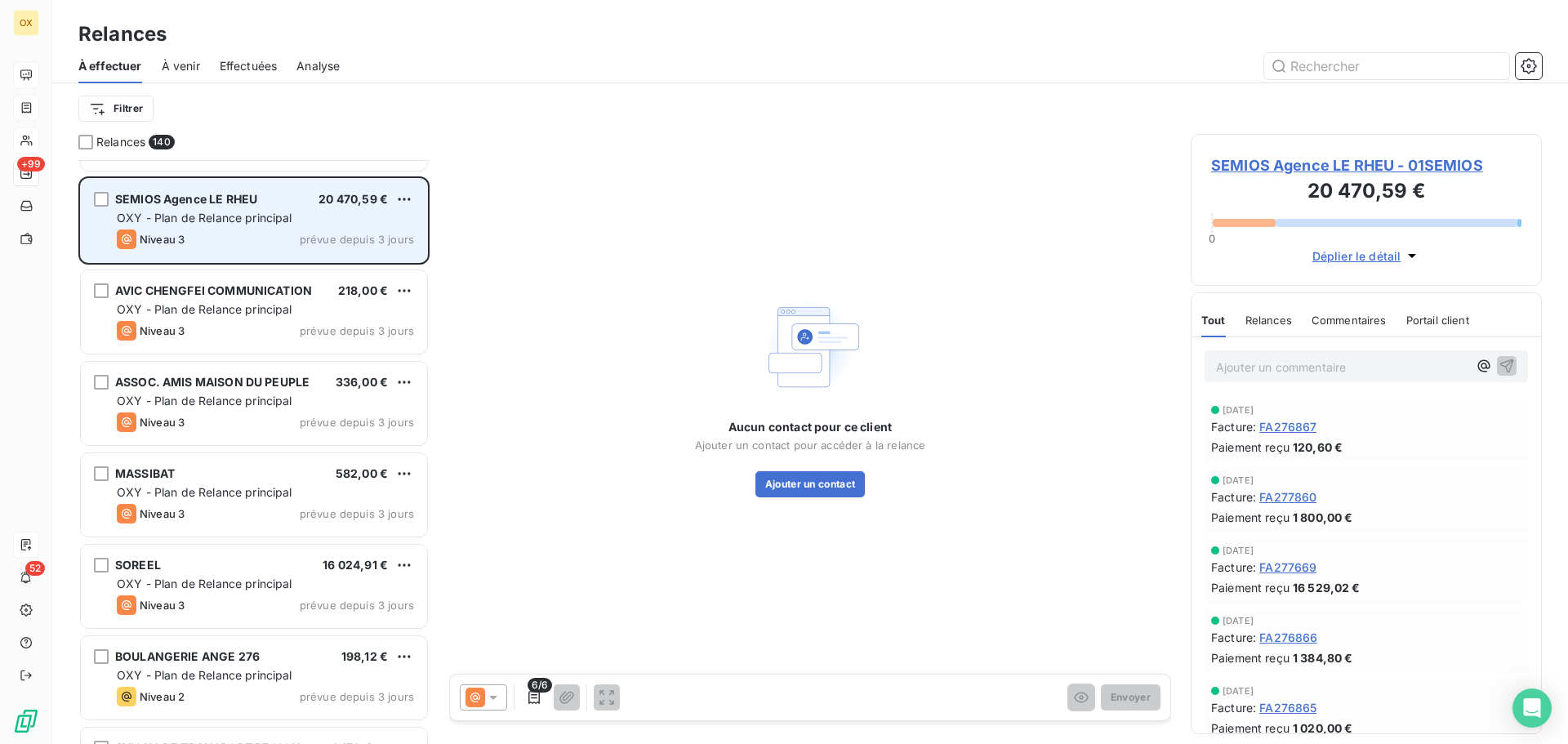
scroll to position [11109, 0]
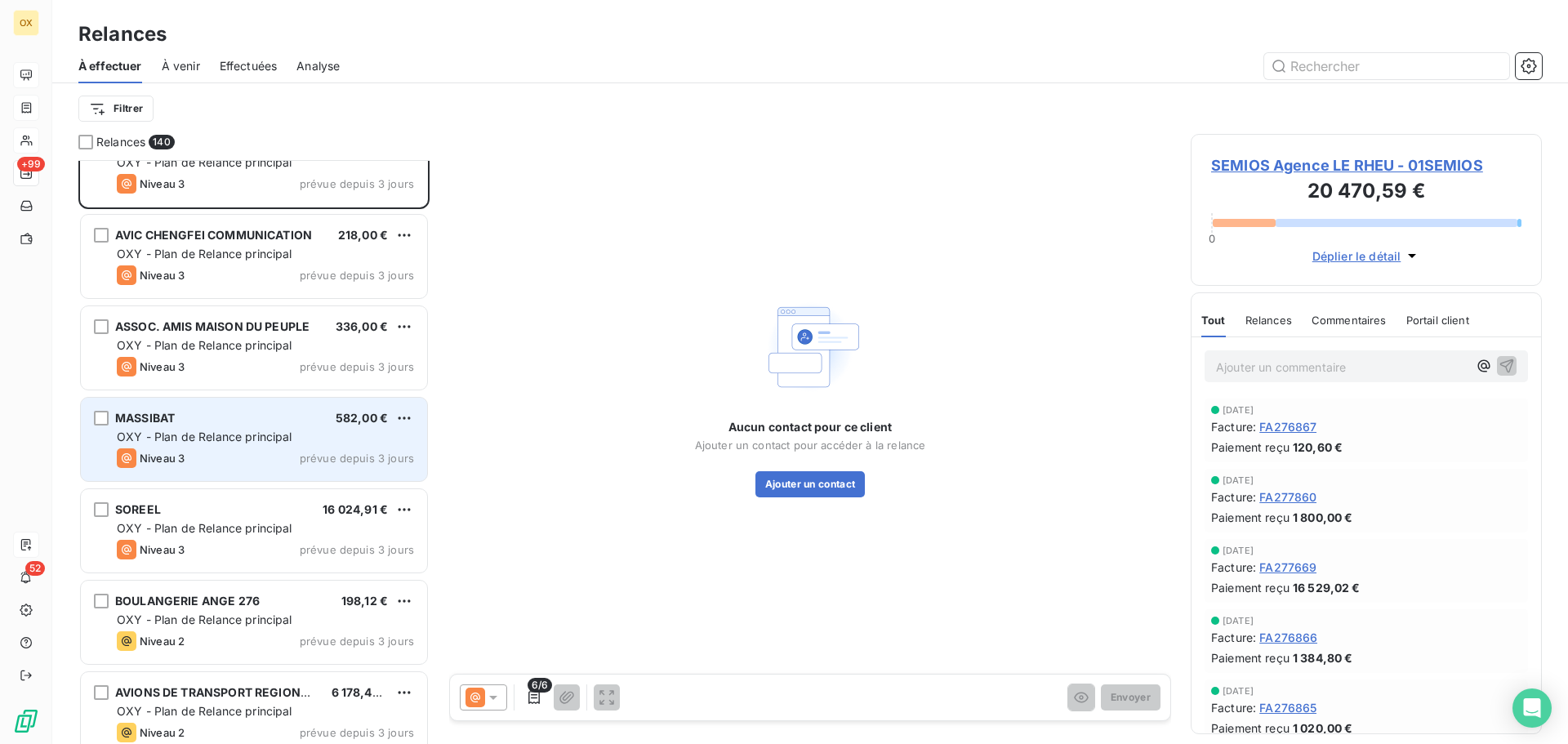
click at [257, 426] on div "MASSIBAT 582,00 € OXY - Plan de Relance principal Niveau 3 prévue depuis 3 jours" at bounding box center [253, 439] width 346 height 83
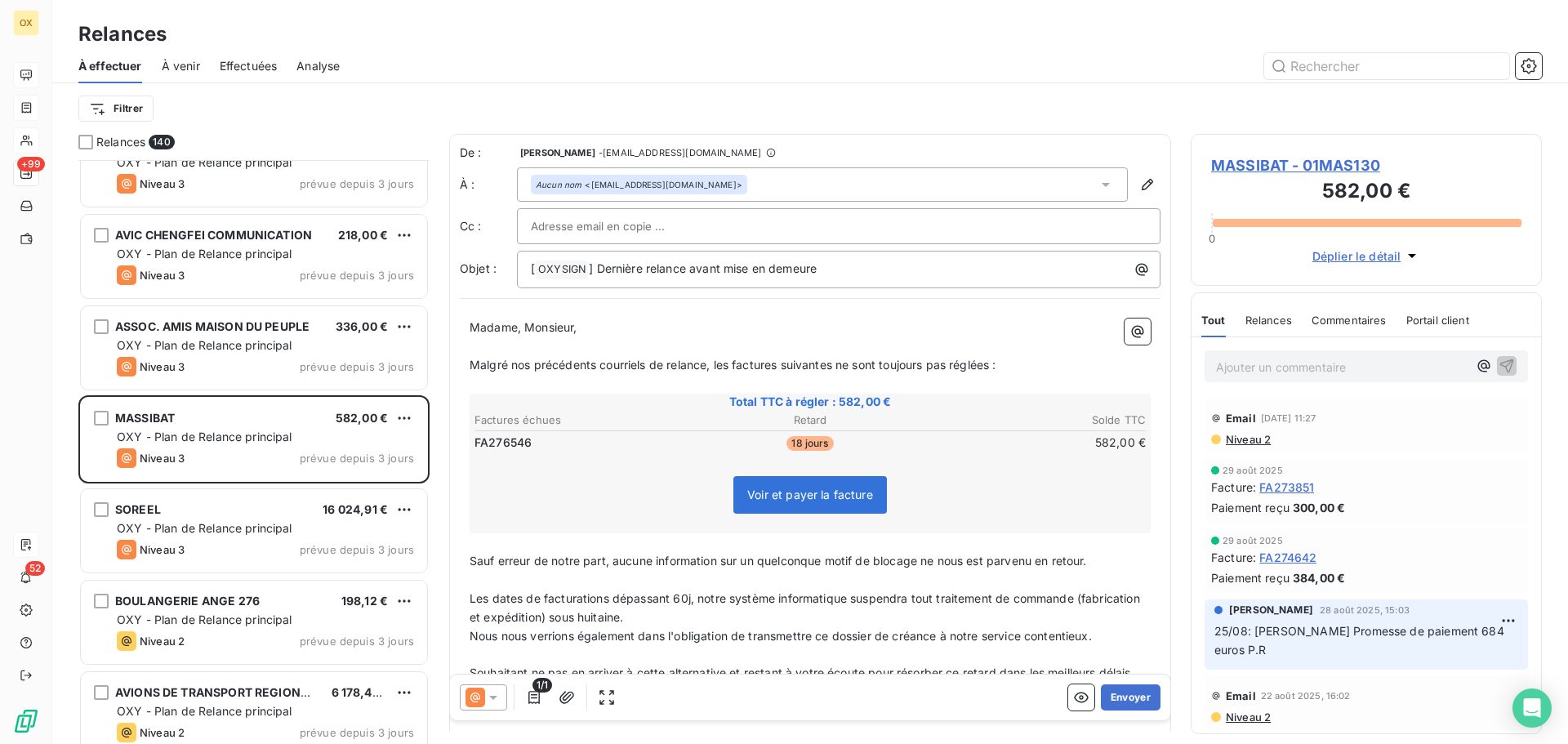
click at [491, 700] on icon at bounding box center [493, 698] width 16 height 16
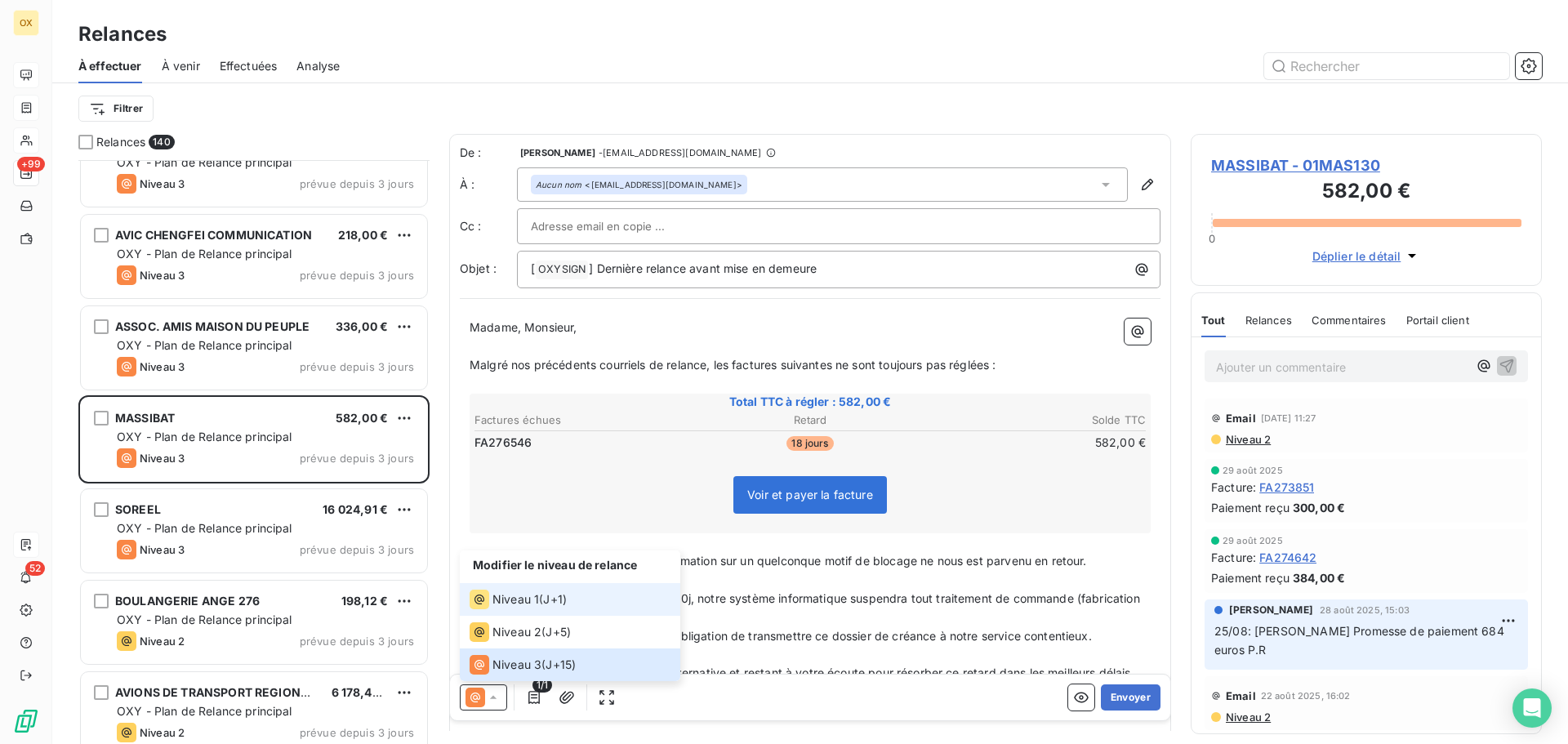
click at [494, 592] on span "Niveau 1" at bounding box center [516, 599] width 47 height 16
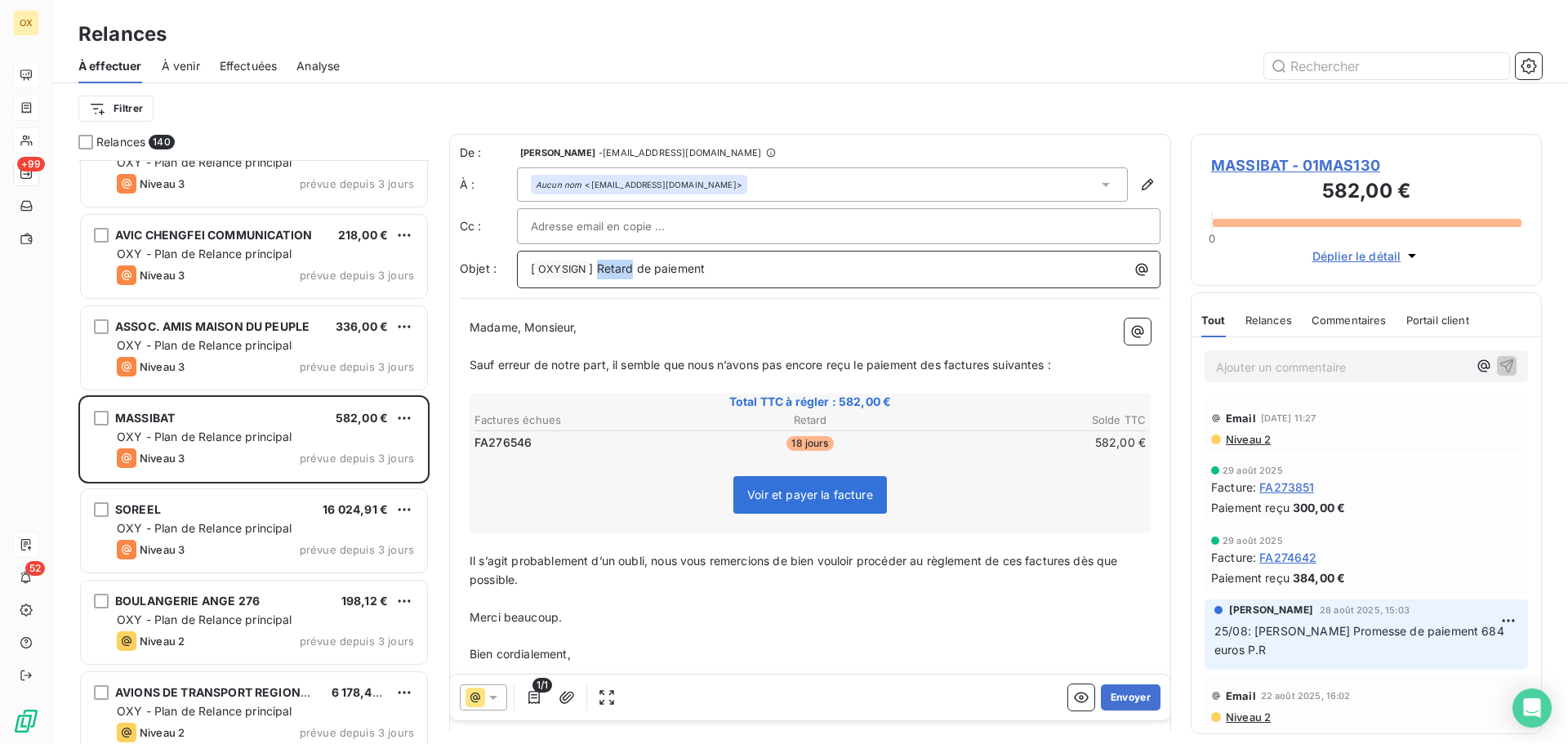
drag, startPoint x: 631, startPoint y: 267, endPoint x: 597, endPoint y: 275, distance: 34.9
click at [597, 275] on p "[ OXYSIGN ﻿ ] Retard de paiement" at bounding box center [842, 269] width 624 height 20
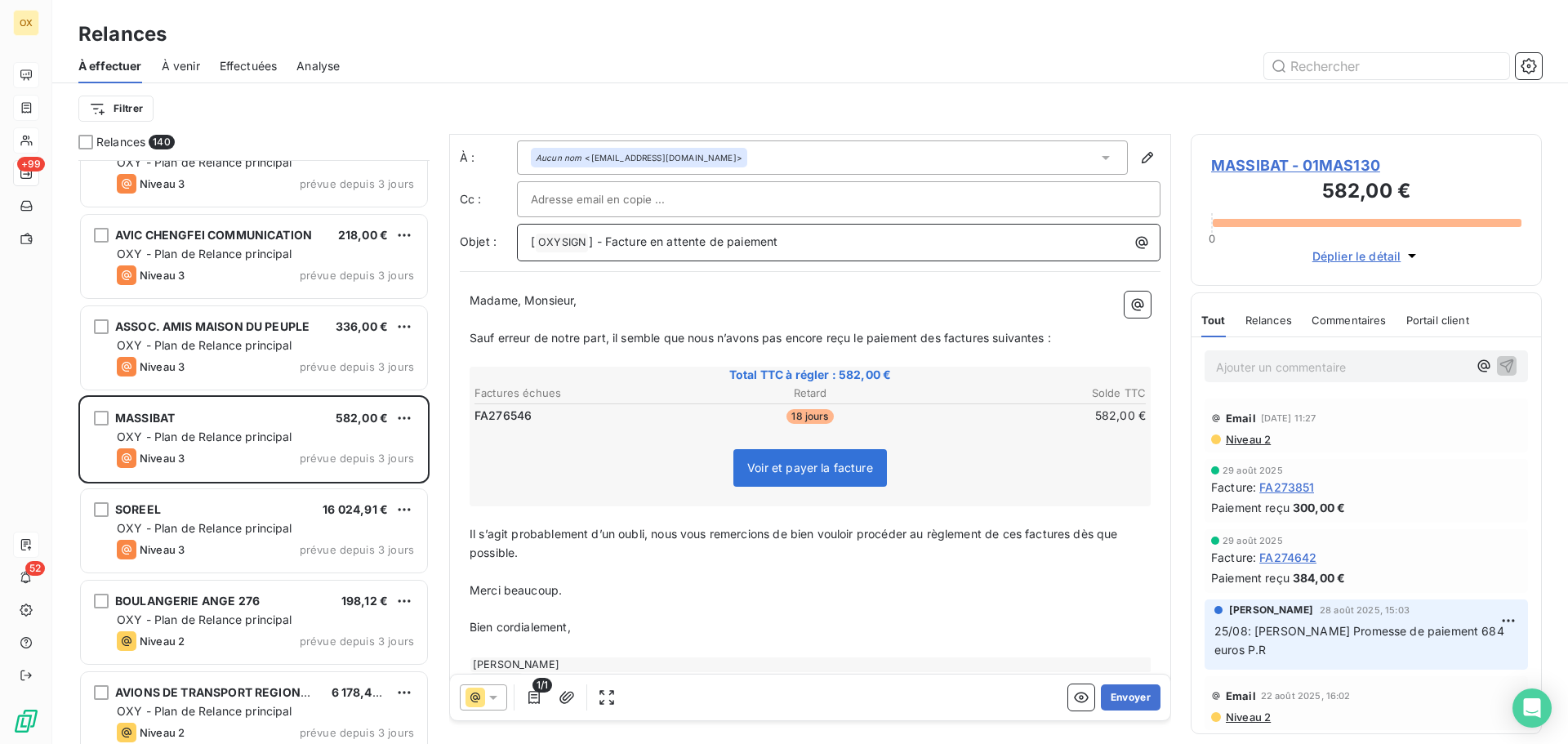
scroll to position [76, 0]
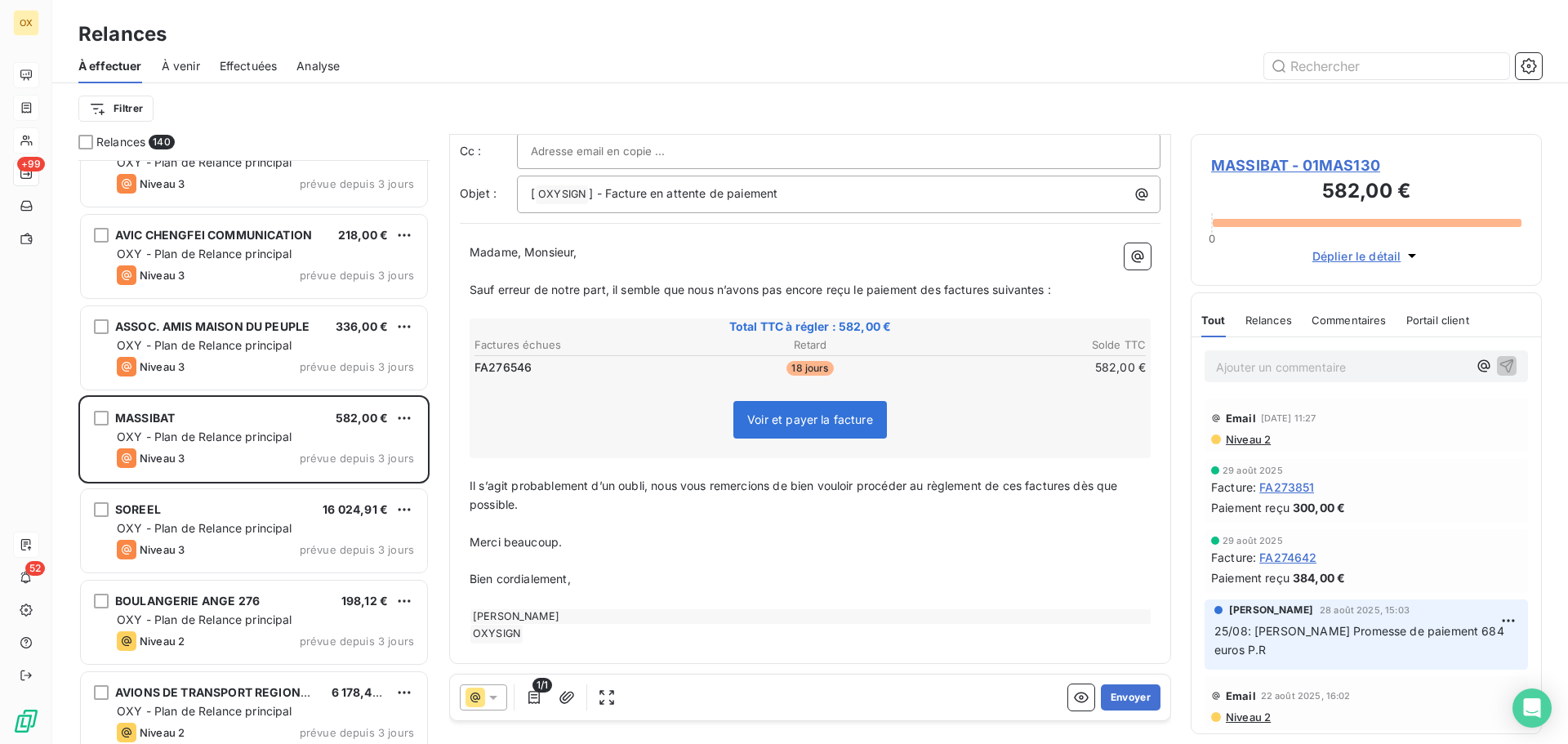
drag, startPoint x: 947, startPoint y: 289, endPoint x: 1019, endPoint y: 267, distance: 75.3
click at [947, 288] on span "Sauf erreur de notre part, il semble que nous n’avons pas encore reçu le paieme…" at bounding box center [760, 289] width 581 height 14
click at [999, 287] on span "Sauf erreur de notre part, il semble que nous n’avons pas encore reçu le paieme…" at bounding box center [764, 289] width 588 height 14
click at [1048, 290] on span "Sauf erreur de notre part, il semble que nous n’avons pas encore reçu le paieme…" at bounding box center [761, 289] width 582 height 14
click at [1076, 486] on span "Il s’agit probablement d’un oubli, nous vous remercions de bien vouloir procéde…" at bounding box center [795, 494] width 652 height 33
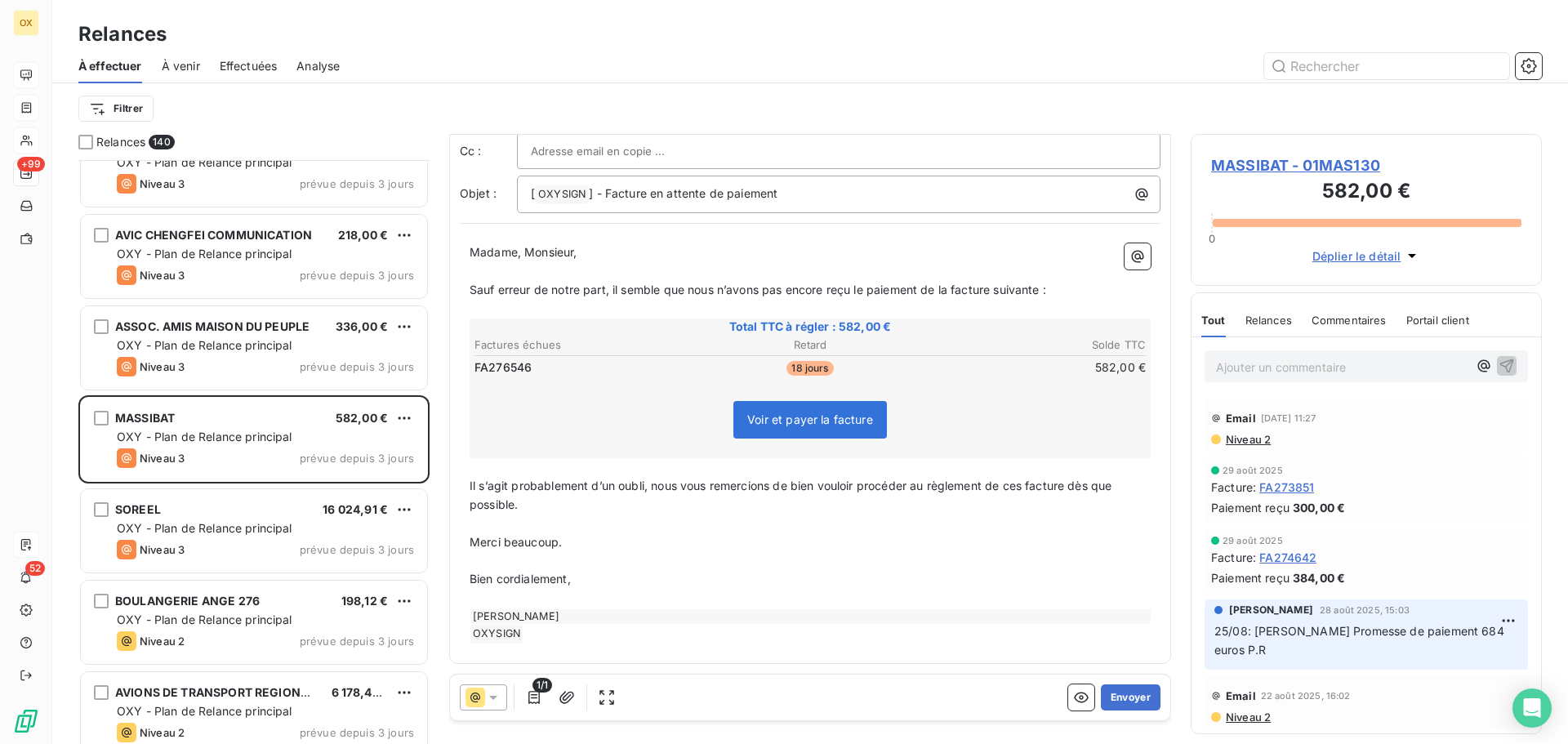
click at [1027, 490] on span "Il s’agit probablement d’un oubli, nous vous remercions de bien vouloir procéde…" at bounding box center [793, 494] width 646 height 33
click at [1020, 522] on p "﻿" at bounding box center [811, 523] width 681 height 19
click at [1111, 692] on button "Envoyer" at bounding box center [1131, 697] width 60 height 26
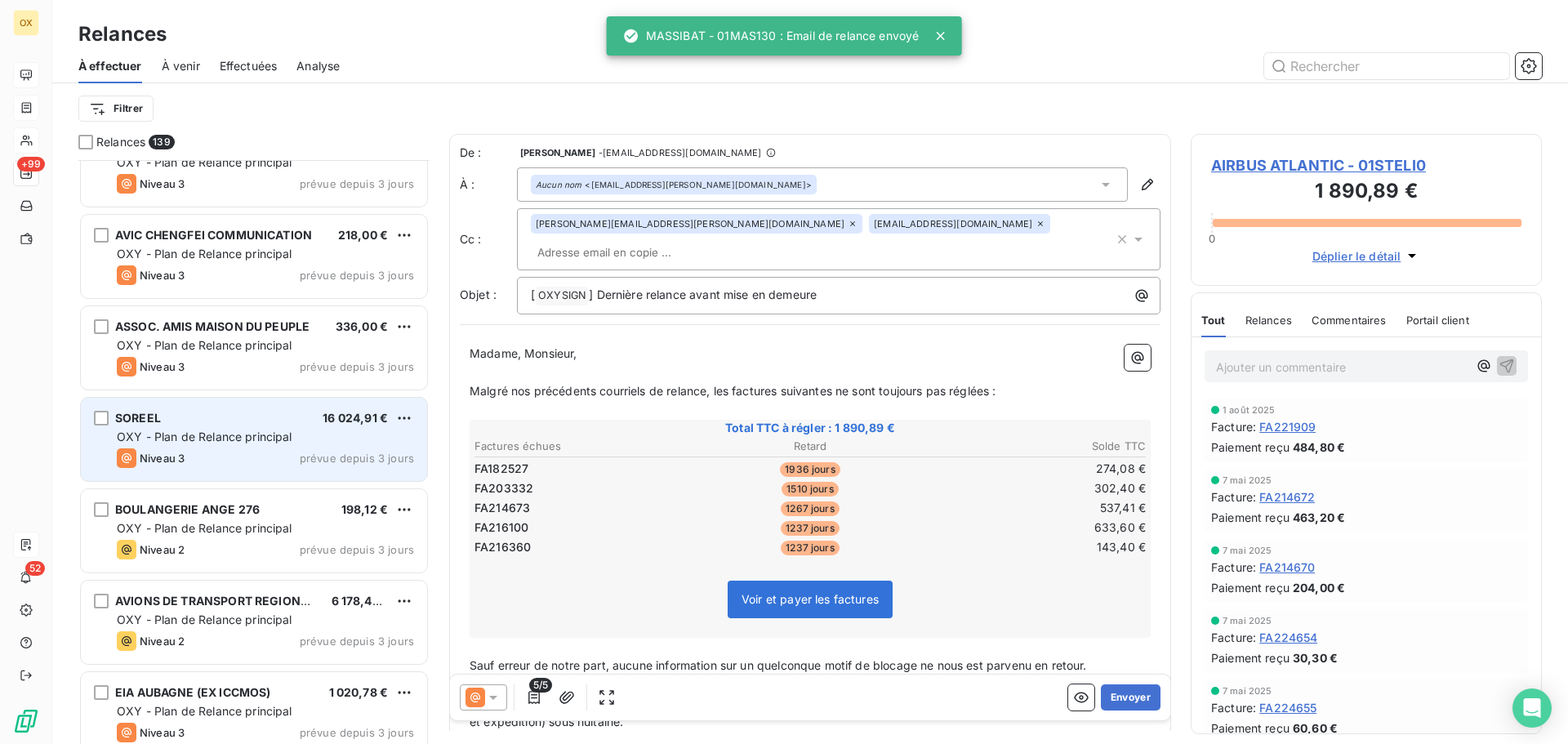
click at [174, 447] on div "SOREEL 16 024,91 € OXY - Plan de Relance principal Niveau 3 prévue depuis 3 jou…" at bounding box center [253, 439] width 346 height 83
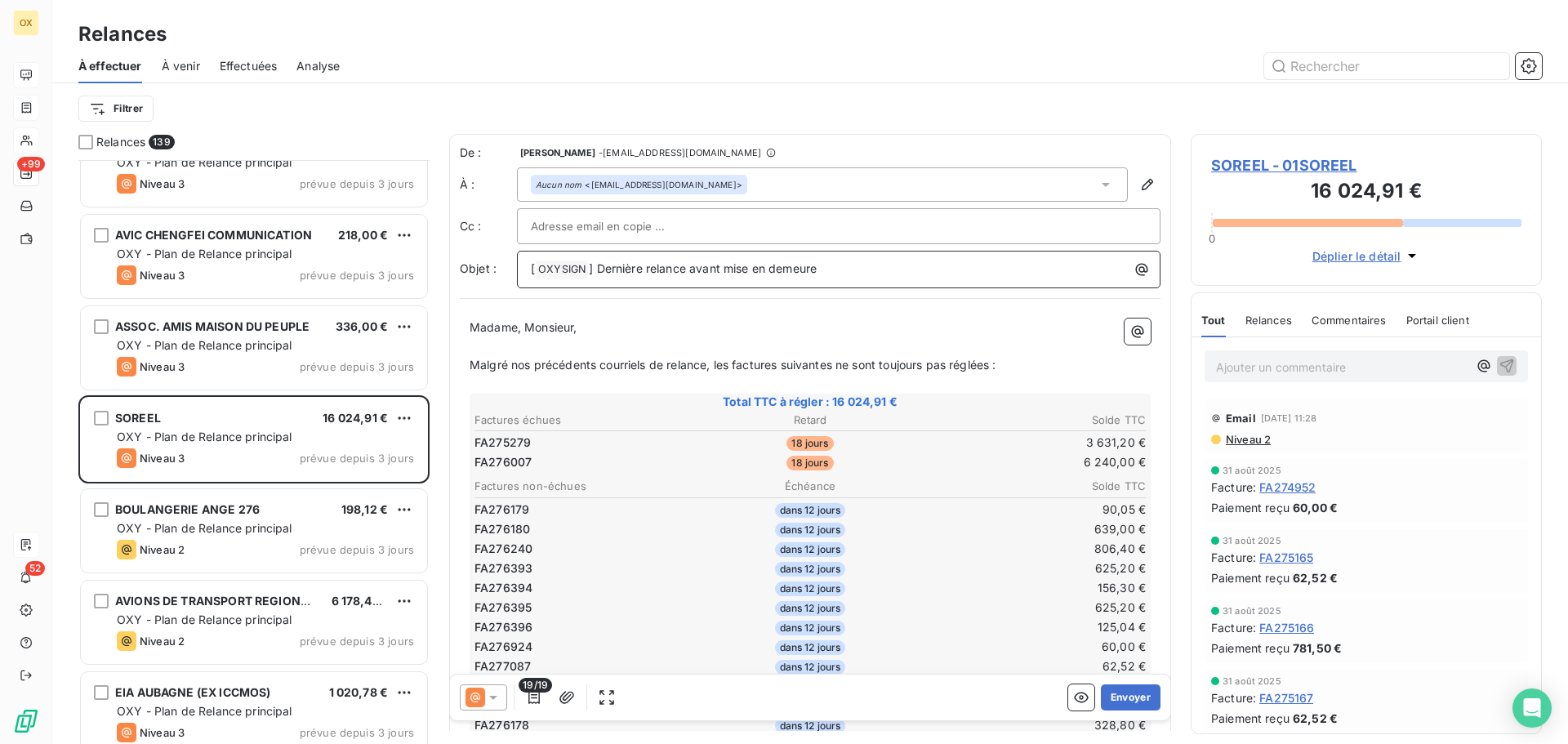
click at [659, 278] on p "[ OXYSIGN ﻿ ] Dernière relance avant mise en demeure" at bounding box center [842, 269] width 624 height 20
click at [491, 692] on icon at bounding box center [493, 698] width 16 height 16
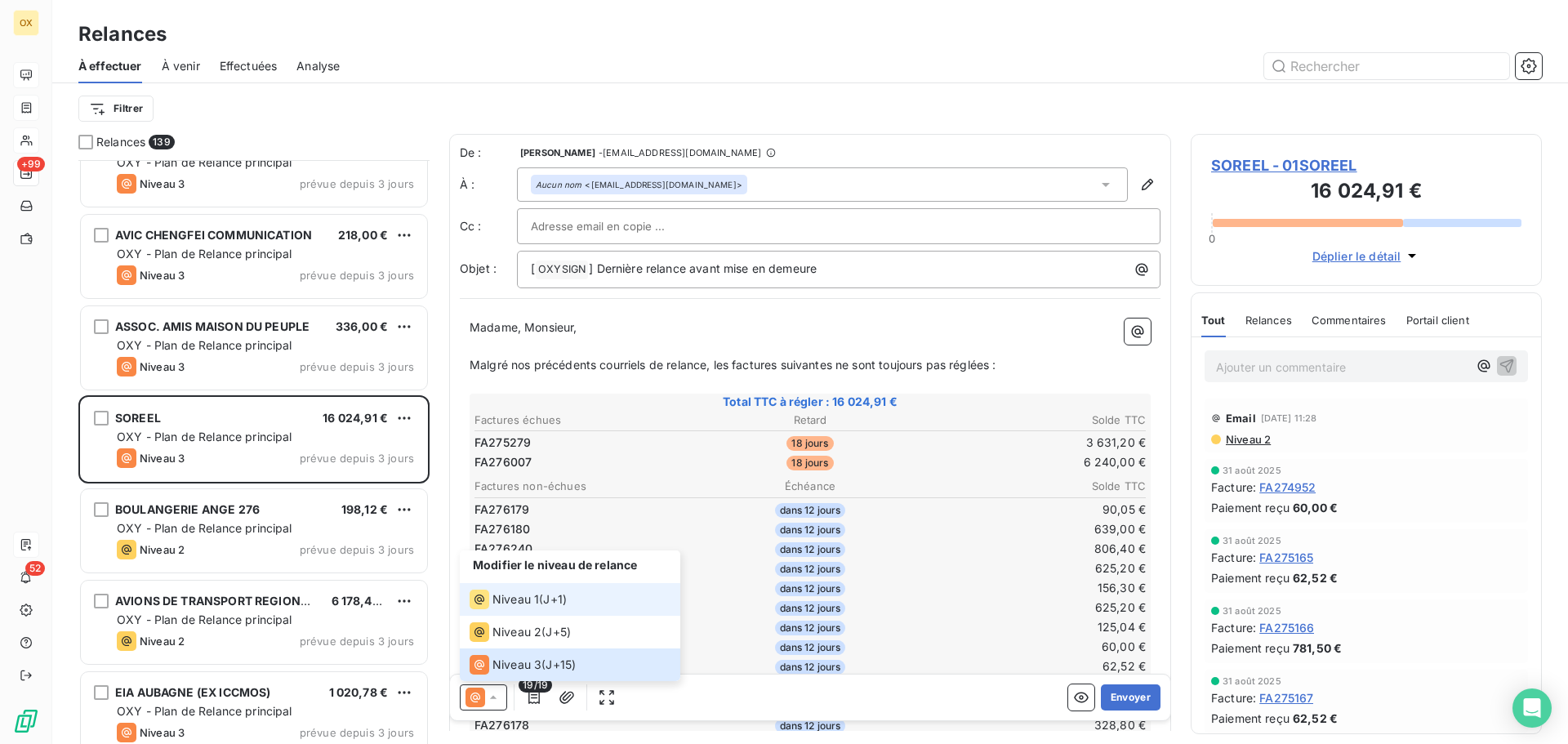
click at [499, 606] on span "Niveau 1" at bounding box center [516, 599] width 47 height 16
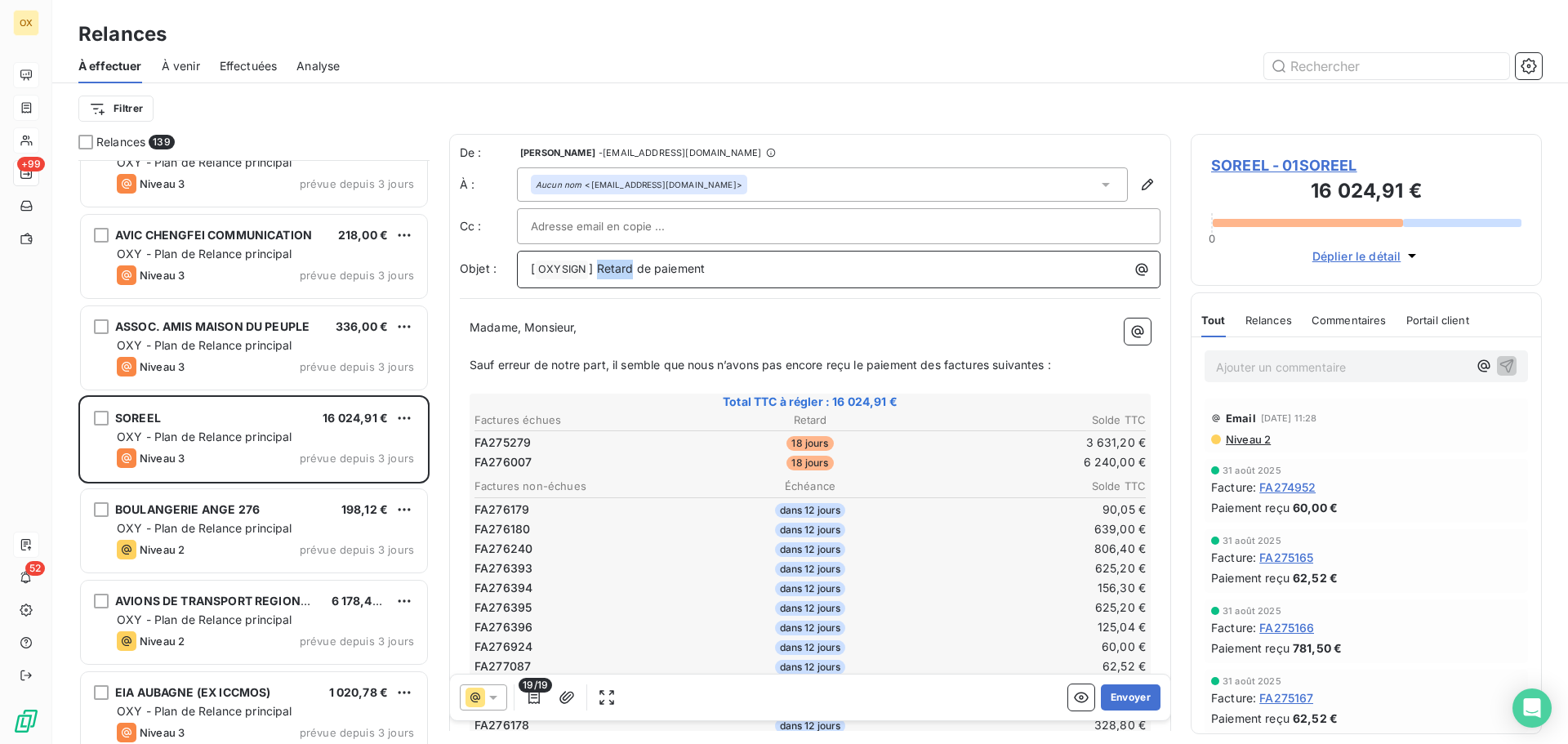
drag, startPoint x: 634, startPoint y: 274, endPoint x: 598, endPoint y: 273, distance: 36.0
click at [598, 273] on span "] Retard de paiement" at bounding box center [646, 268] width 116 height 14
click at [1235, 167] on span "SOREEL - 01SOREEL" at bounding box center [1366, 165] width 310 height 22
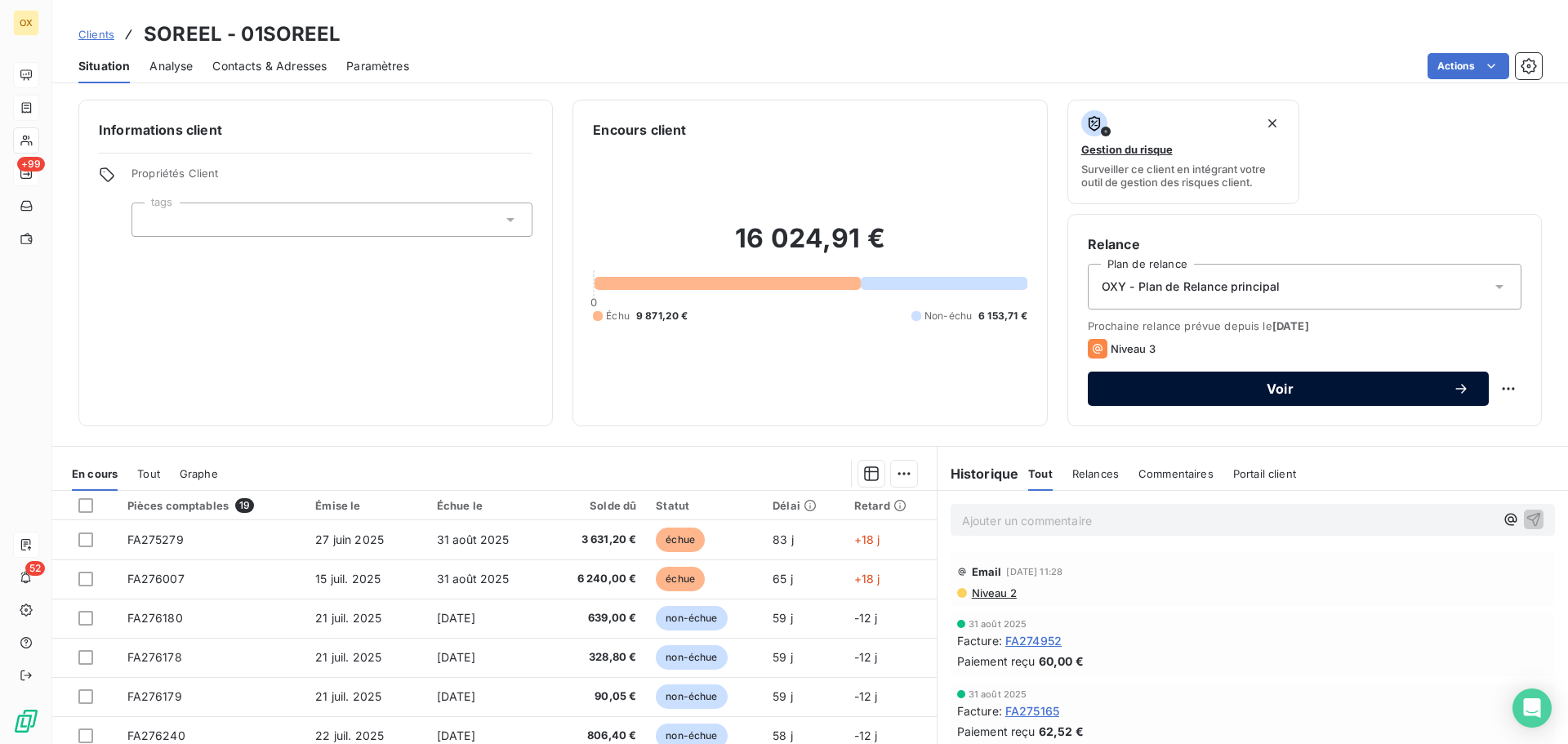
click at [1224, 386] on span "Voir" at bounding box center [1280, 389] width 345 height 13
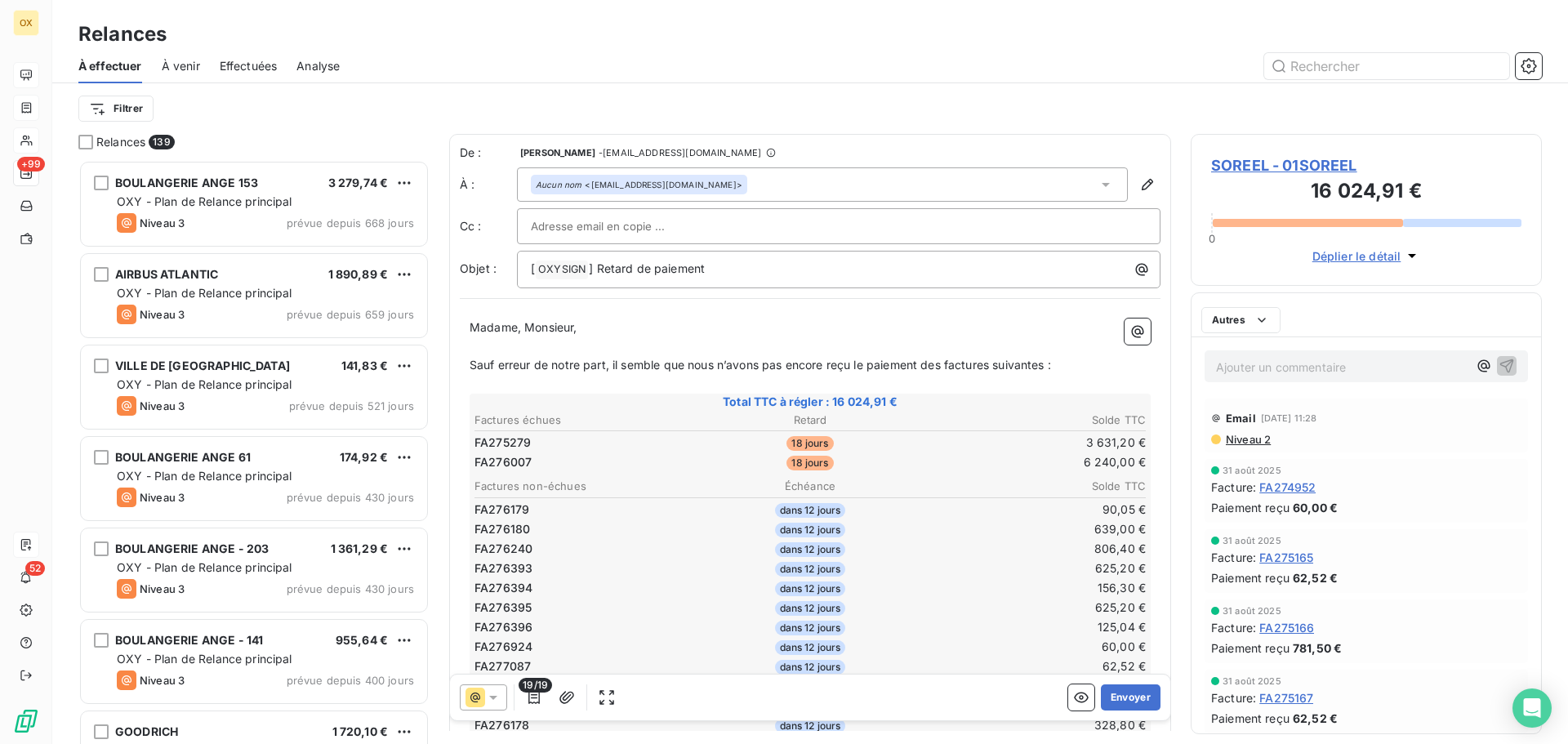
scroll to position [571, 339]
drag, startPoint x: 633, startPoint y: 271, endPoint x: 597, endPoint y: 276, distance: 36.3
click at [597, 276] on p "[ OXYSIGN ﻿ ] Retard de paiement" at bounding box center [842, 269] width 624 height 20
click at [640, 317] on div "Madame, Monsieur, ﻿ Sauf erreur de notre part, il semble que nous n’avons pas e…" at bounding box center [810, 709] width 700 height 800
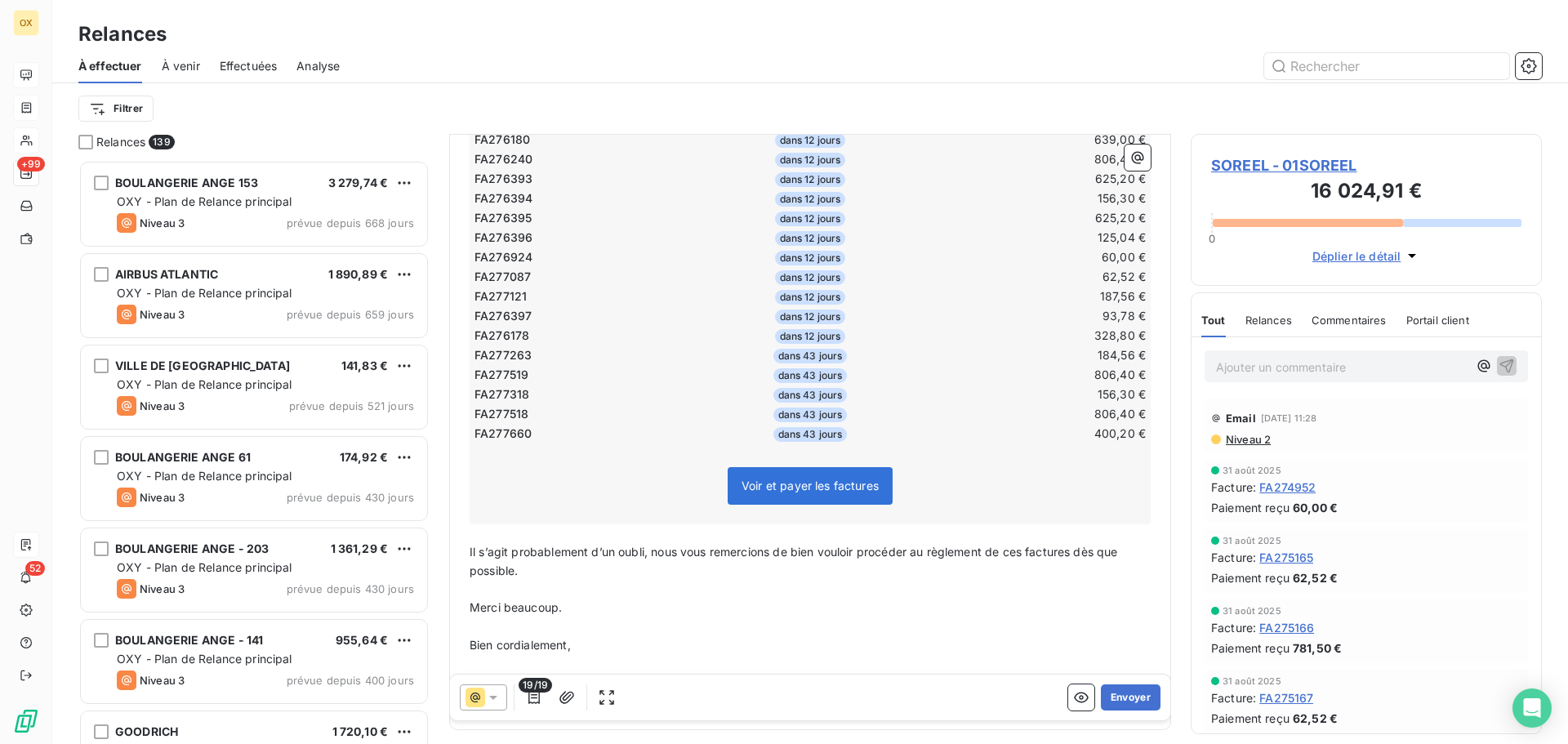
scroll to position [410, 0]
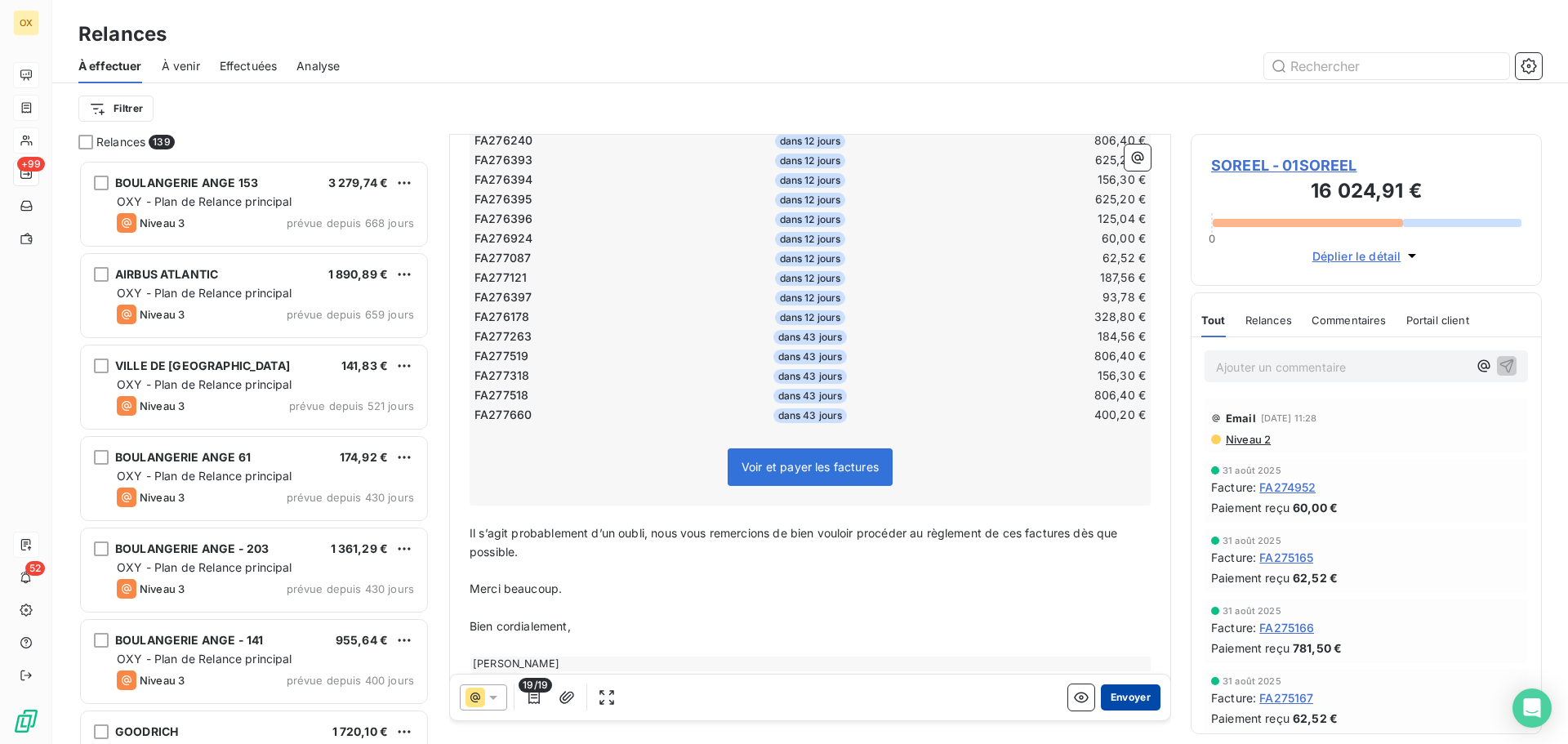
click at [1110, 692] on button "Envoyer" at bounding box center [1131, 697] width 60 height 26
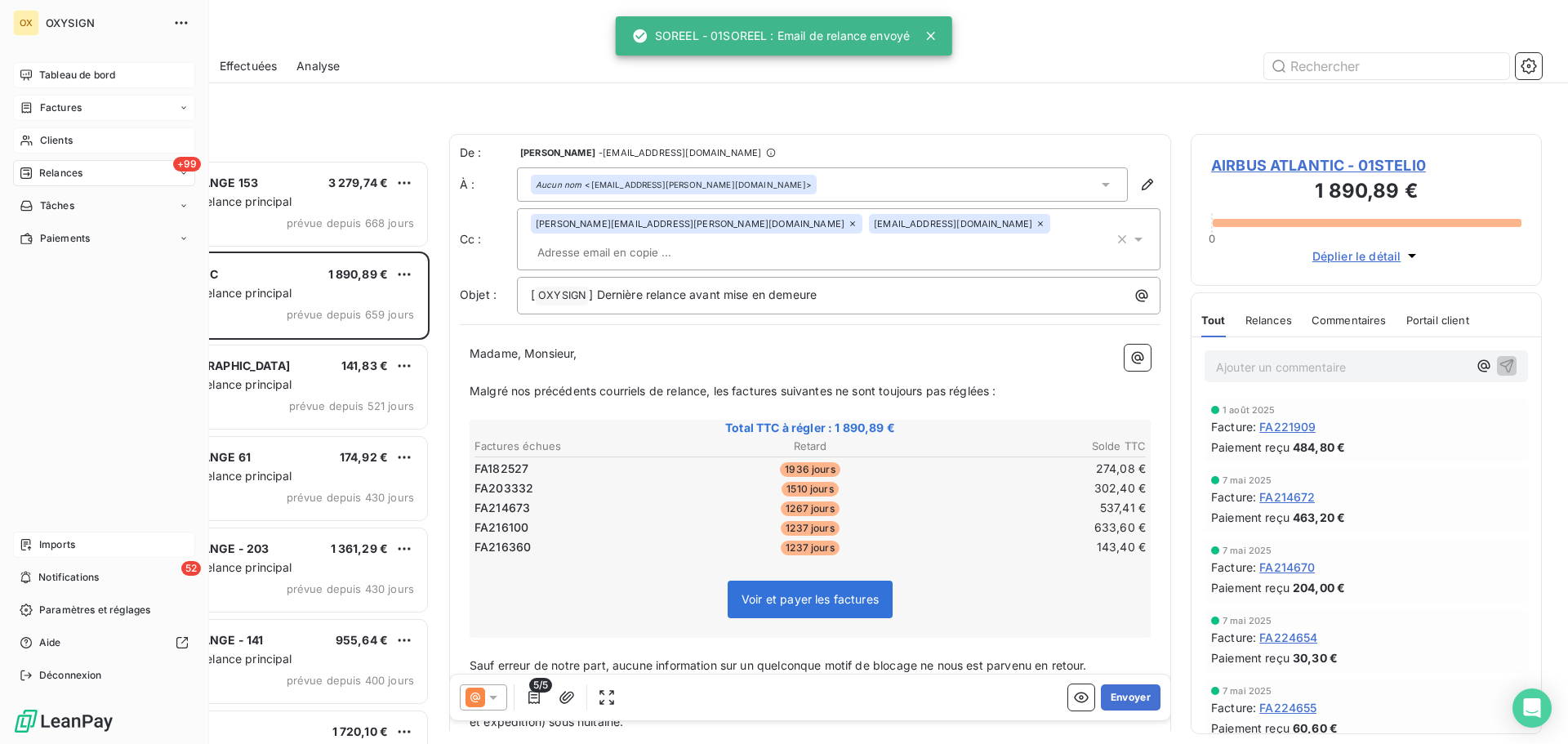
drag, startPoint x: 42, startPoint y: 133, endPoint x: 127, endPoint y: 132, distance: 85.0
click at [42, 133] on span "Clients" at bounding box center [56, 140] width 33 height 14
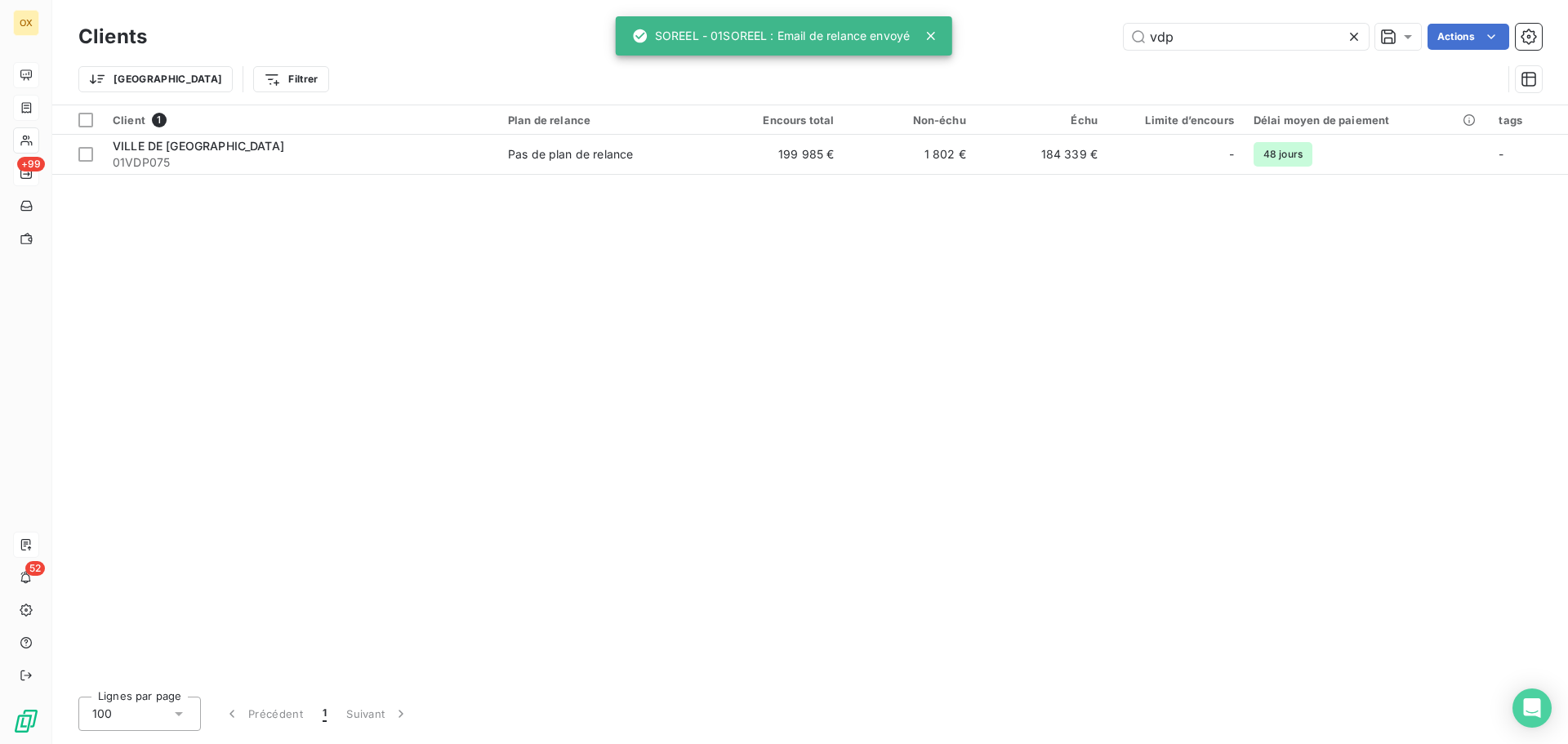
drag, startPoint x: 1216, startPoint y: 47, endPoint x: 1112, endPoint y: 44, distance: 104.0
click at [1112, 44] on div "vdp Actions" at bounding box center [854, 36] width 1376 height 26
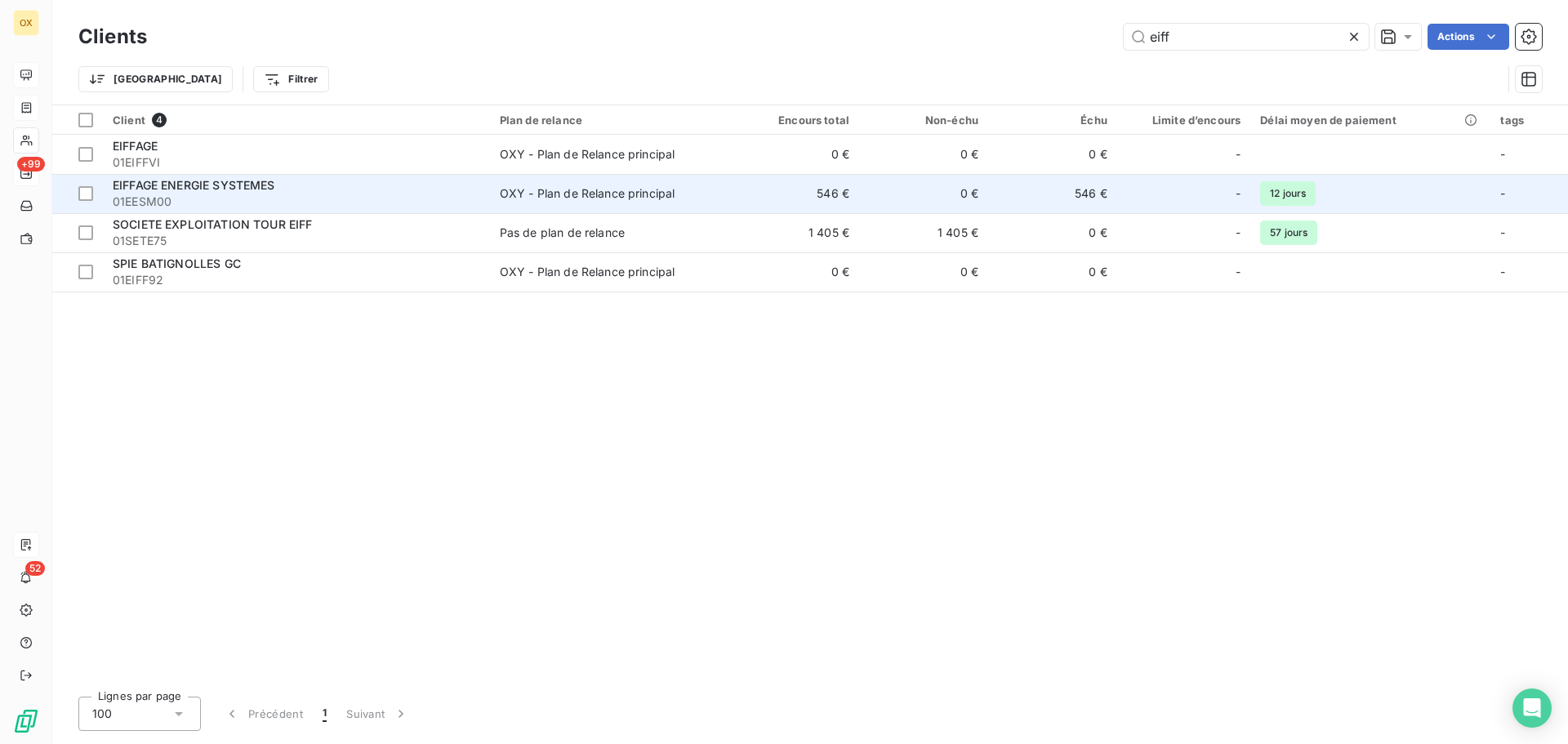
type input "eiff"
click at [596, 199] on div "OXY - Plan de Relance principal" at bounding box center [587, 193] width 175 height 16
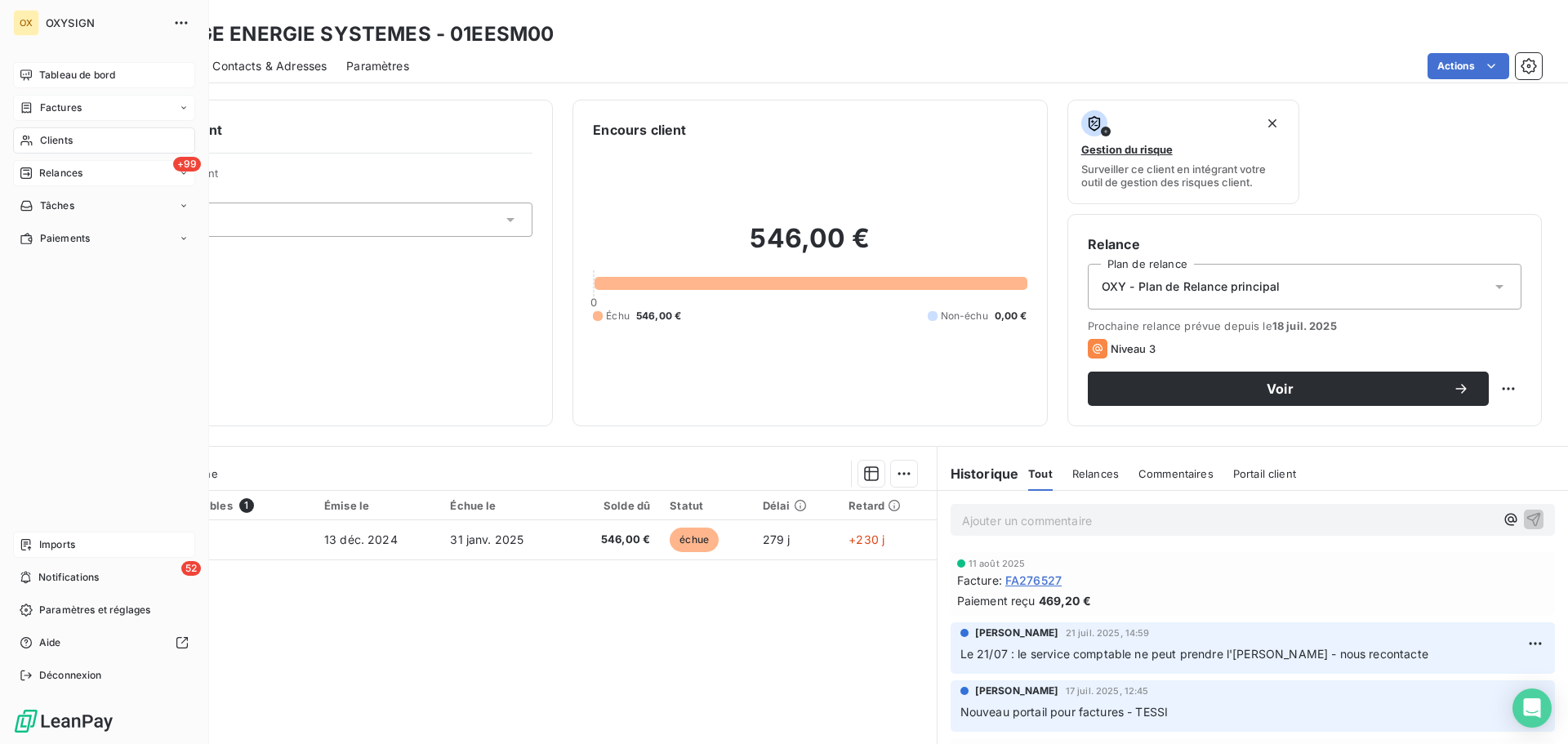
click at [61, 76] on span "Tableau de bord" at bounding box center [77, 75] width 76 height 14
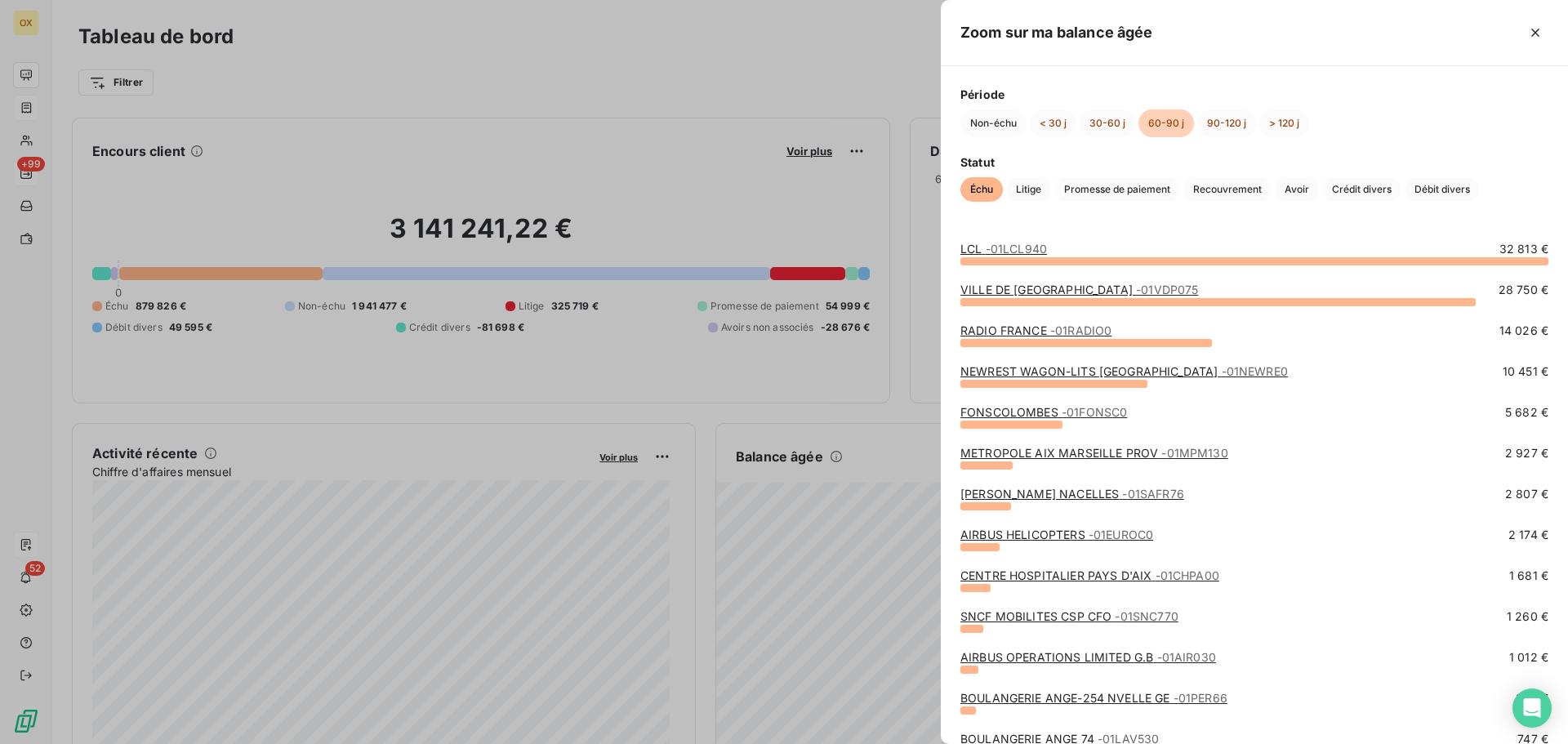
click at [1005, 371] on link "NEWREST WAGON-LITS FRANCE - 01NEWRE0" at bounding box center [1124, 371] width 327 height 14
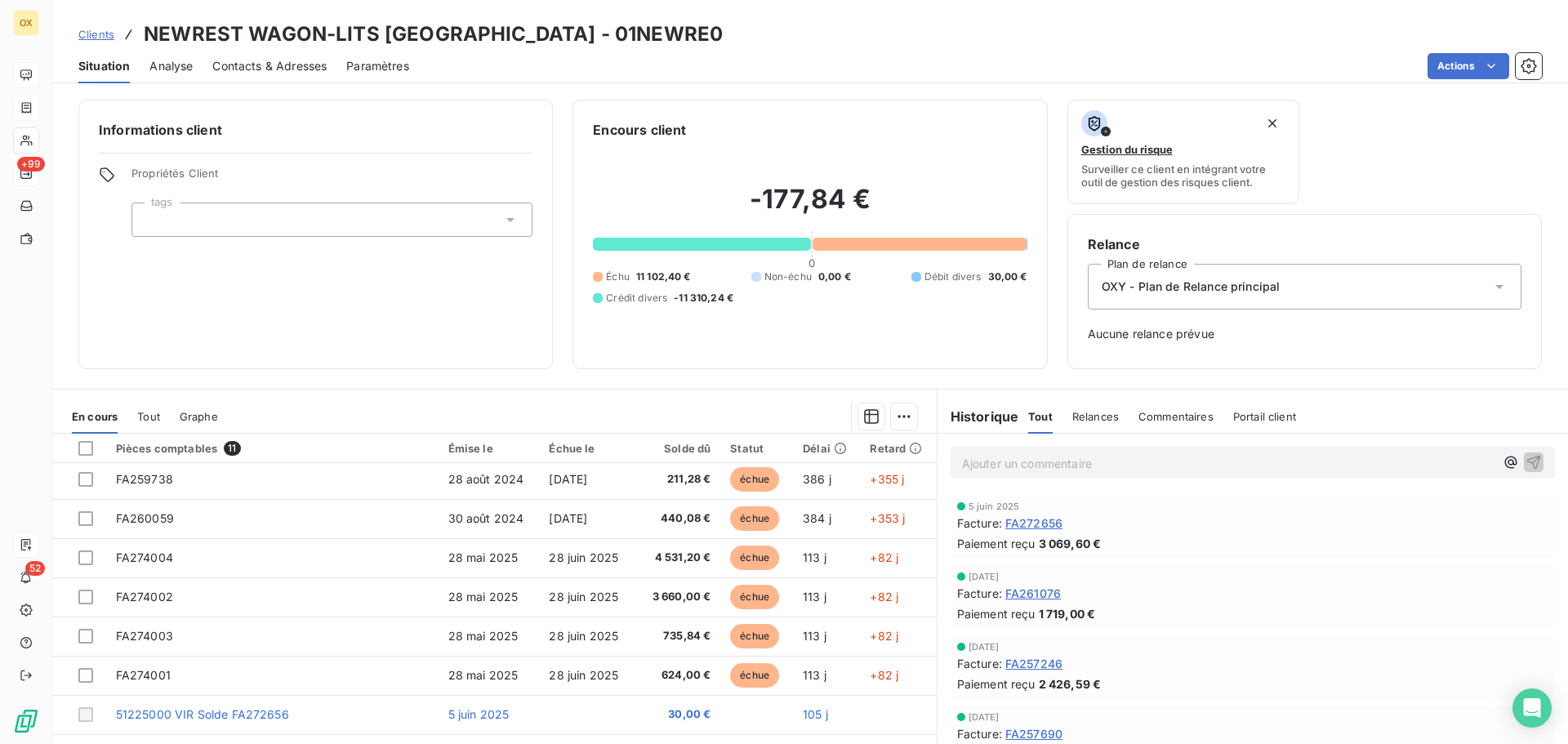
scroll to position [81, 0]
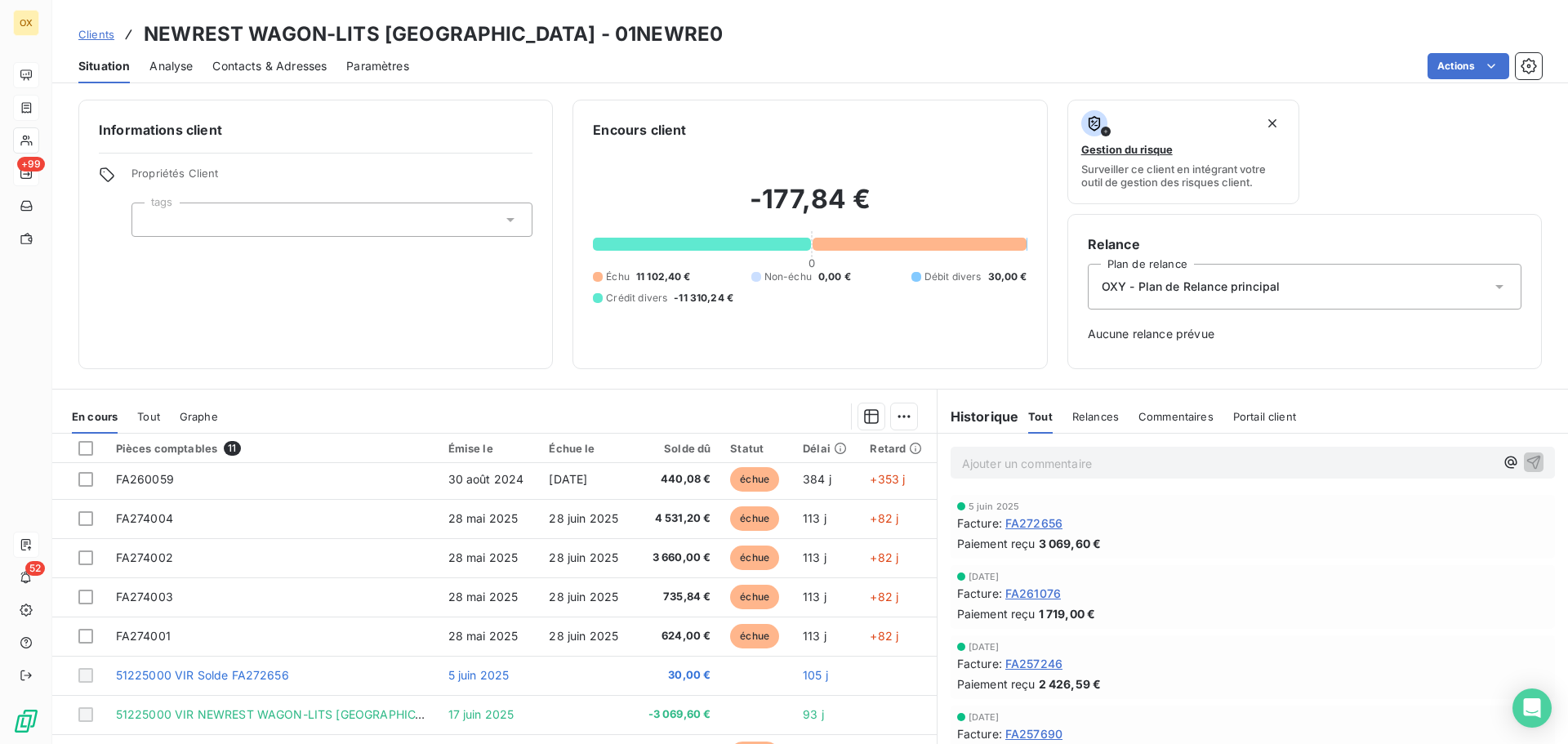
click at [1044, 523] on span "FA272656" at bounding box center [1033, 523] width 57 height 17
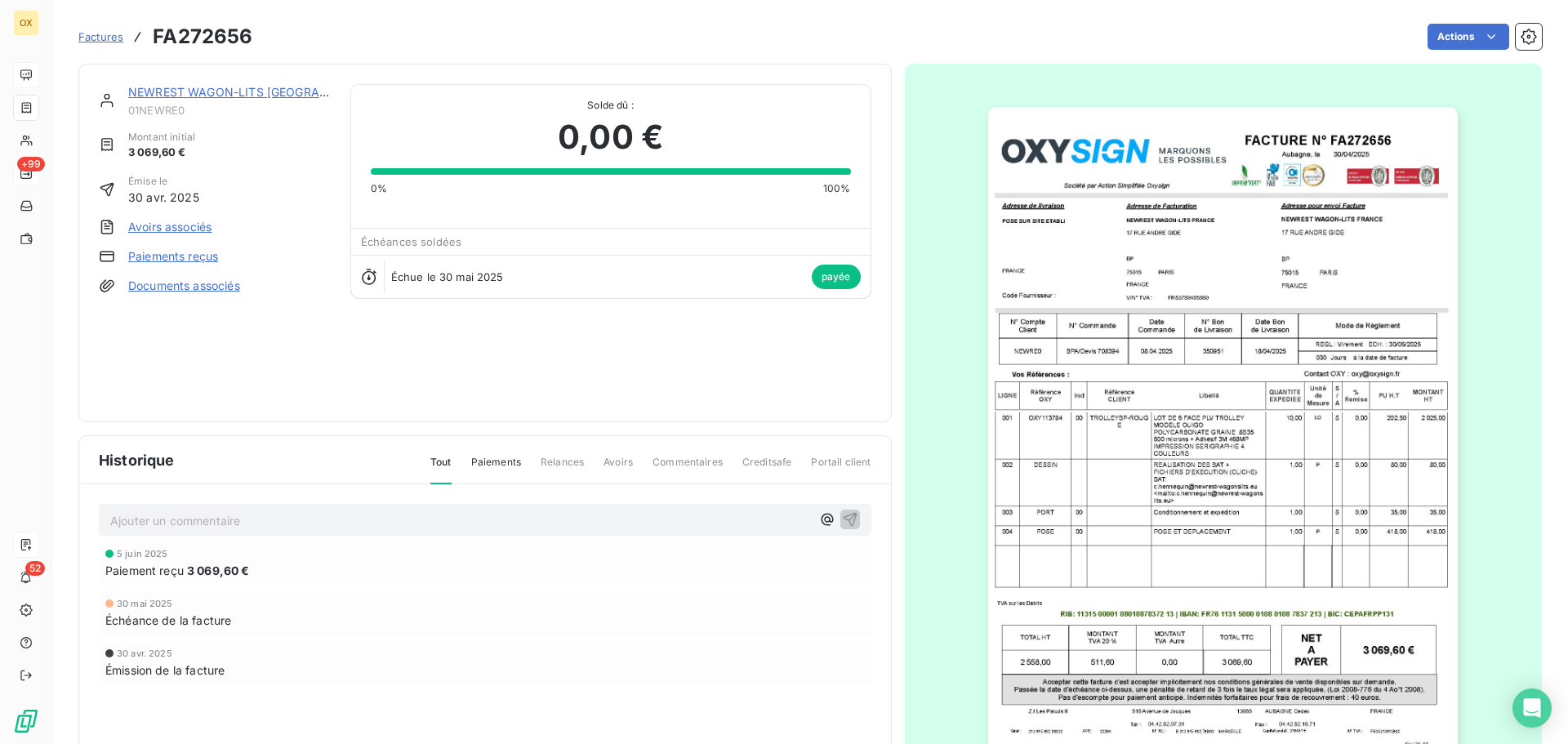
click at [244, 96] on link "NEWREST WAGON-LITS [GEOGRAPHIC_DATA]" at bounding box center [257, 91] width 258 height 14
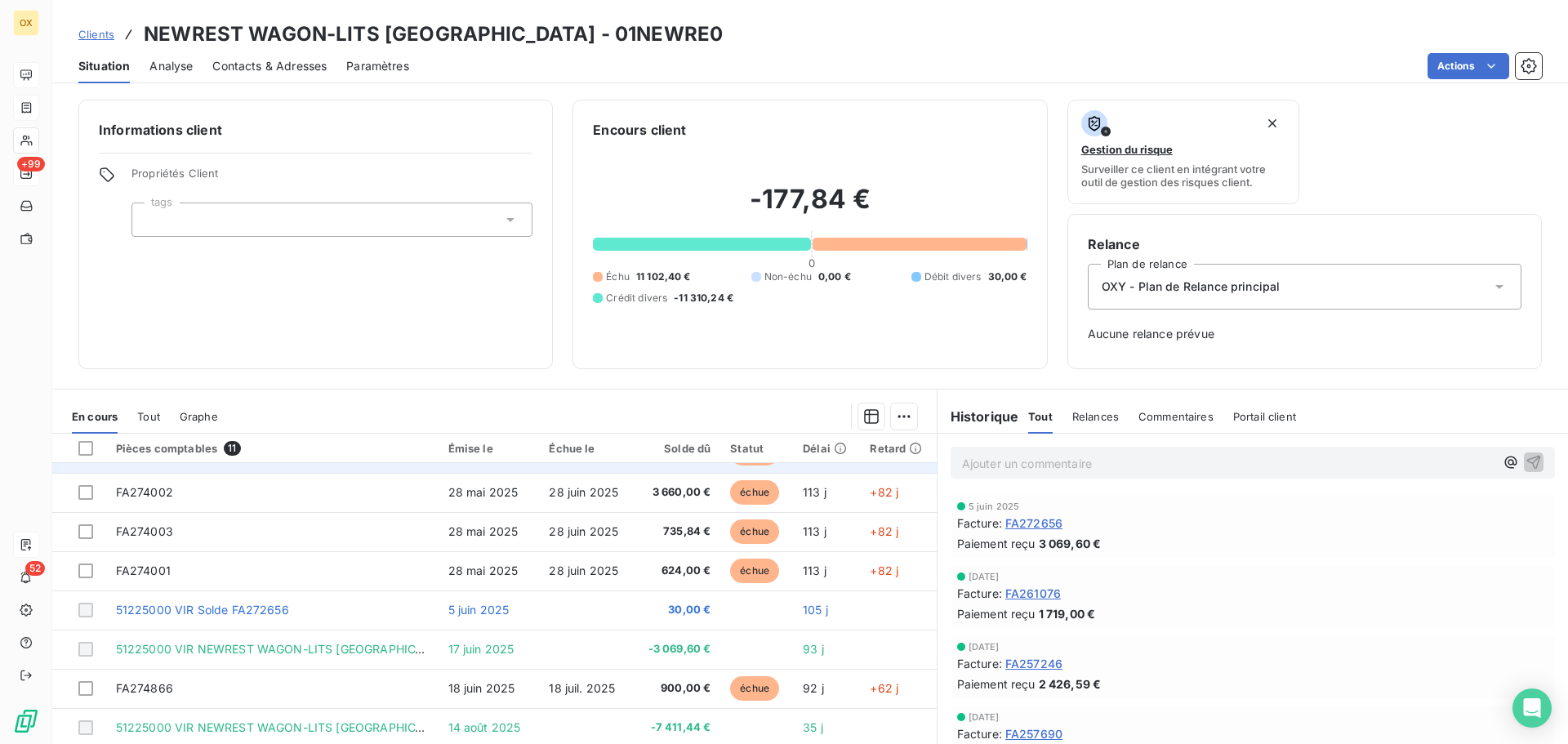
scroll to position [53, 0]
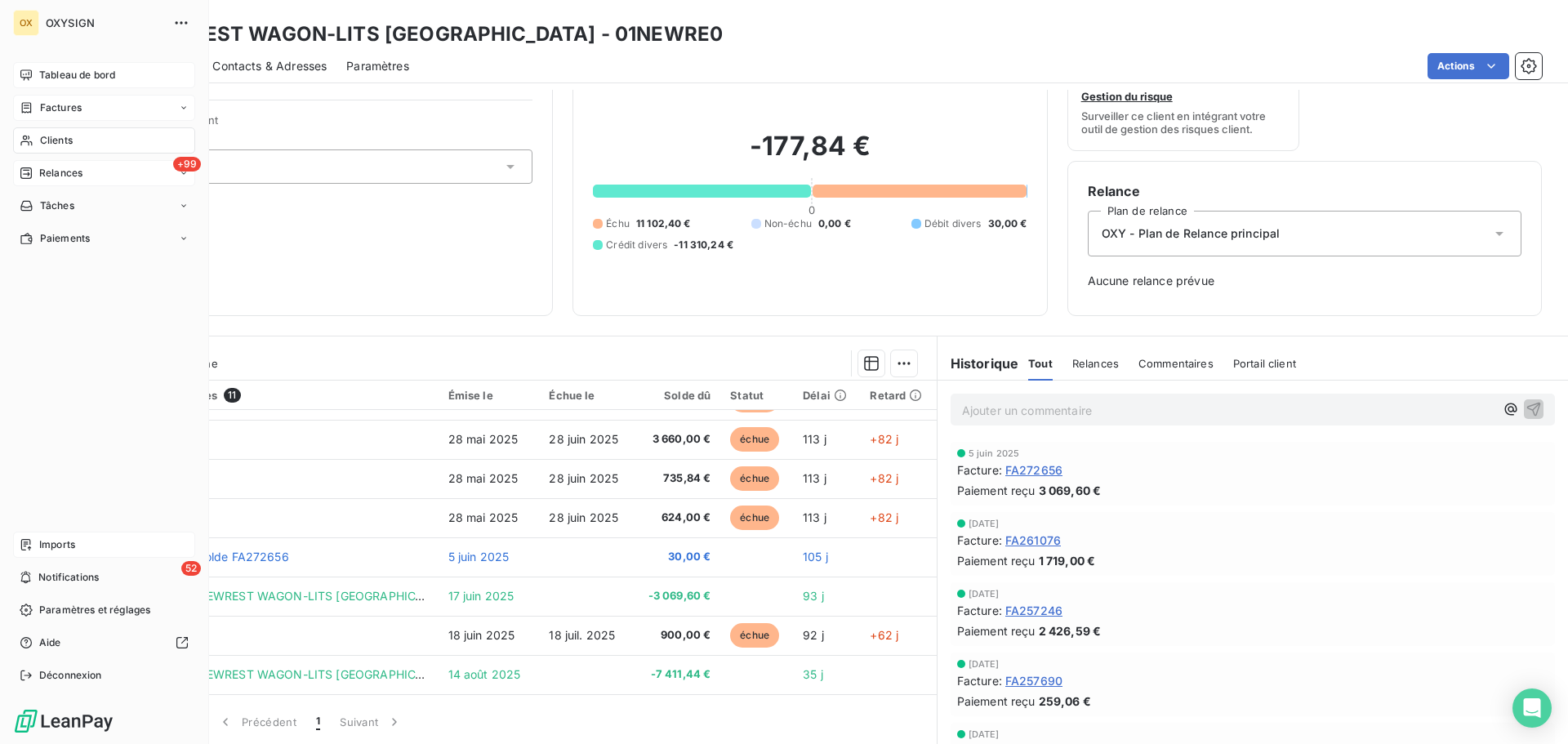
click at [59, 140] on span "Clients" at bounding box center [56, 140] width 33 height 14
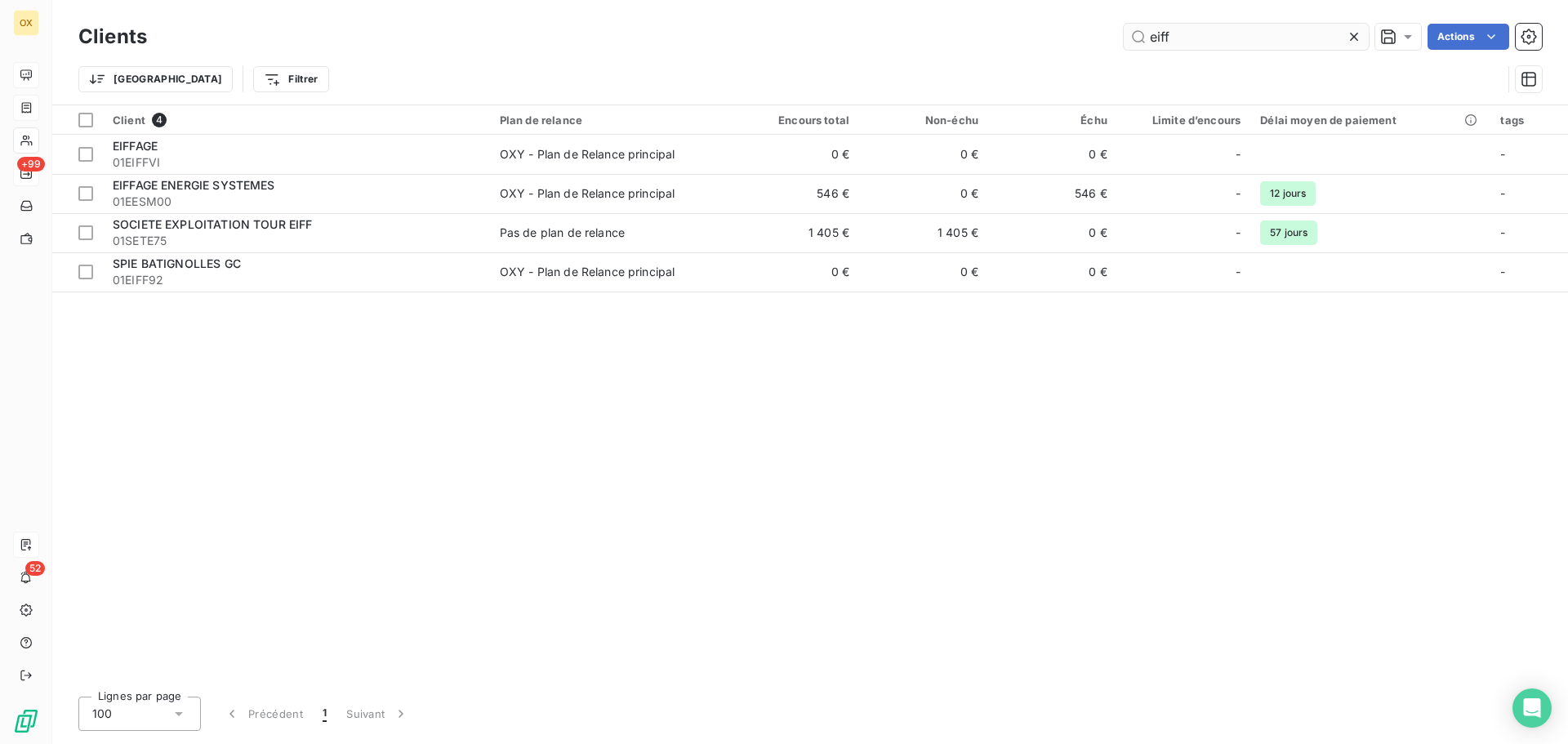
drag, startPoint x: 1206, startPoint y: 40, endPoint x: 1136, endPoint y: 32, distance: 70.5
click at [1151, 35] on input "eiff" at bounding box center [1245, 36] width 245 height 26
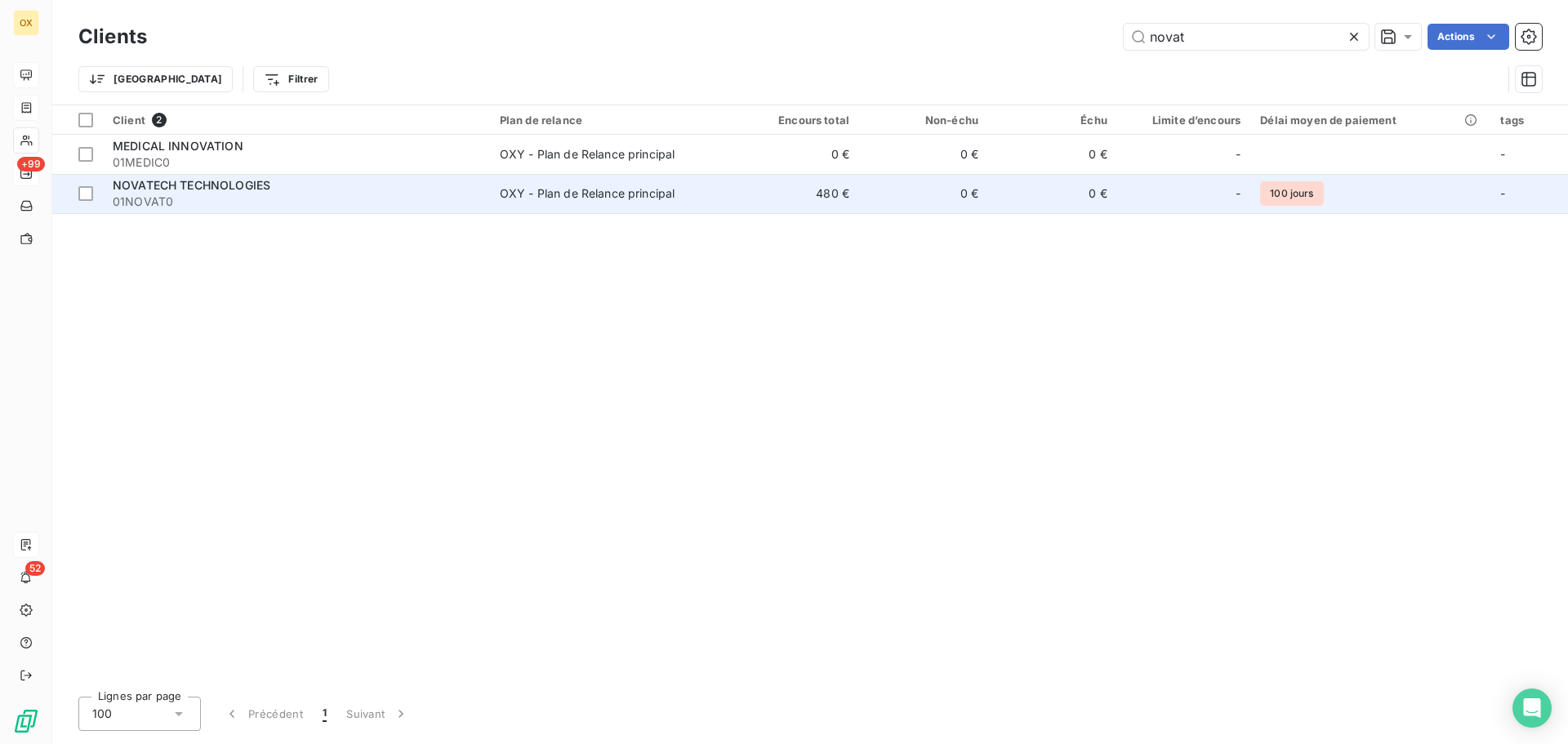
type input "novat"
click at [470, 207] on span "01NOVAT0" at bounding box center [296, 202] width 368 height 16
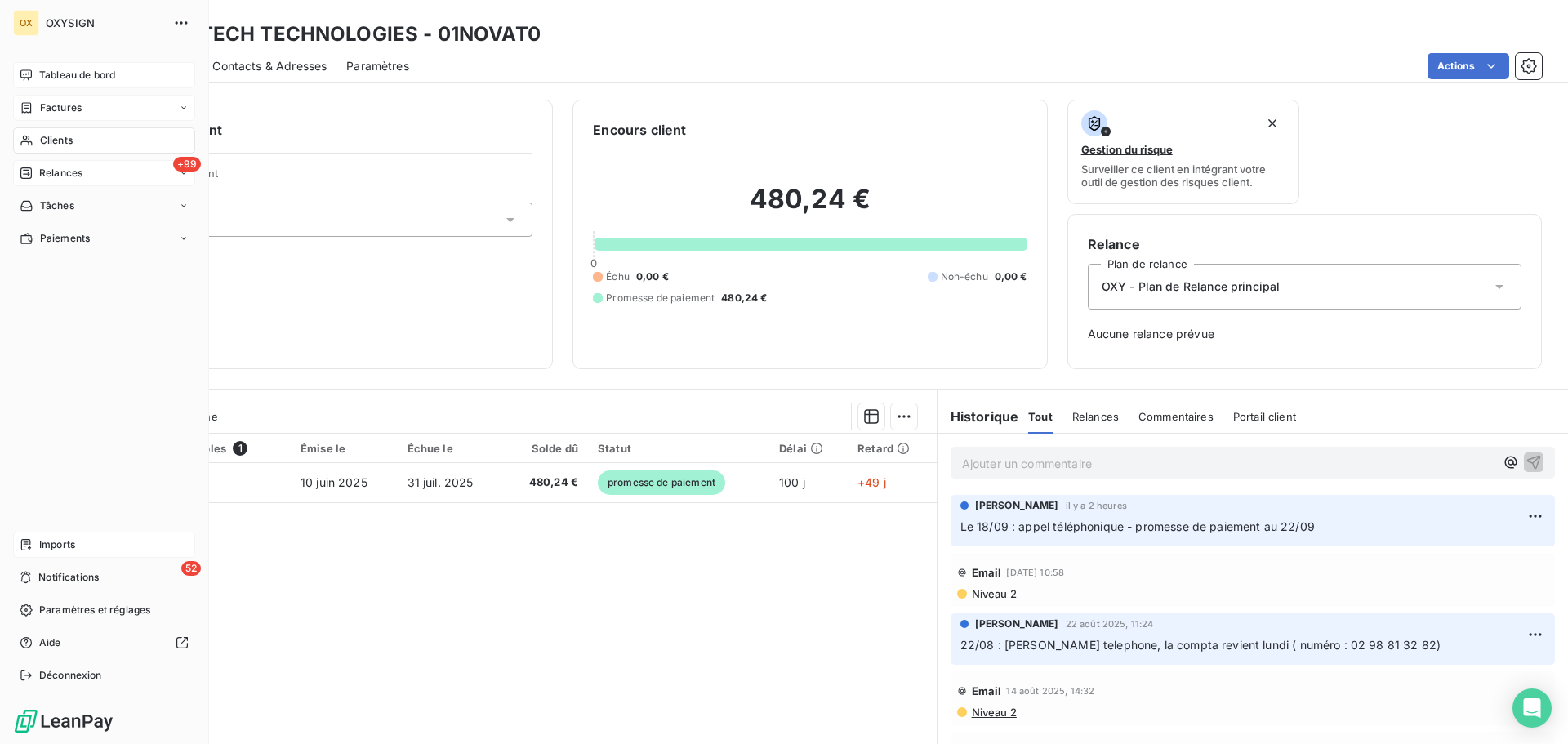
drag, startPoint x: 56, startPoint y: 134, endPoint x: 103, endPoint y: 135, distance: 47.0
click at [56, 135] on span "Clients" at bounding box center [56, 140] width 33 height 14
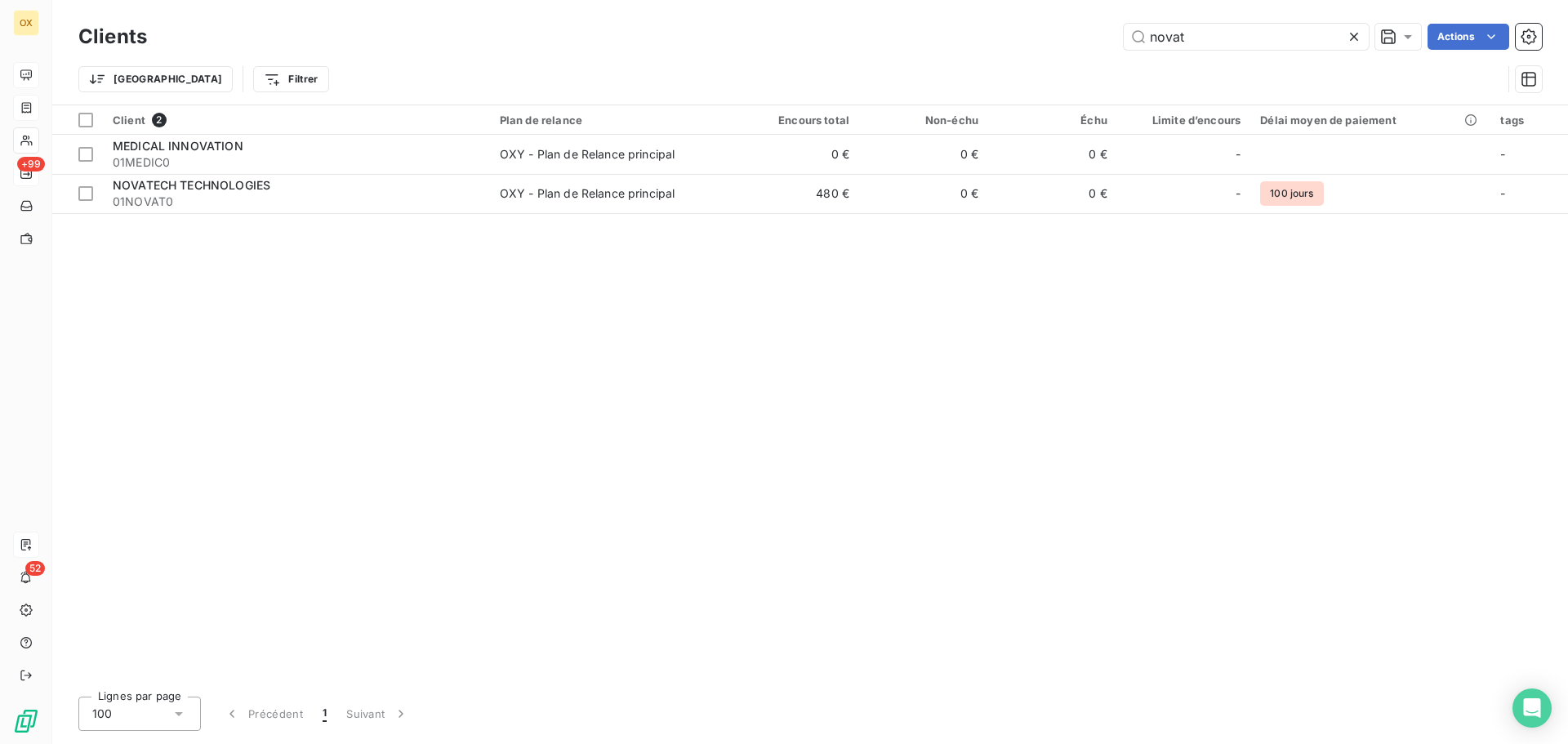
drag, startPoint x: 1207, startPoint y: 42, endPoint x: 1089, endPoint y: 37, distance: 118.1
click at [1090, 38] on div "novat Actions" at bounding box center [854, 36] width 1376 height 26
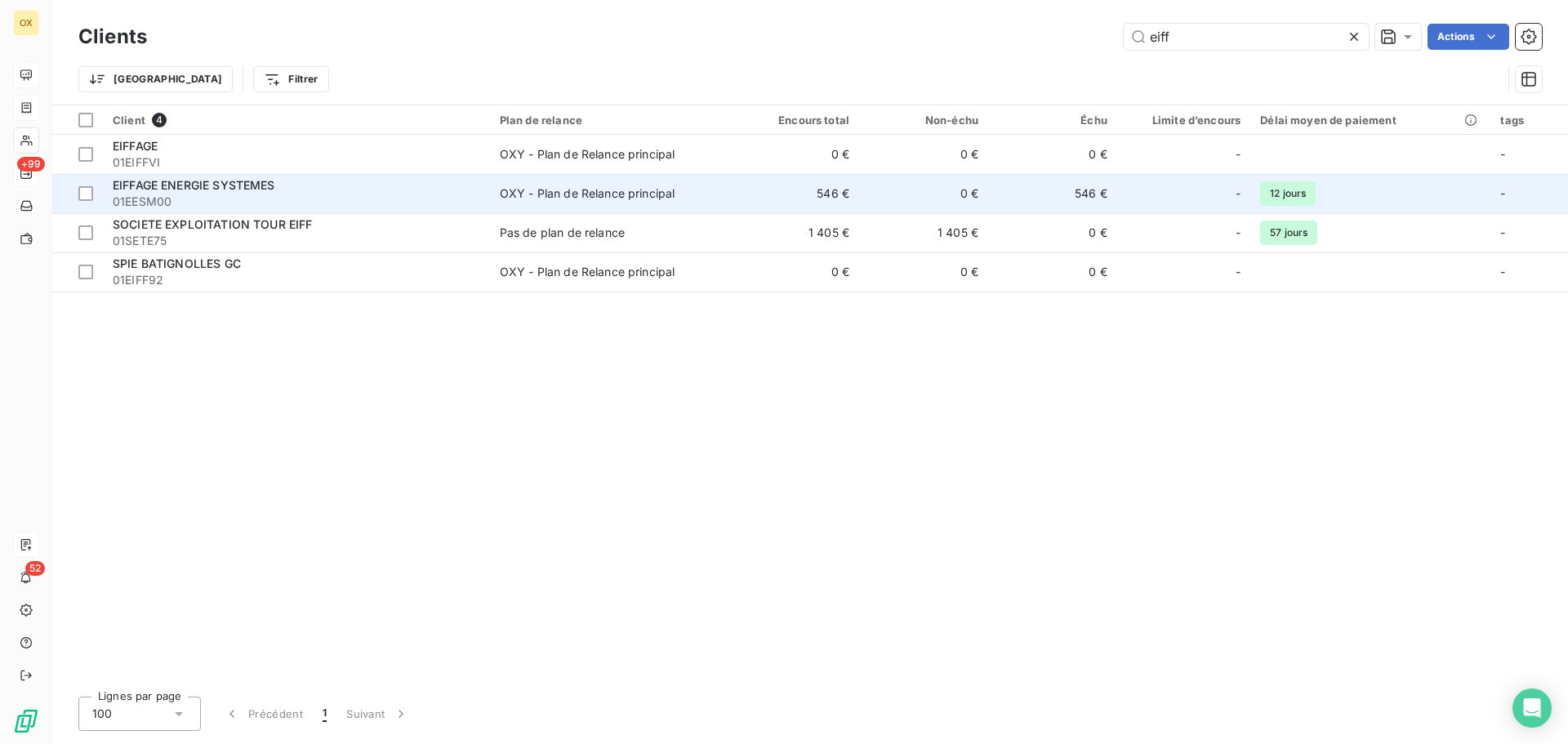
type input "eiff"
click at [490, 192] on td "EIFFAGE ENERGIE SYSTEMES 01EESM00" at bounding box center [296, 193] width 387 height 39
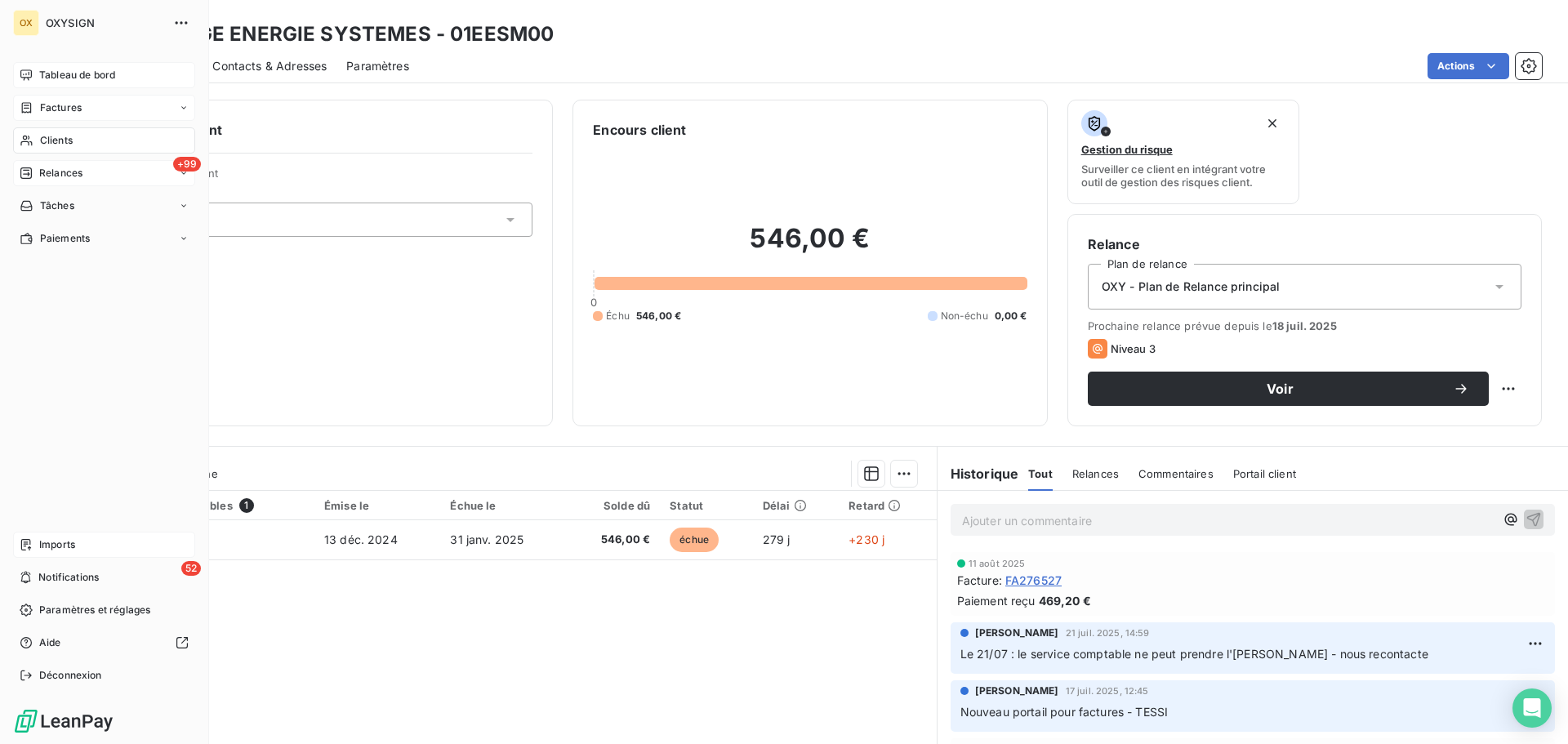
click at [51, 132] on div "Clients" at bounding box center [103, 140] width 182 height 26
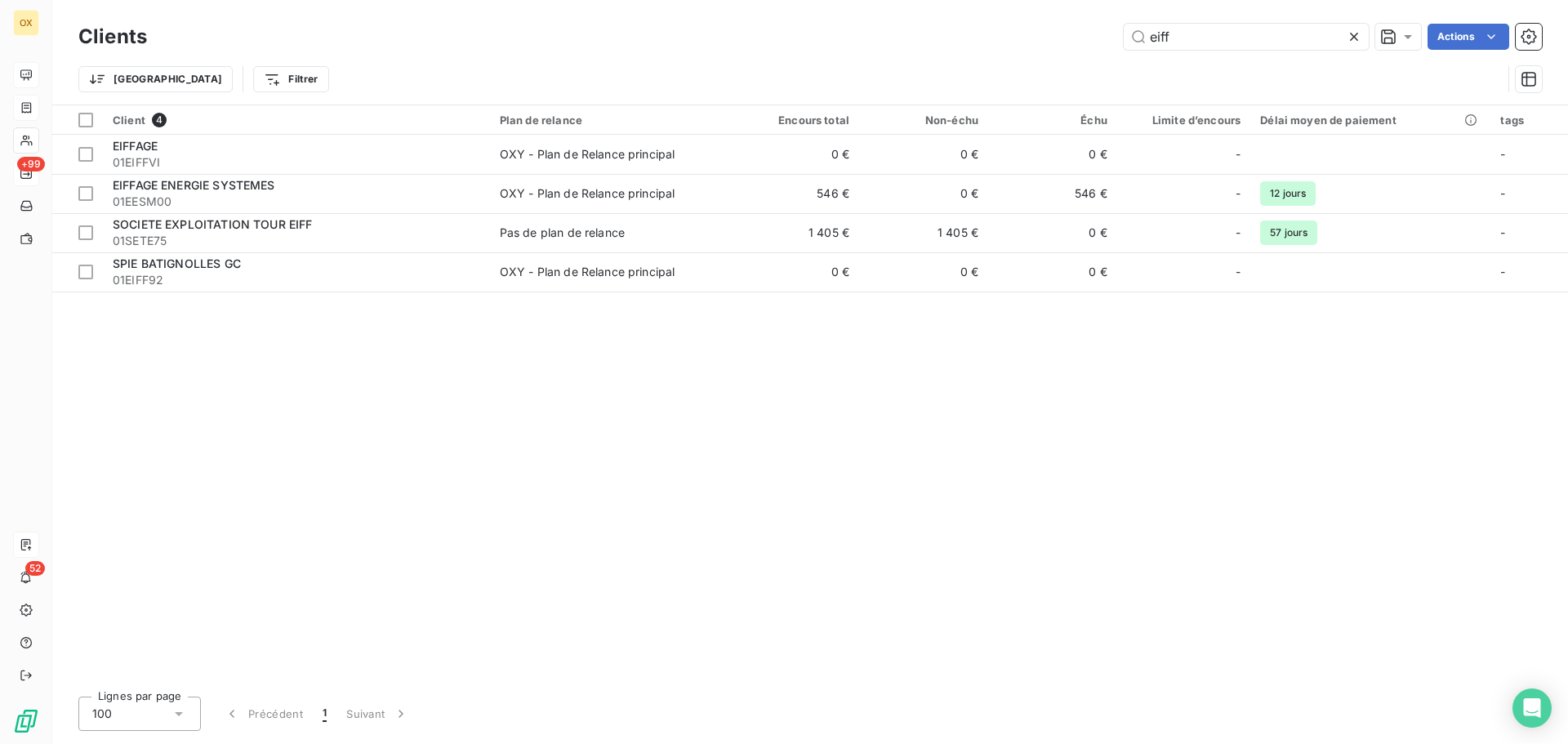
drag, startPoint x: 1193, startPoint y: 30, endPoint x: 1113, endPoint y: 36, distance: 80.2
click at [1113, 36] on div "eiff Actions" at bounding box center [854, 36] width 1376 height 26
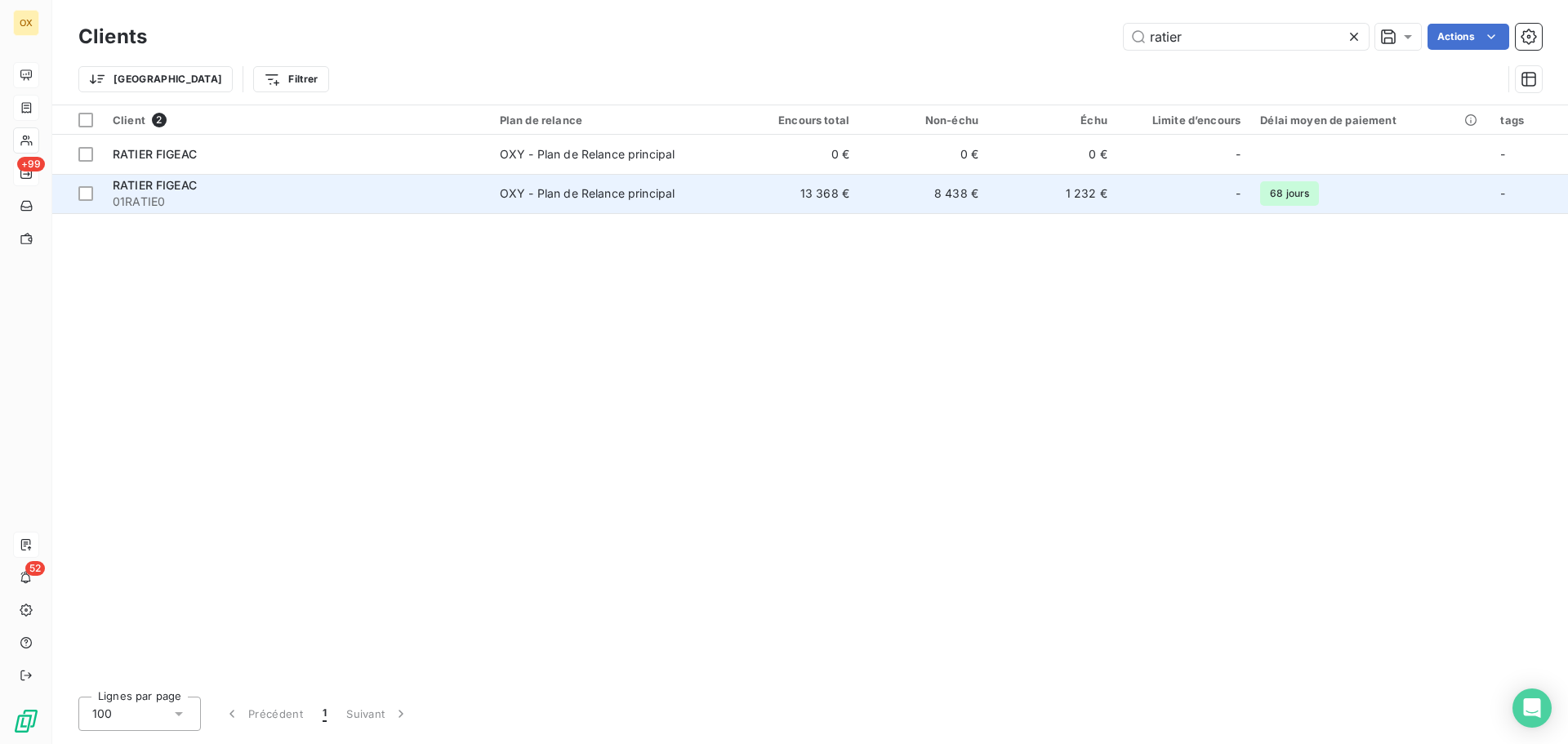
type input "ratier"
click at [445, 204] on span "01RATIE0" at bounding box center [296, 202] width 368 height 16
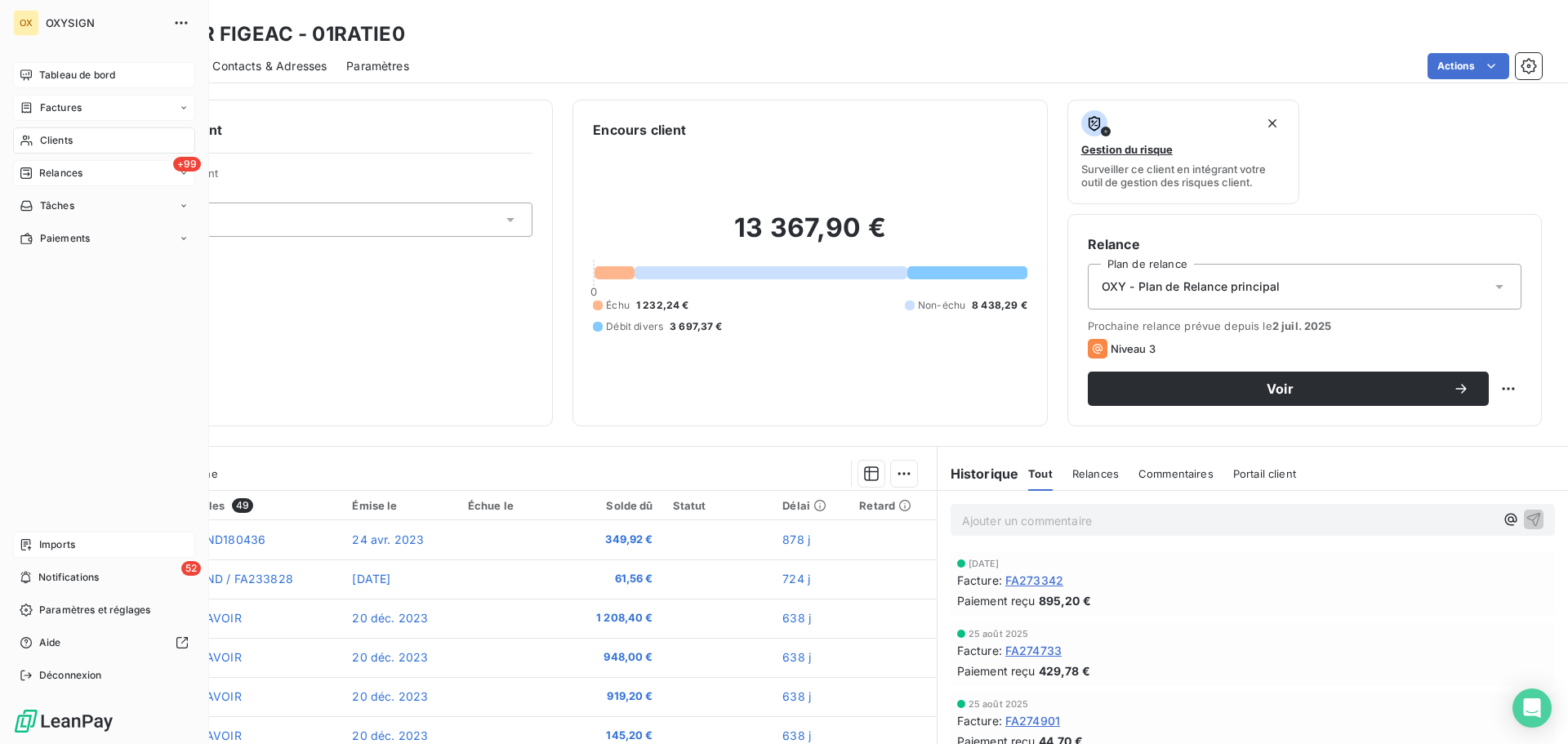
click at [48, 171] on span "Relances" at bounding box center [61, 173] width 43 height 14
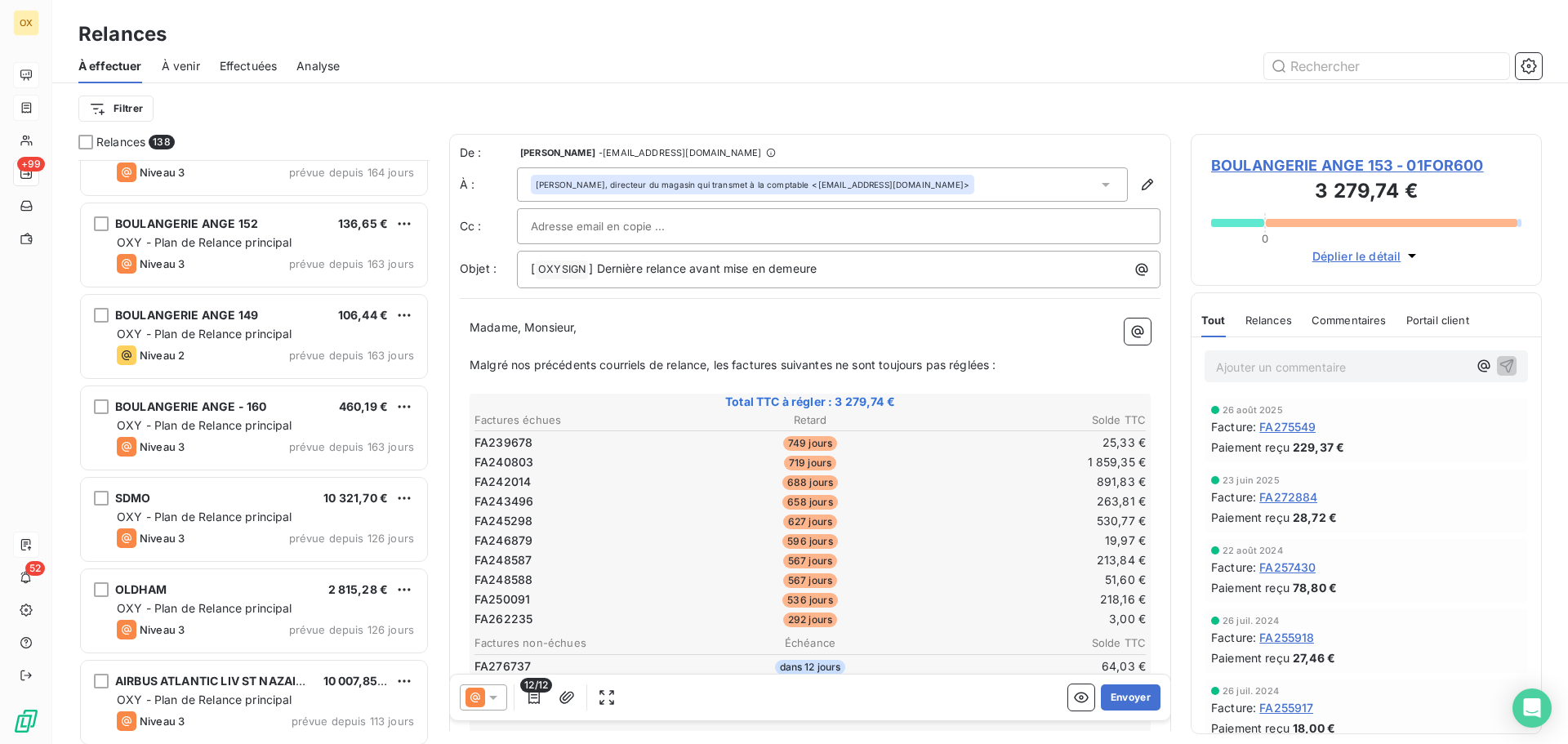
scroll to position [1798, 0]
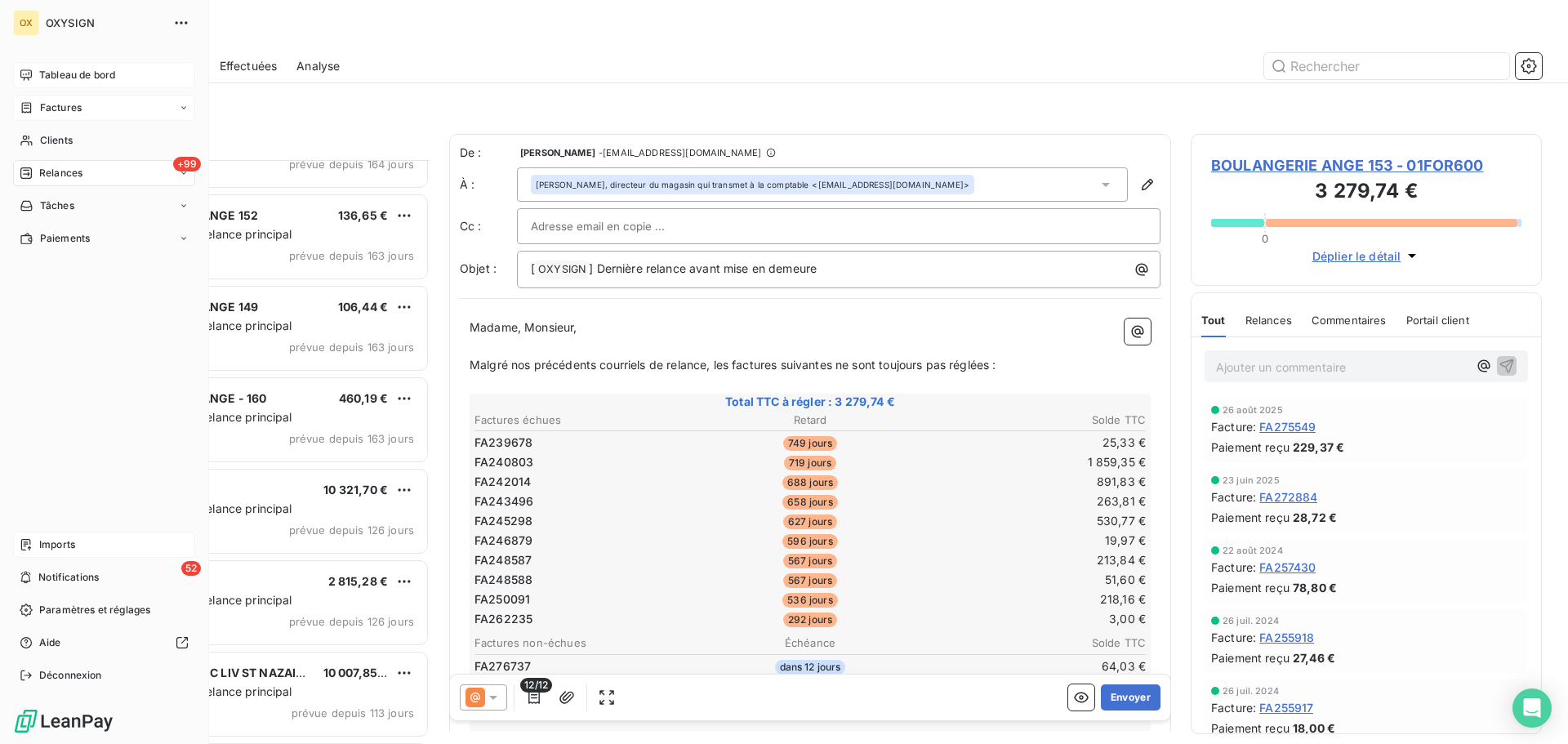
click at [56, 179] on span "Relances" at bounding box center [61, 173] width 43 height 14
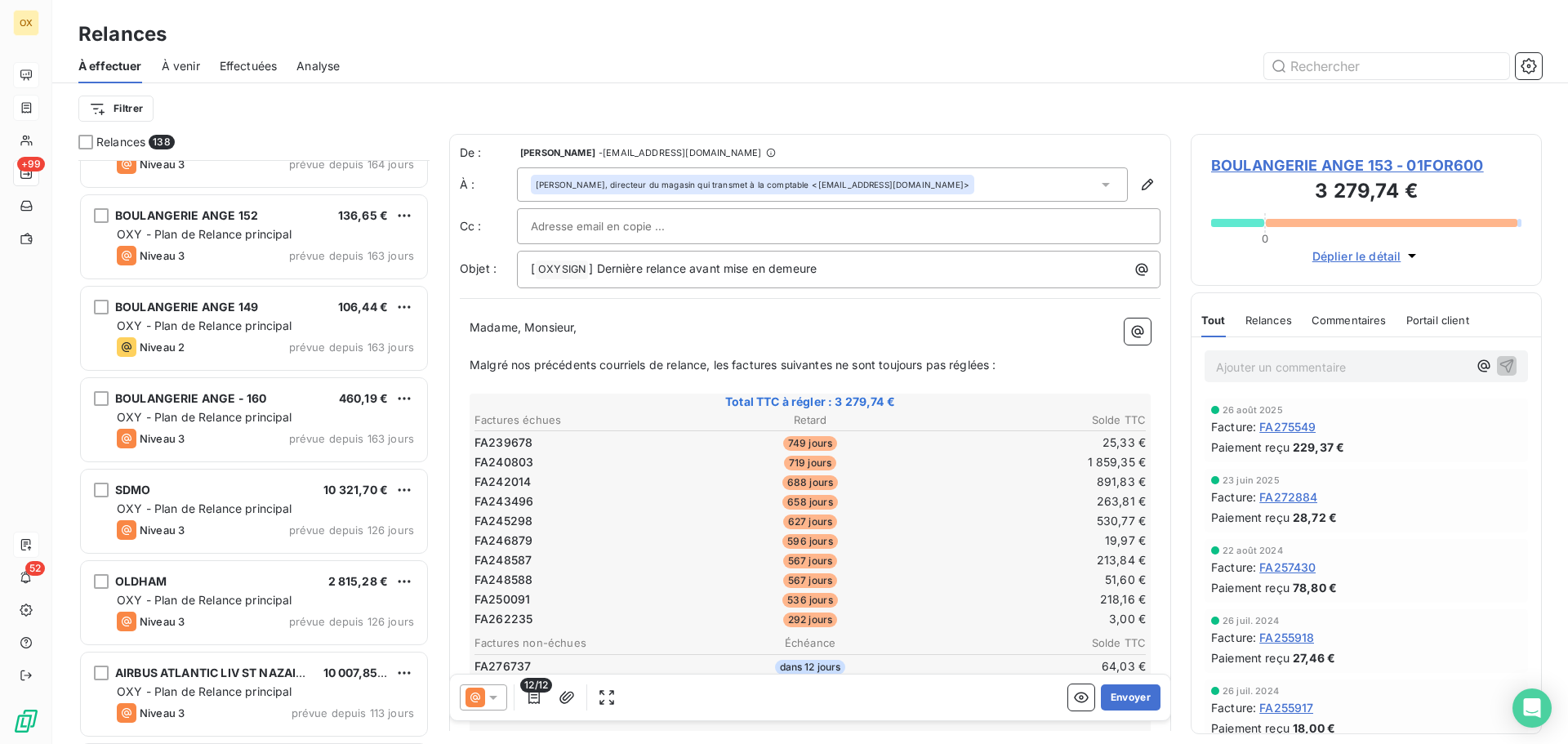
click at [268, 123] on div "Filtrer" at bounding box center [810, 108] width 1463 height 51
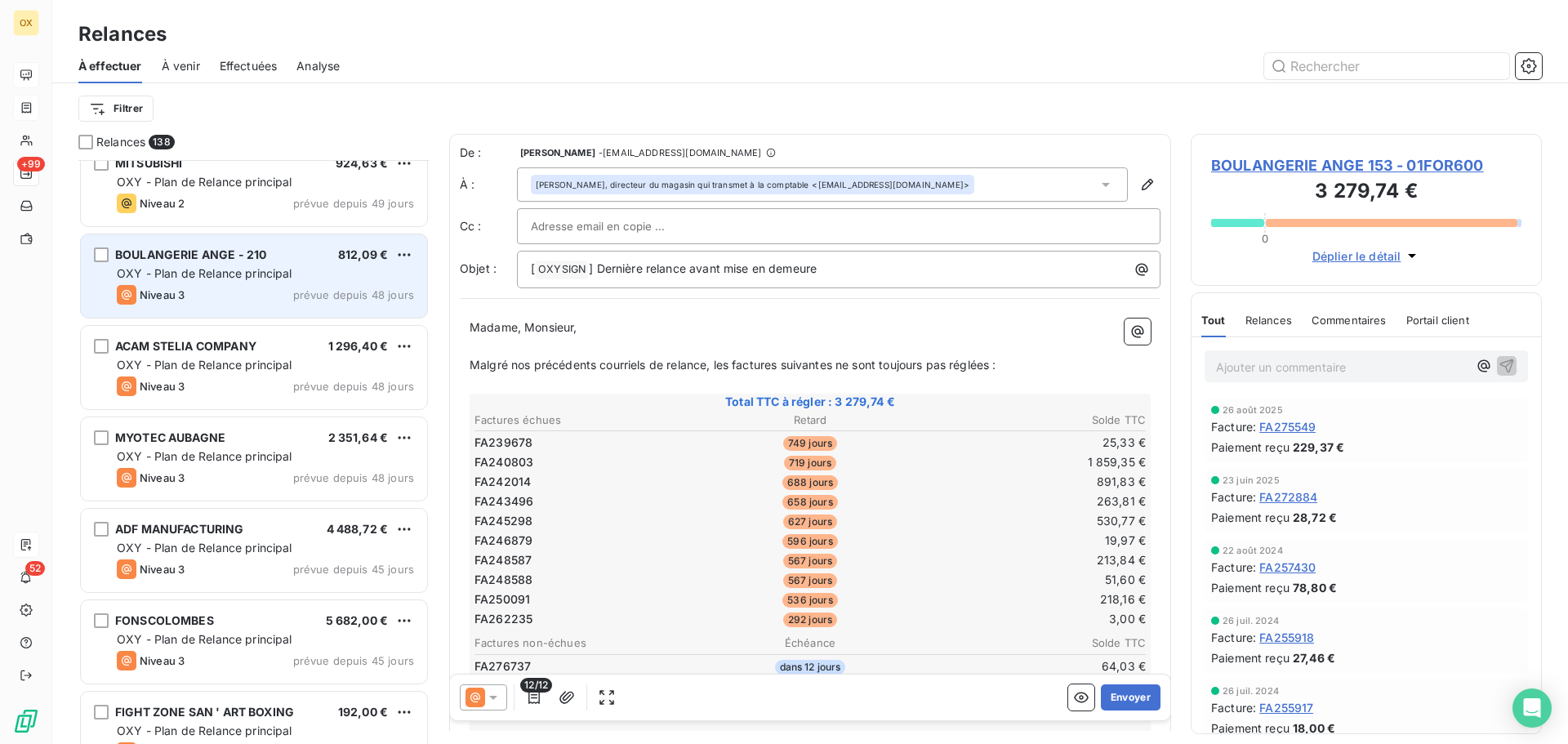
scroll to position [4167, 0]
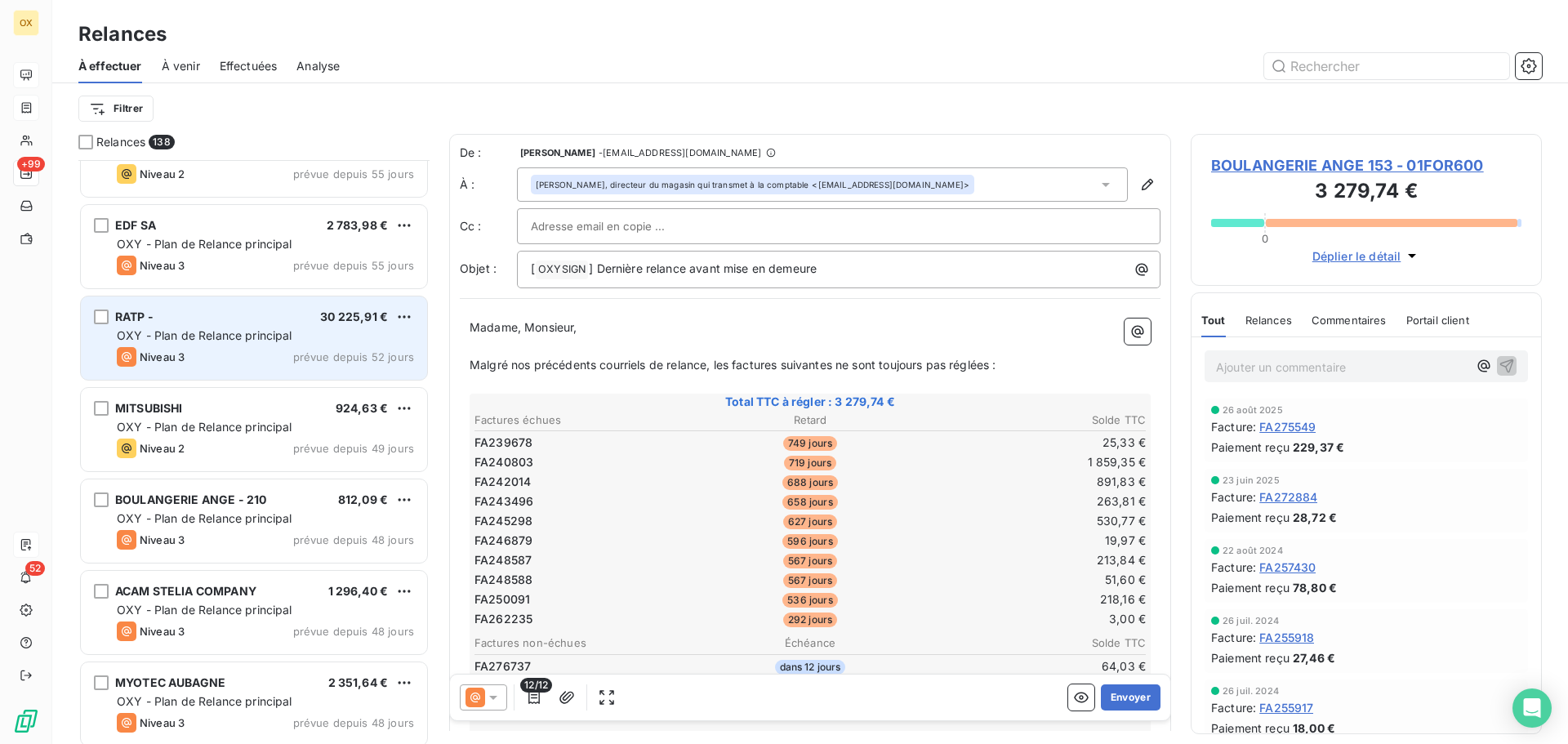
click at [221, 317] on div "RATP - 30 225,91 €" at bounding box center [265, 316] width 297 height 14
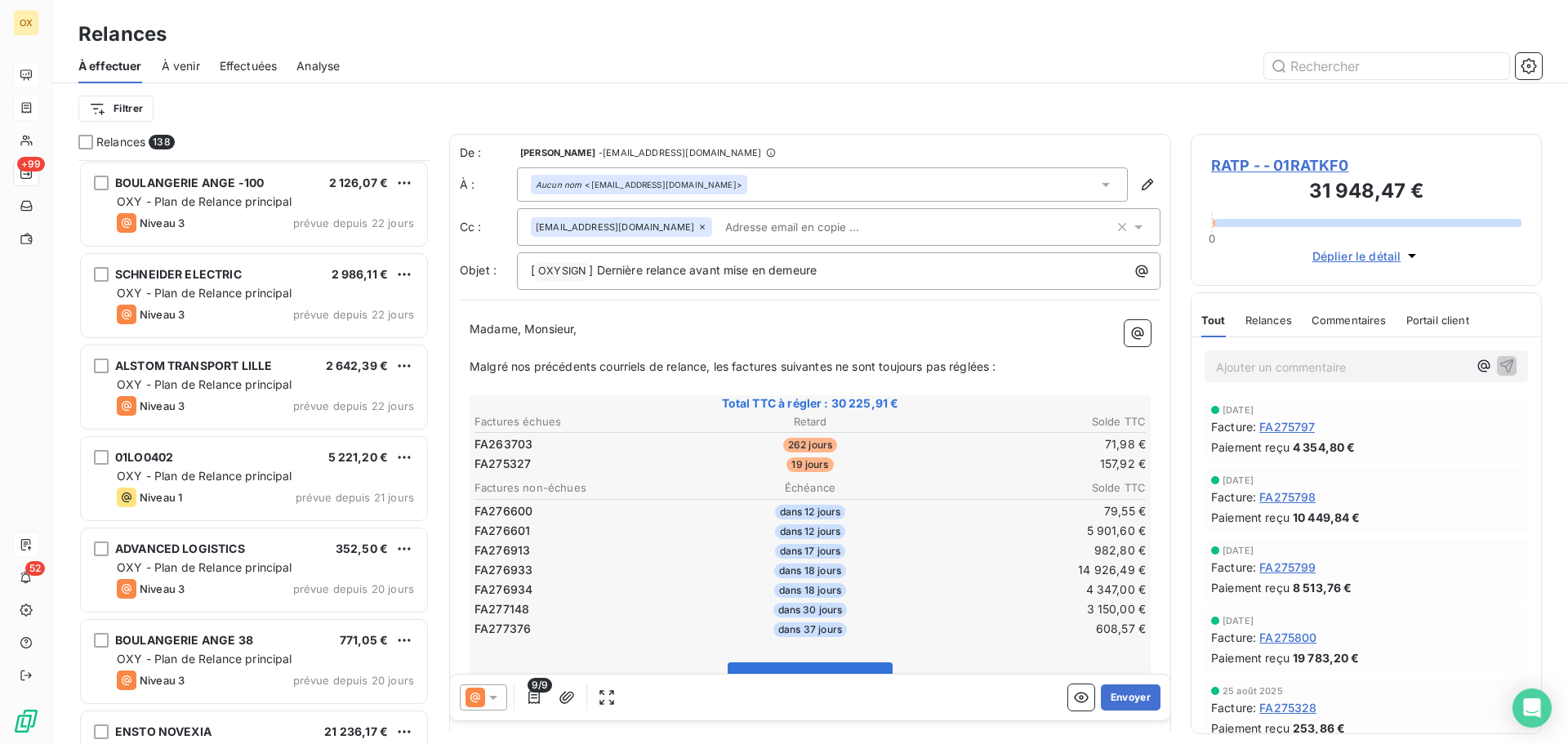
scroll to position [6535, 0]
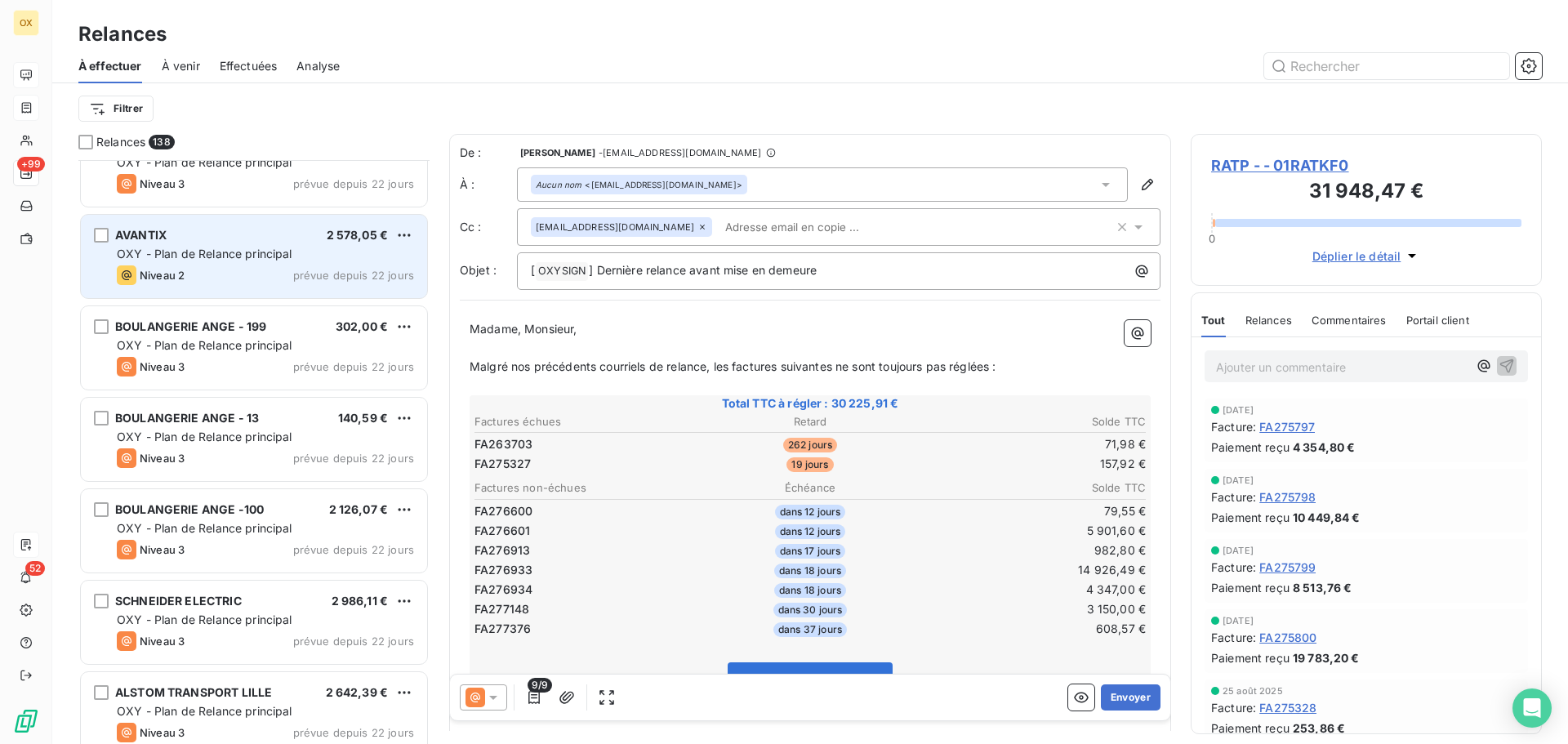
click at [242, 268] on div "Niveau 2 prévue depuis 22 jours" at bounding box center [265, 276] width 297 height 20
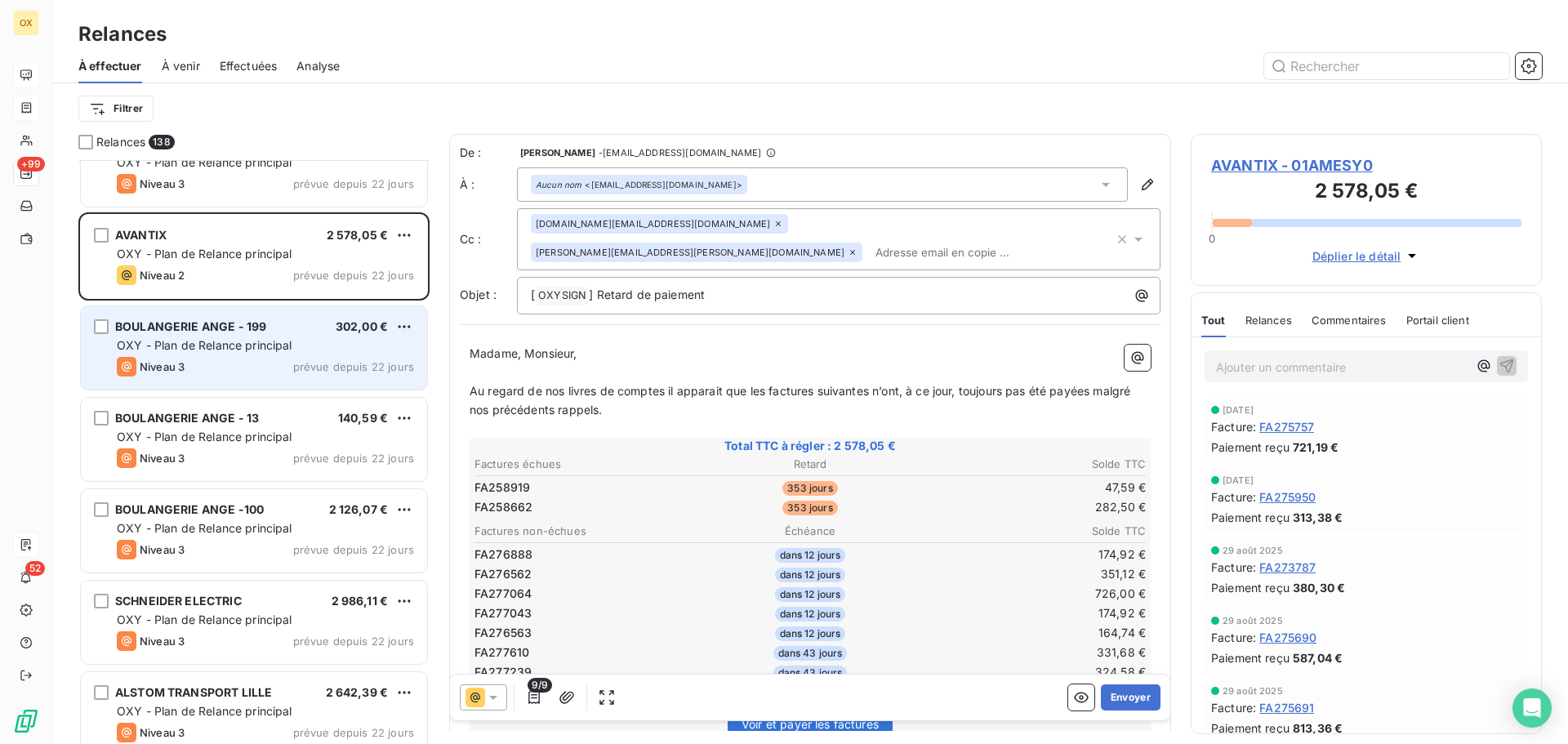
click at [164, 358] on div "Niveau 3" at bounding box center [150, 367] width 68 height 20
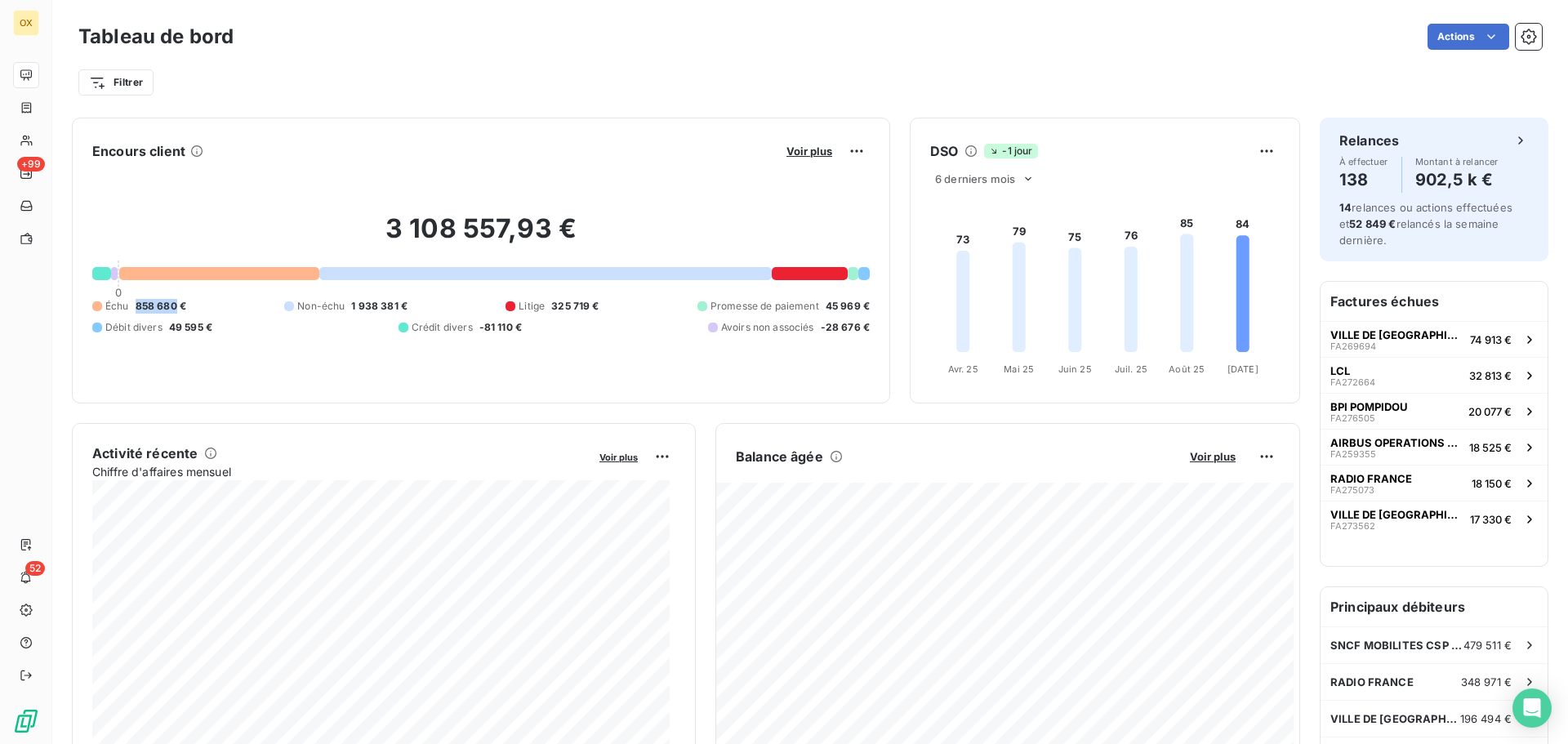
drag, startPoint x: 136, startPoint y: 306, endPoint x: 174, endPoint y: 309, distance: 38.1
click at [177, 311] on span "858 680 €" at bounding box center [161, 306] width 51 height 14
copy span "858 680"
click at [689, 65] on div "Filtrer" at bounding box center [810, 76] width 1463 height 44
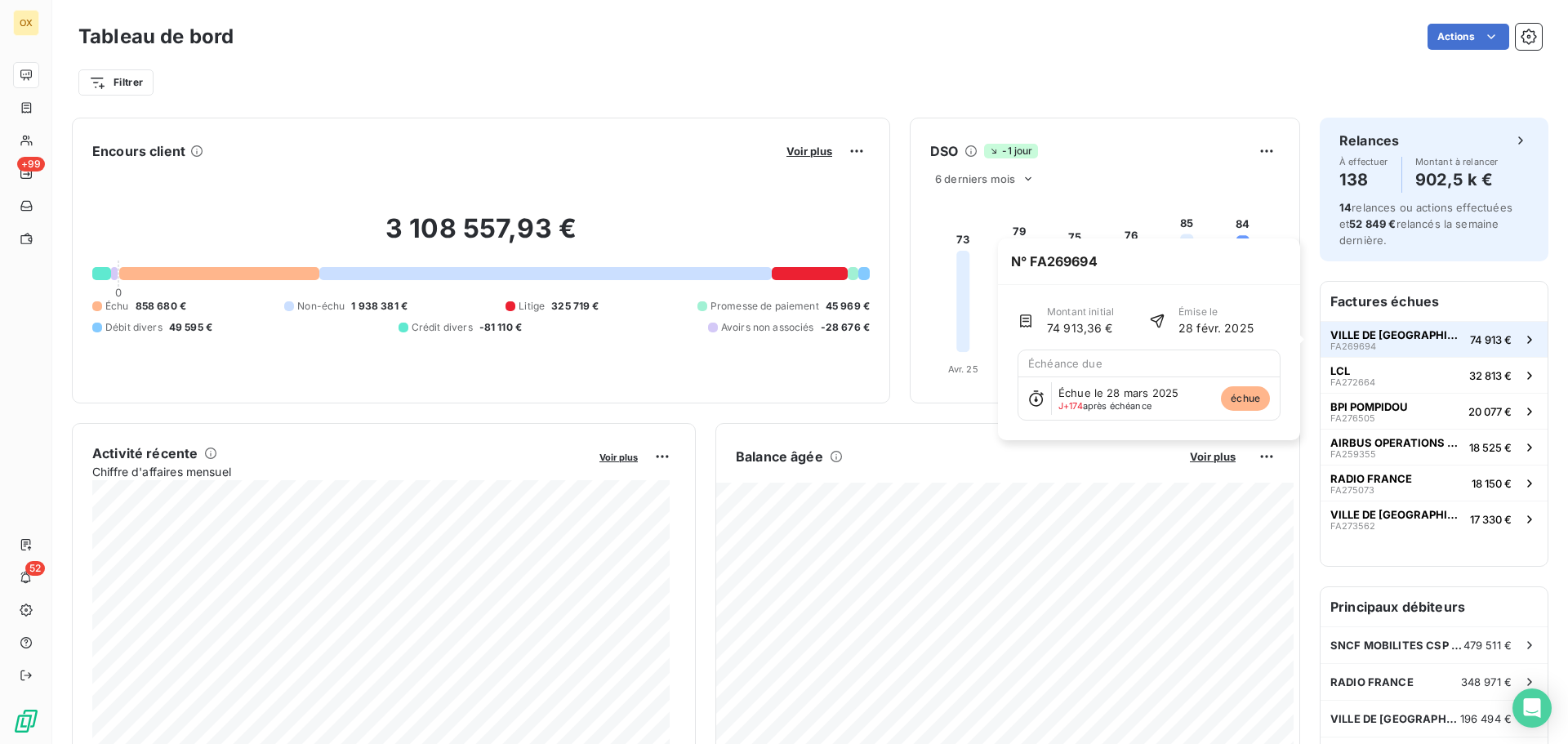
click at [1394, 329] on span "VILLE DE [GEOGRAPHIC_DATA]" at bounding box center [1396, 334] width 133 height 13
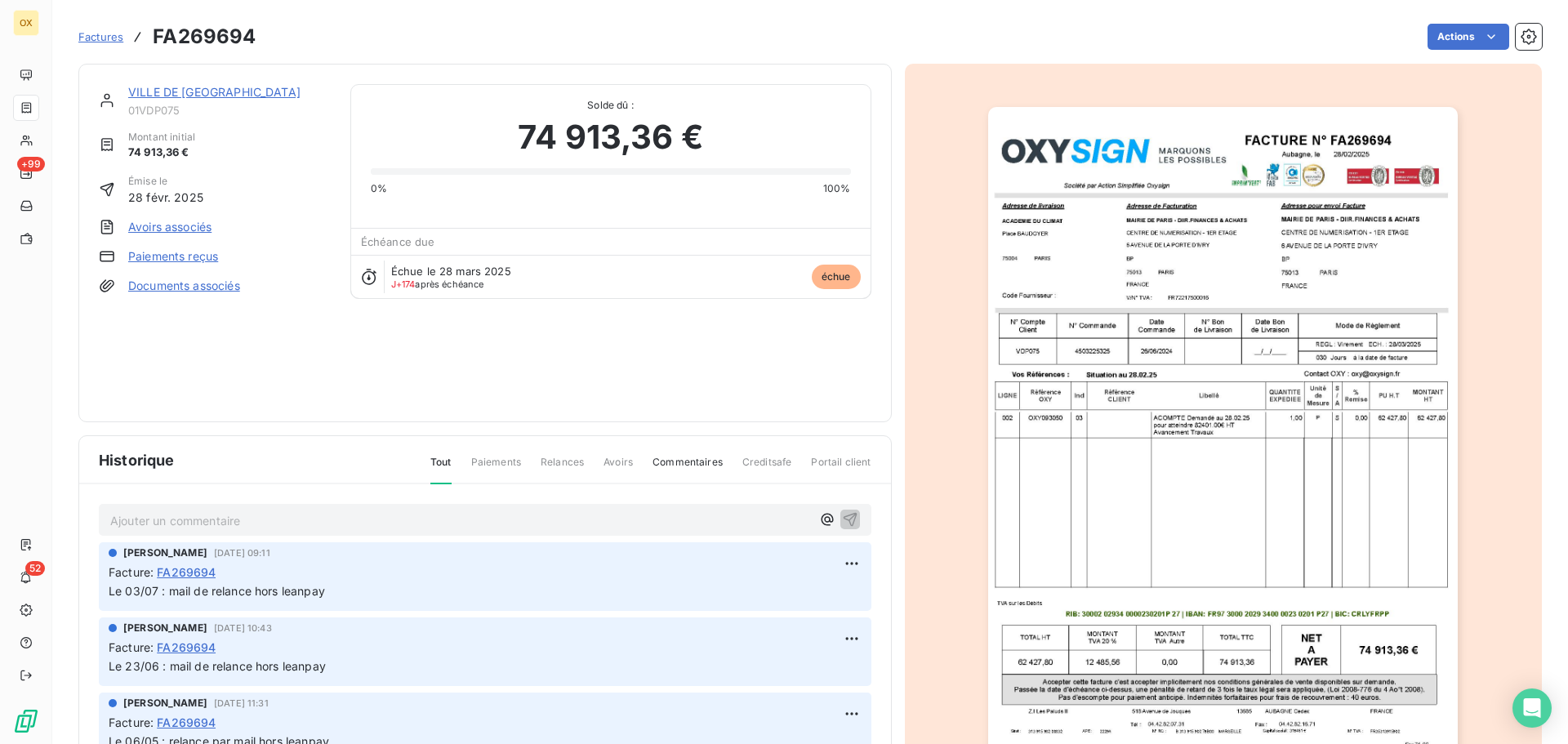
click at [206, 92] on link "VILLE DE [GEOGRAPHIC_DATA]" at bounding box center [214, 91] width 173 height 14
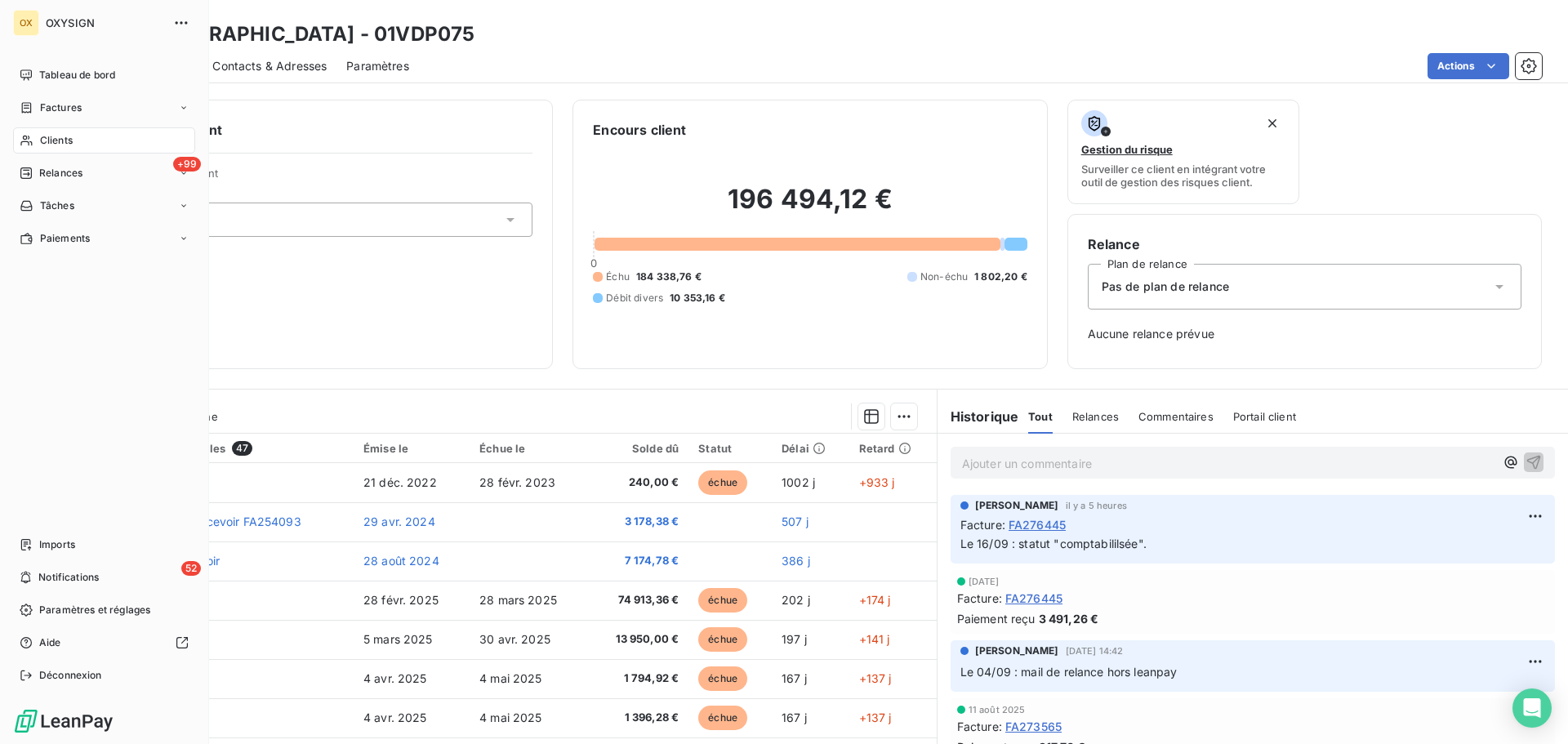
click at [72, 140] on span "Clients" at bounding box center [56, 140] width 33 height 14
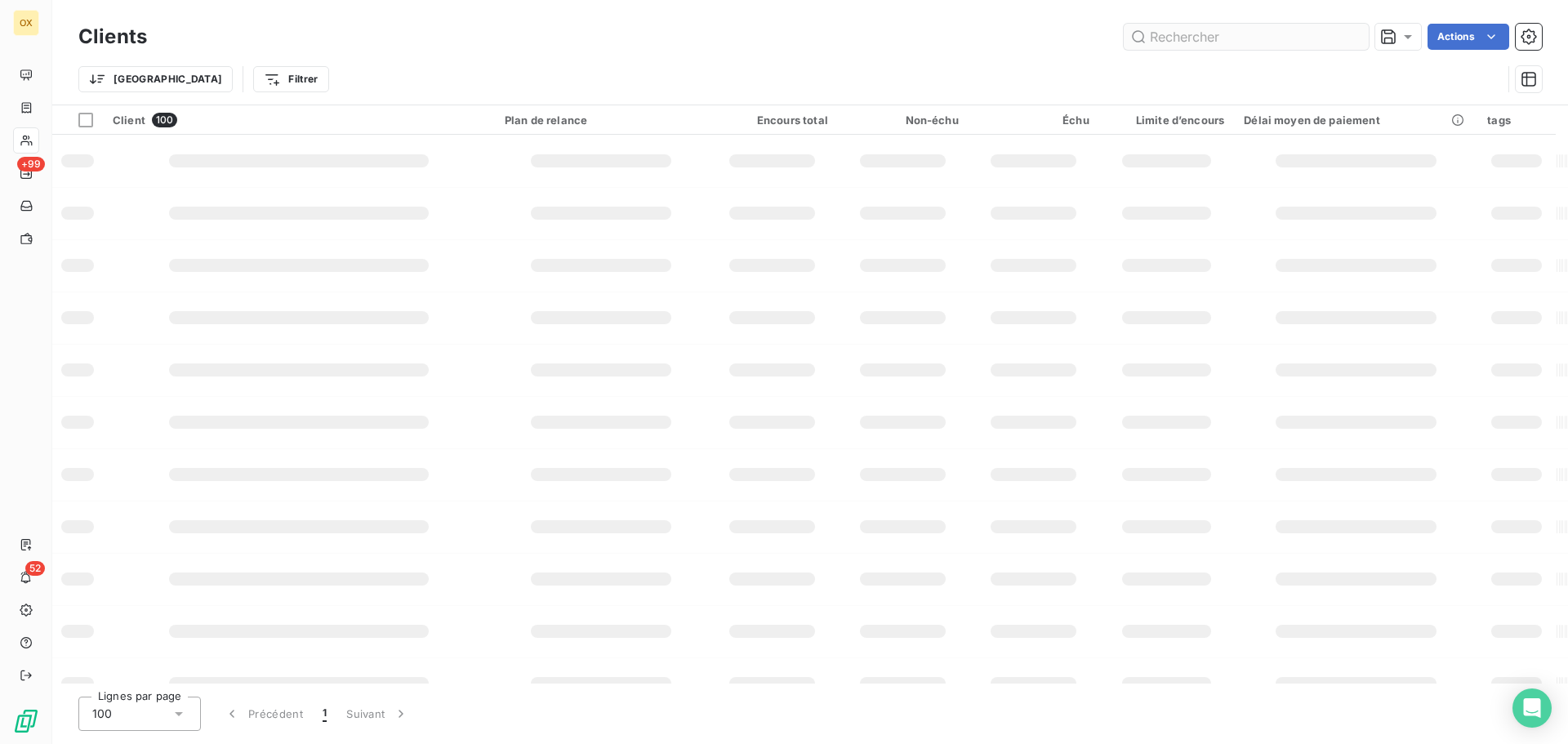
click at [1216, 38] on input "text" at bounding box center [1245, 36] width 245 height 26
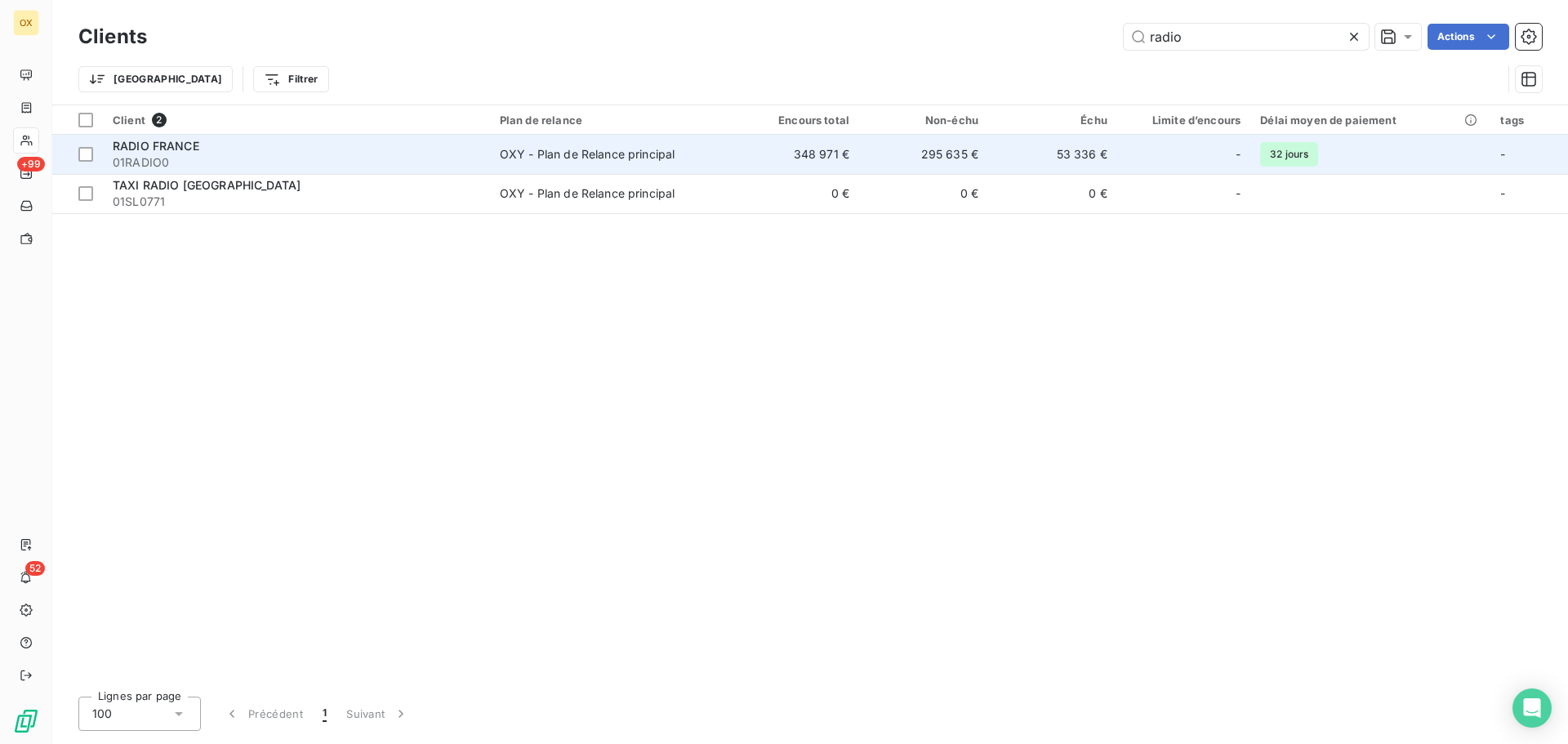
type input "radio"
click at [445, 152] on div "RADIO FRANCE" at bounding box center [296, 146] width 368 height 16
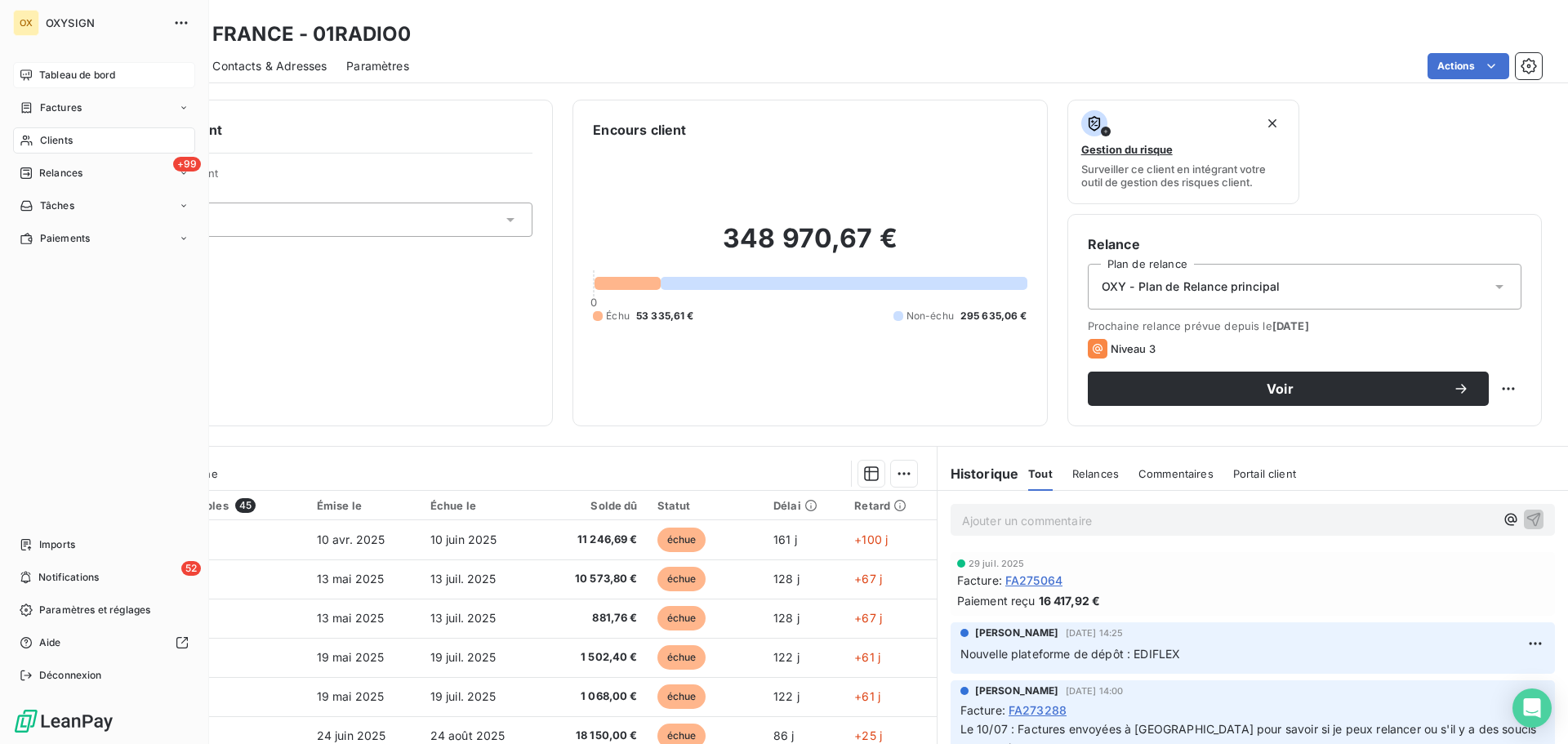
click at [45, 71] on span "Tableau de bord" at bounding box center [77, 75] width 76 height 14
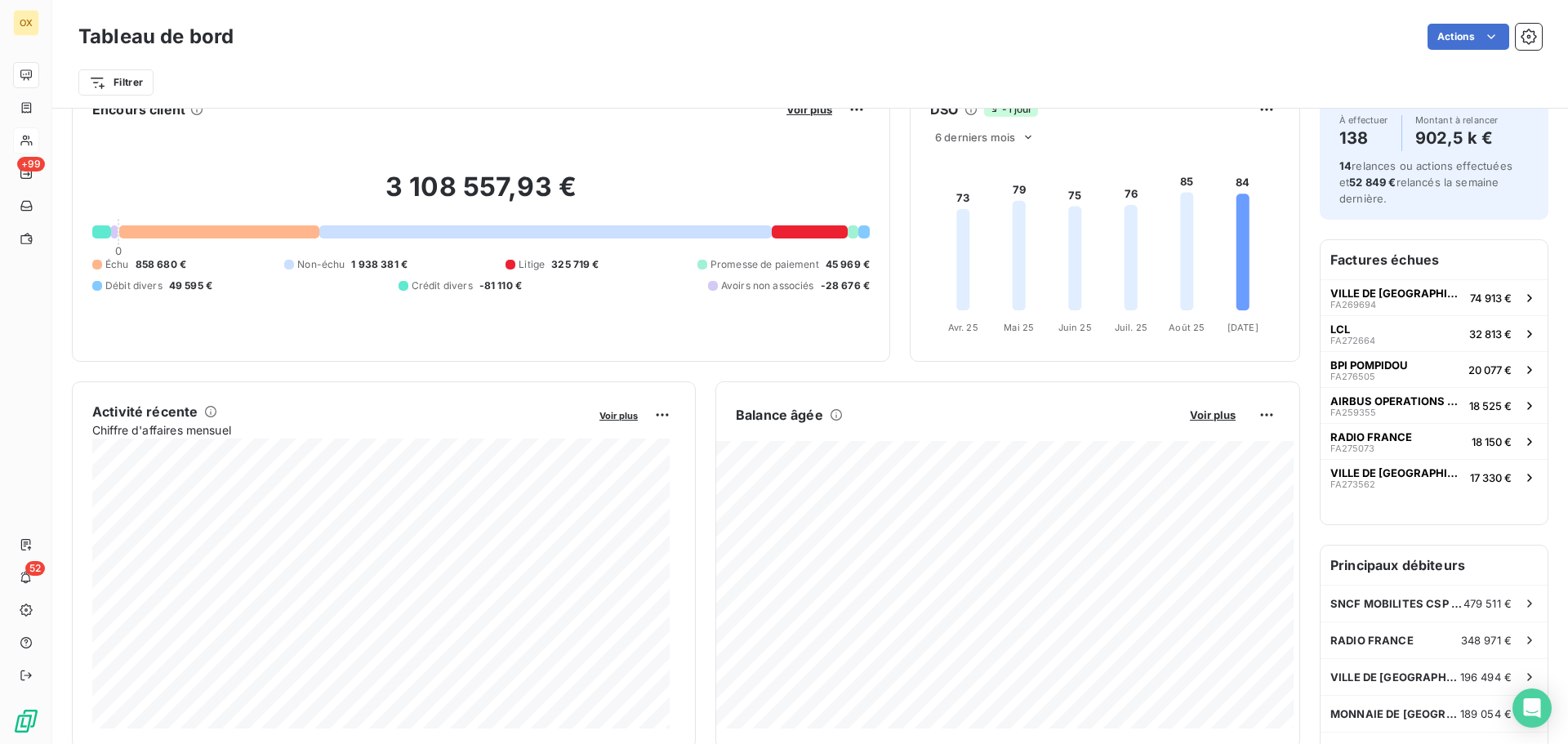
scroll to position [82, 0]
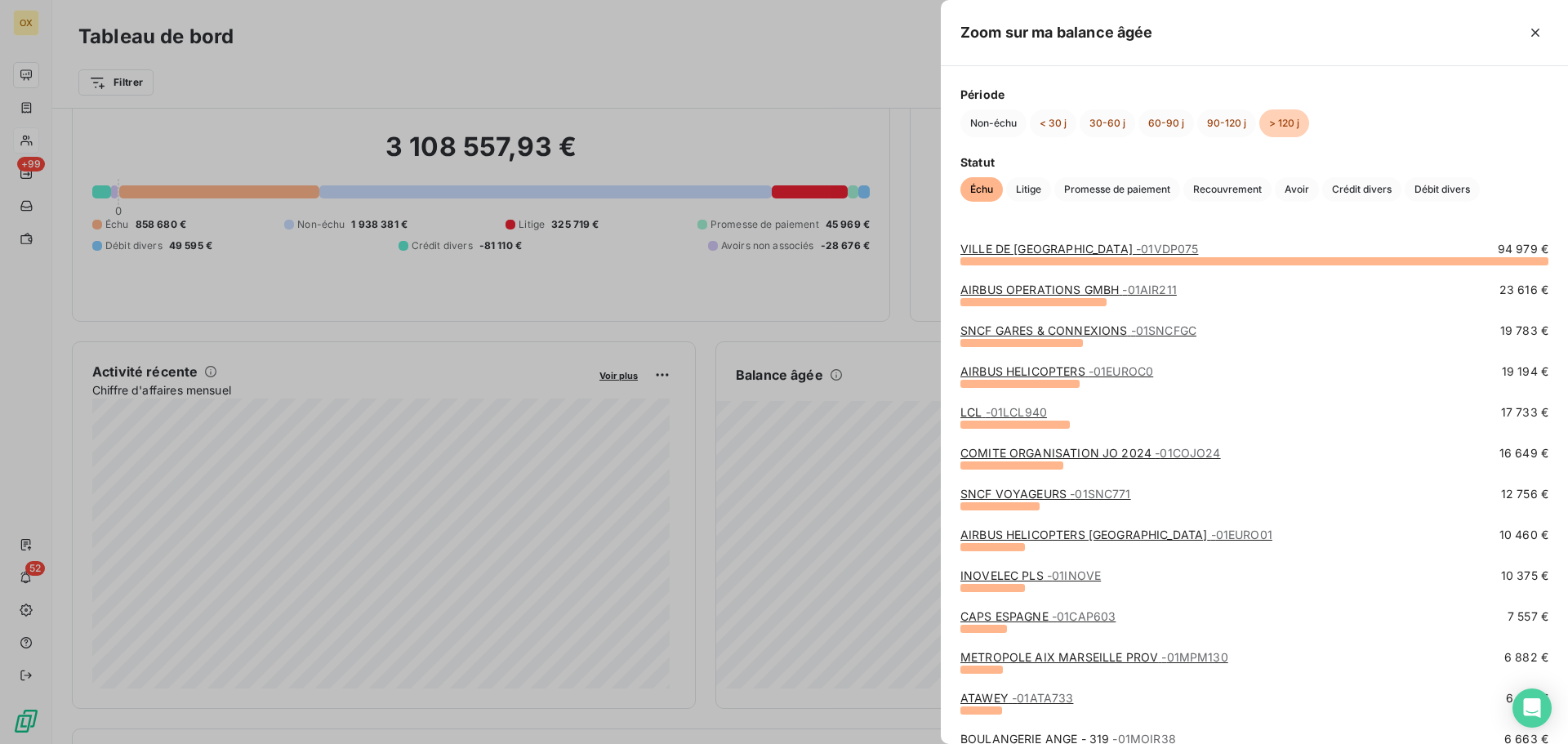
click at [1030, 449] on link "COMITE ORGANISATION JO 2024 - 01COJO24" at bounding box center [1091, 452] width 260 height 14
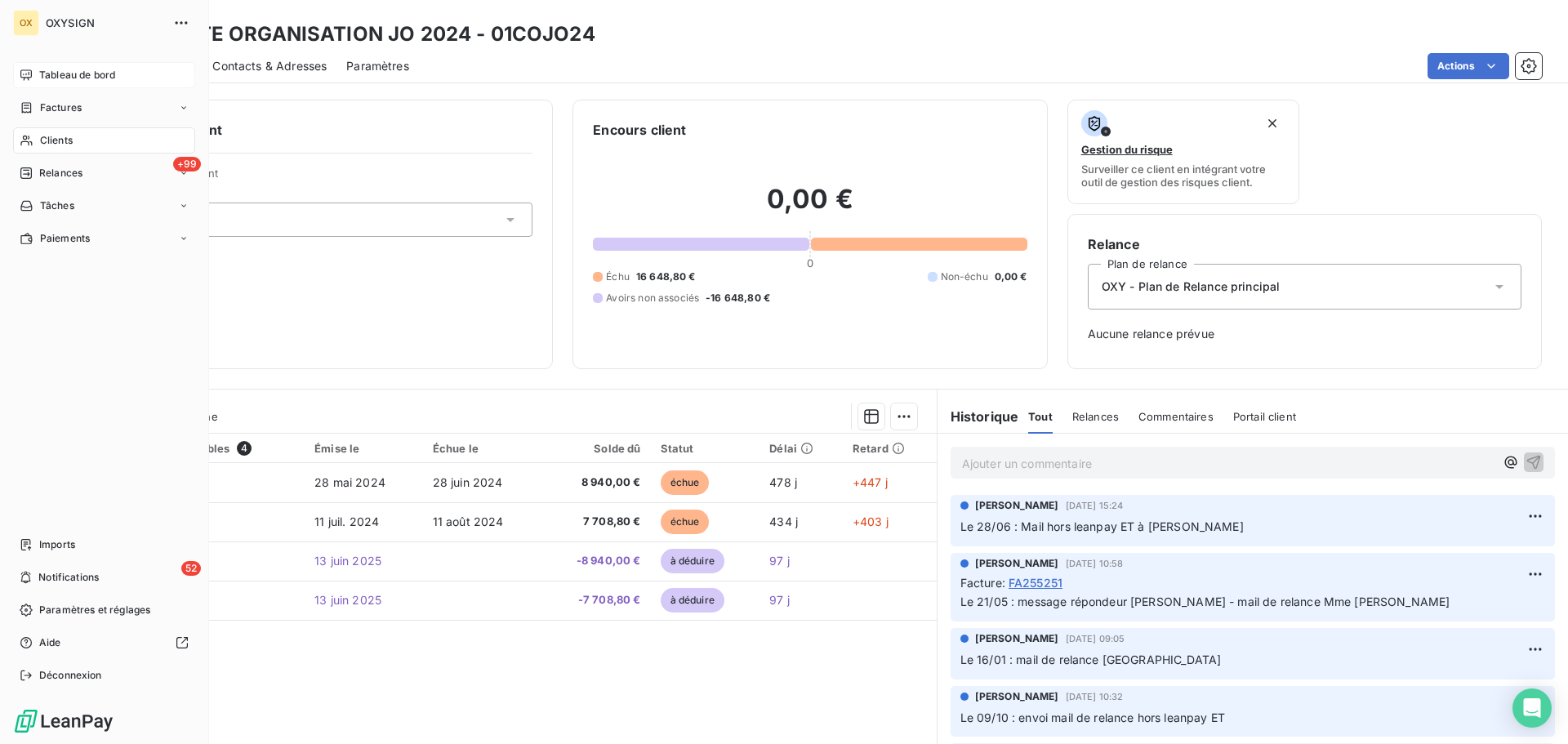
click at [47, 71] on span "Tableau de bord" at bounding box center [77, 75] width 76 height 14
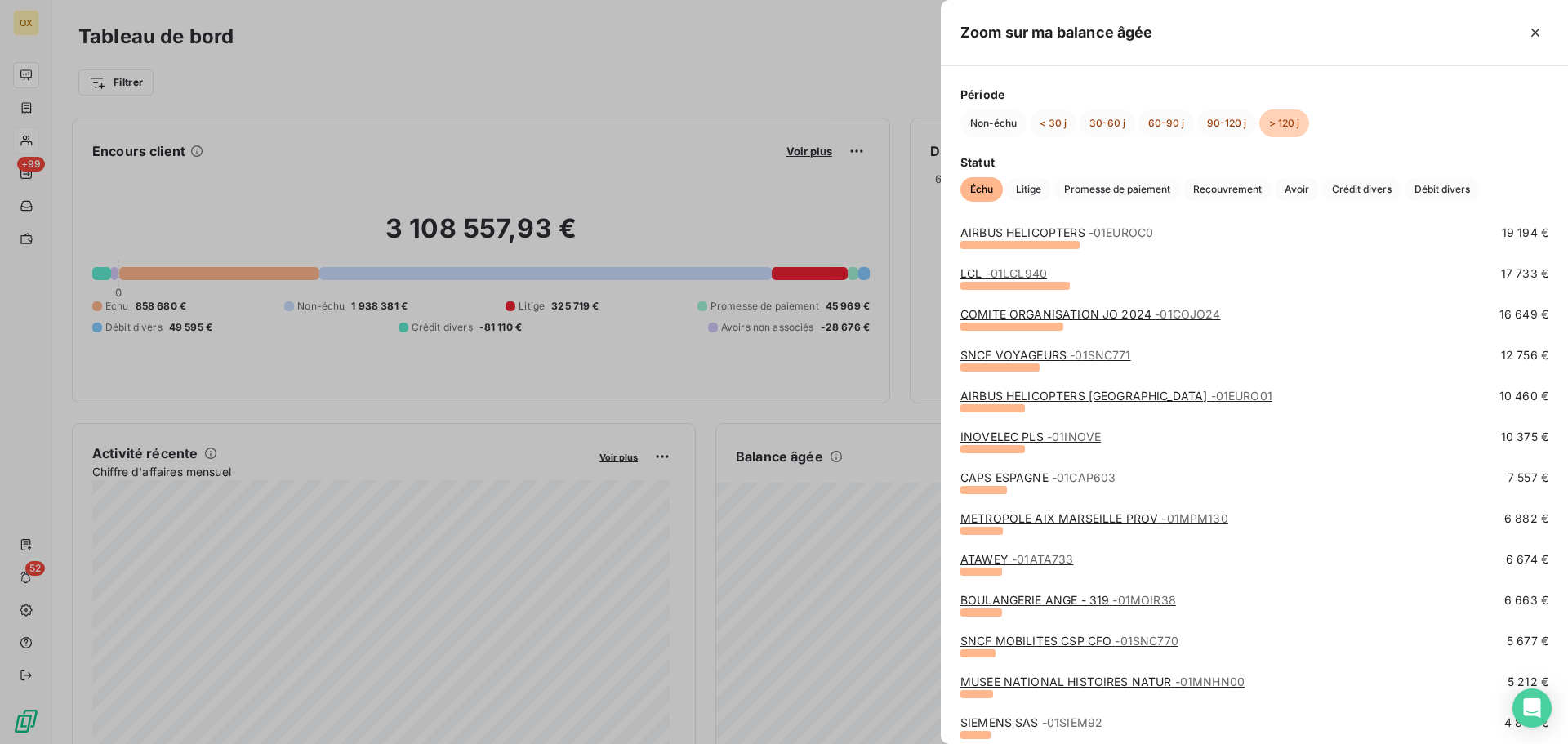
scroll to position [164, 0]
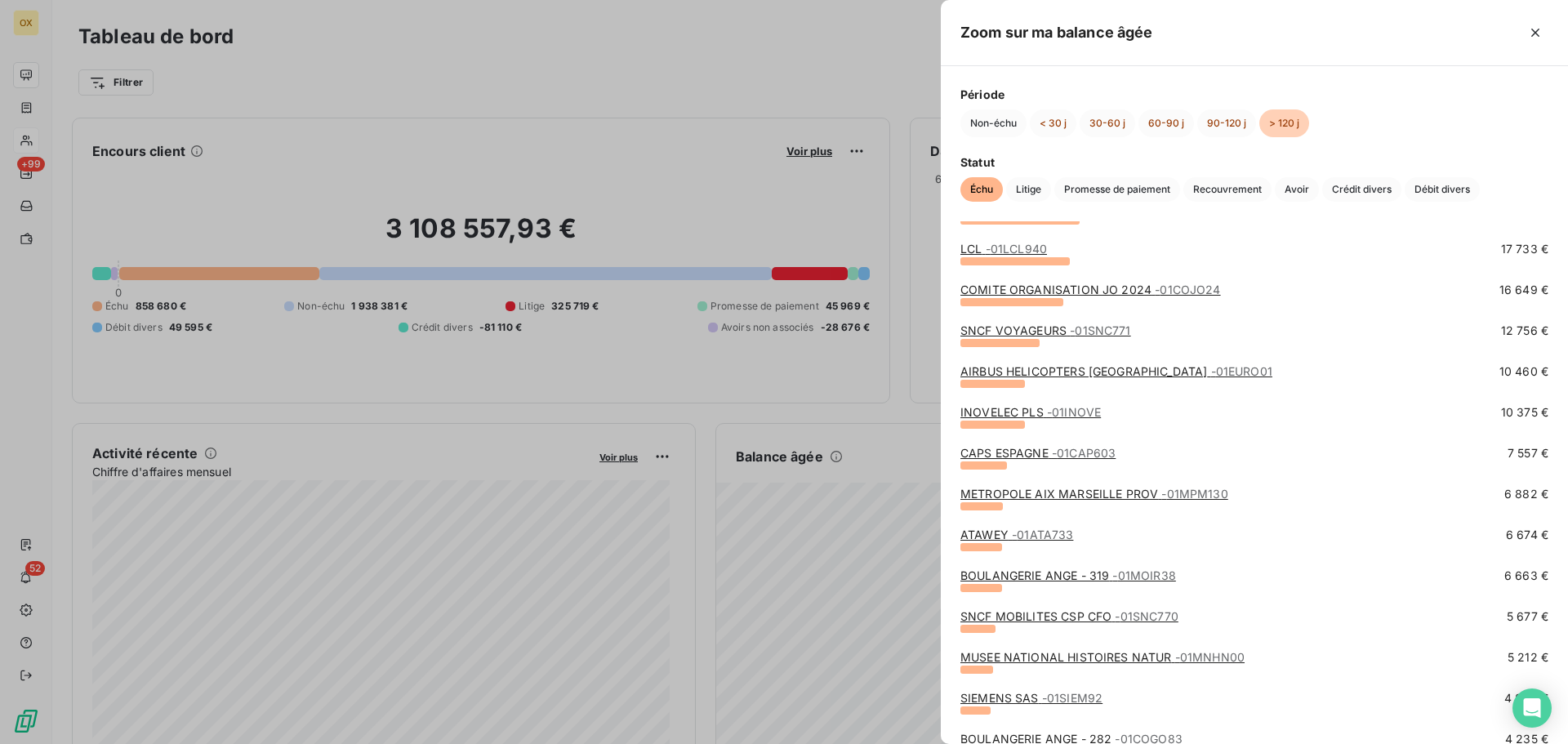
click at [984, 413] on link "INOVELEC PLS - 01INOVE" at bounding box center [1030, 411] width 140 height 14
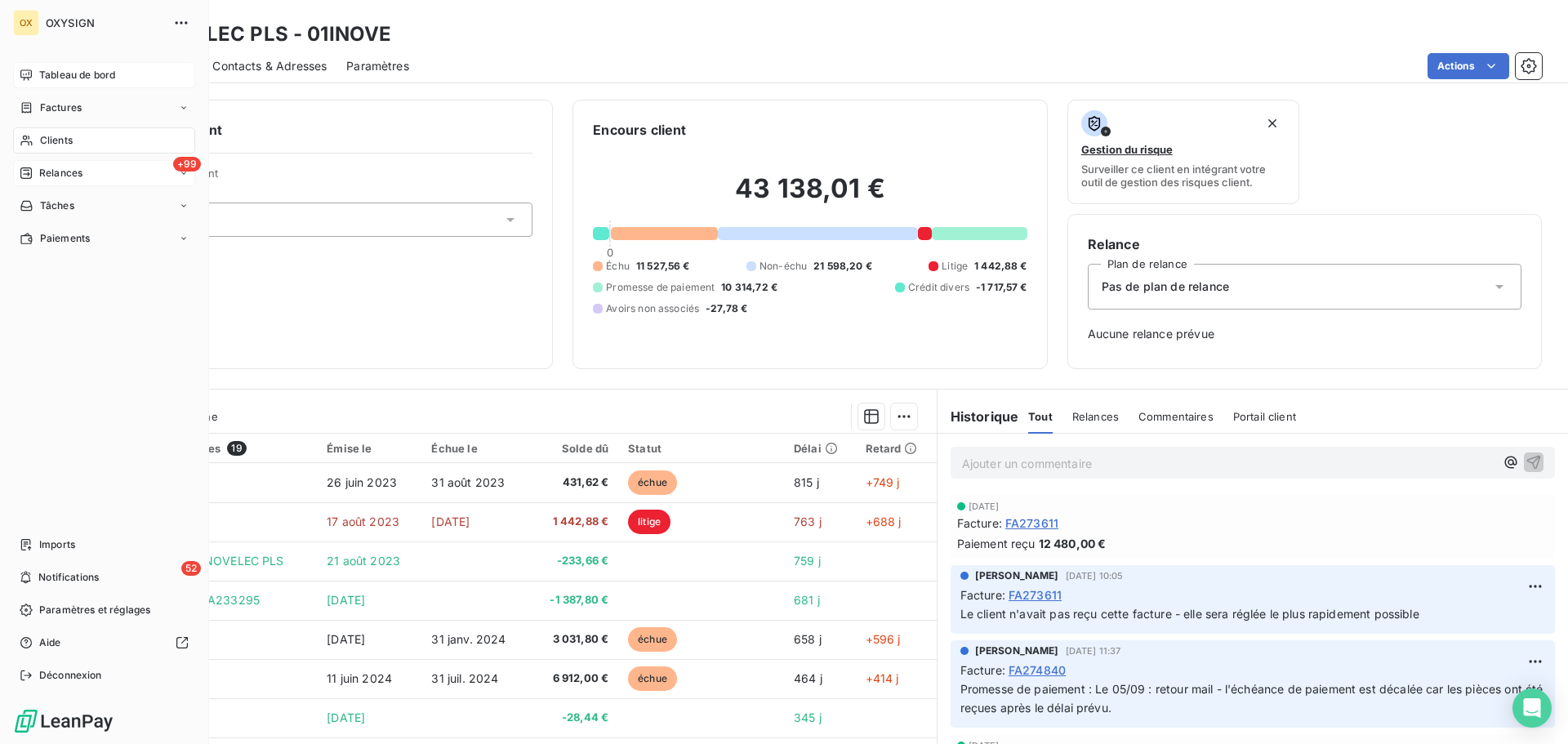
click at [63, 174] on span "Relances" at bounding box center [61, 173] width 43 height 14
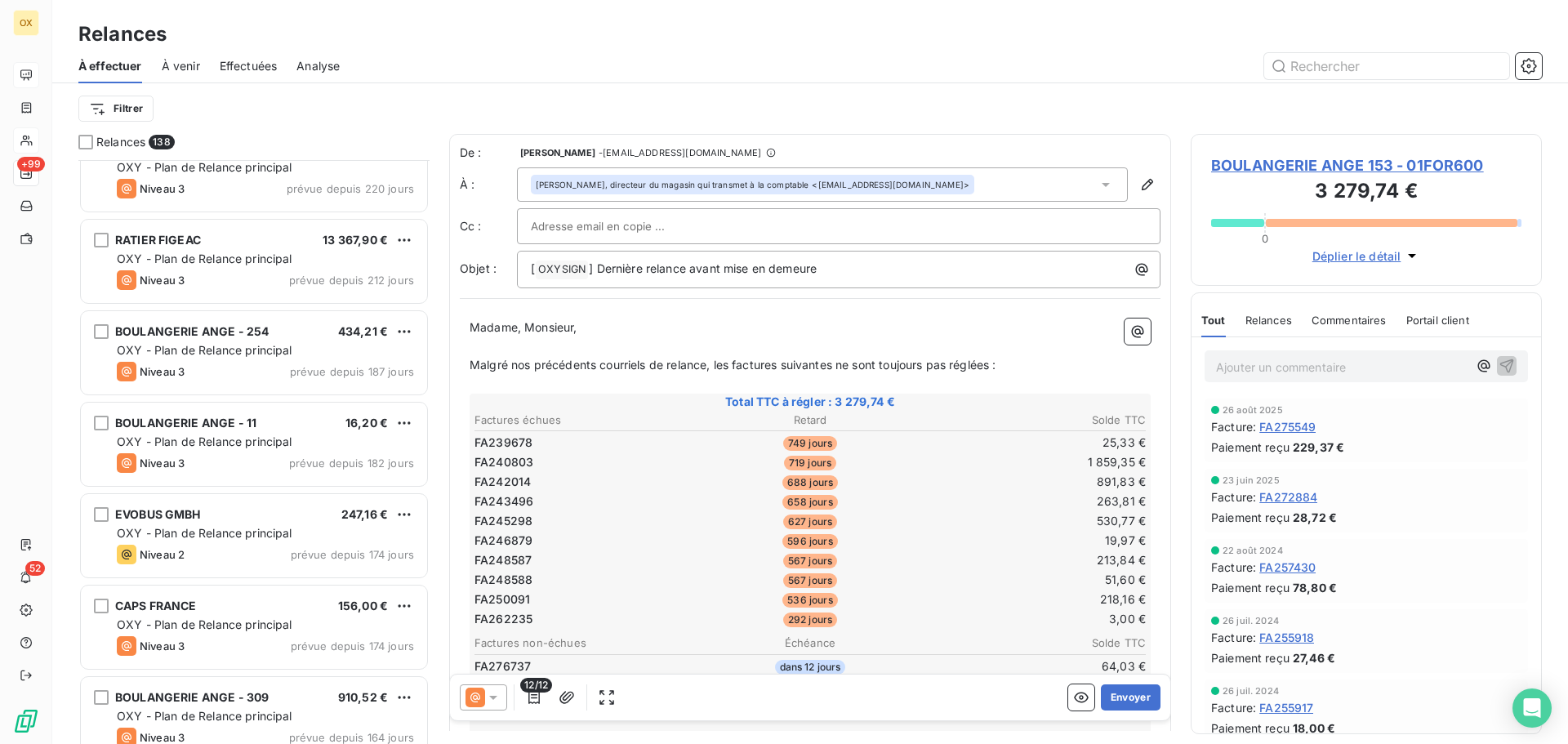
scroll to position [1226, 0]
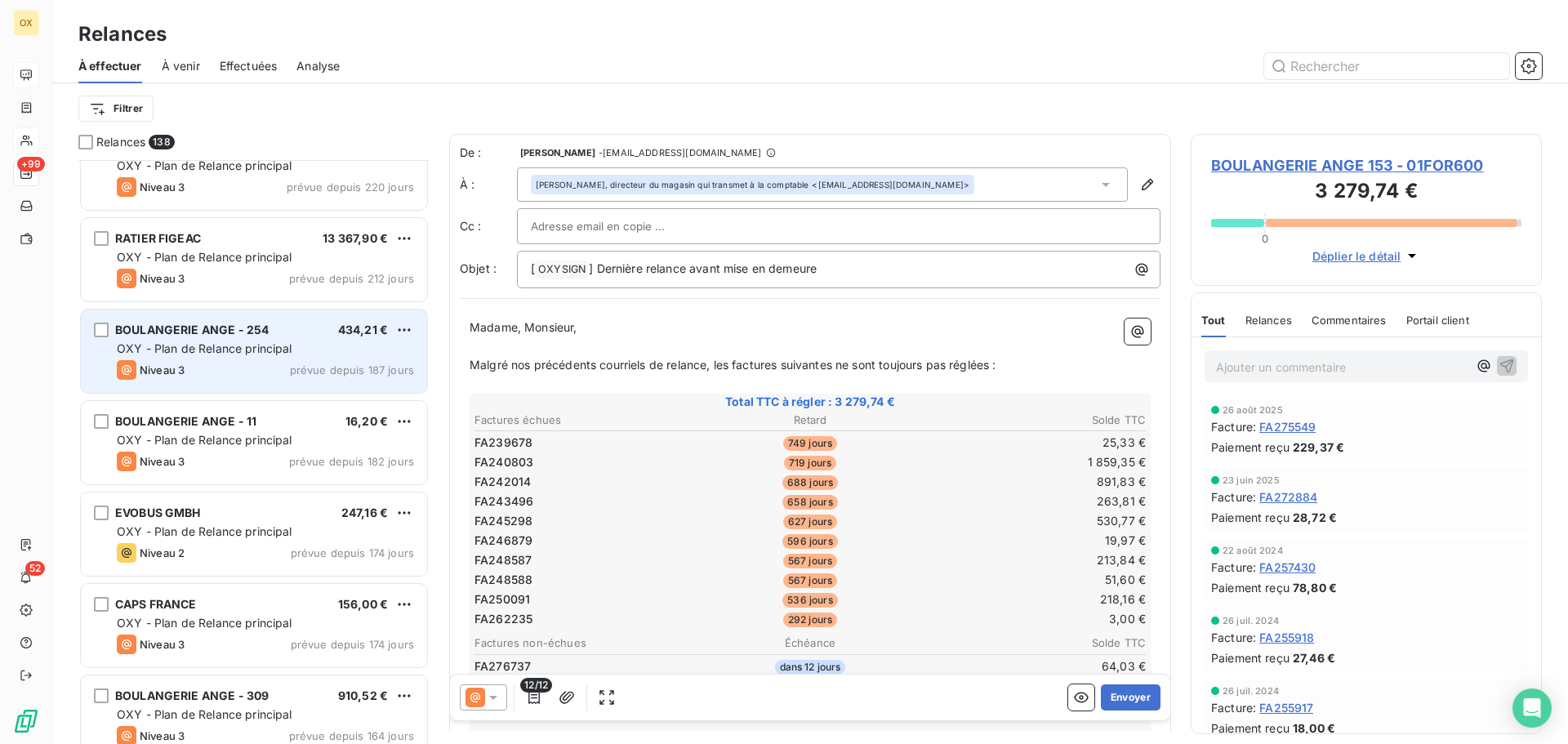
click at [281, 353] on span "OXY - Plan de Relance principal" at bounding box center [204, 348] width 175 height 14
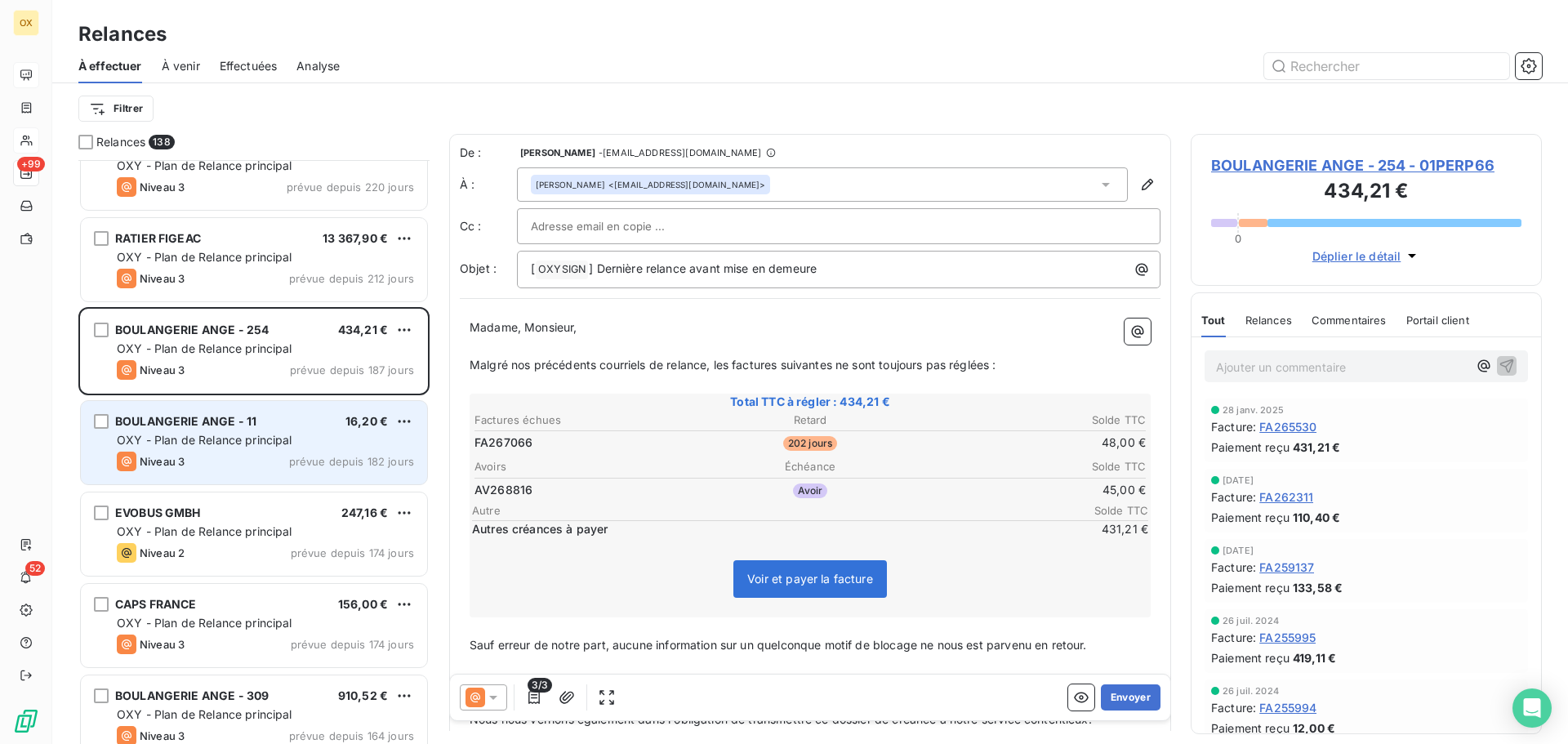
click at [285, 429] on div "BOULANGERIE ANGE - 11 16,20 € OXY - Plan de Relance principal Niveau 3 prévue d…" at bounding box center [253, 443] width 346 height 83
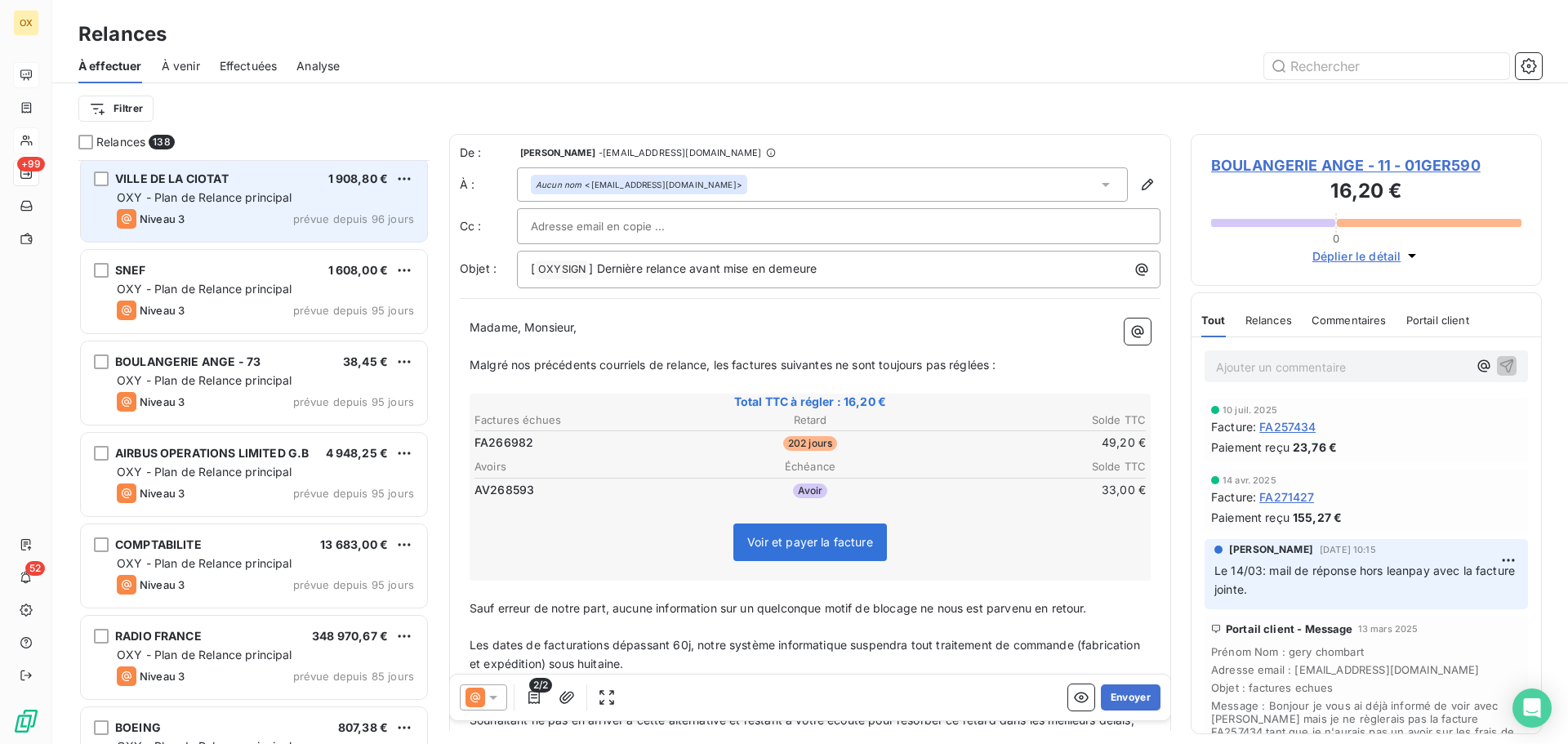
scroll to position [2697, 0]
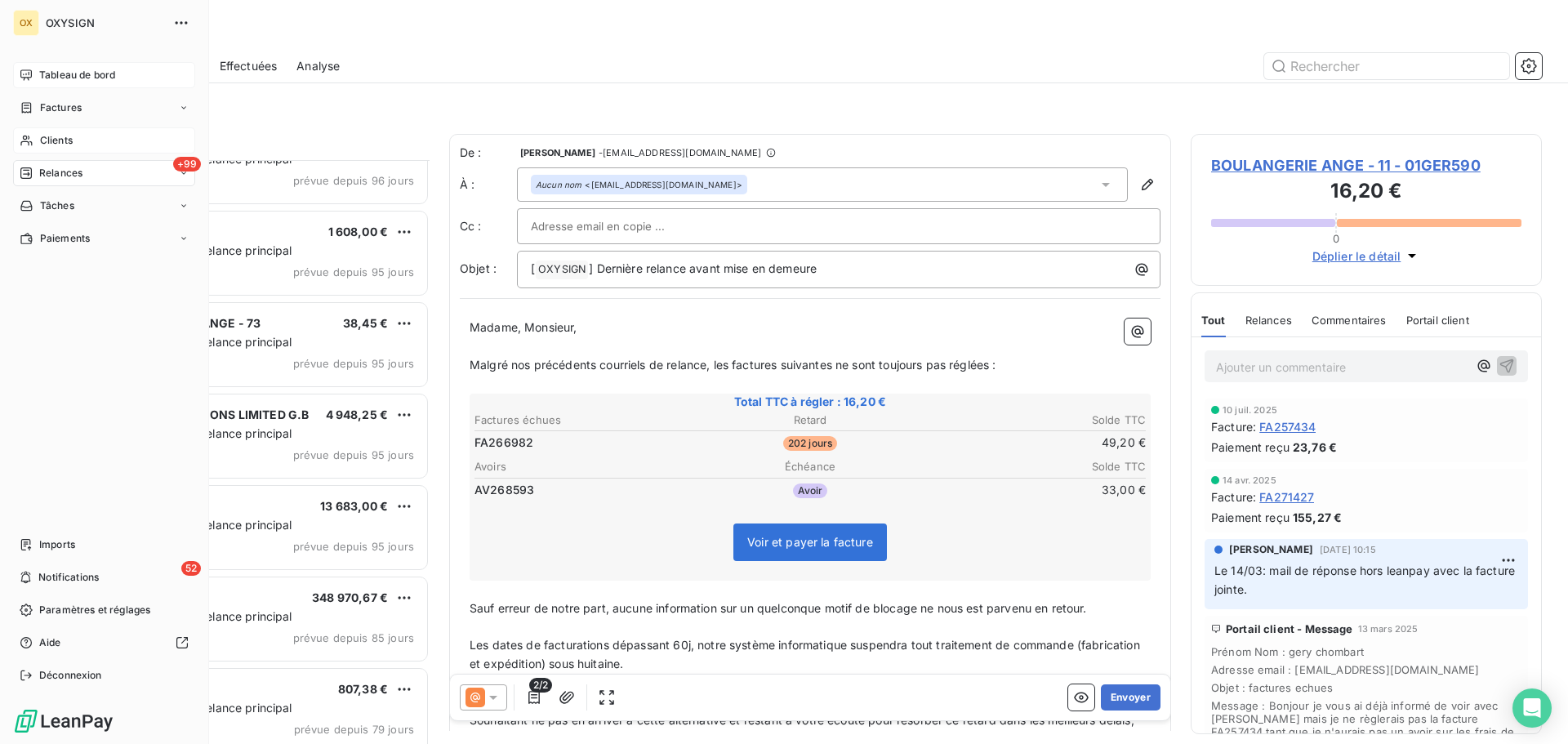
click at [80, 140] on div "Clients" at bounding box center [103, 140] width 182 height 26
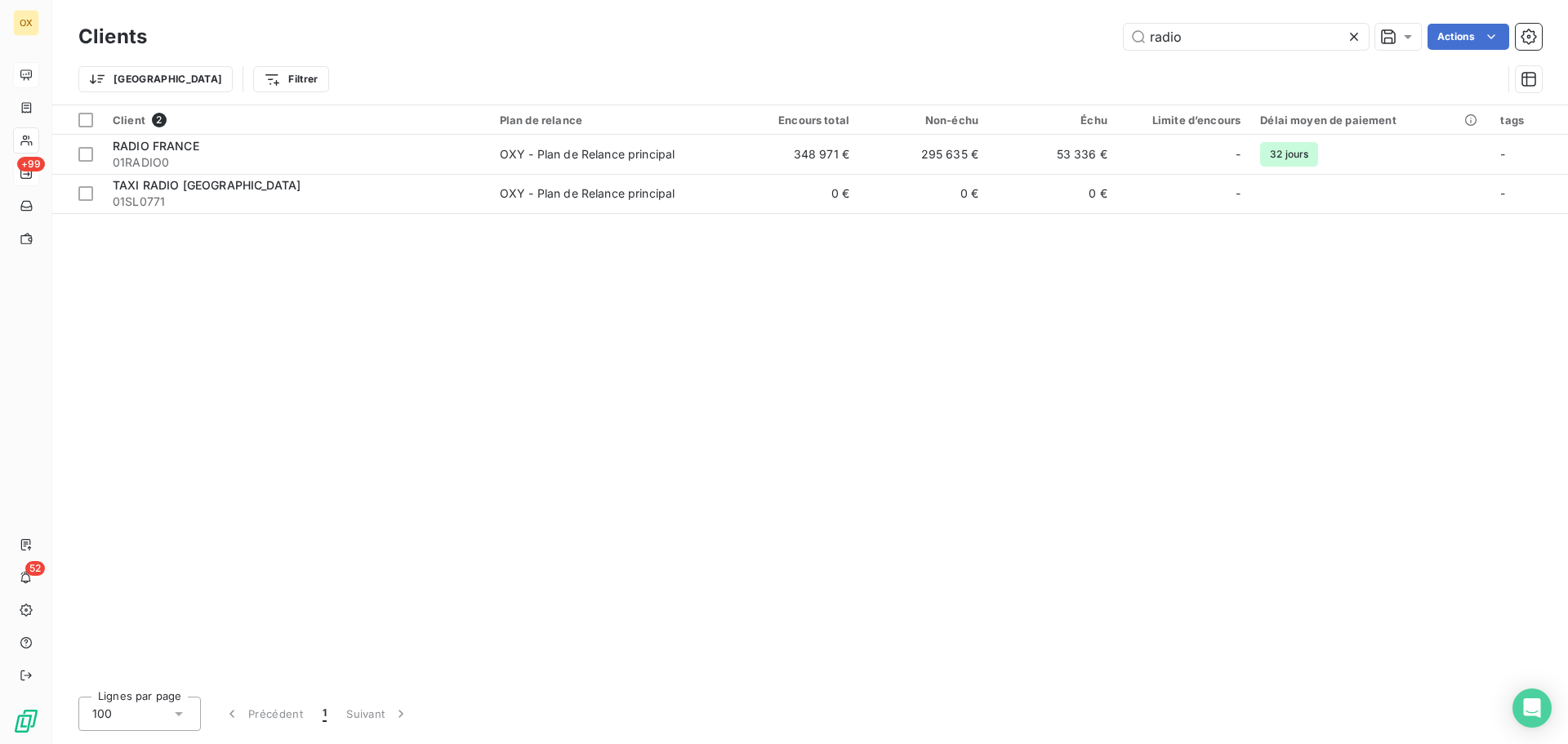
click at [1113, 45] on div "radio Actions" at bounding box center [854, 36] width 1376 height 26
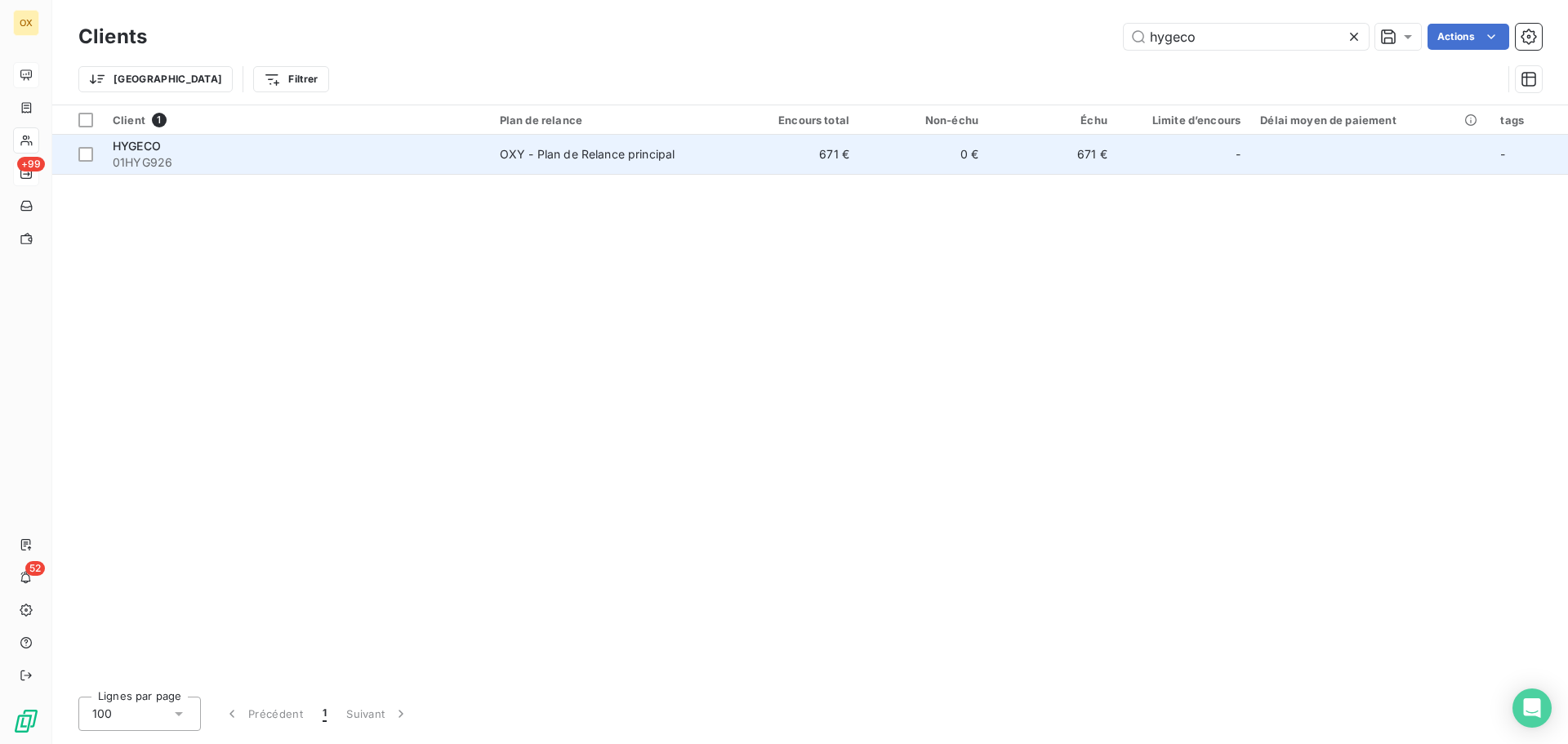
type input "hygeco"
click at [222, 155] on span "01HYG926" at bounding box center [296, 163] width 368 height 16
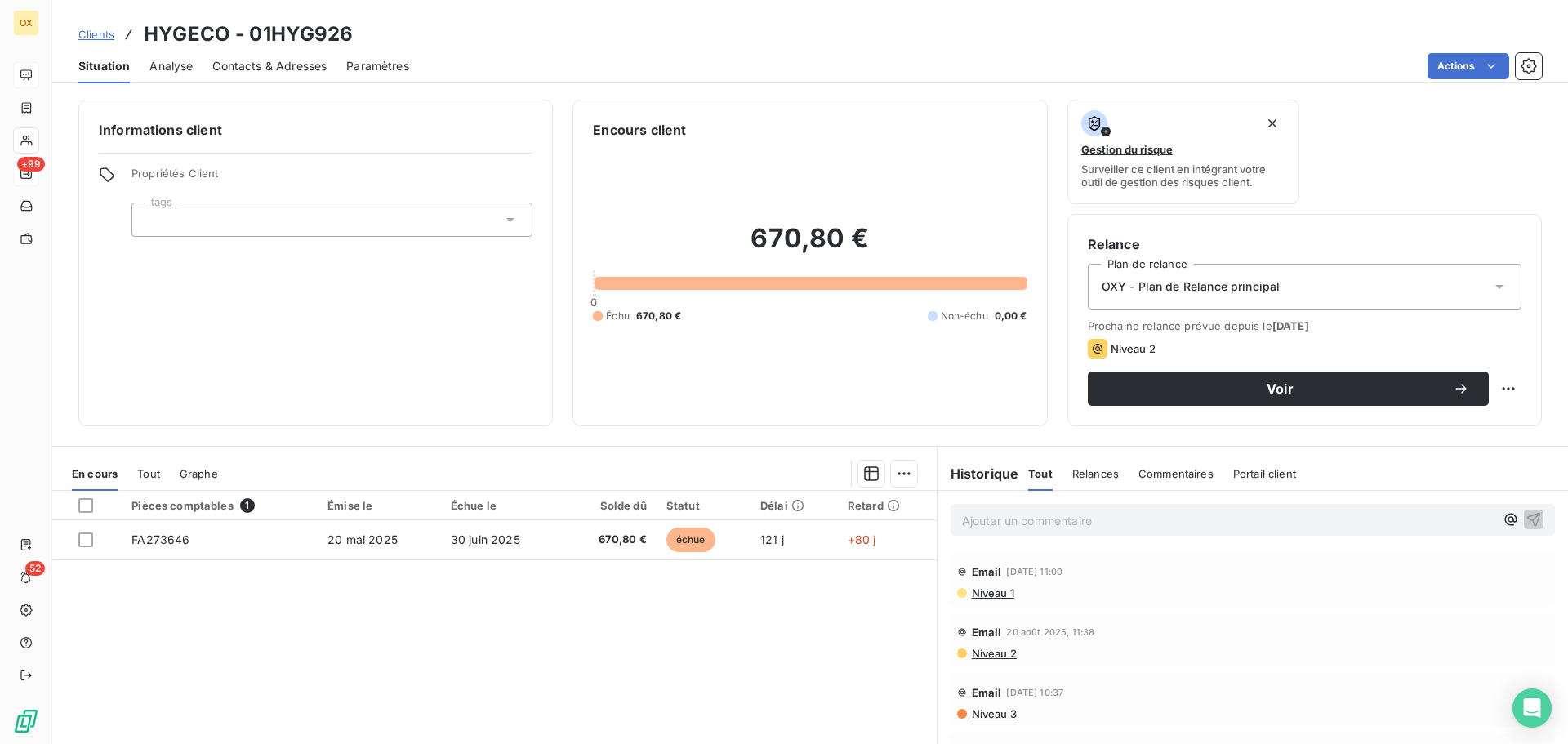
click at [249, 69] on span "Contacts & Adresses" at bounding box center [269, 66] width 114 height 16
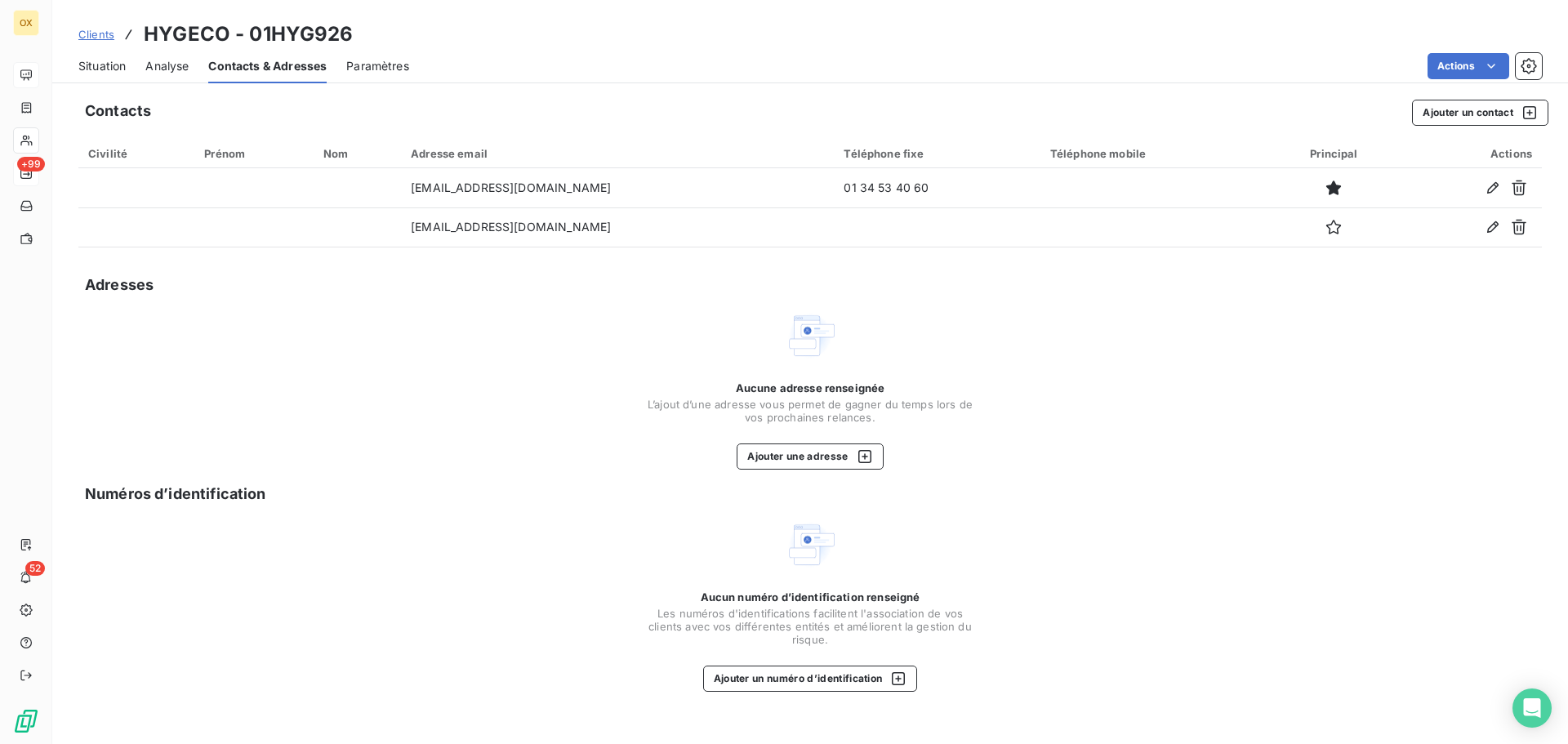
click at [117, 73] on div "Situation" at bounding box center [102, 66] width 47 height 34
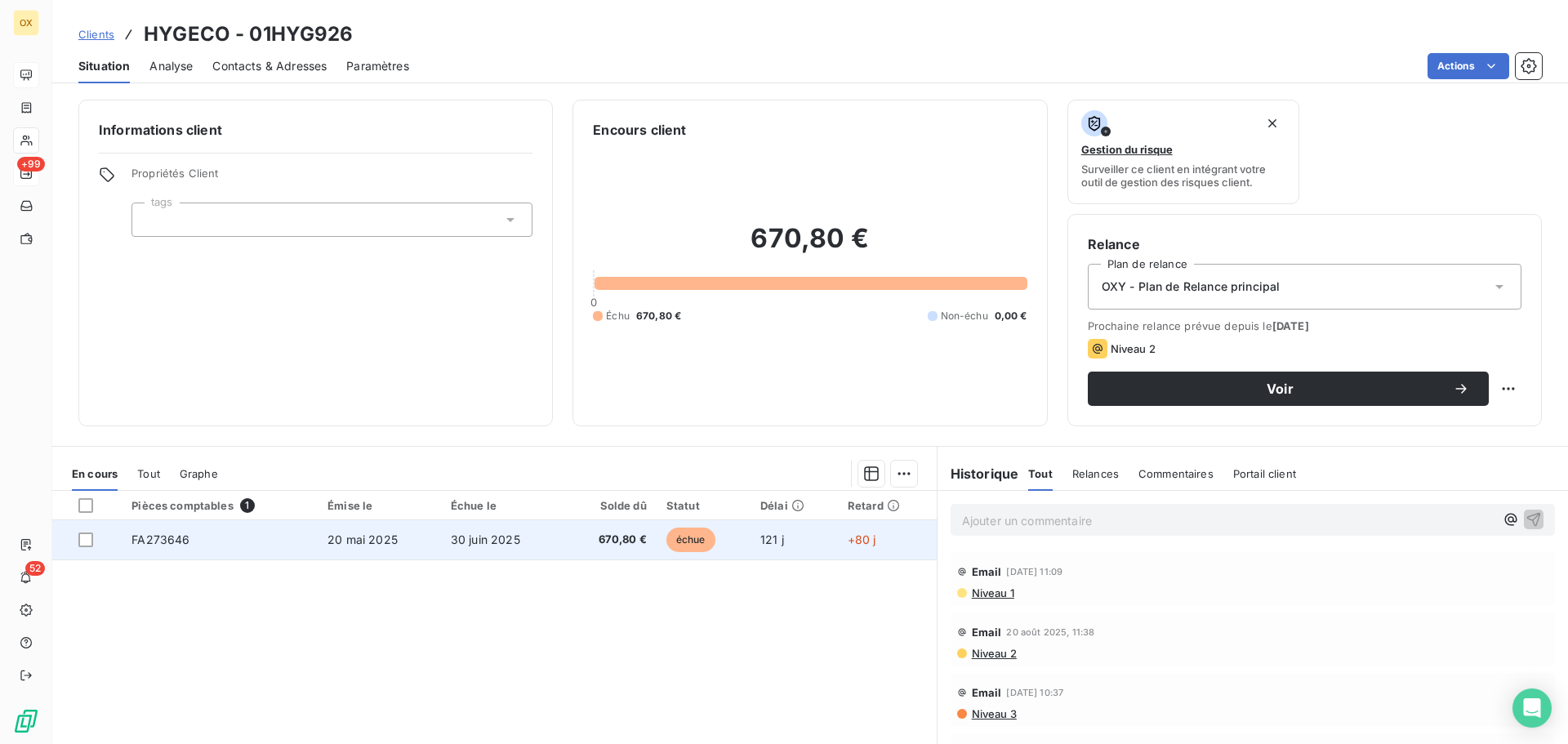
click at [558, 546] on td "30 juin 2025" at bounding box center [502, 540] width 123 height 39
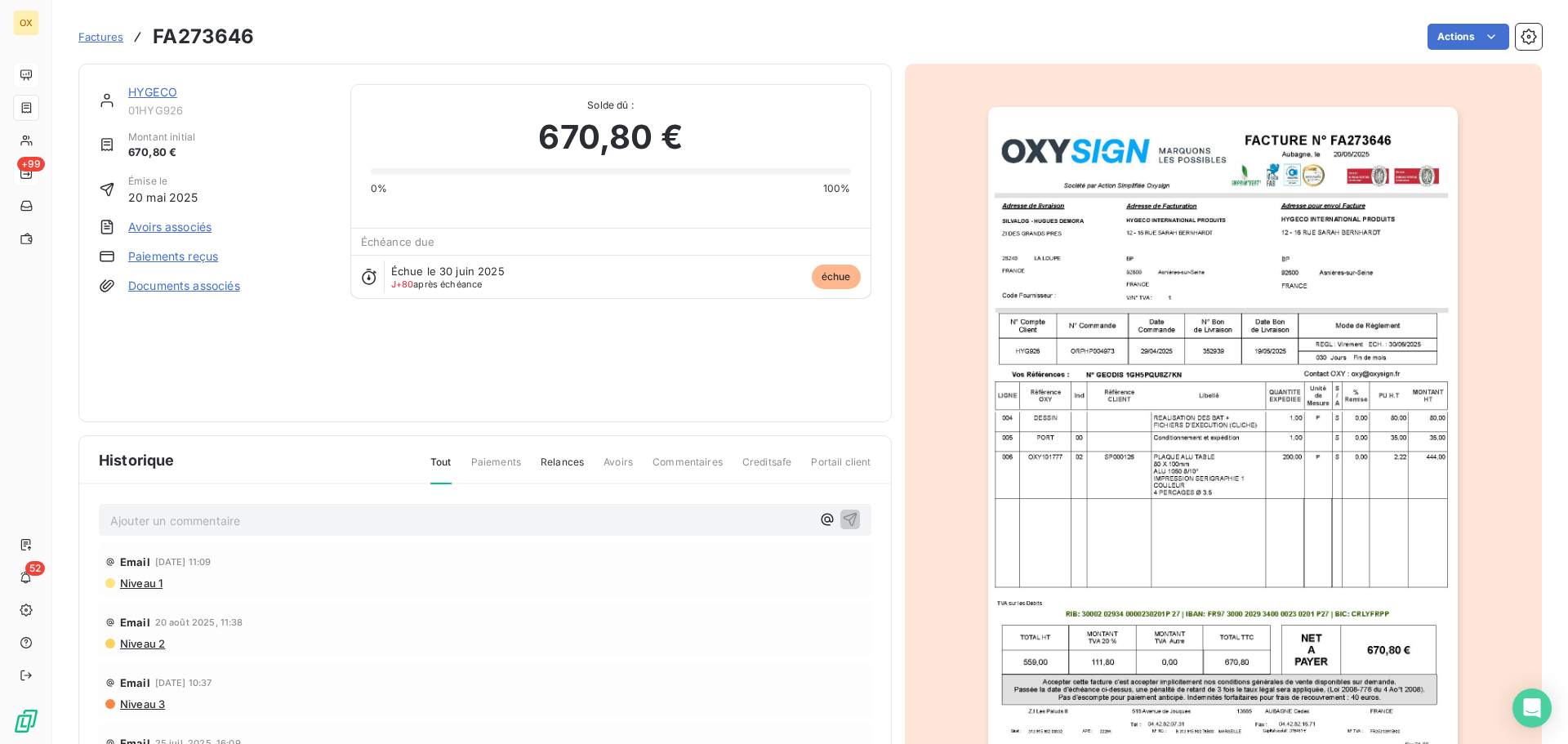
click at [1153, 233] on img "button" at bounding box center [1223, 438] width 470 height 664
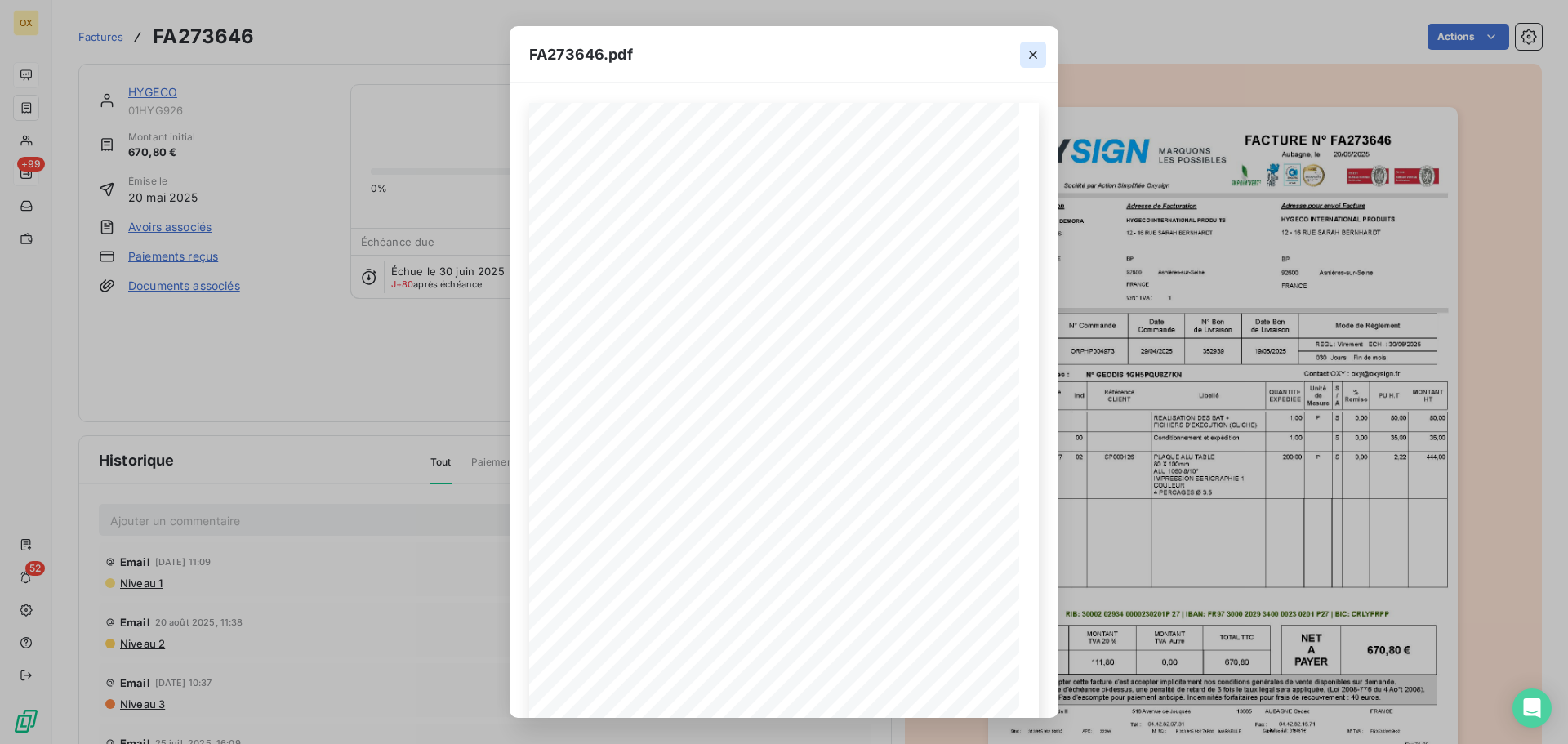
click at [1038, 54] on icon "button" at bounding box center [1033, 55] width 16 height 16
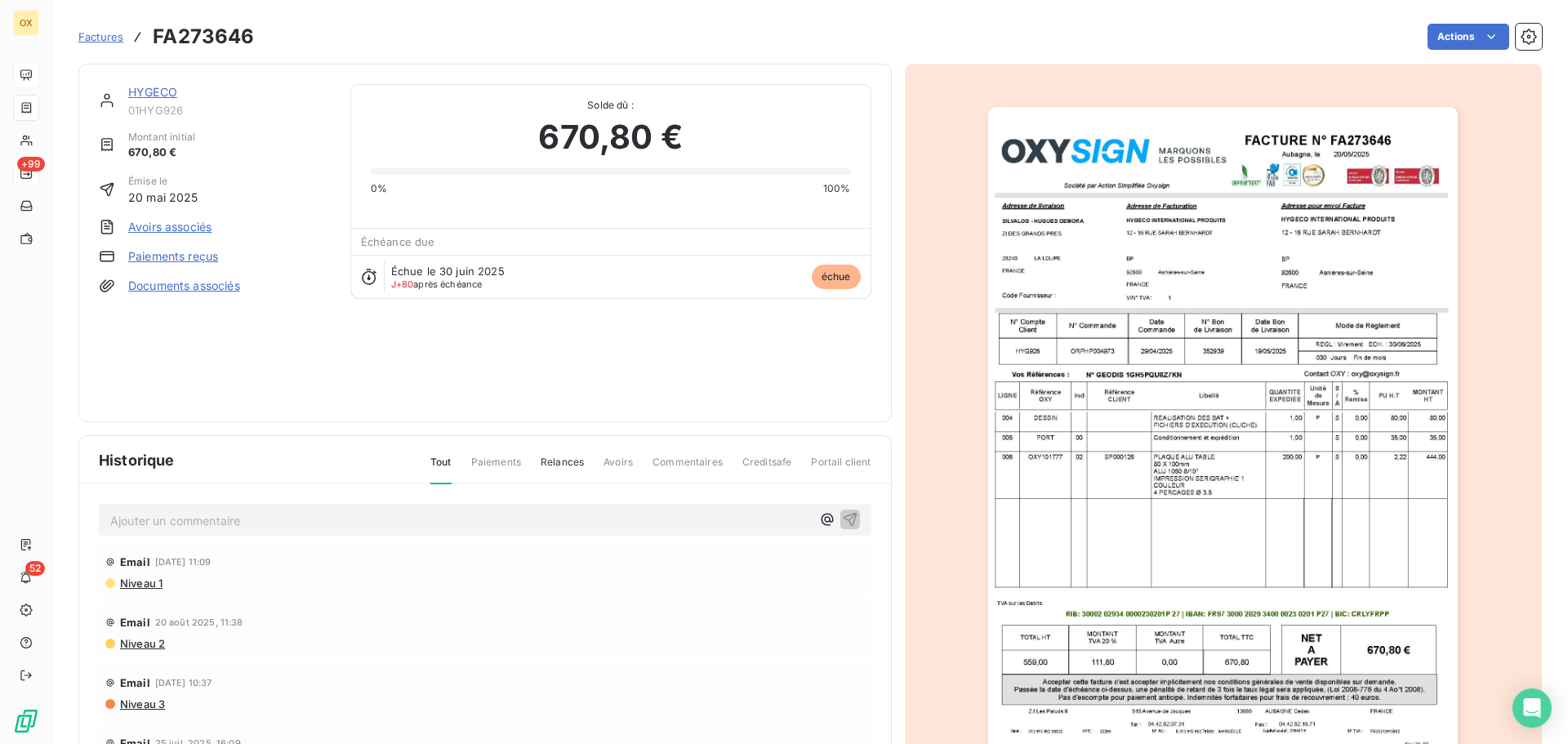
click at [156, 94] on link "HYGECO" at bounding box center [153, 91] width 49 height 14
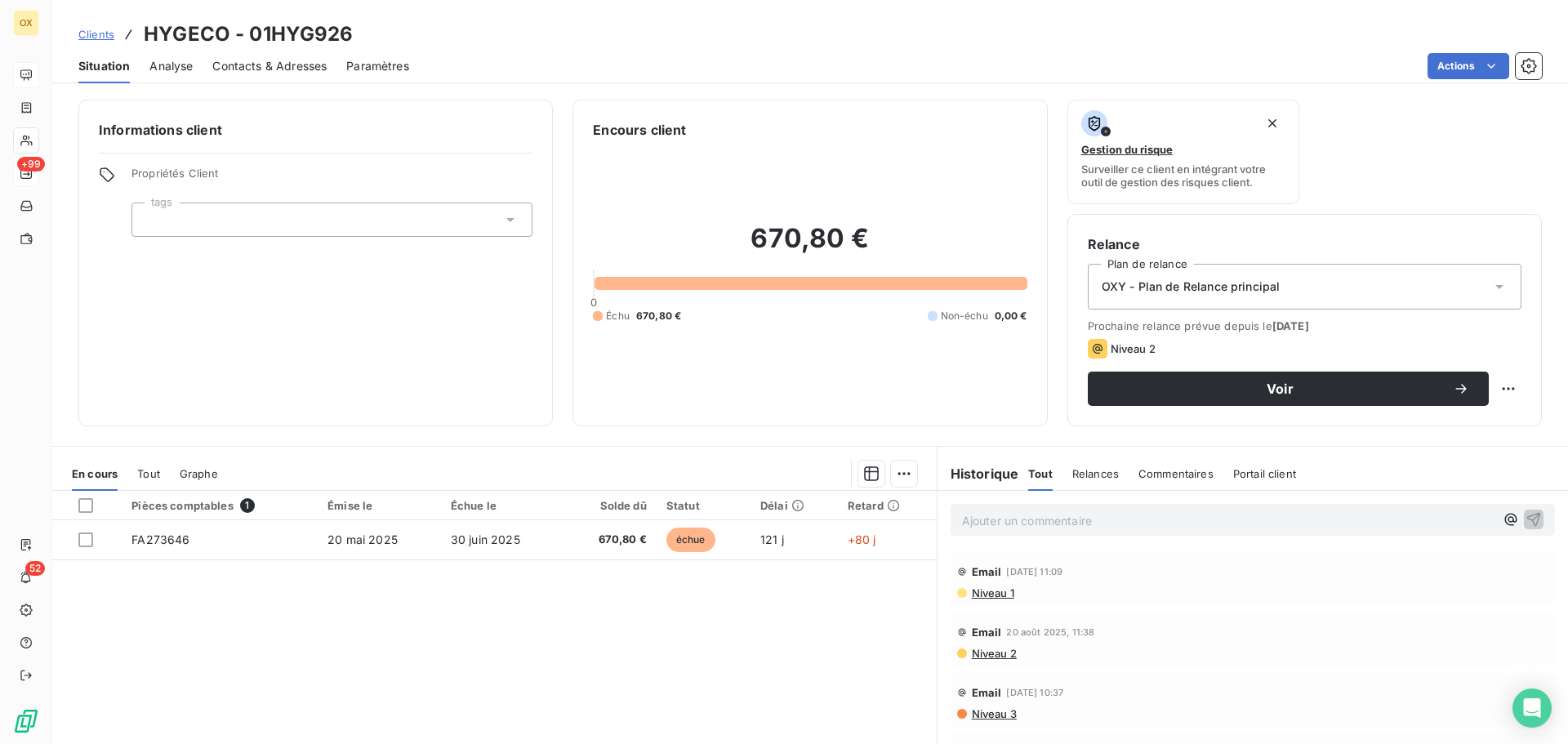
click at [990, 527] on p "Ajouter un commentaire ﻿" at bounding box center [1227, 521] width 532 height 21
click at [1526, 512] on icon "button" at bounding box center [1534, 519] width 16 height 16
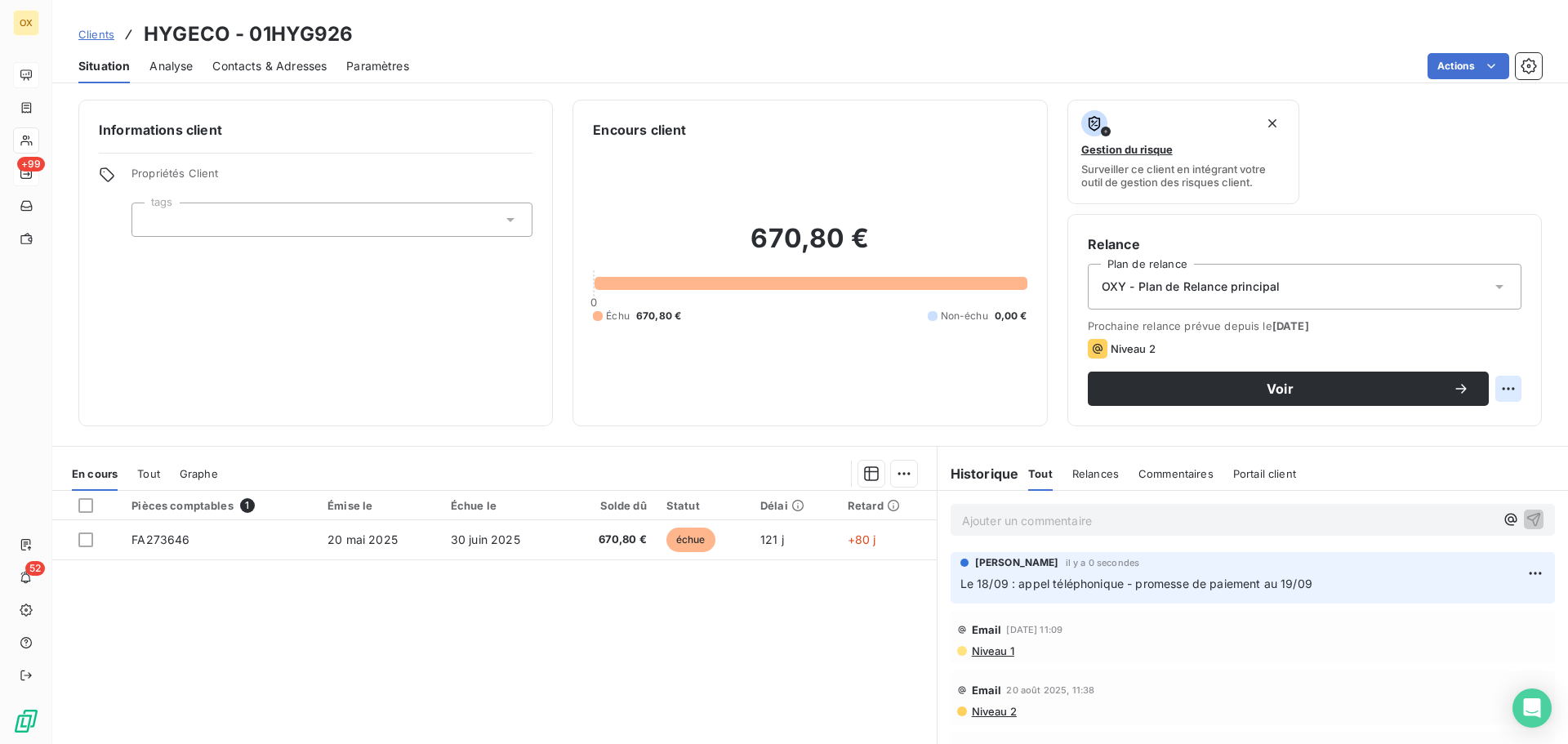
click at [1501, 392] on html "OX +99 52 Clients HYGECO - 01HYG926 Situation Analyse Contacts & Adresses Param…" at bounding box center [784, 372] width 1568 height 744
click at [1476, 421] on div "Replanifier cette action" at bounding box center [1429, 424] width 146 height 26
select select "8"
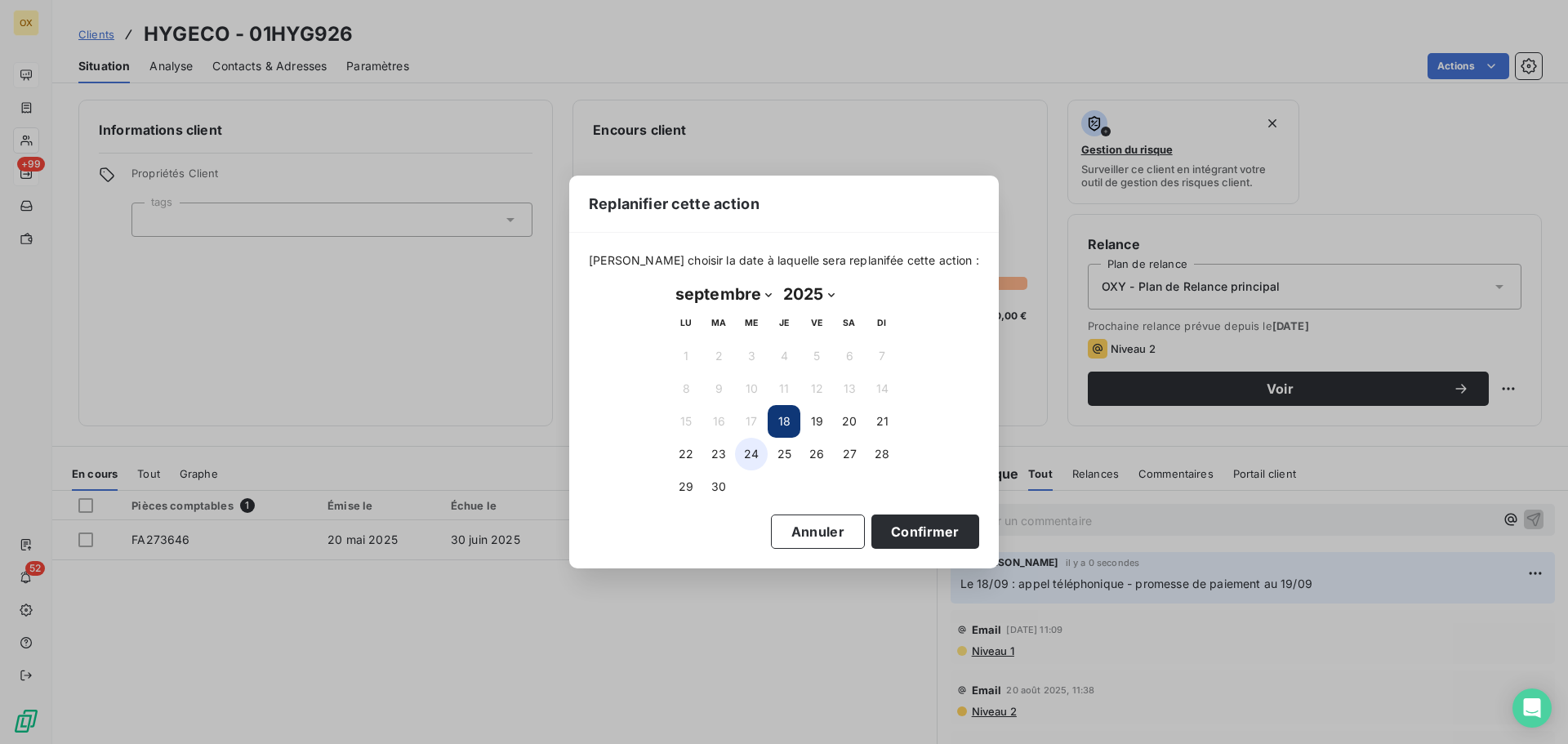
click at [758, 453] on button "24" at bounding box center [751, 454] width 33 height 33
click at [885, 527] on button "Confirmer" at bounding box center [925, 532] width 108 height 34
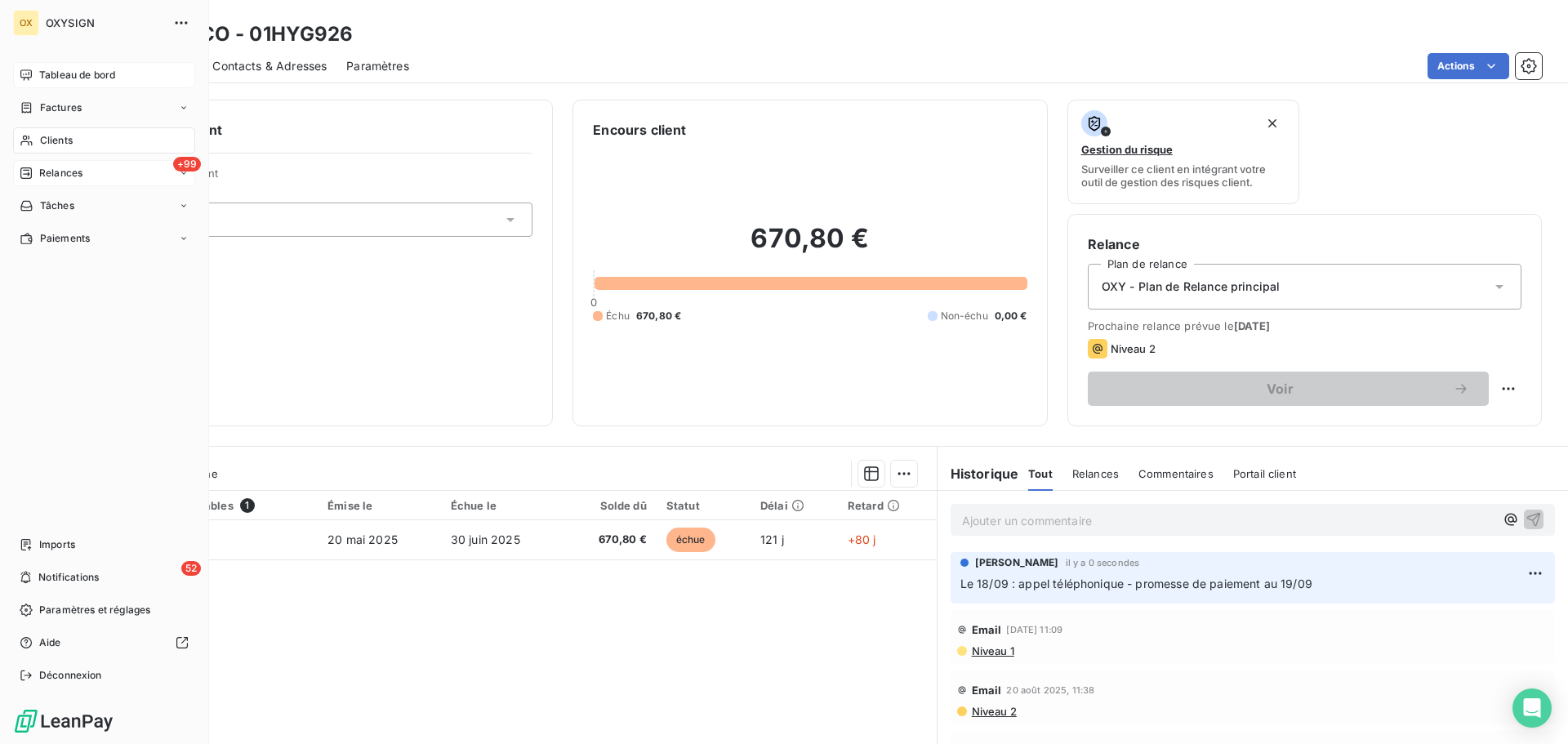
click at [51, 173] on span "Relances" at bounding box center [61, 173] width 43 height 14
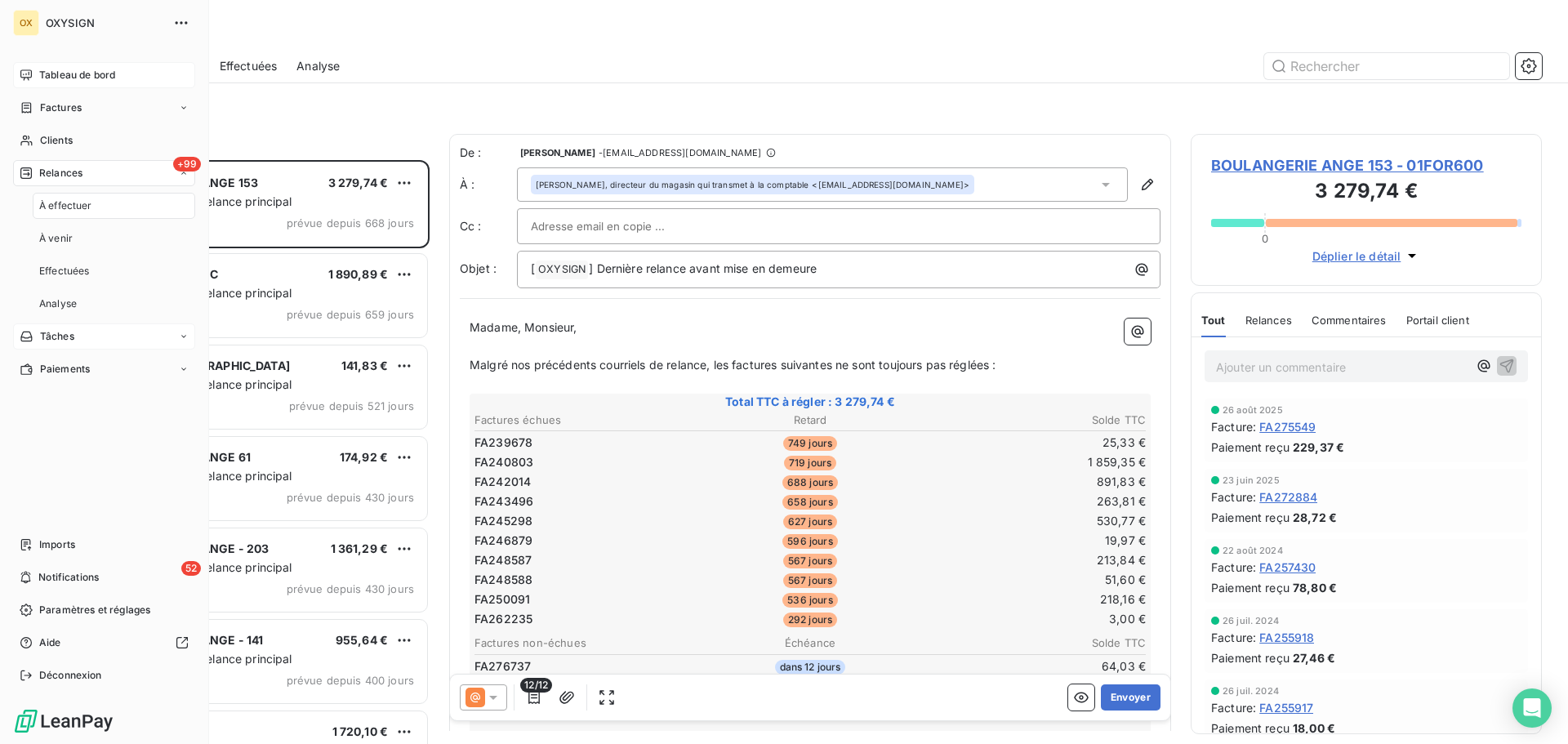
scroll to position [571, 339]
click at [58, 170] on span "Relances" at bounding box center [61, 173] width 43 height 14
click at [58, 168] on span "Relances" at bounding box center [61, 173] width 43 height 14
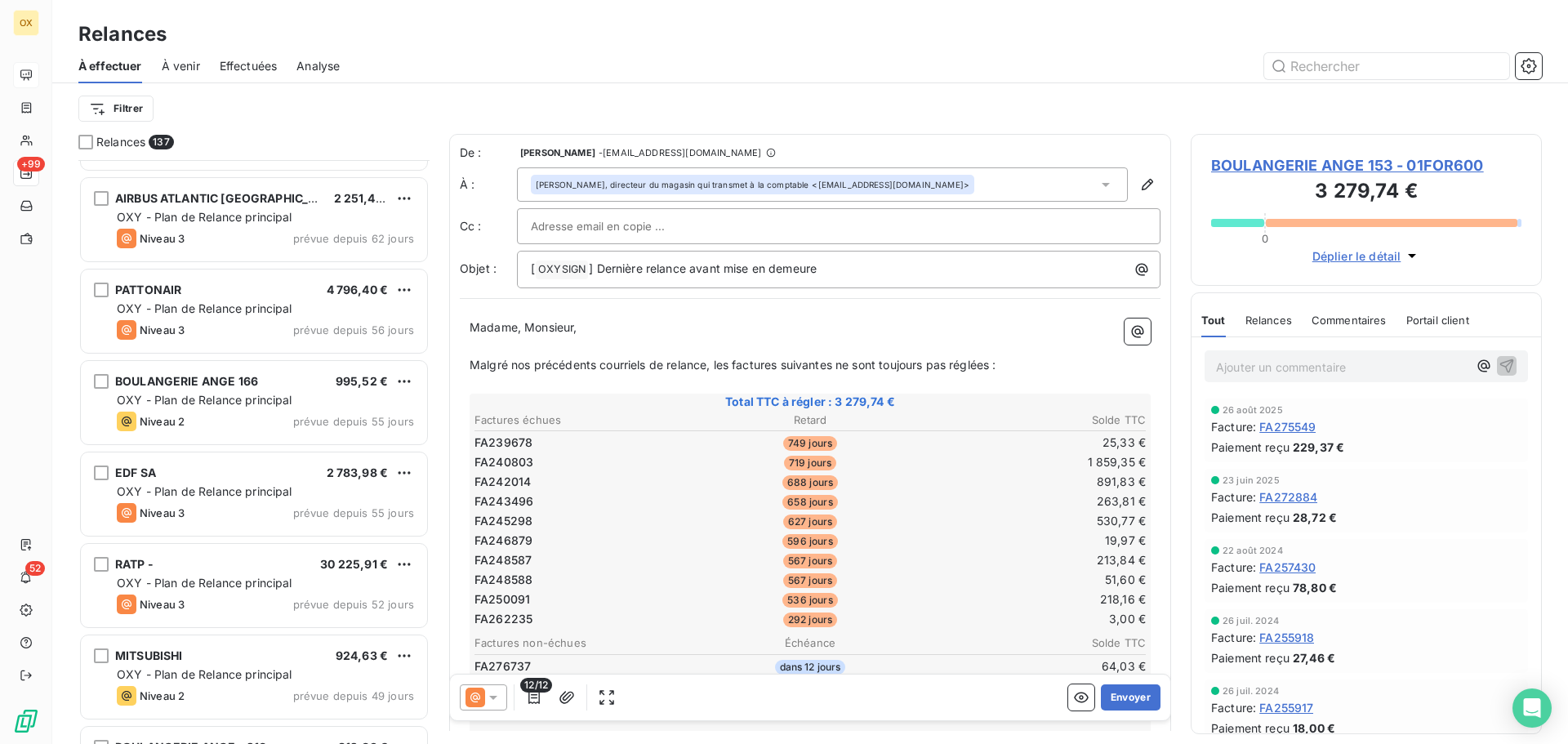
scroll to position [4003, 0]
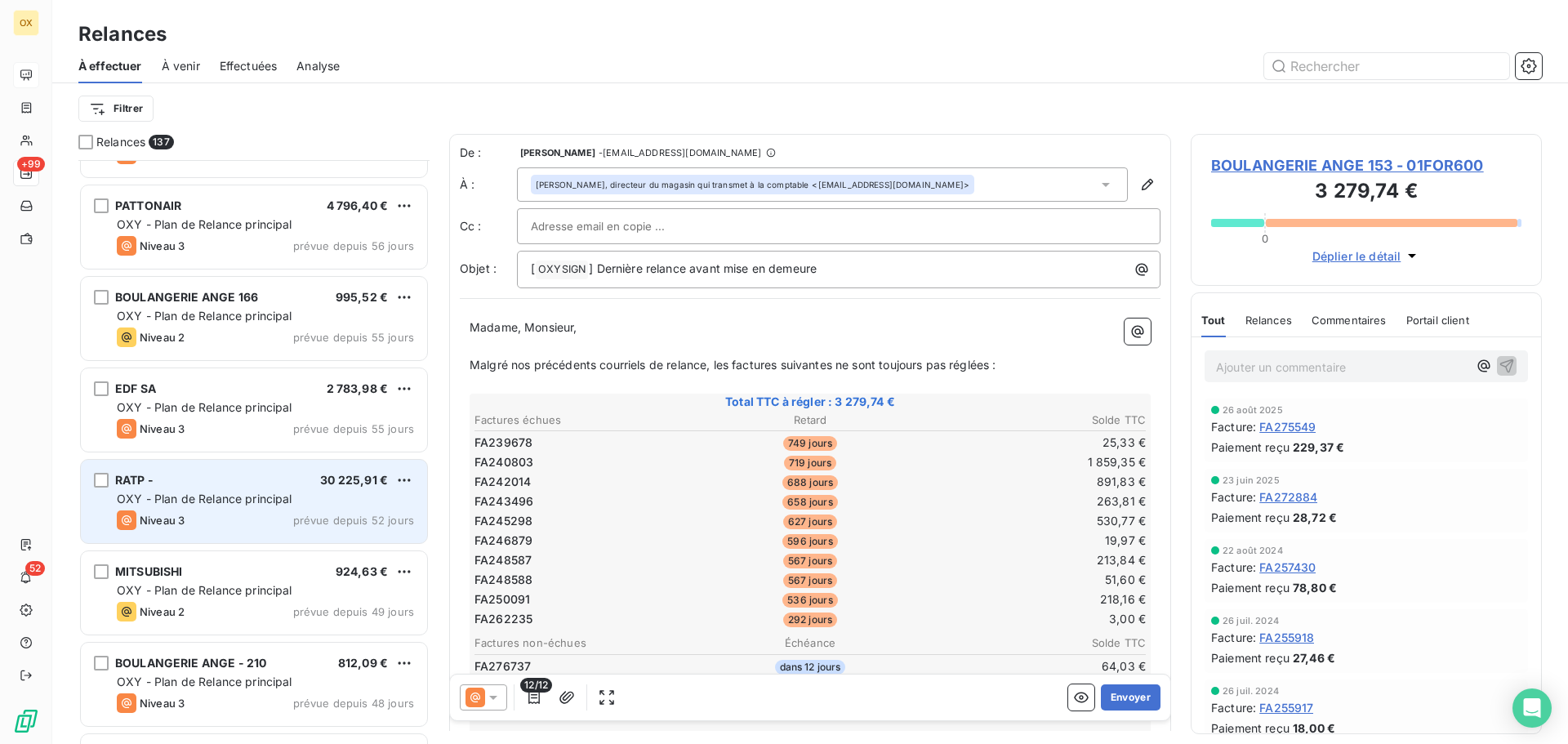
click at [273, 481] on div "RATP - 30 225,91 €" at bounding box center [265, 480] width 297 height 14
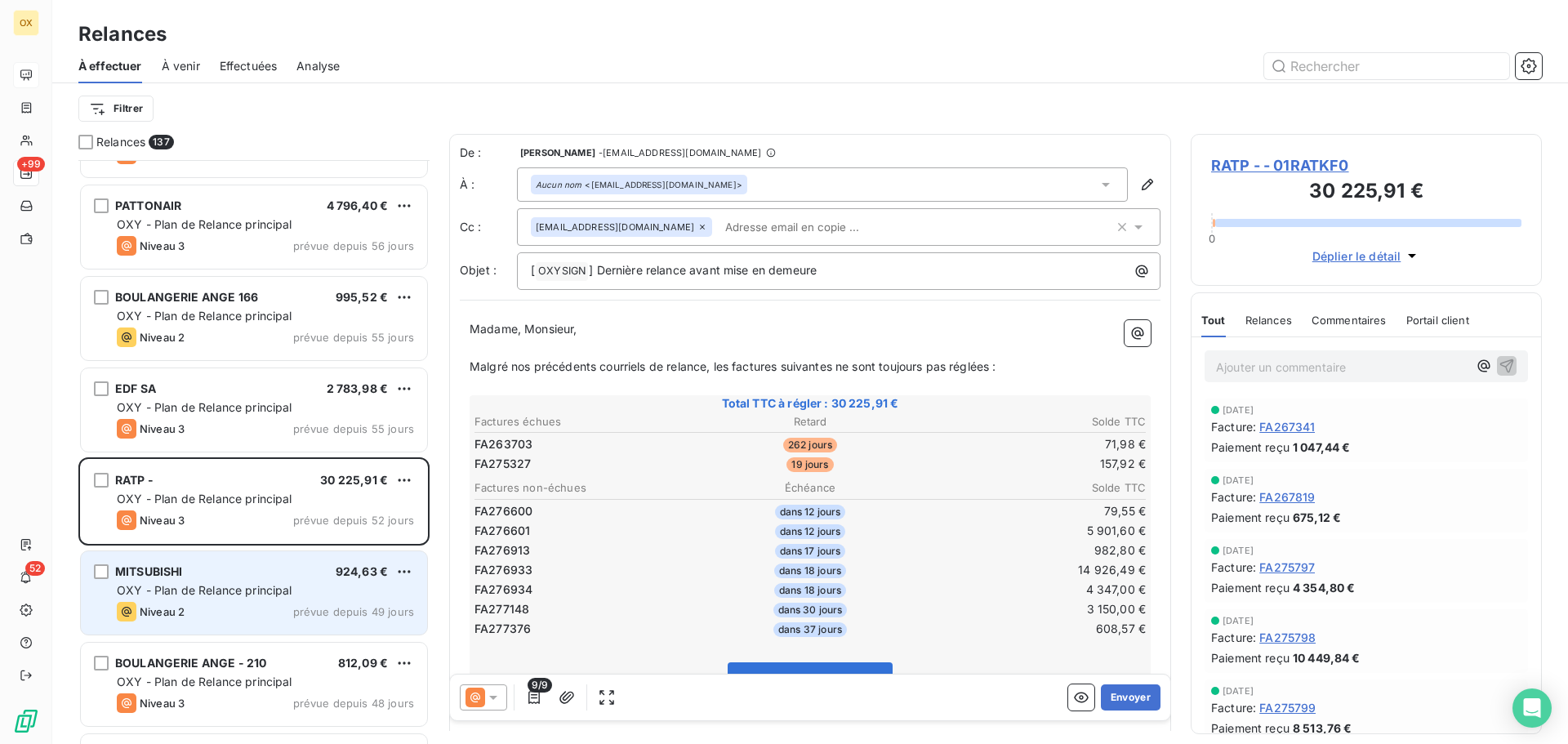
click at [263, 574] on div "MITSUBISHI 924,63 €" at bounding box center [265, 571] width 297 height 14
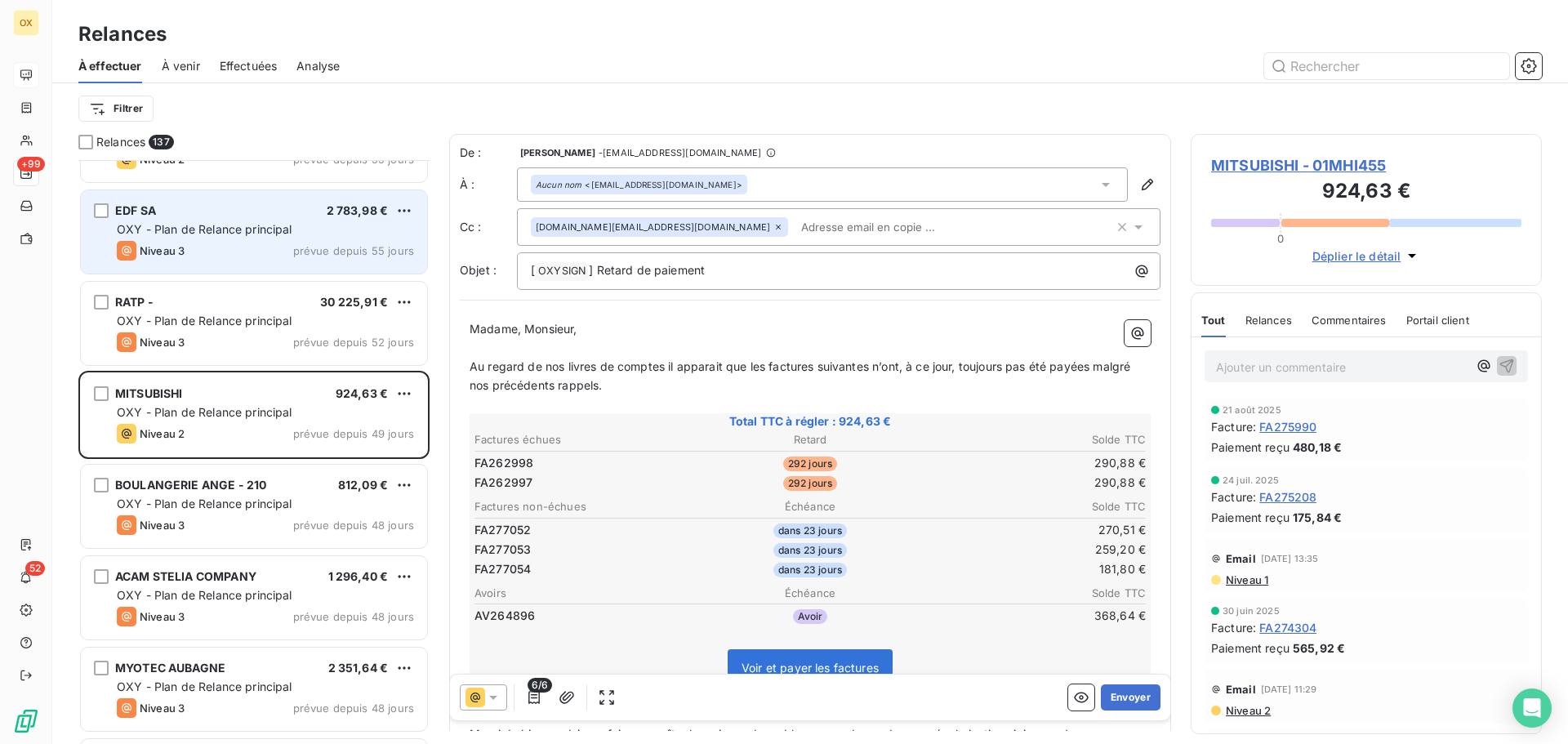
scroll to position [4330, 0]
